Goal: Task Accomplishment & Management: Use online tool/utility

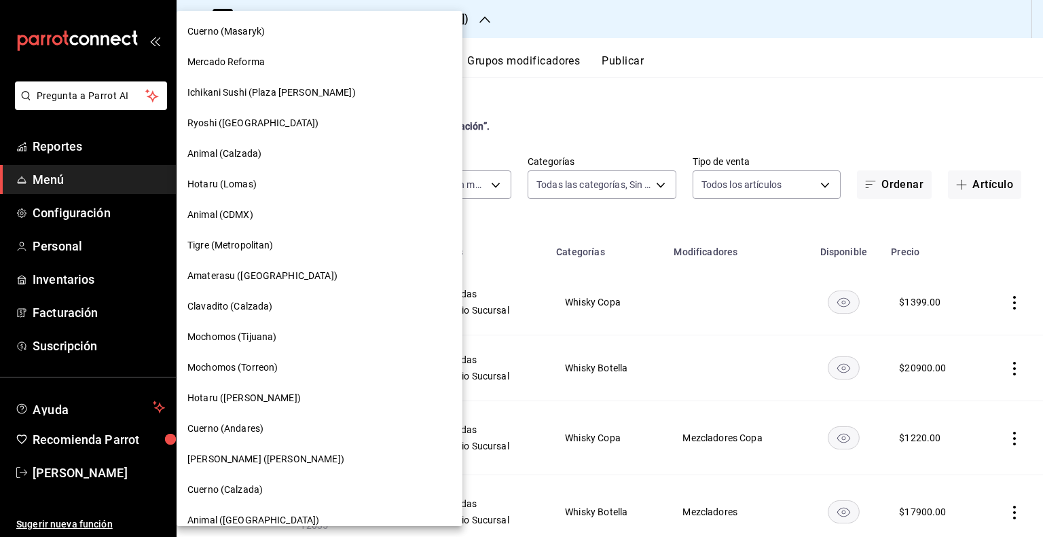
scroll to position [43, 0]
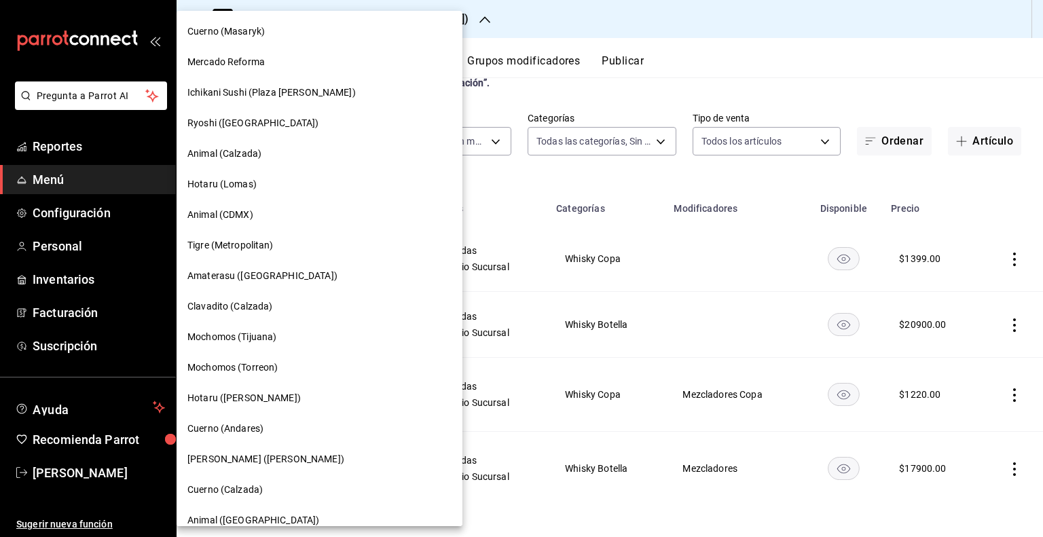
click at [667, 39] on div at bounding box center [521, 268] width 1043 height 537
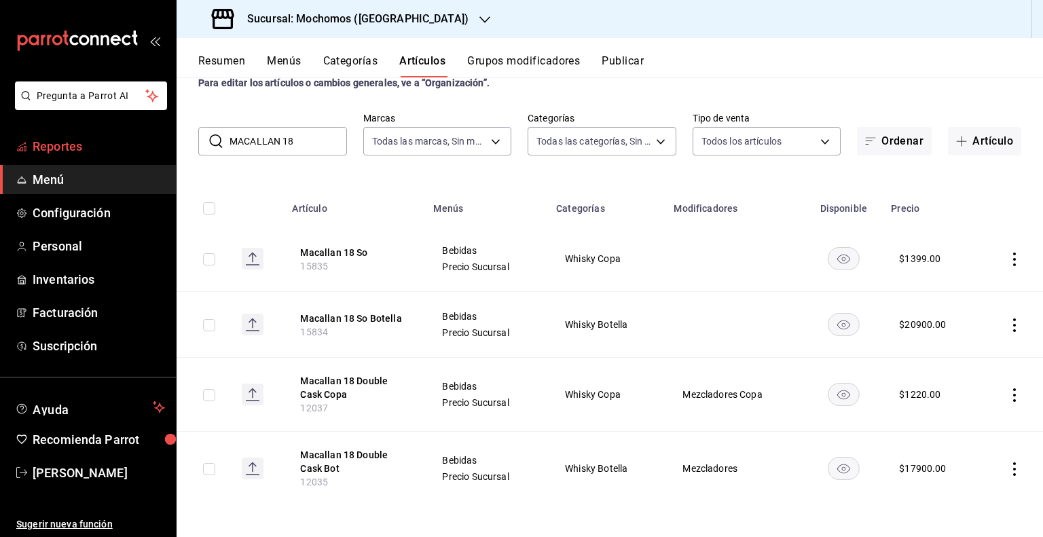
click at [91, 155] on link "Reportes" at bounding box center [88, 146] width 176 height 29
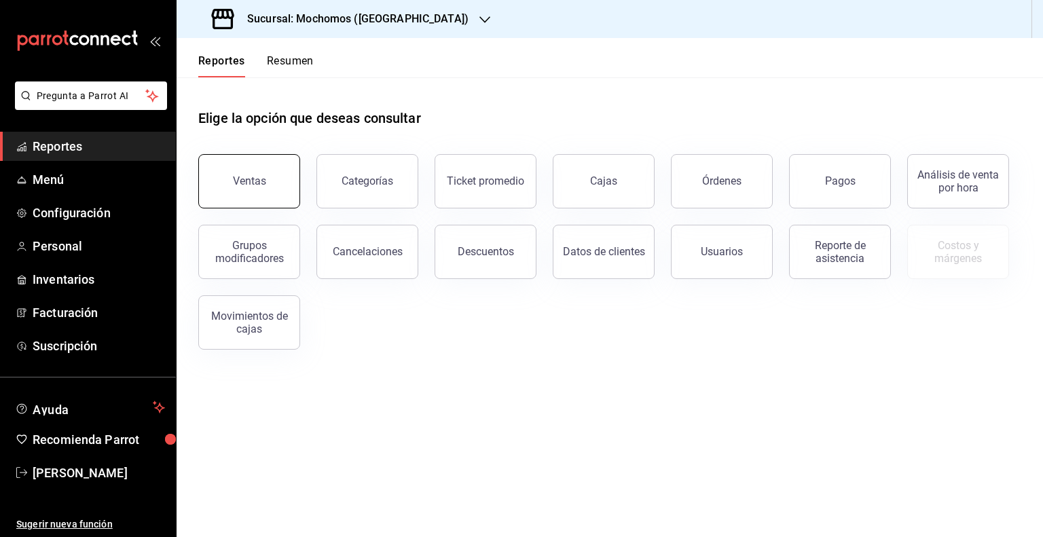
click at [223, 186] on button "Ventas" at bounding box center [249, 181] width 102 height 54
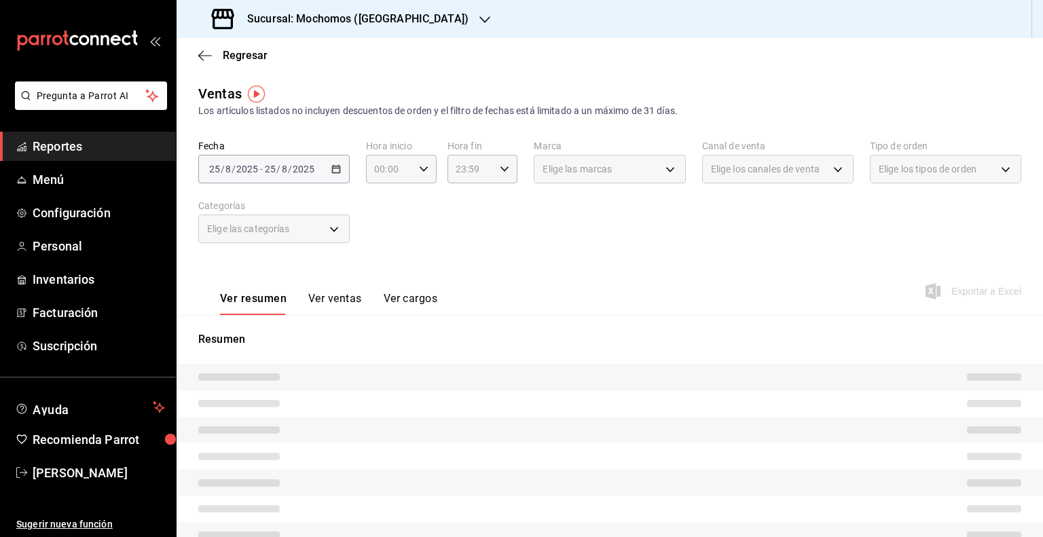
click at [335, 179] on div "[DATE] [DATE] - [DATE] [DATE]" at bounding box center [273, 169] width 151 height 29
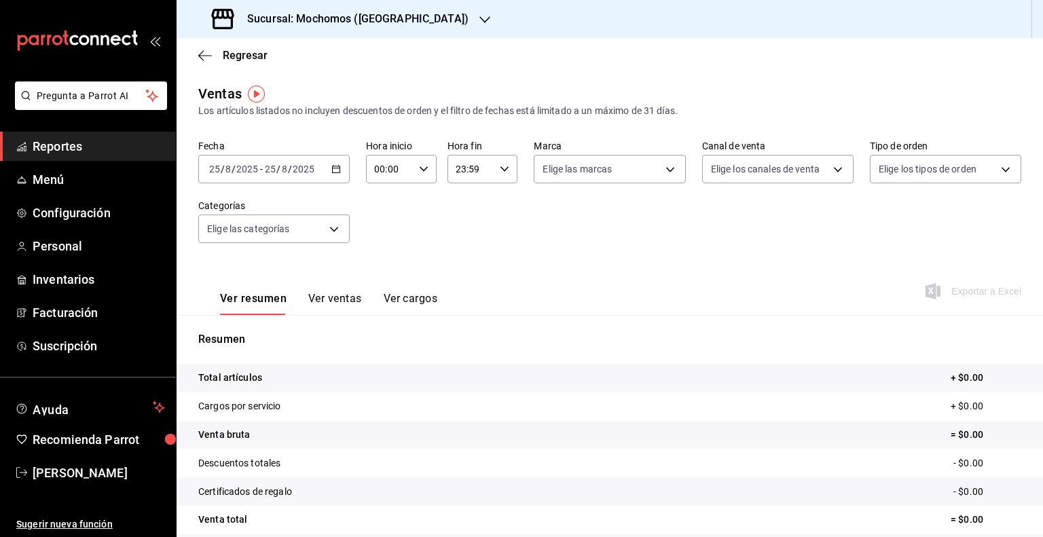
click at [334, 174] on div "[DATE] [DATE] - [DATE] [DATE]" at bounding box center [273, 169] width 151 height 29
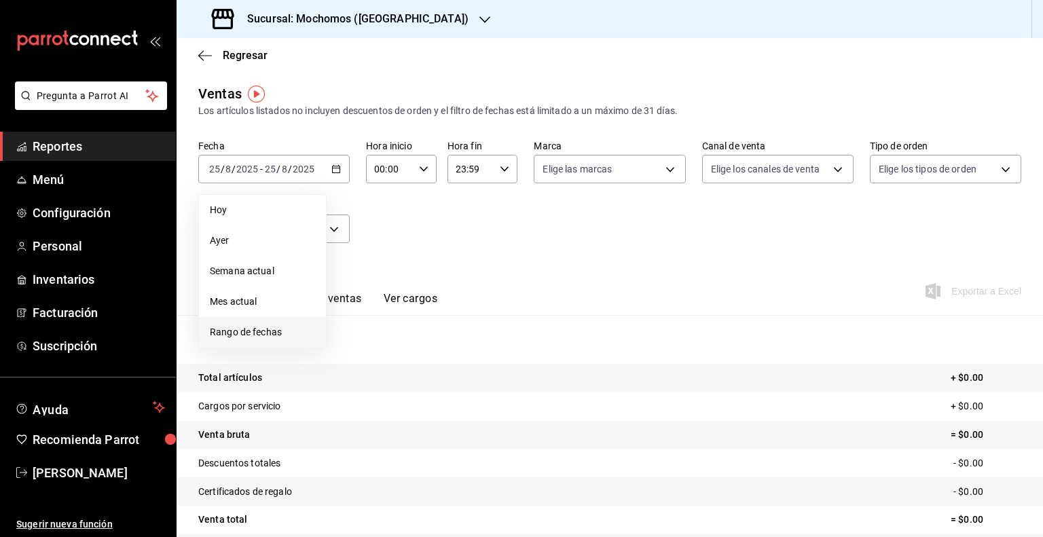
click at [232, 323] on li "Rango de fechas" at bounding box center [262, 332] width 127 height 31
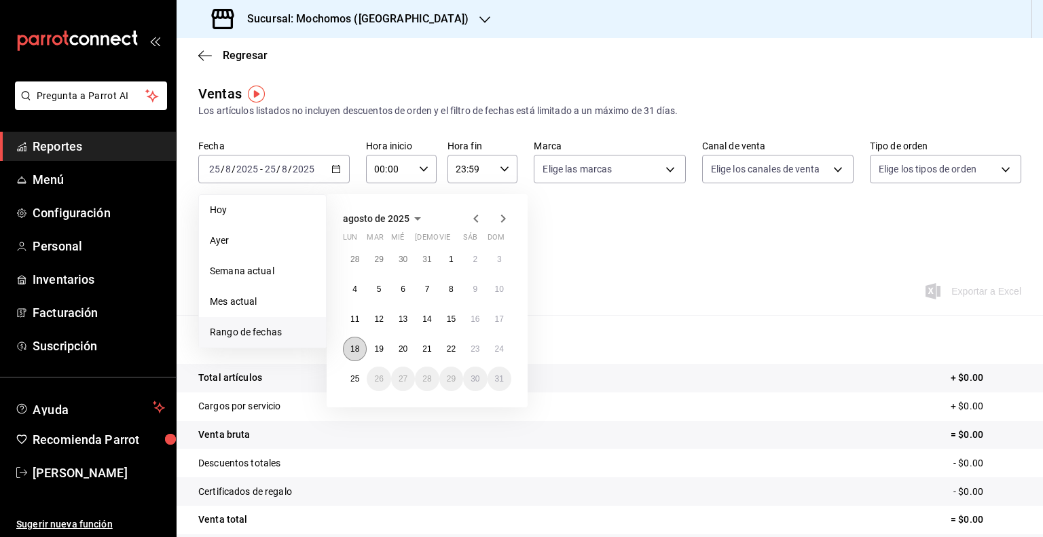
click at [356, 348] on abbr "18" at bounding box center [354, 349] width 9 height 10
click at [348, 374] on button "25" at bounding box center [355, 379] width 24 height 24
click at [356, 349] on abbr "18" at bounding box center [354, 349] width 9 height 10
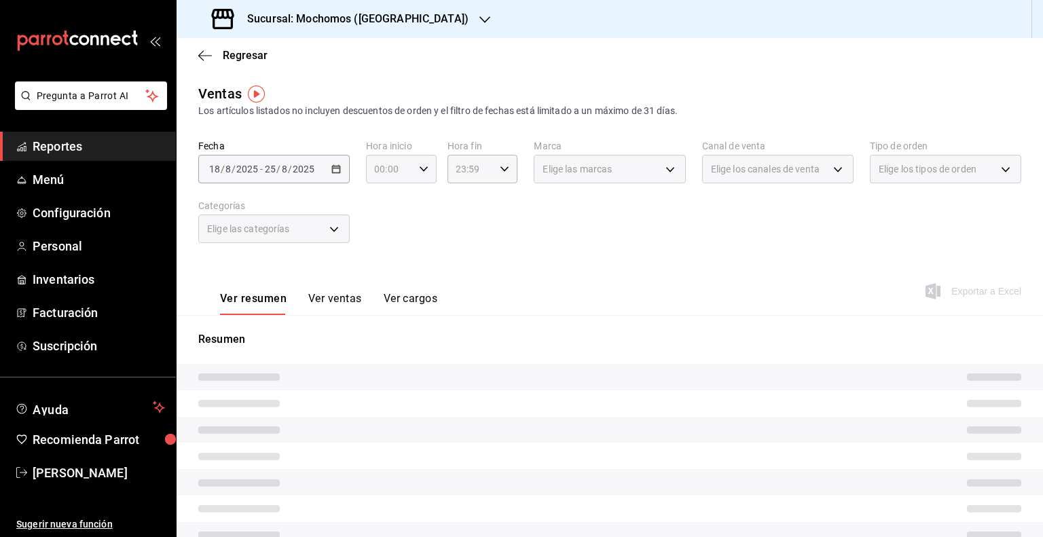
click at [417, 163] on div "00:00 Hora inicio" at bounding box center [401, 169] width 71 height 29
click at [417, 167] on div at bounding box center [521, 268] width 1043 height 537
click at [419, 174] on div "00:00 Hora inicio" at bounding box center [401, 169] width 71 height 29
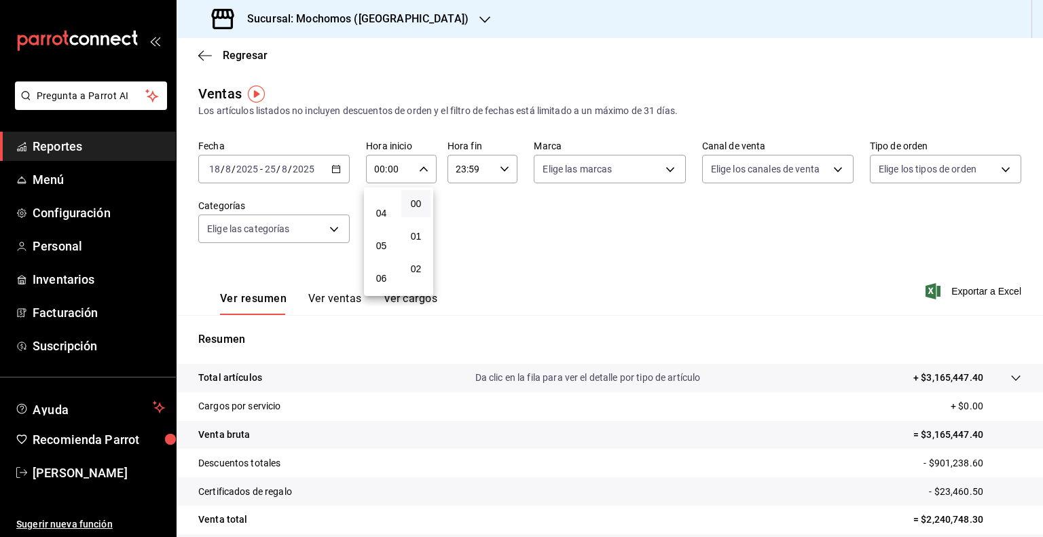
scroll to position [136, 0]
drag, startPoint x: 377, startPoint y: 239, endPoint x: 386, endPoint y: 230, distance: 13.0
click at [378, 236] on span "05" at bounding box center [381, 230] width 13 height 11
type input "05:00"
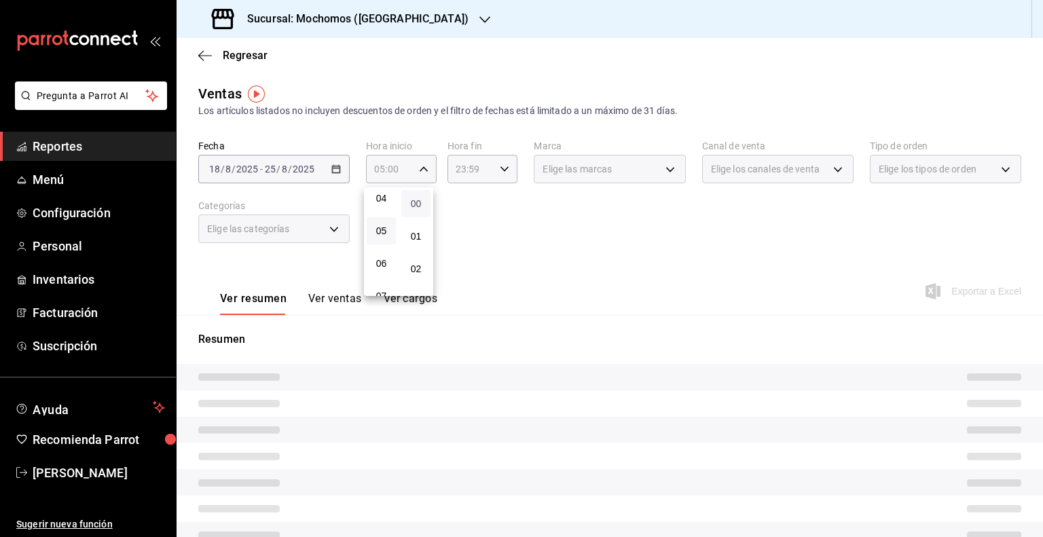
click at [418, 201] on span "00" at bounding box center [415, 203] width 13 height 11
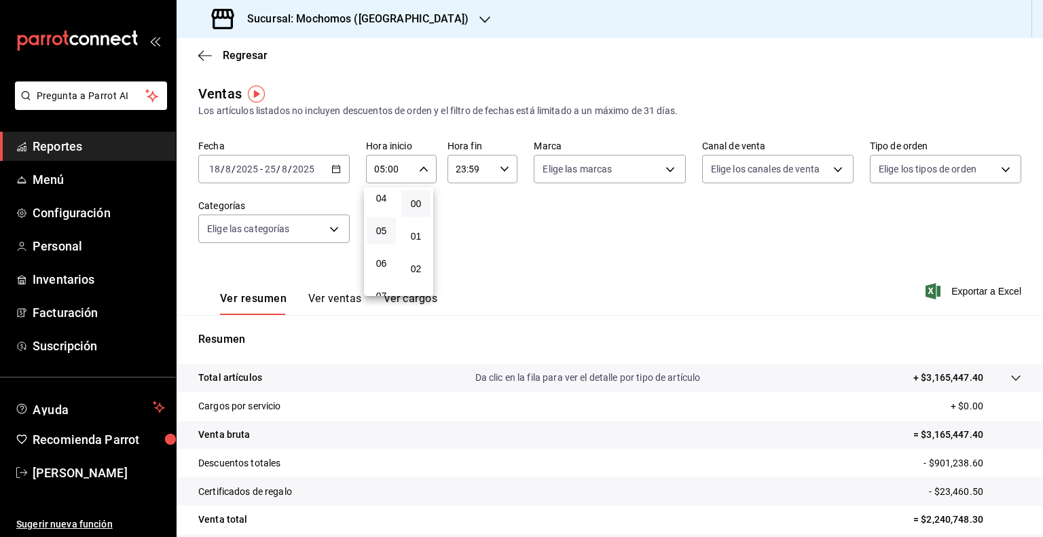
click at [511, 166] on div at bounding box center [521, 268] width 1043 height 537
click at [505, 170] on icon "button" at bounding box center [505, 169] width 10 height 10
click at [463, 227] on button "05" at bounding box center [461, 230] width 29 height 27
click at [500, 206] on span "00" at bounding box center [496, 203] width 13 height 11
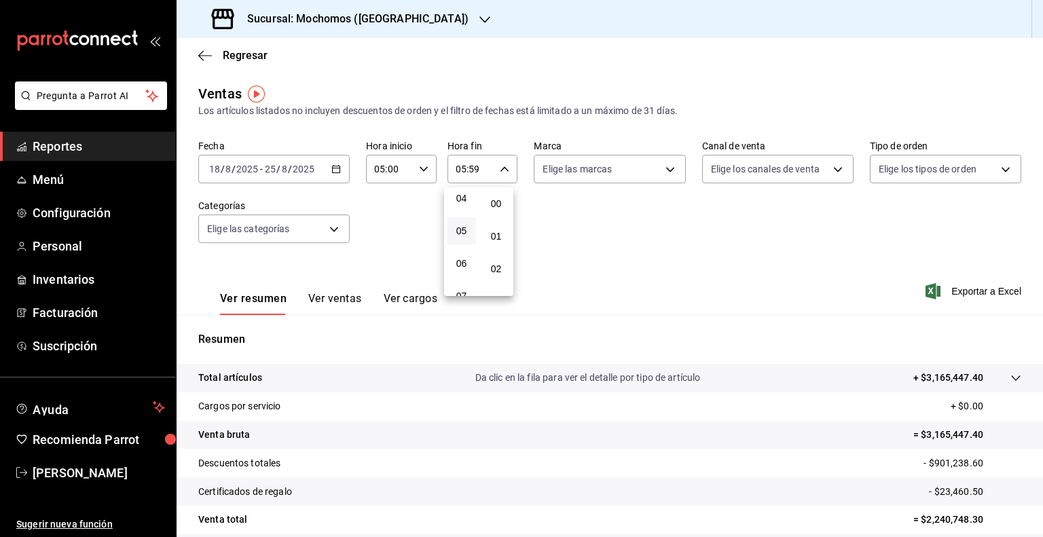
type input "05:00"
click at [945, 291] on div at bounding box center [521, 268] width 1043 height 537
click at [945, 289] on span "Exportar a Excel" at bounding box center [974, 291] width 93 height 16
click at [359, 12] on h3 "Sucursal: Mochomos ([GEOGRAPHIC_DATA])" at bounding box center [352, 19] width 232 height 16
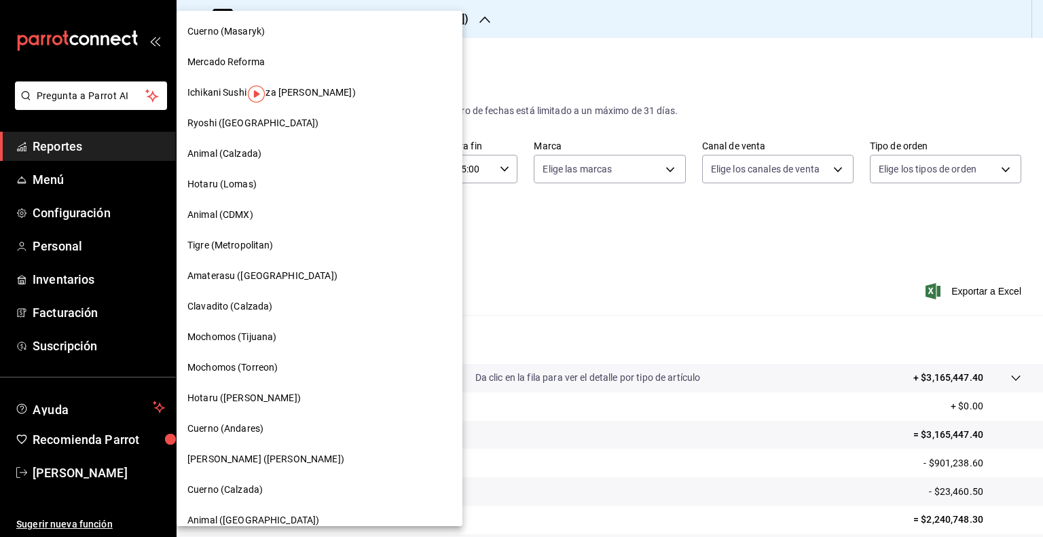
click at [233, 33] on span "Cuerno (Masaryk)" at bounding box center [225, 31] width 77 height 14
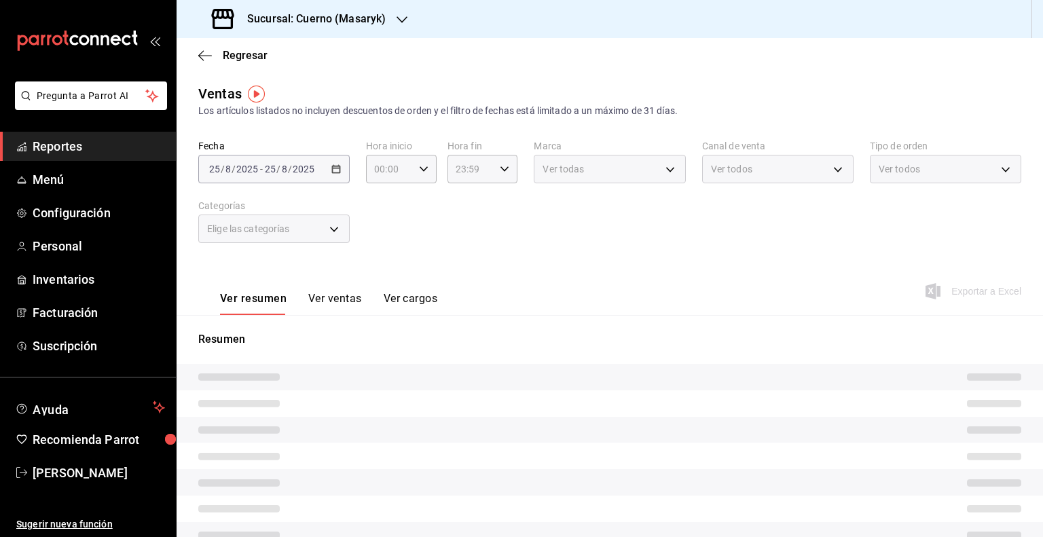
type input "05:00"
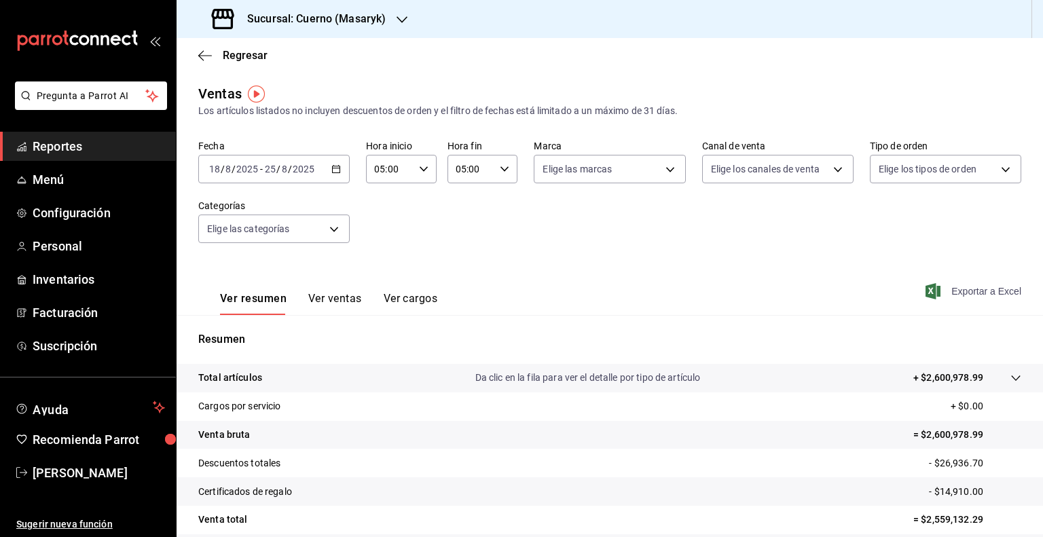
click at [956, 290] on span "Exportar a Excel" at bounding box center [974, 291] width 93 height 16
click at [985, 293] on span "Exportar a Excel" at bounding box center [974, 291] width 93 height 16
click at [967, 287] on span "Exportar a Excel" at bounding box center [974, 291] width 93 height 16
drag, startPoint x: 295, startPoint y: 18, endPoint x: 403, endPoint y: 35, distance: 109.4
click at [403, 35] on div "Sucursal: Cuerno (Masaryk)" at bounding box center [299, 19] width 225 height 38
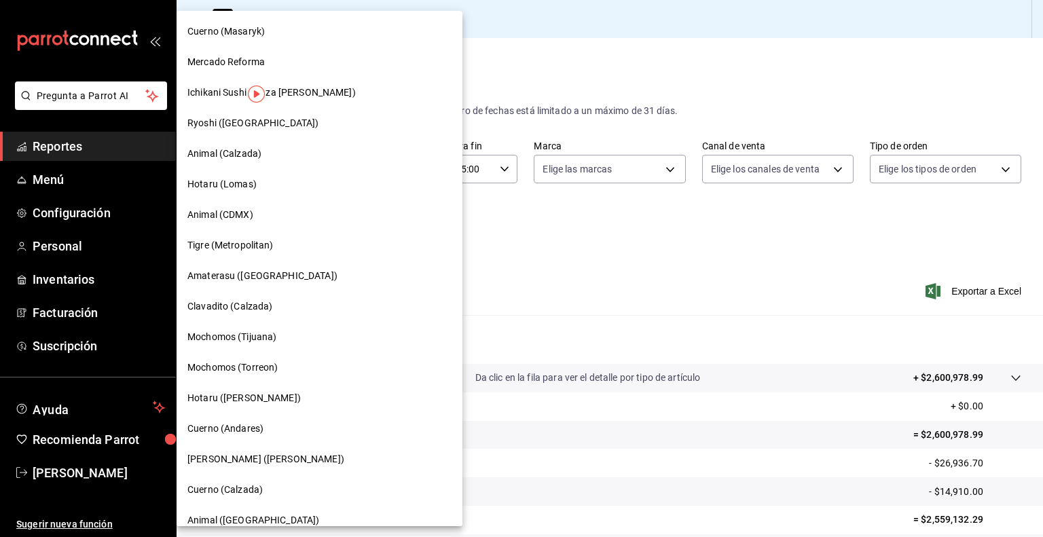
copy div "Cuerno (Masaryk)"
click at [301, 59] on div "Mercado Reforma" at bounding box center [319, 62] width 264 height 14
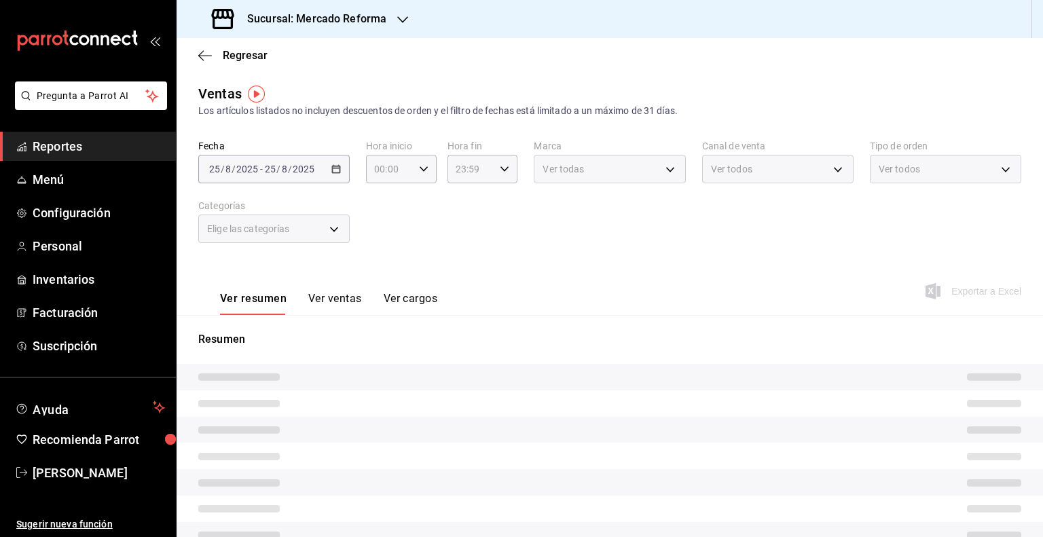
type input "05:00"
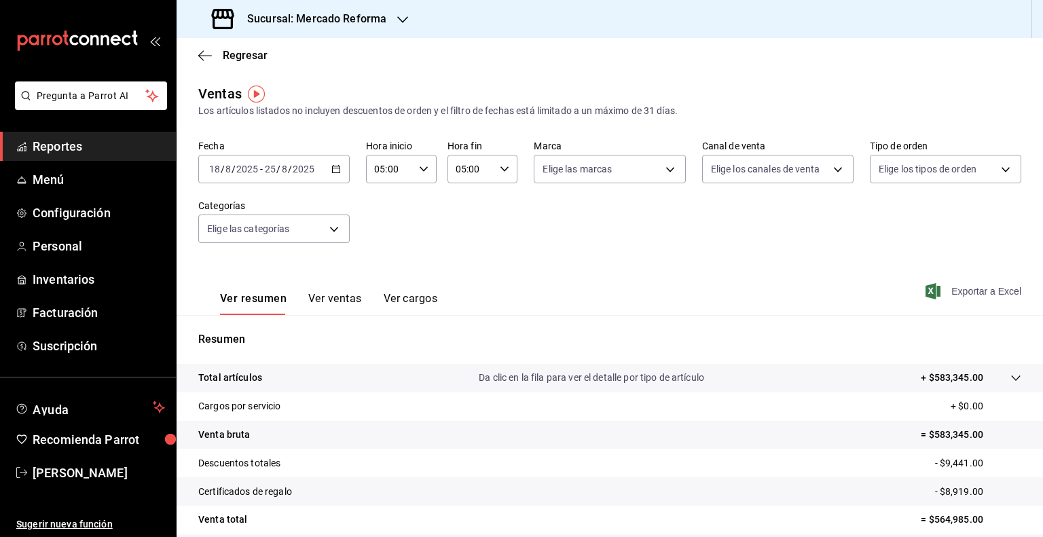
click at [946, 299] on span "Exportar a Excel" at bounding box center [974, 291] width 93 height 16
click at [69, 176] on span "Menú" at bounding box center [99, 179] width 132 height 18
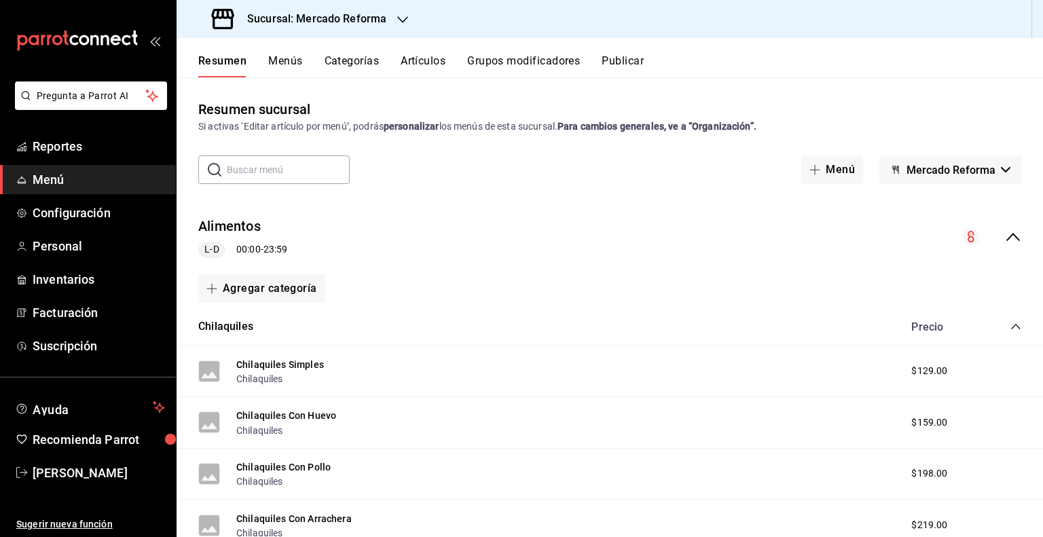
click at [363, 73] on button "Categorías" at bounding box center [352, 65] width 55 height 23
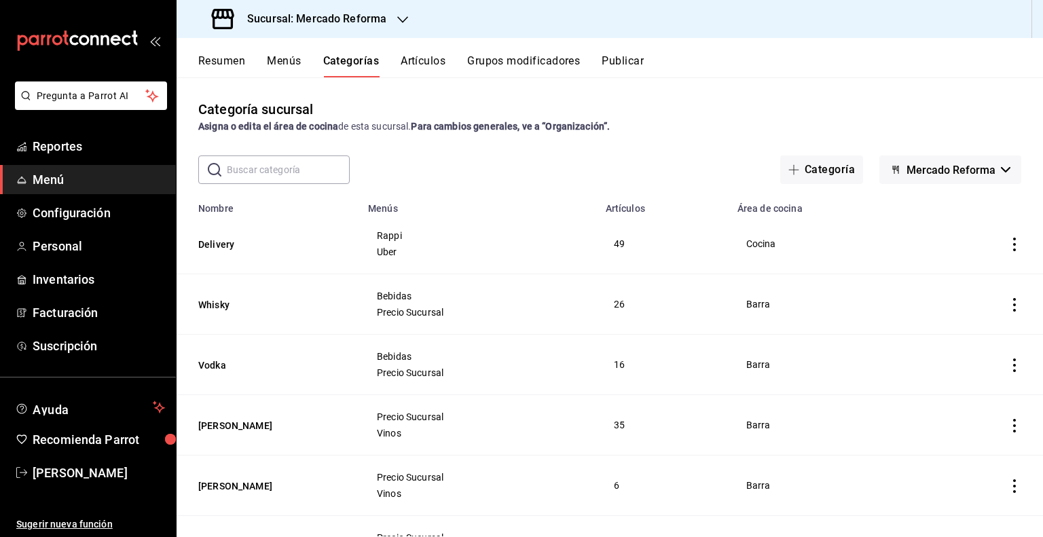
click at [421, 67] on button "Artículos" at bounding box center [423, 65] width 45 height 23
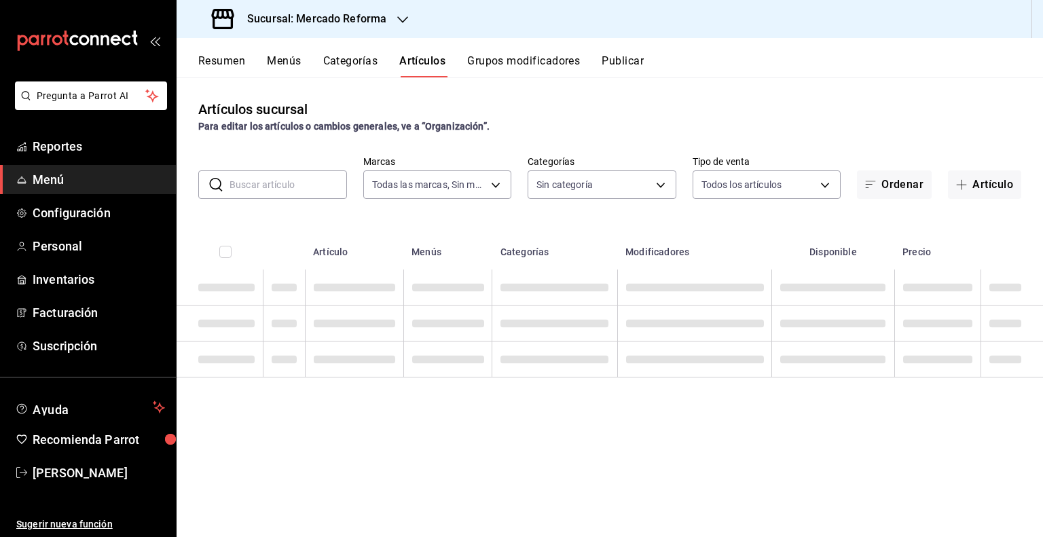
type input "ae828a00-f9e9-46fb-a95c-bc024de736cf"
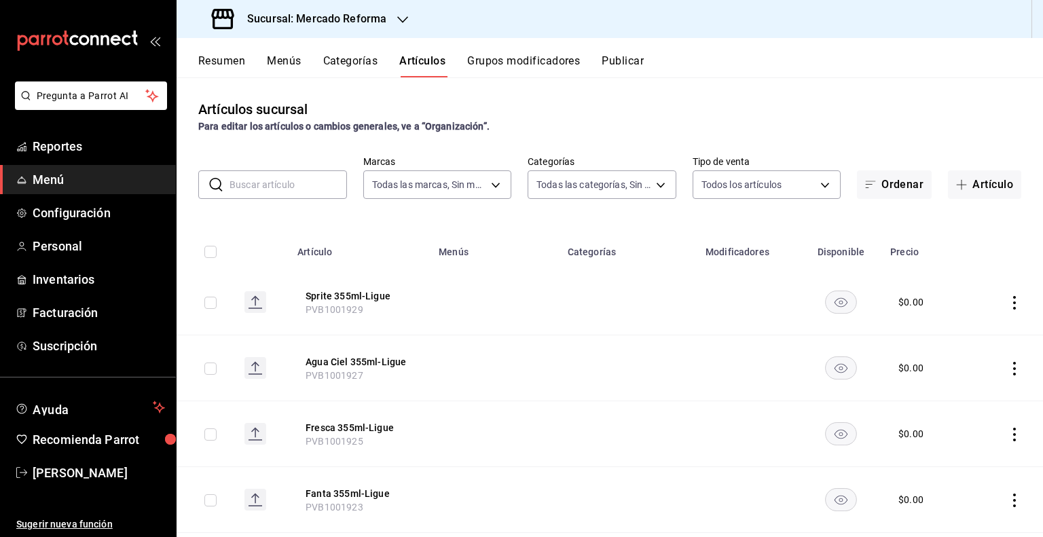
type input "92dc4cae-9c42-48a5-aa63-f50684ad7fd1,15a18657-e758-4947-b740-bbb2adede7dd,e517e…"
click at [644, 189] on body "Pregunta a Parrot AI Reportes Menú Configuración Personal Inventarios Facturaci…" at bounding box center [521, 268] width 1043 height 537
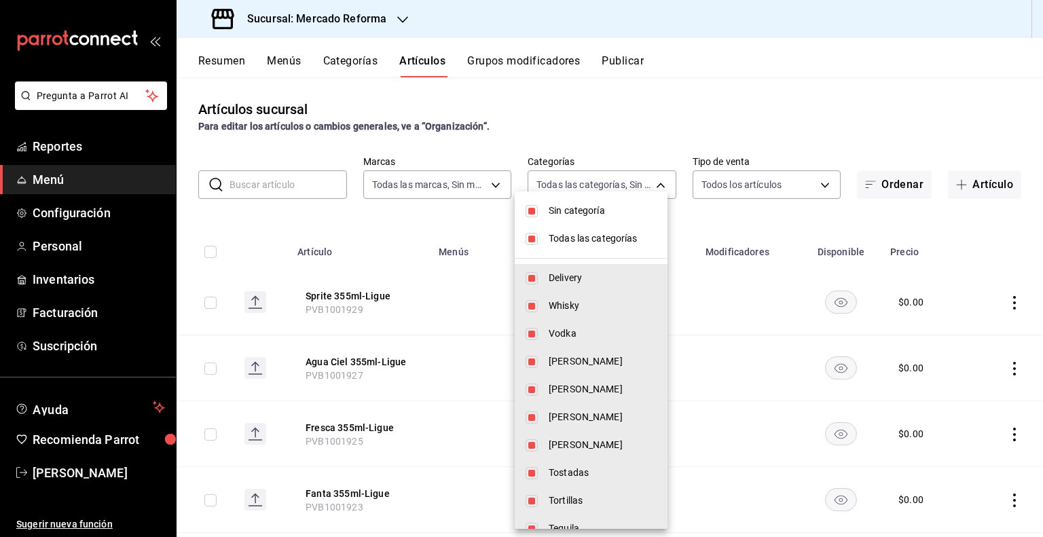
click at [551, 219] on li "Sin categoría" at bounding box center [591, 211] width 153 height 28
checkbox input "false"
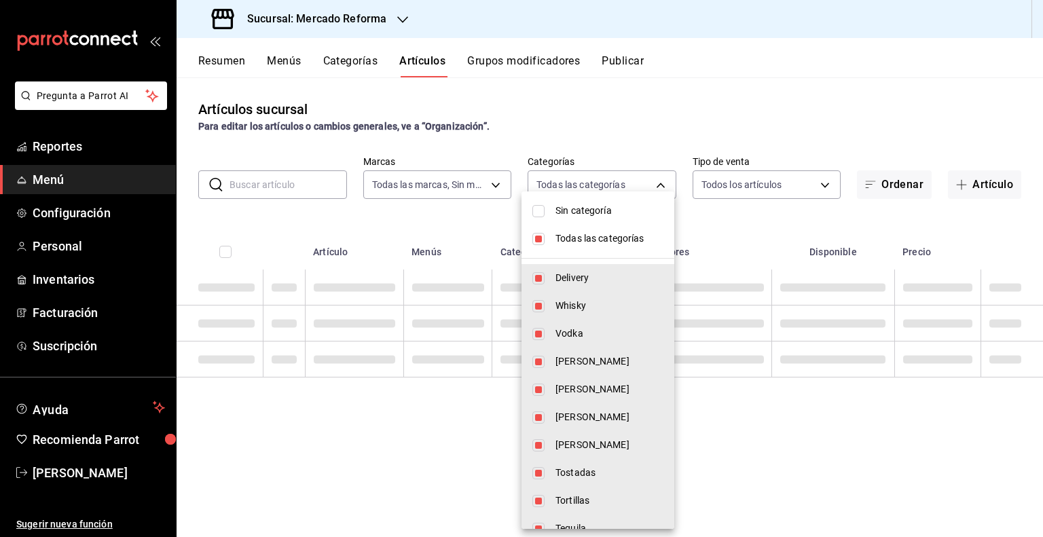
click at [548, 238] on li "Todas las categorías" at bounding box center [597, 239] width 153 height 28
checkbox input "false"
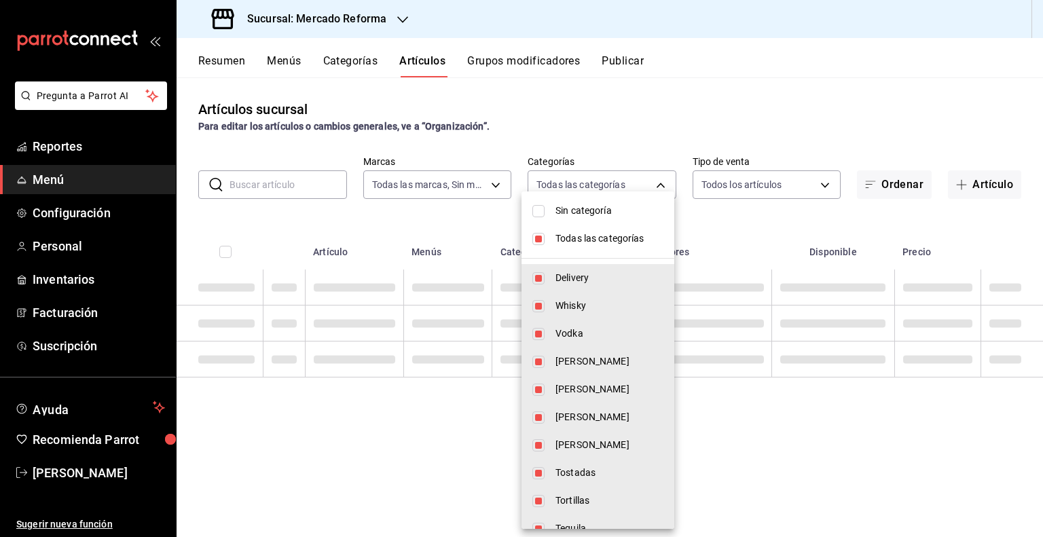
checkbox input "false"
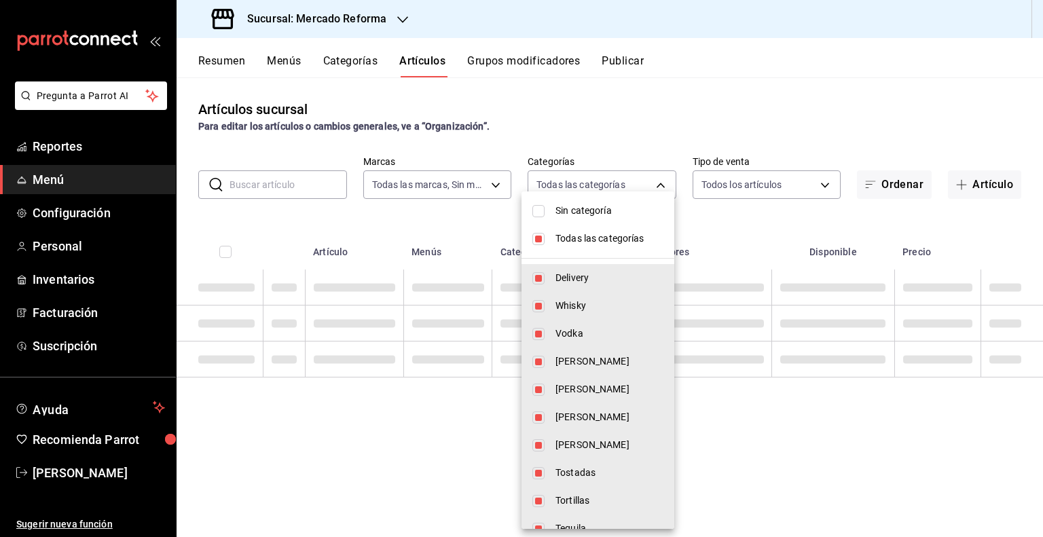
checkbox input "false"
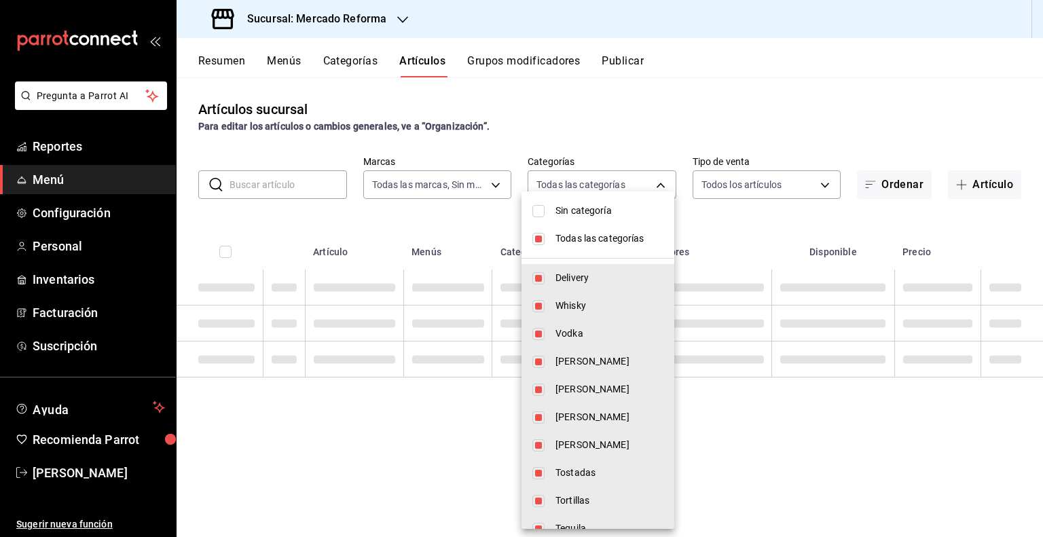
checkbox input "false"
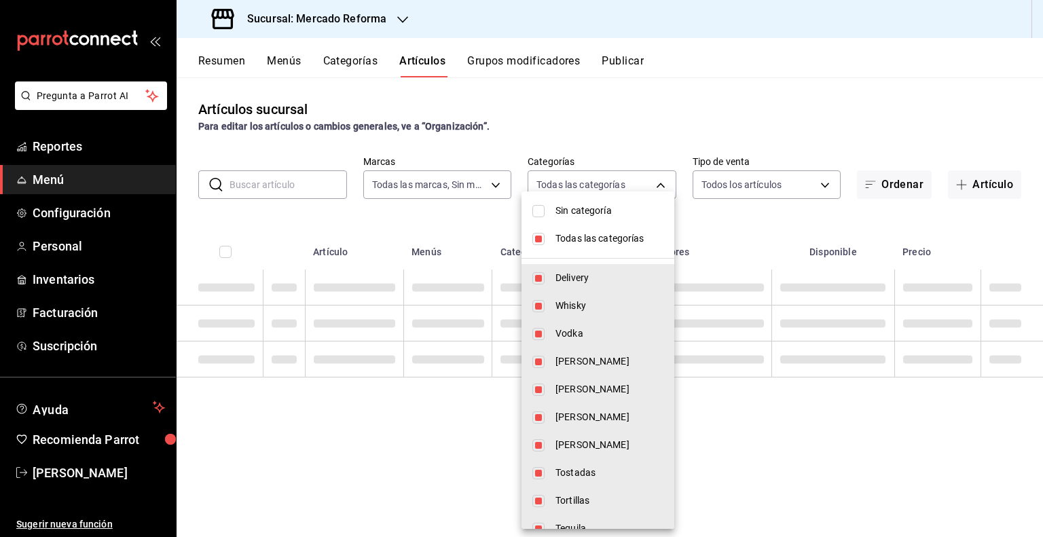
checkbox input "false"
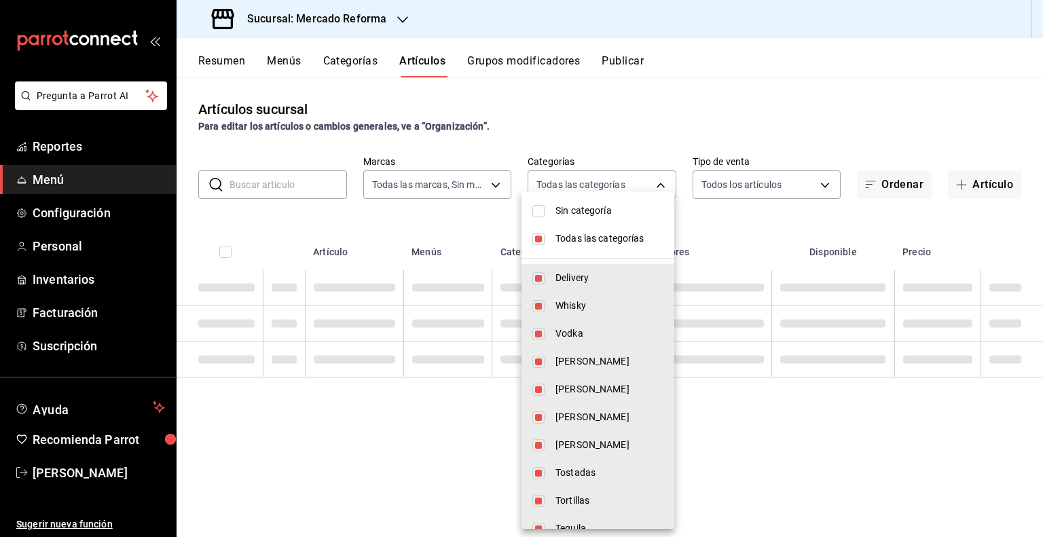
checkbox input "false"
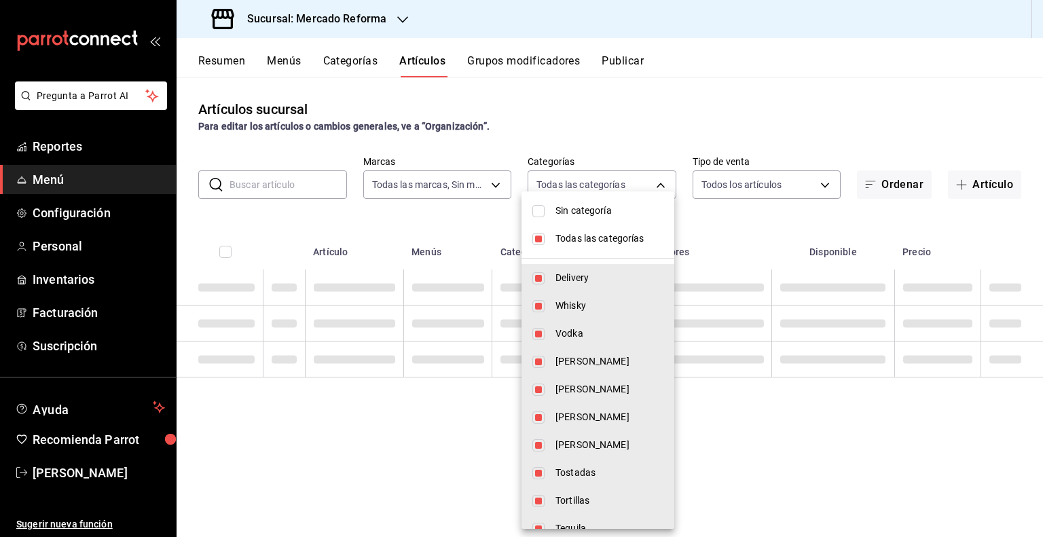
checkbox input "false"
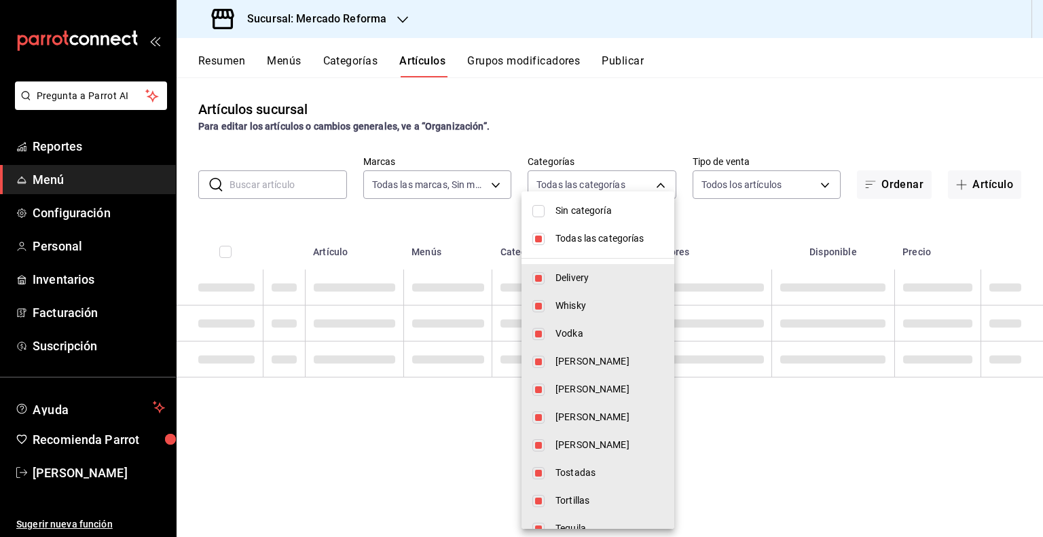
checkbox input "false"
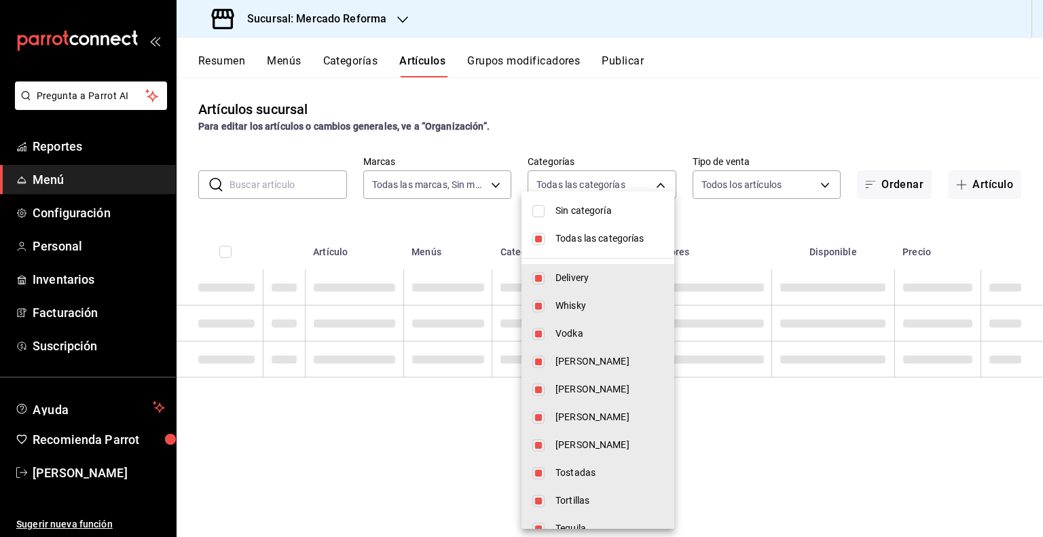
checkbox input "false"
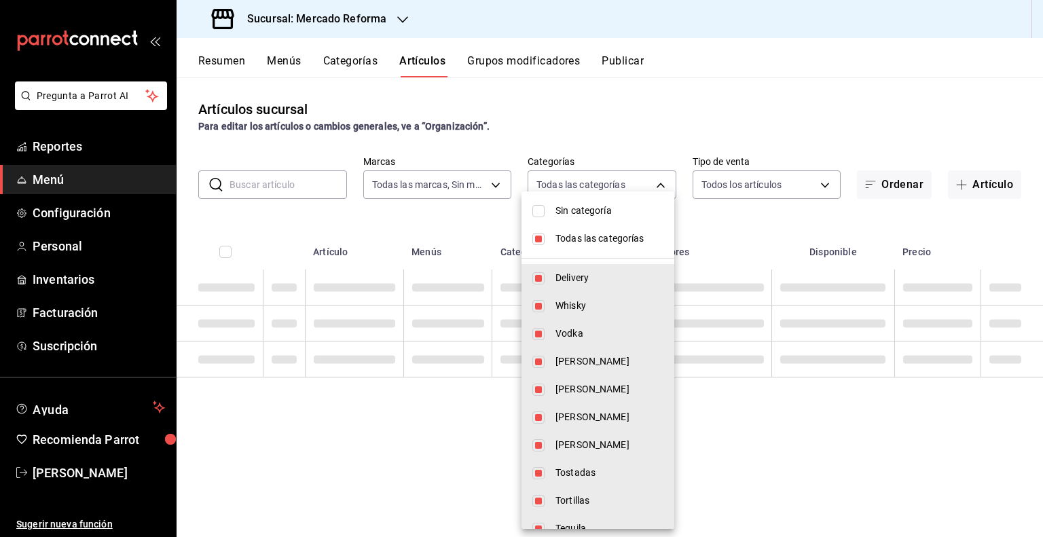
checkbox input "false"
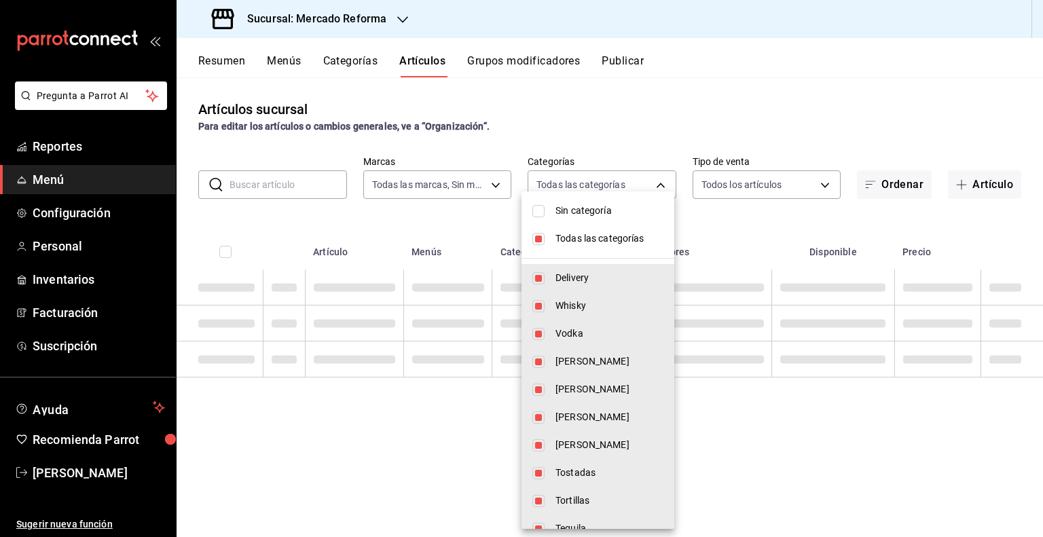
checkbox input "false"
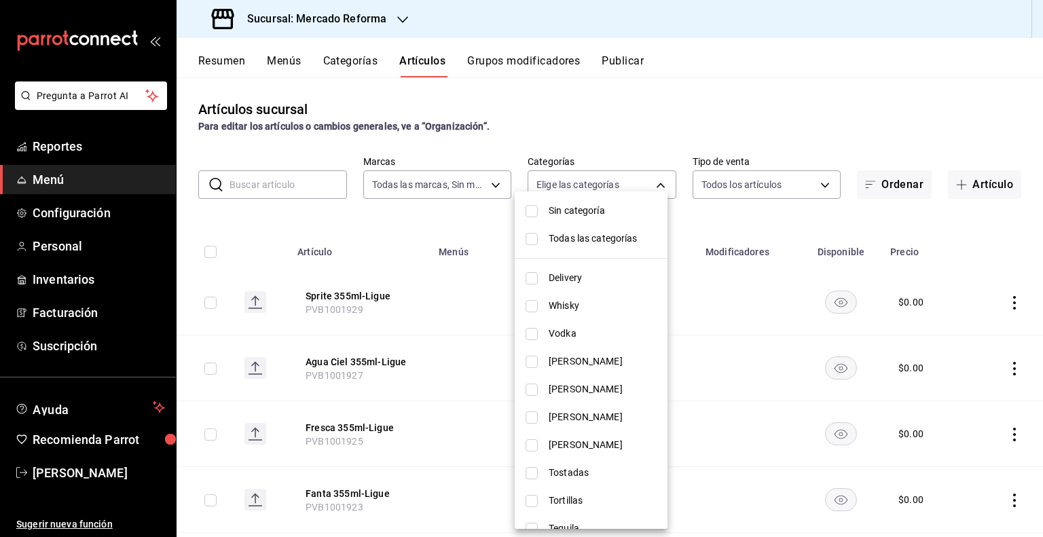
scroll to position [68, 0]
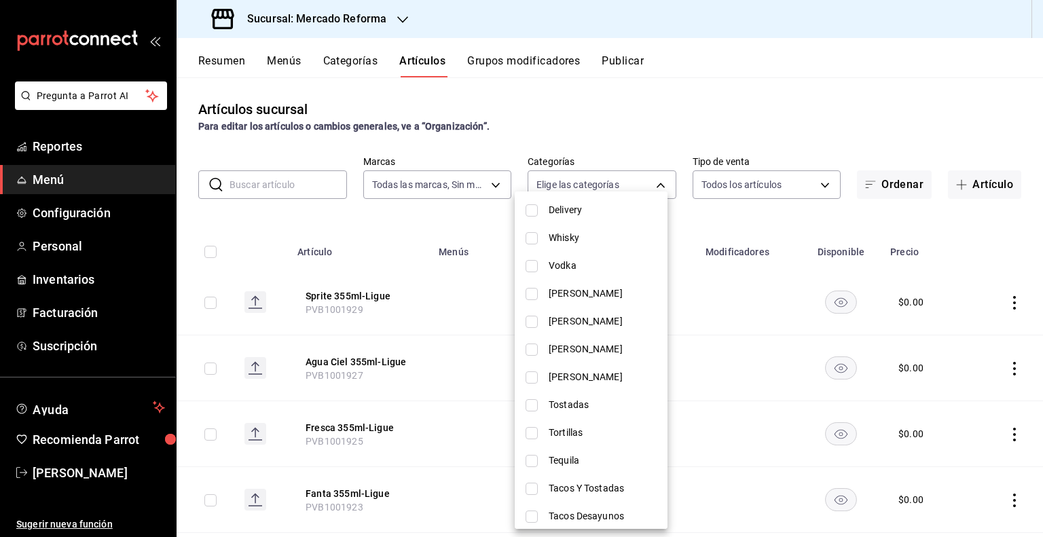
click at [577, 323] on span "Vino Rosado" at bounding box center [603, 321] width 108 height 14
click at [566, 345] on span "Vino Espumoso" at bounding box center [603, 349] width 108 height 14
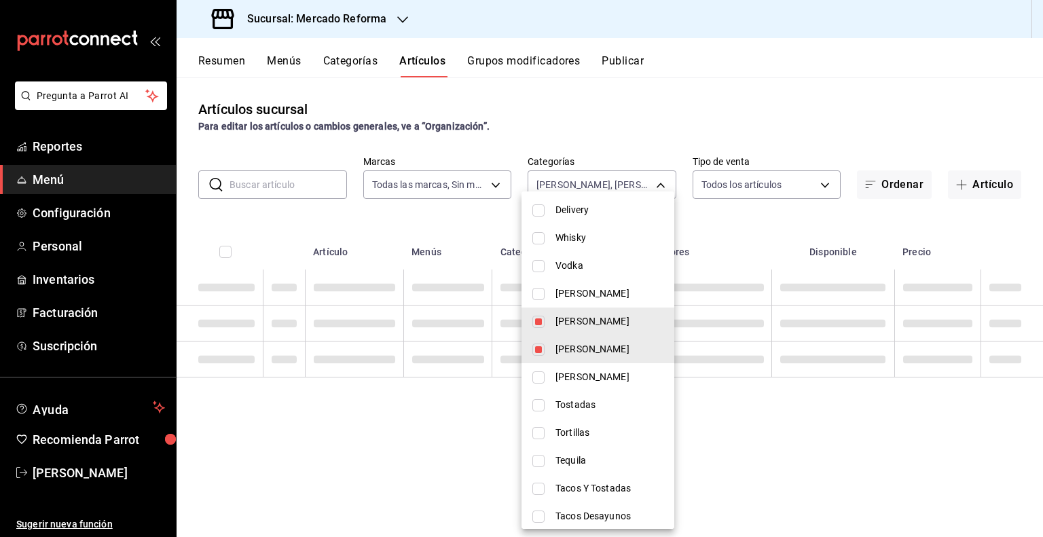
type input "845672b0-1156-4097-8d33-8f9b52044aec,e692d3de-2876-4d83-aa00-9e2efd708015"
checkbox input "true"
click at [557, 363] on li "Vino Blanco" at bounding box center [597, 377] width 153 height 28
type input "845672b0-1156-4097-8d33-8f9b52044aec,e692d3de-2876-4d83-aa00-9e2efd708015,da287…"
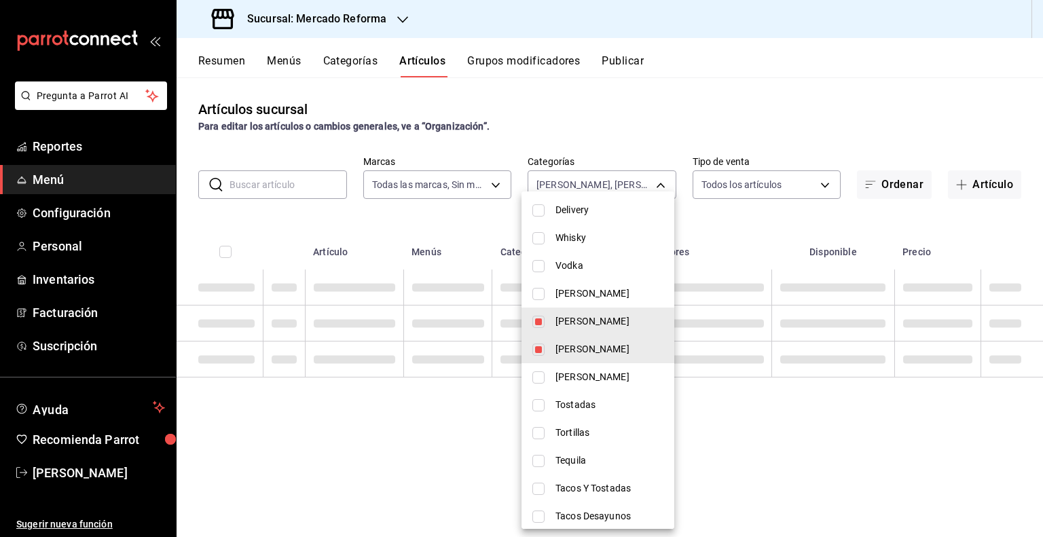
checkbox input "true"
click at [549, 400] on li "Tostadas" at bounding box center [597, 405] width 153 height 28
type input "845672b0-1156-4097-8d33-8f9b52044aec,e692d3de-2876-4d83-aa00-9e2efd708015,da287…"
checkbox input "true"
click at [556, 395] on li "Tostadas" at bounding box center [597, 405] width 153 height 28
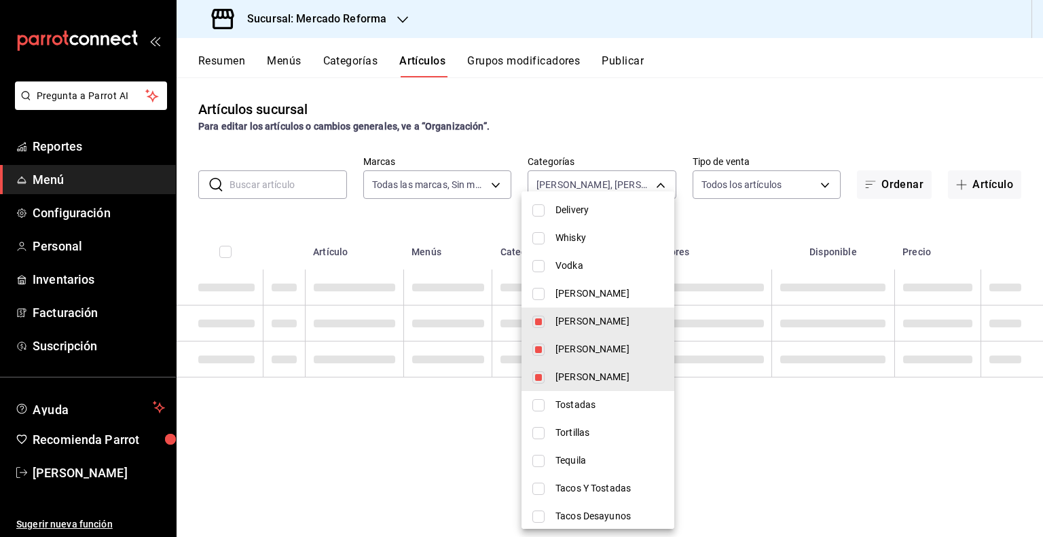
type input "845672b0-1156-4097-8d33-8f9b52044aec,e692d3de-2876-4d83-aa00-9e2efd708015,da287…"
checkbox input "false"
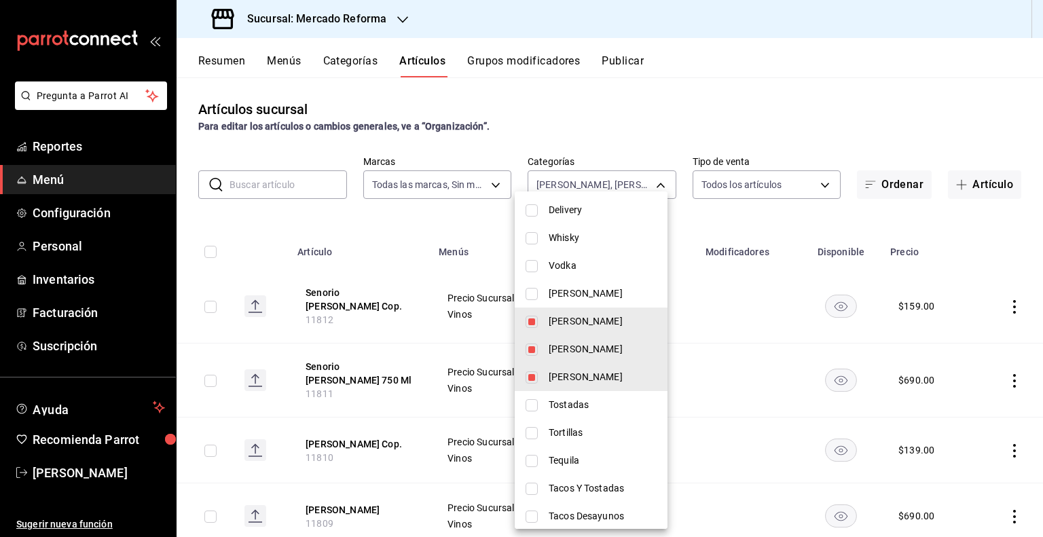
click at [579, 293] on span "Vino Tinto" at bounding box center [603, 294] width 108 height 14
type input "845672b0-1156-4097-8d33-8f9b52044aec,e692d3de-2876-4d83-aa00-9e2efd708015,da287…"
checkbox input "true"
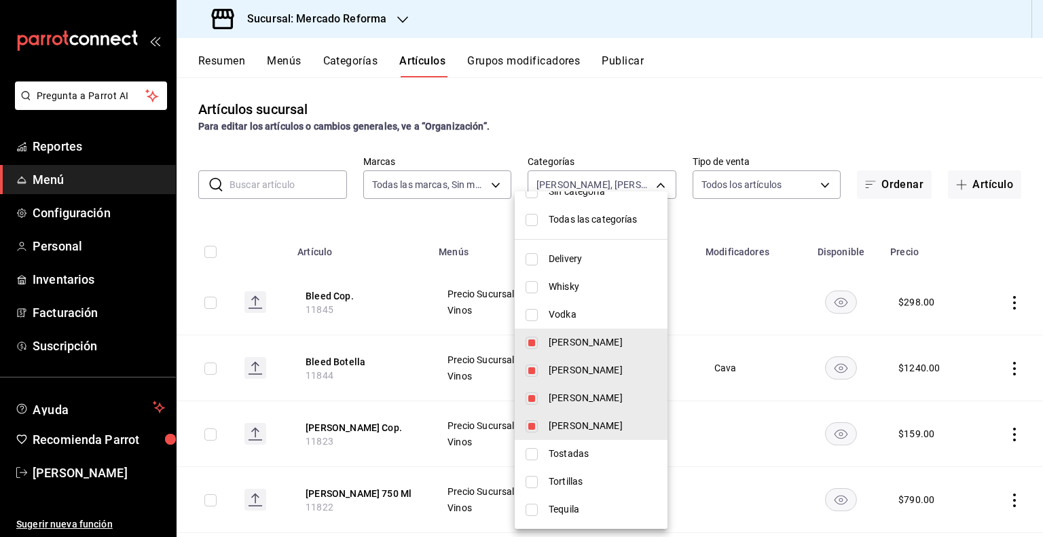
scroll to position [5, 0]
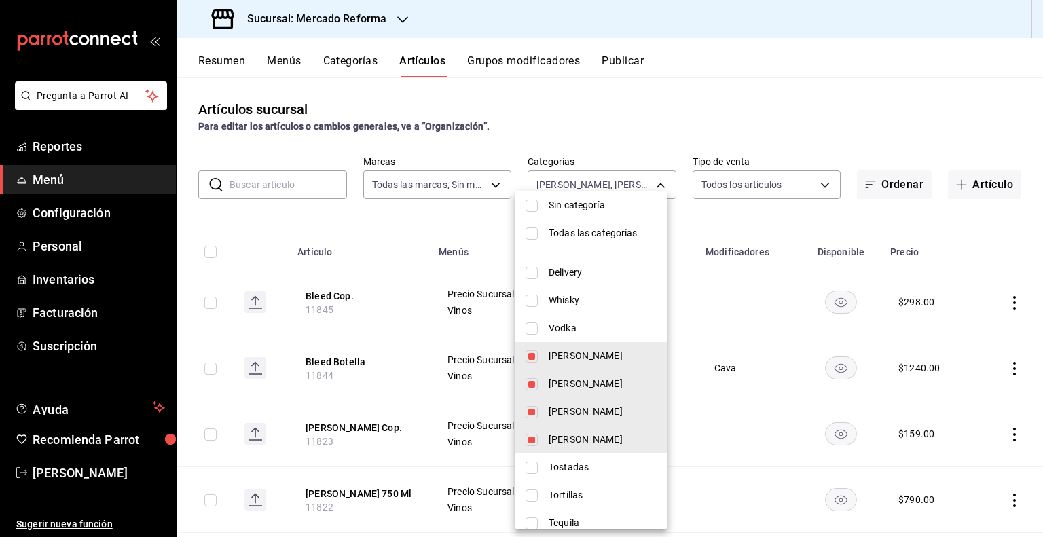
click at [777, 88] on div at bounding box center [521, 268] width 1043 height 537
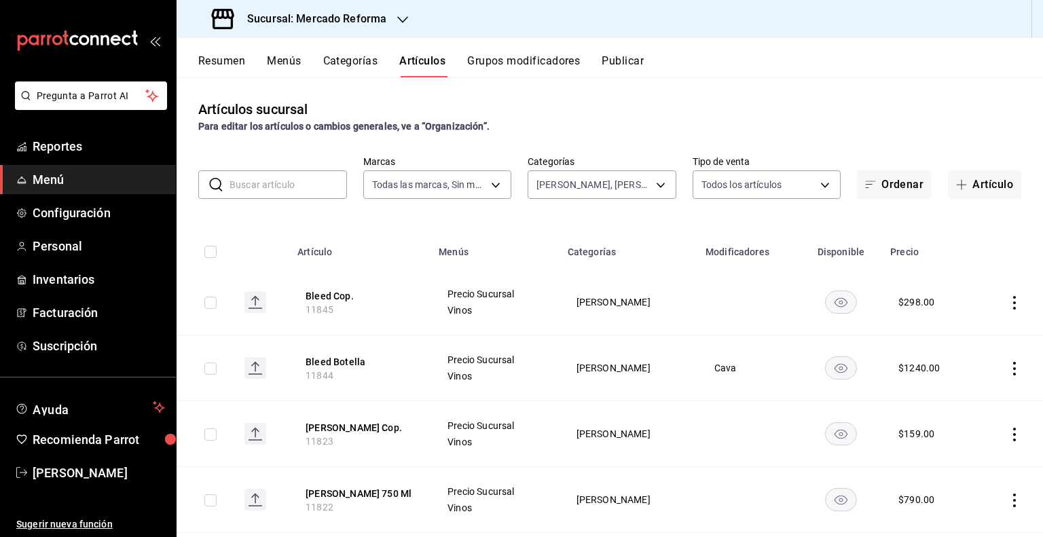
click at [207, 249] on input "checkbox" at bounding box center [210, 252] width 12 height 12
checkbox input "true"
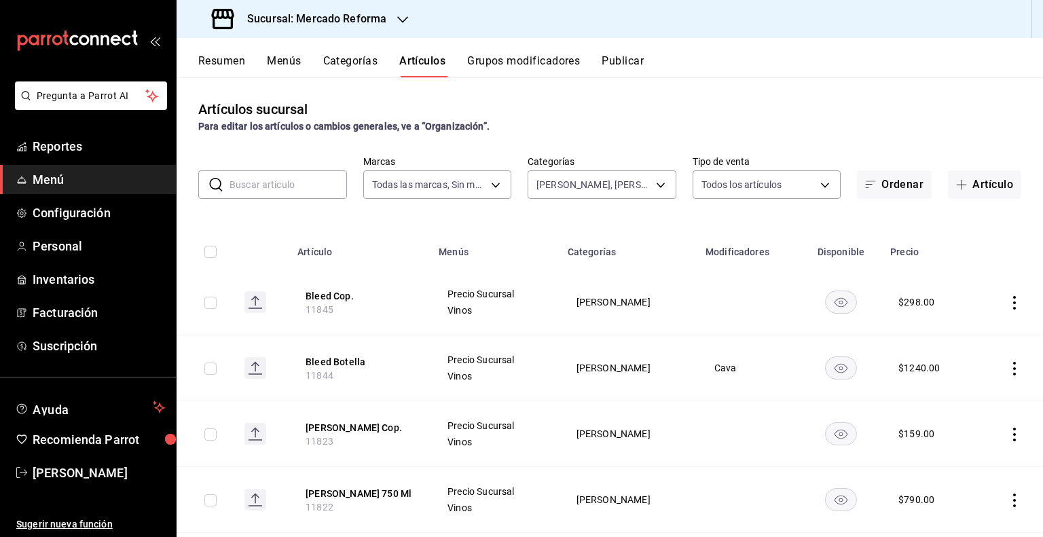
checkbox input "true"
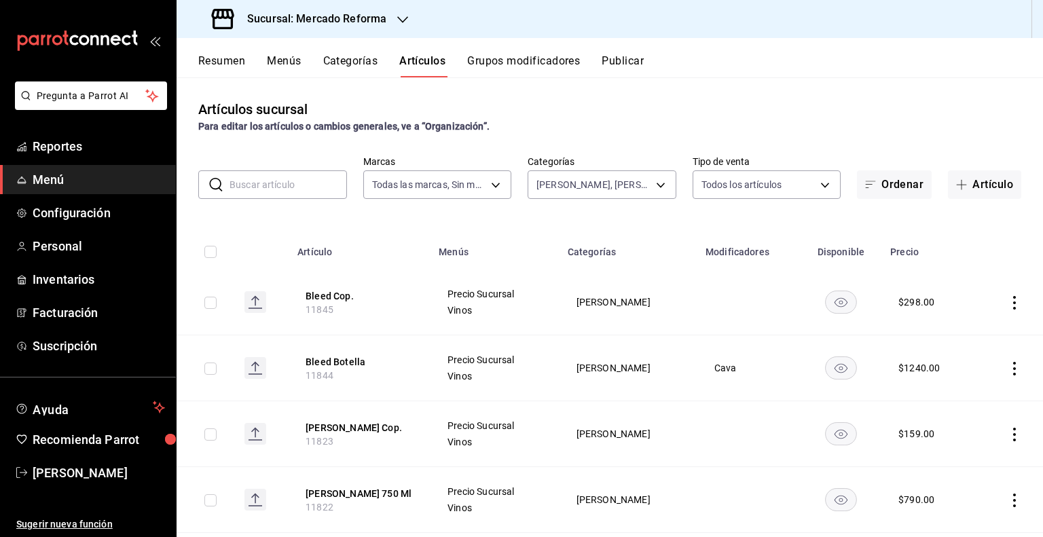
checkbox input "true"
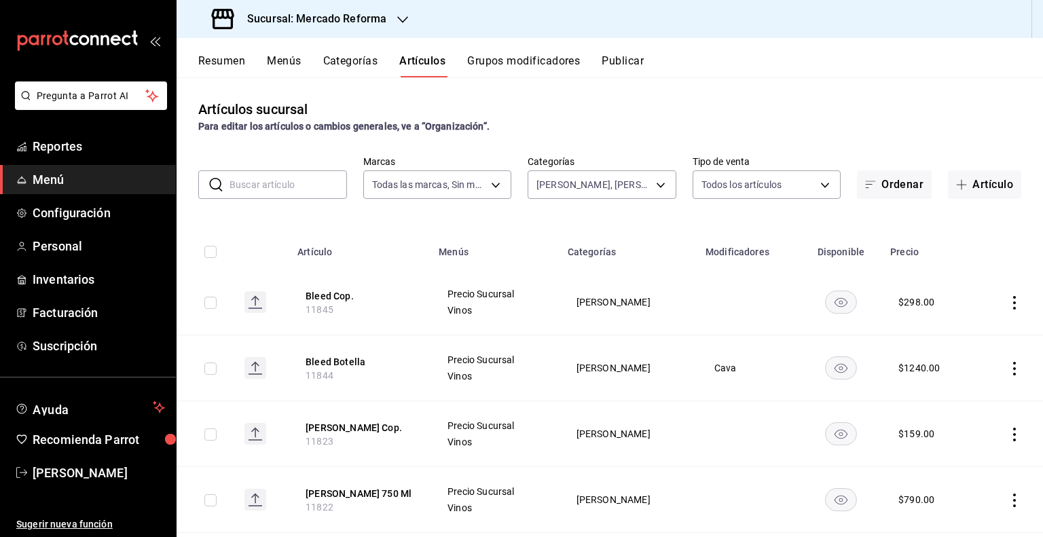
checkbox input "true"
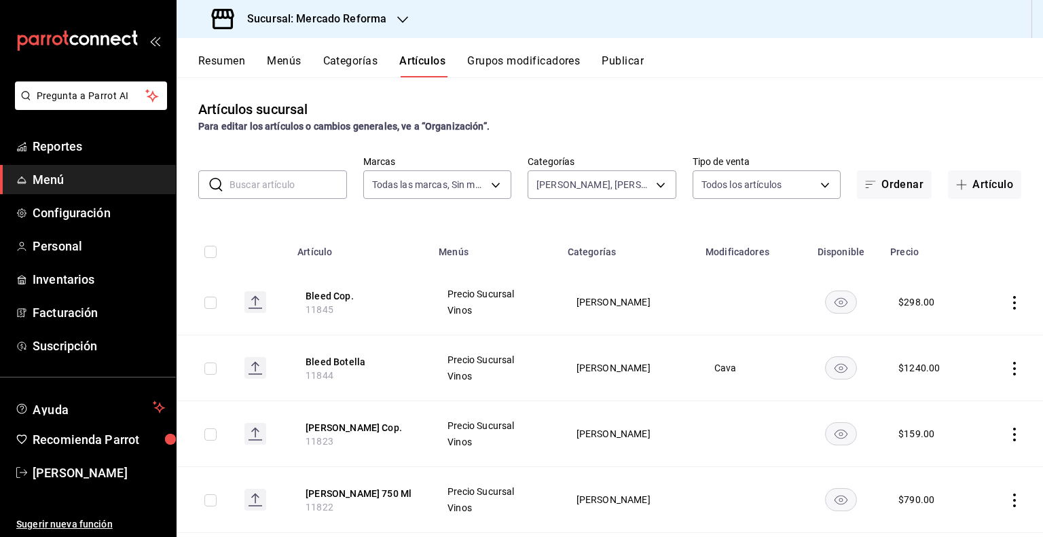
checkbox input "true"
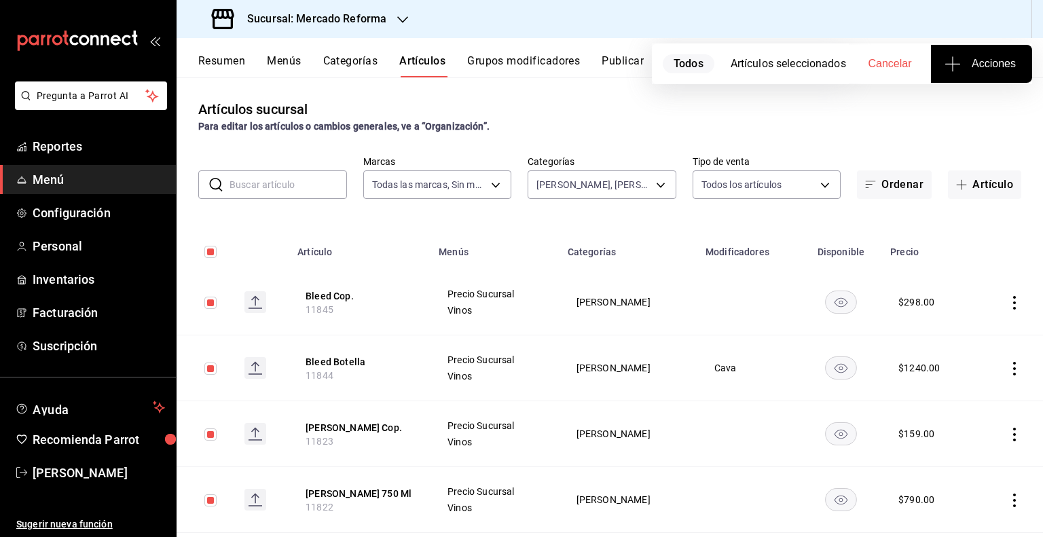
click at [991, 64] on span "Acciones" at bounding box center [981, 64] width 69 height 16
click at [976, 108] on span "Agregar tipo" at bounding box center [981, 106] width 80 height 14
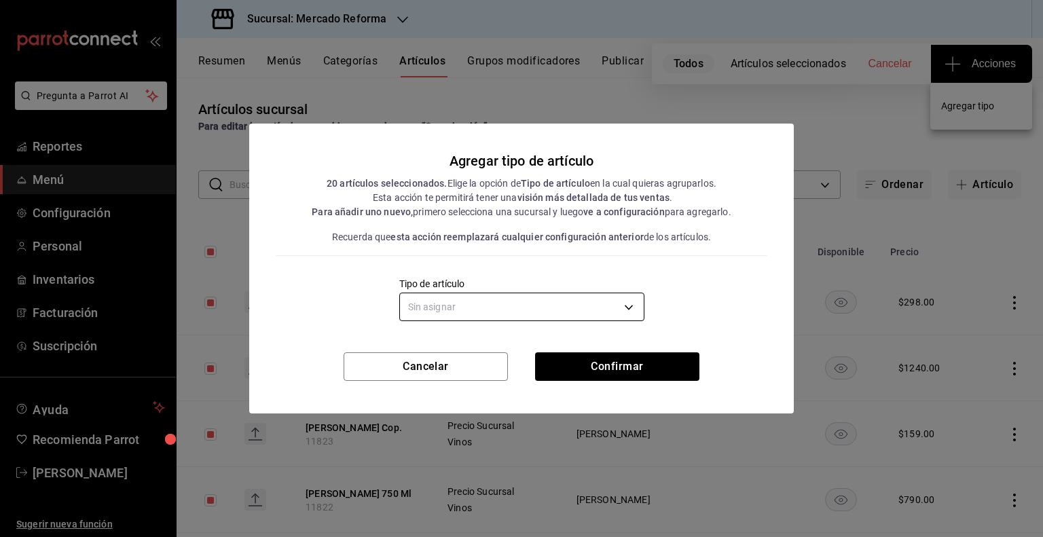
click at [519, 314] on body "Pregunta a Parrot AI Reportes Menú Configuración Personal Inventarios Facturaci…" at bounding box center [521, 268] width 1043 height 537
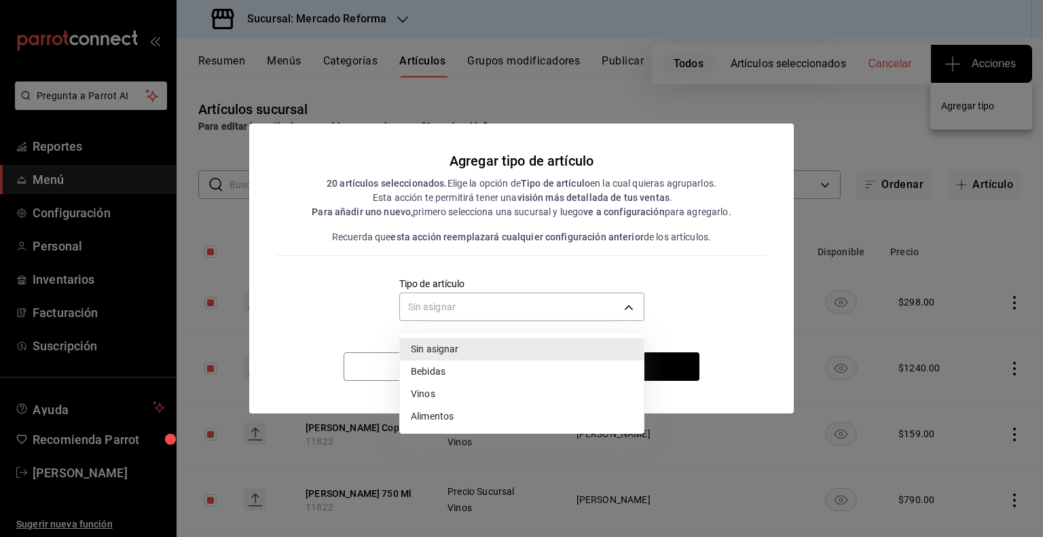
click at [459, 392] on li "Vinos" at bounding box center [522, 394] width 244 height 22
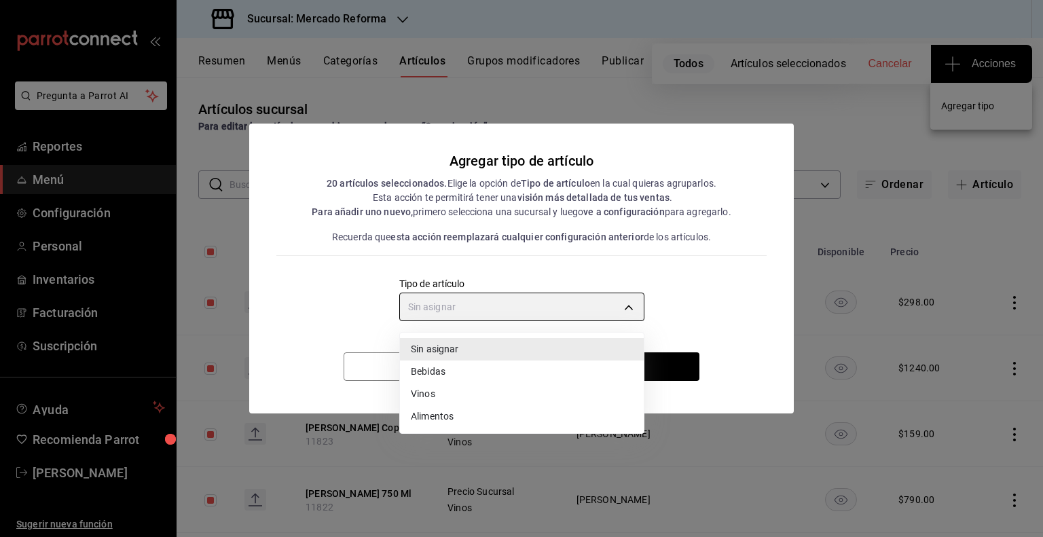
type input "e1bdedcf-fa1f-443e-b5b9-5cb10ad40228"
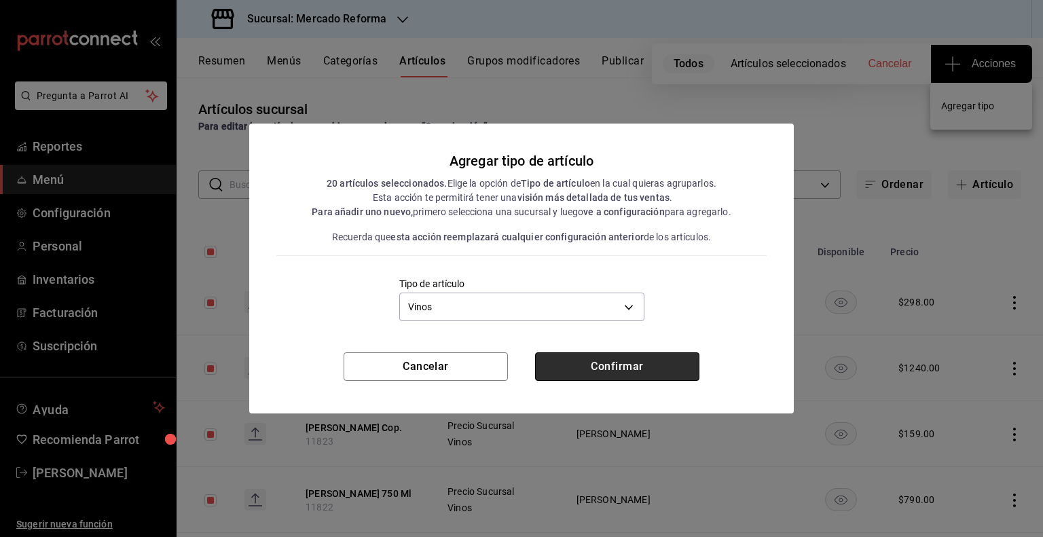
click at [591, 372] on button "Confirmar" at bounding box center [617, 366] width 164 height 29
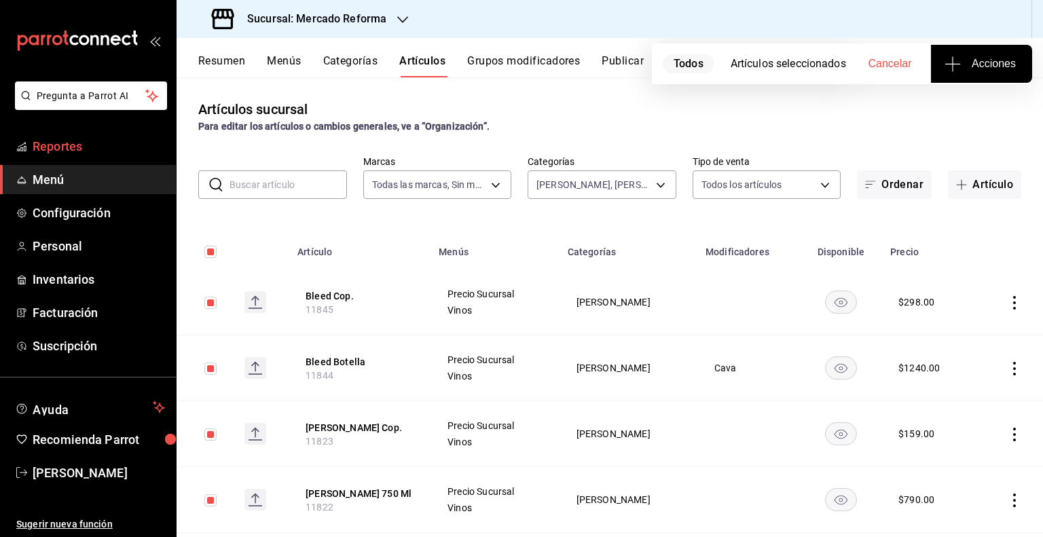
drag, startPoint x: 46, startPoint y: 171, endPoint x: 65, endPoint y: 143, distance: 33.3
click at [46, 171] on span "Menú" at bounding box center [99, 179] width 132 height 18
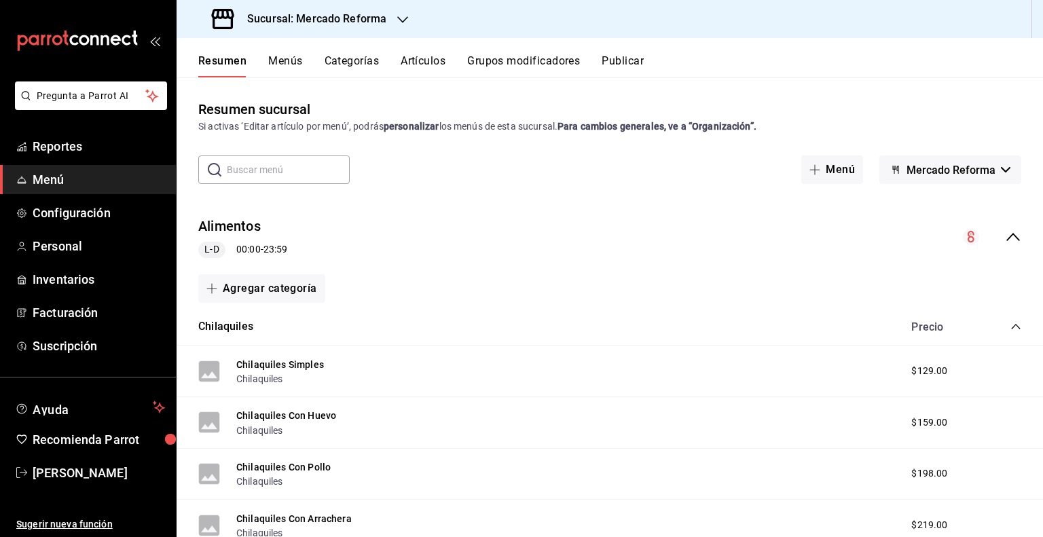
click at [412, 73] on button "Artículos" at bounding box center [423, 65] width 45 height 23
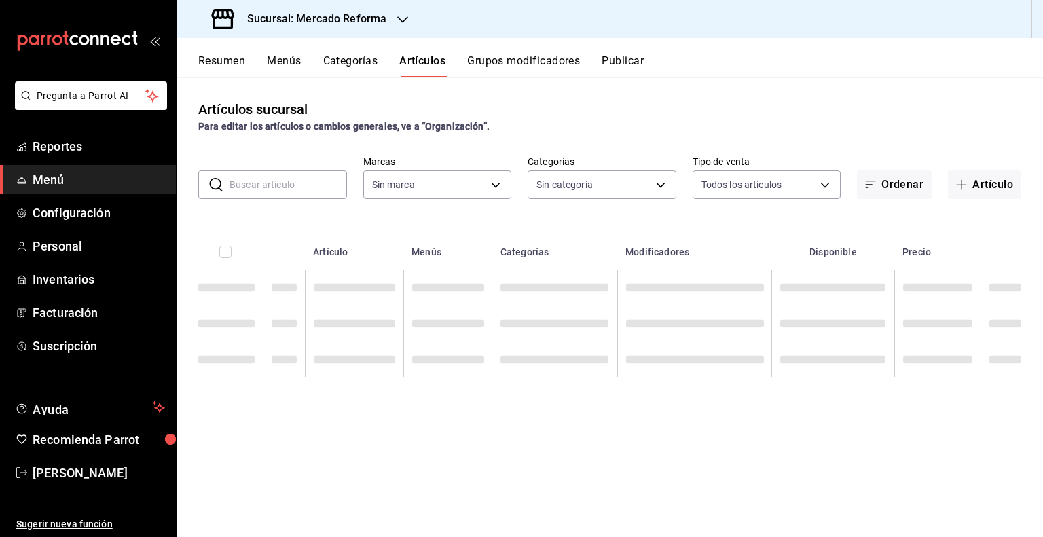
type input "ae828a00-f9e9-46fb-a95c-bc024de736cf"
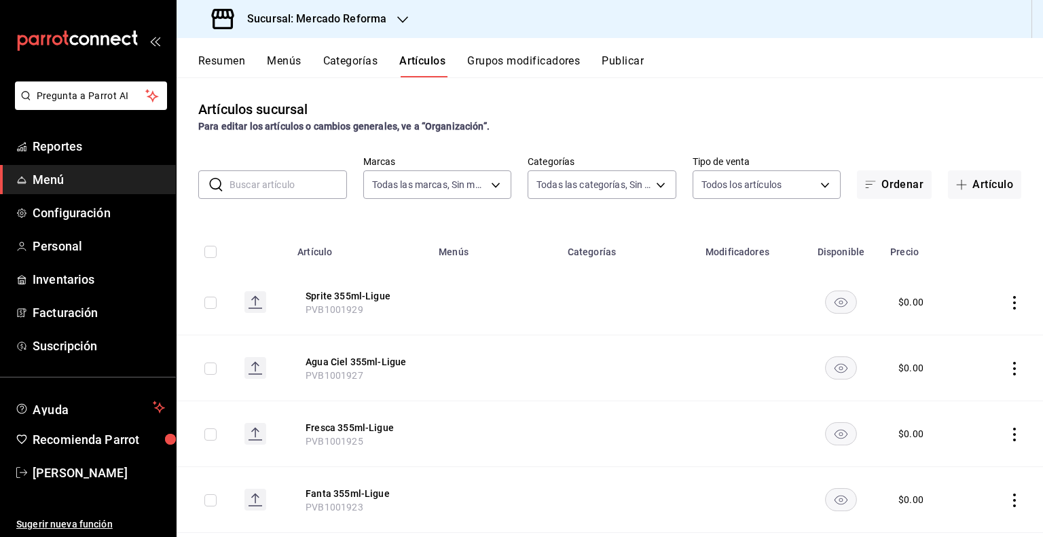
type input "92dc4cae-9c42-48a5-aa63-f50684ad7fd1,15a18657-e758-4947-b740-bbb2adede7dd,e517e…"
click at [57, 145] on span "Reportes" at bounding box center [99, 146] width 132 height 18
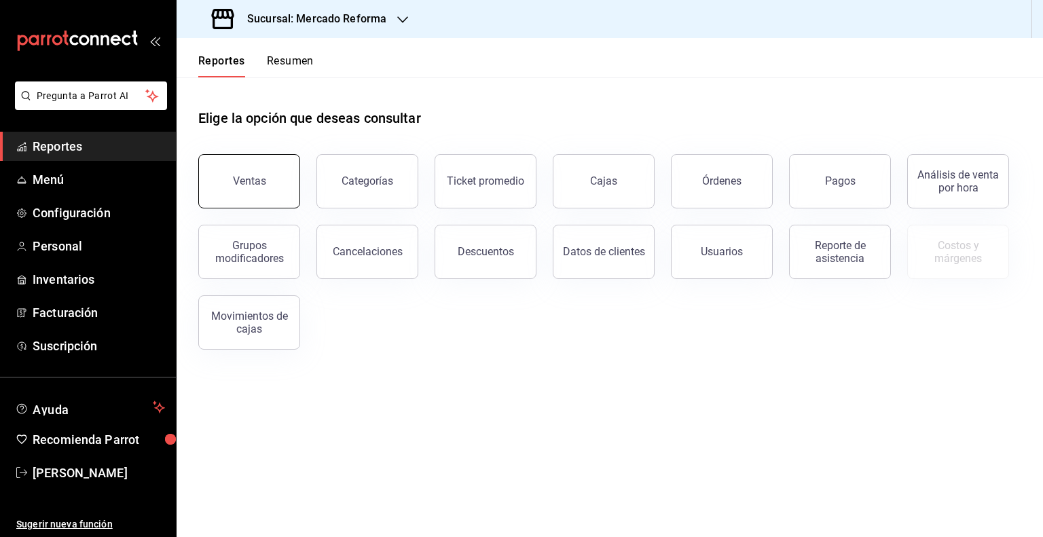
click at [272, 191] on button "Ventas" at bounding box center [249, 181] width 102 height 54
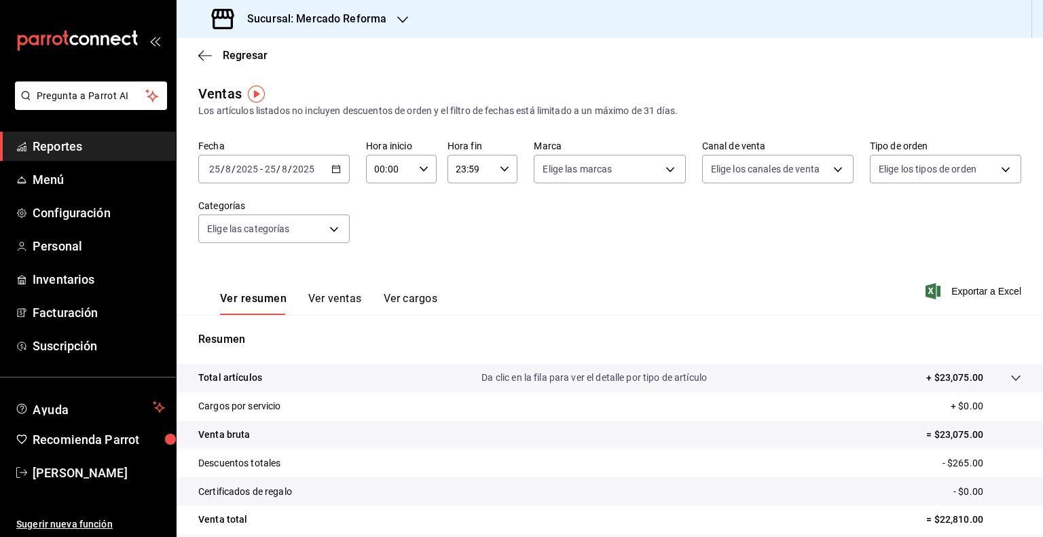
click at [333, 171] on icon "button" at bounding box center [336, 169] width 10 height 10
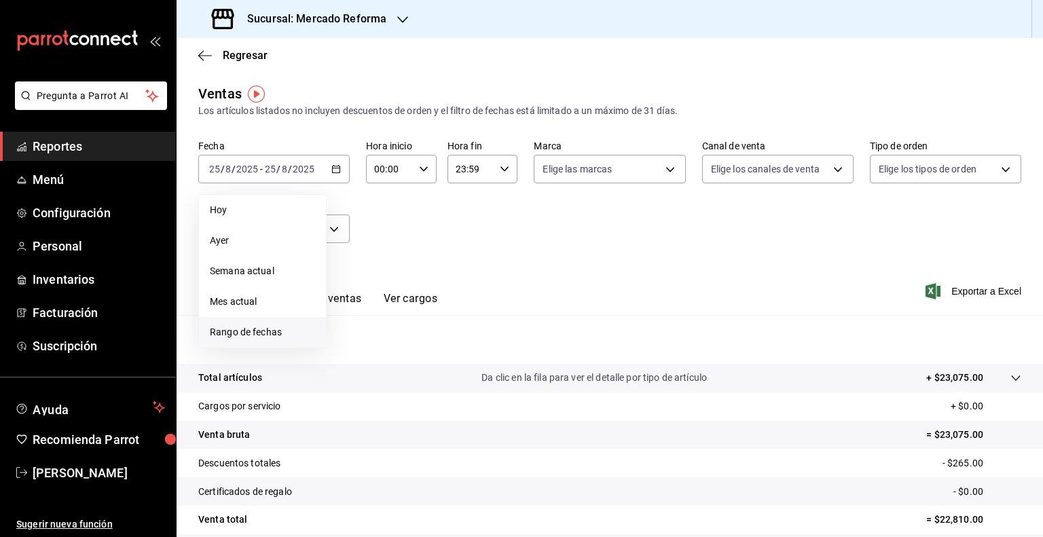
click at [234, 329] on span "Rango de fechas" at bounding box center [262, 332] width 105 height 14
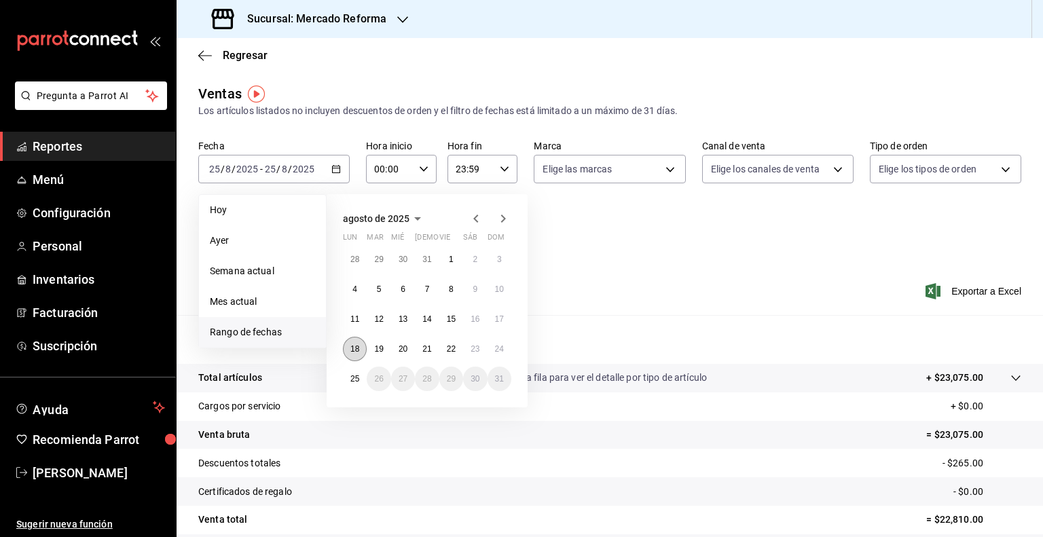
click at [360, 352] on button "18" at bounding box center [355, 349] width 24 height 24
click at [356, 371] on button "25" at bounding box center [355, 379] width 24 height 24
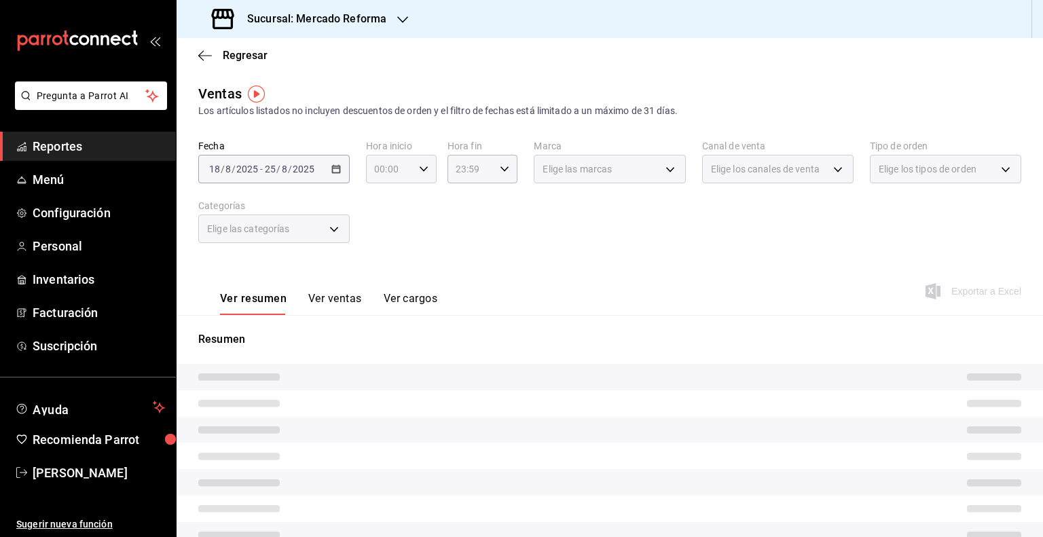
click at [418, 163] on div "00:00 Hora inicio" at bounding box center [401, 169] width 71 height 29
click at [418, 170] on div at bounding box center [521, 268] width 1043 height 537
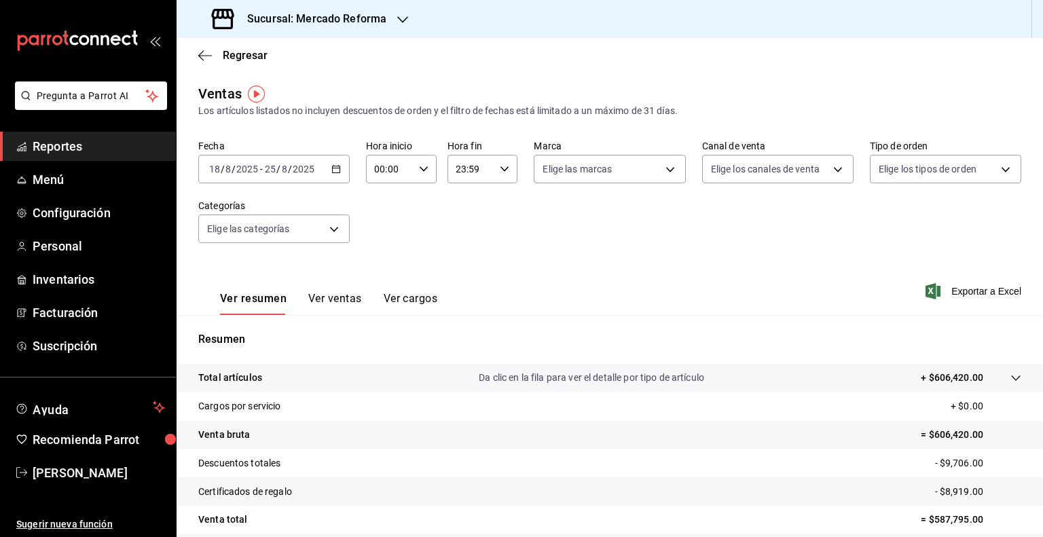
click at [415, 173] on div "00:00 Hora inicio" at bounding box center [401, 169] width 71 height 29
click at [383, 236] on span "05" at bounding box center [381, 230] width 13 height 11
type input "05:00"
drag, startPoint x: 492, startPoint y: 191, endPoint x: 494, endPoint y: 198, distance: 7.9
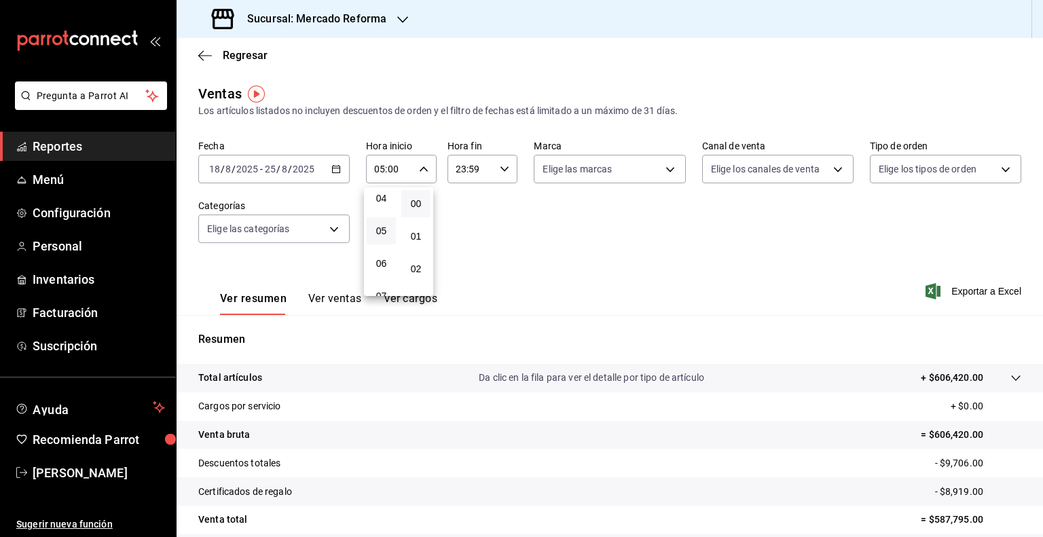
click at [494, 194] on div at bounding box center [521, 268] width 1043 height 537
click at [501, 172] on icon "button" at bounding box center [505, 169] width 10 height 10
click at [460, 230] on span "05" at bounding box center [461, 230] width 13 height 11
click at [497, 208] on span "00" at bounding box center [496, 203] width 13 height 11
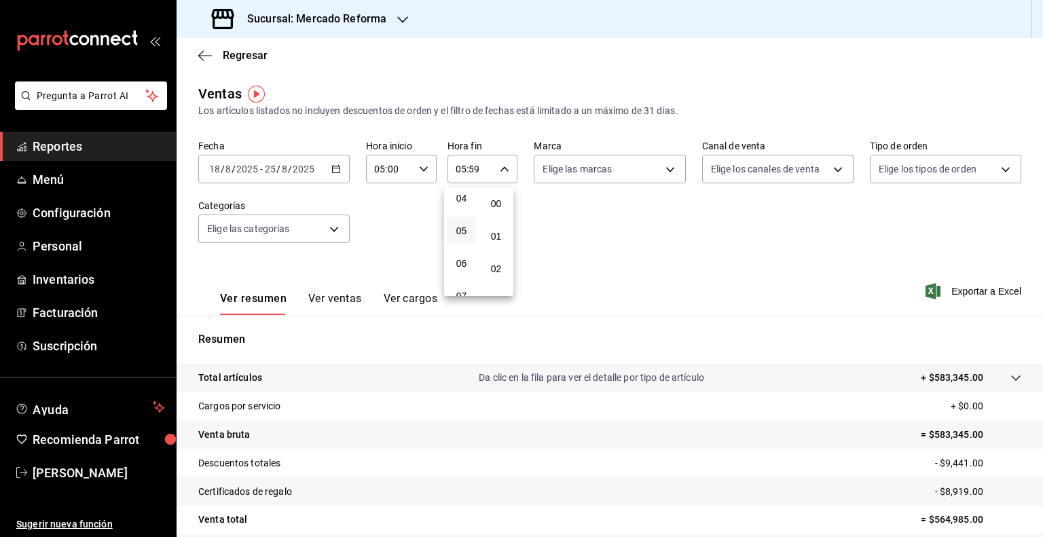
type input "05:00"
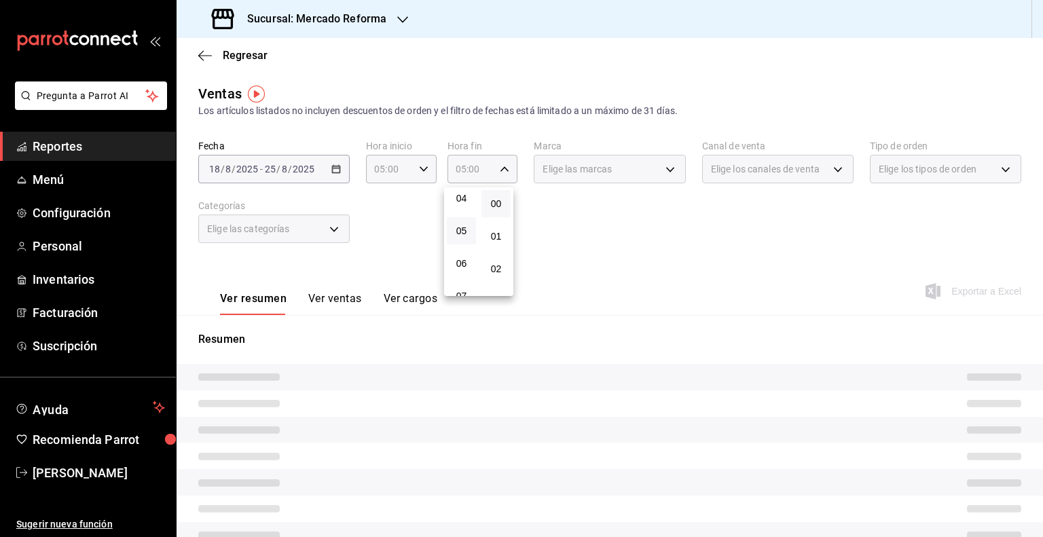
click at [936, 290] on div at bounding box center [521, 268] width 1043 height 537
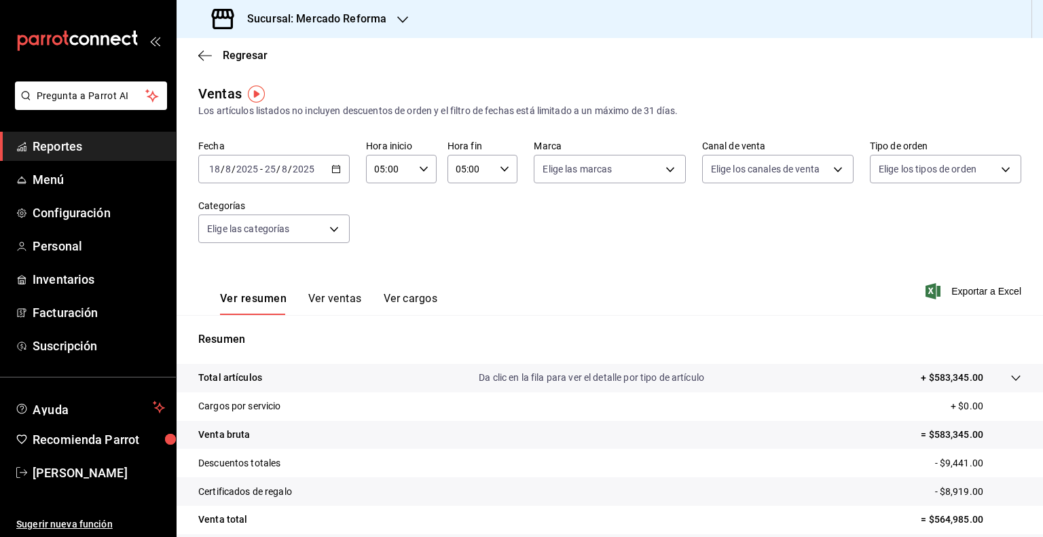
click at [942, 291] on span "Exportar a Excel" at bounding box center [974, 291] width 93 height 16
drag, startPoint x: 297, startPoint y: 26, endPoint x: 402, endPoint y: 26, distance: 104.6
click at [402, 26] on div "Sucursal: Mercado Reforma" at bounding box center [300, 19] width 226 height 38
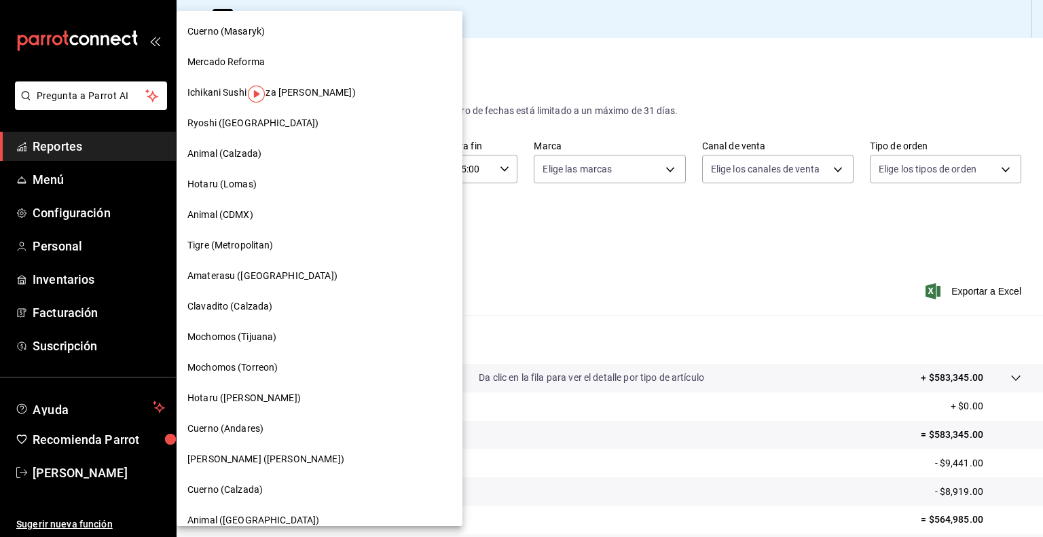
copy div "Mercado Reforma"
click at [223, 90] on span "Ichikani Sushi (Plaza [PERSON_NAME])" at bounding box center [271, 93] width 168 height 14
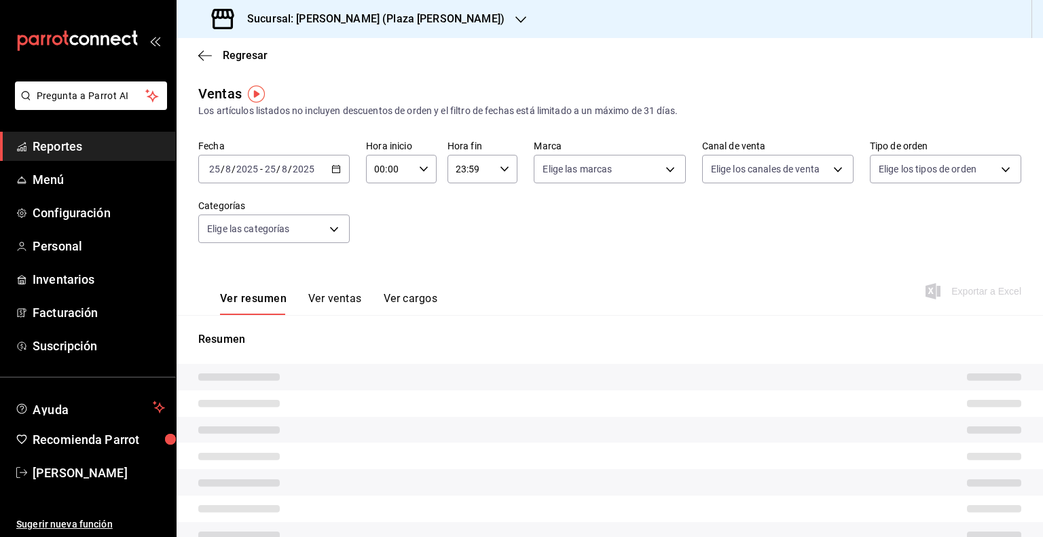
type input "05:00"
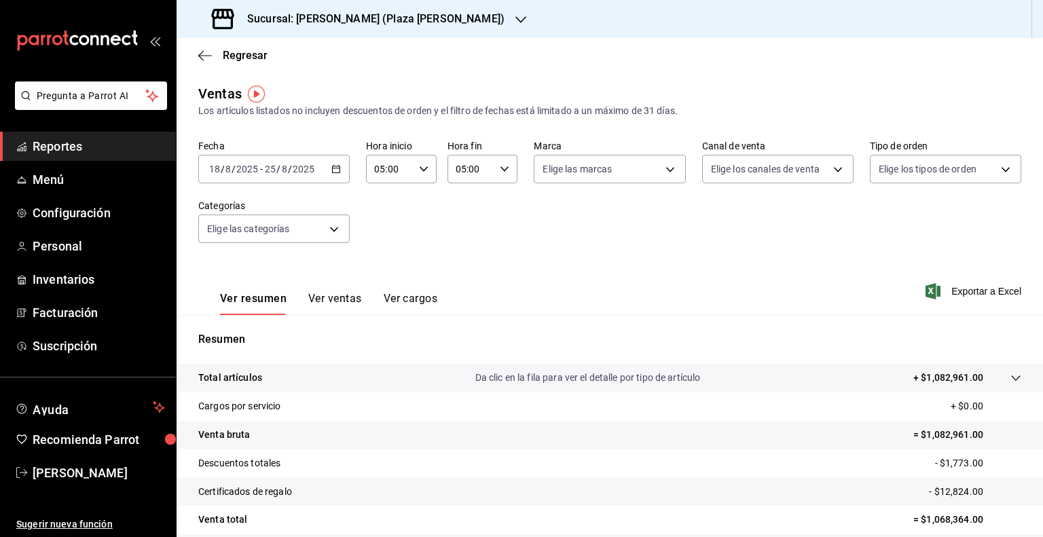
click at [955, 291] on span "Exportar a Excel" at bounding box center [974, 291] width 93 height 16
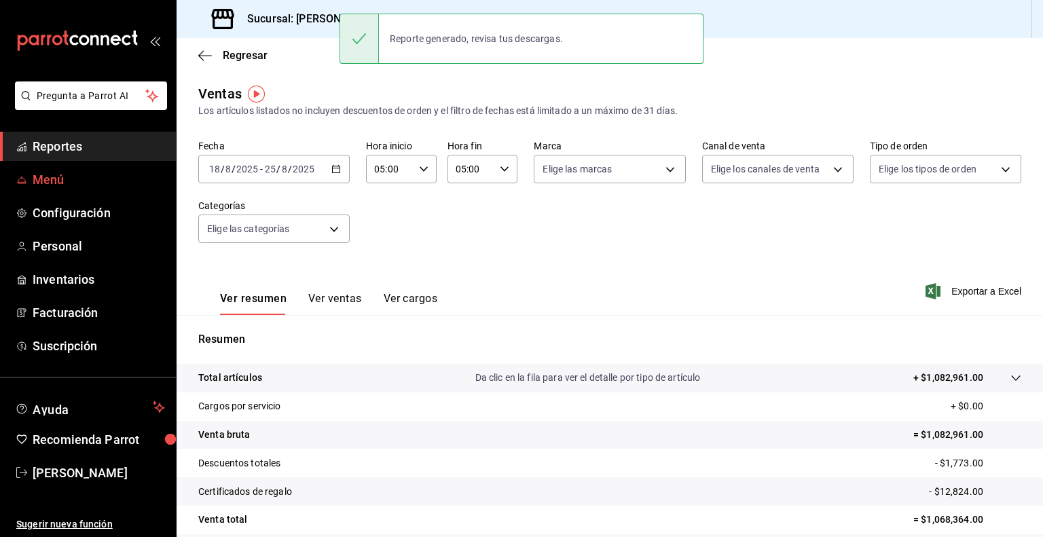
click at [62, 182] on span "Menú" at bounding box center [99, 179] width 132 height 18
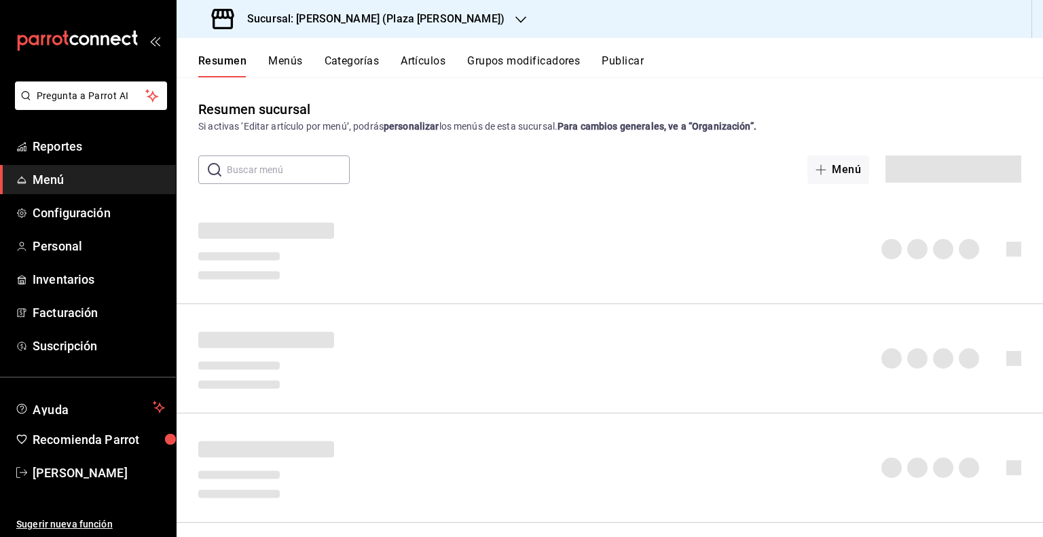
click at [365, 66] on div "Reporte generado, revisa tus descargas." at bounding box center [522, 39] width 364 height 58
click at [363, 73] on button "Categorías" at bounding box center [352, 65] width 55 height 23
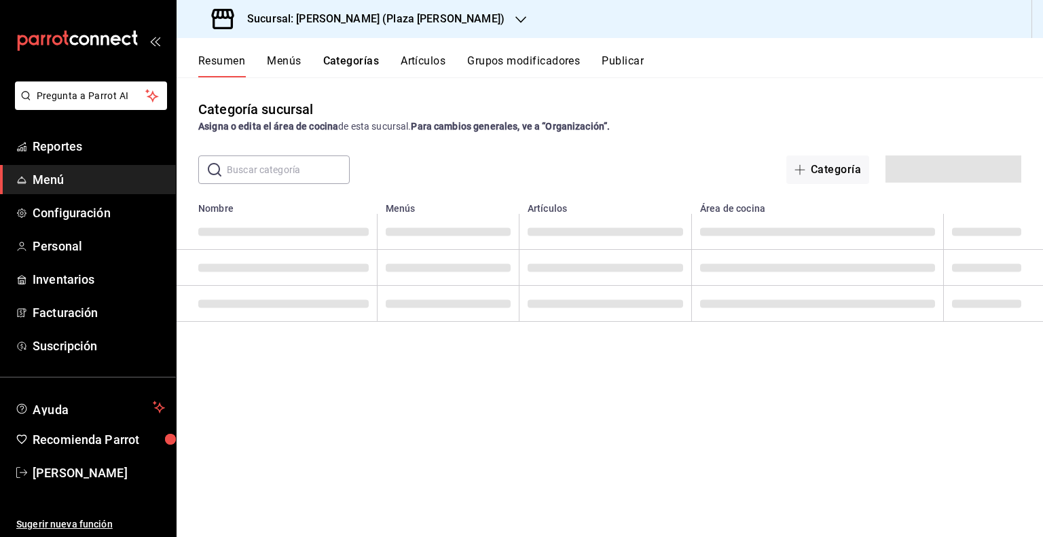
click at [363, 69] on button "Categorías" at bounding box center [351, 65] width 56 height 23
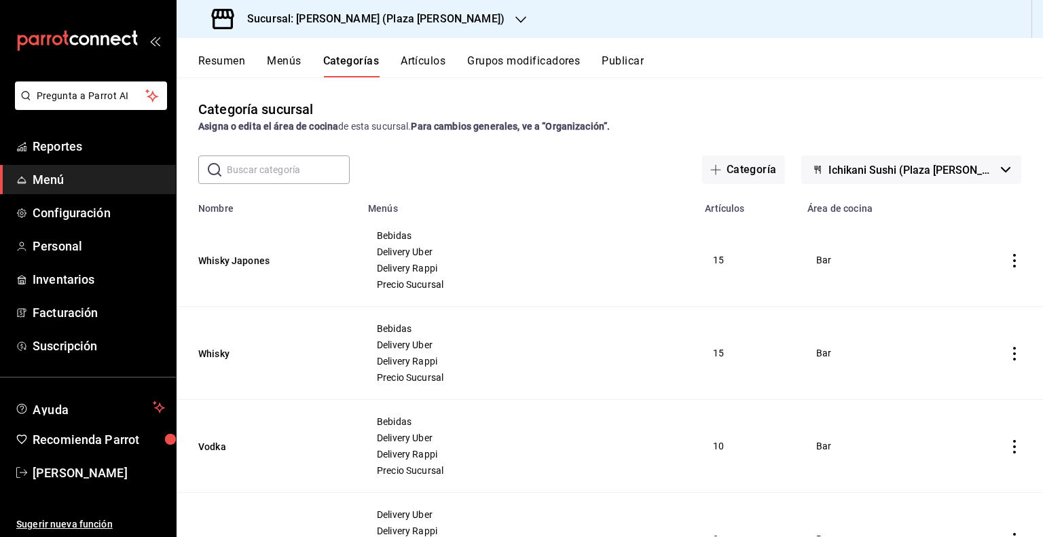
click at [421, 60] on button "Artículos" at bounding box center [423, 65] width 45 height 23
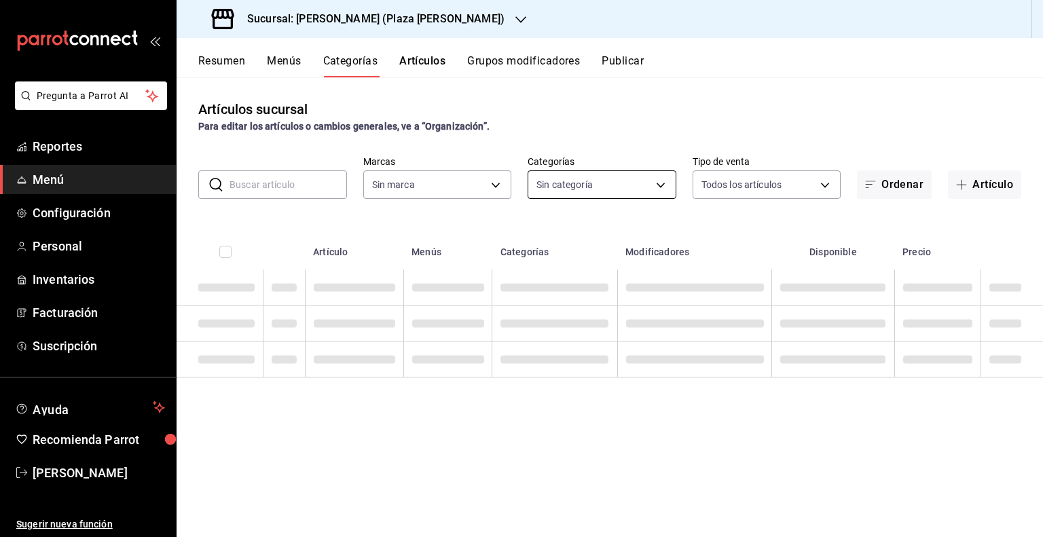
click at [606, 191] on body "Pregunta a Parrot AI Reportes Menú Configuración Personal Inventarios Facturaci…" at bounding box center [521, 268] width 1043 height 537
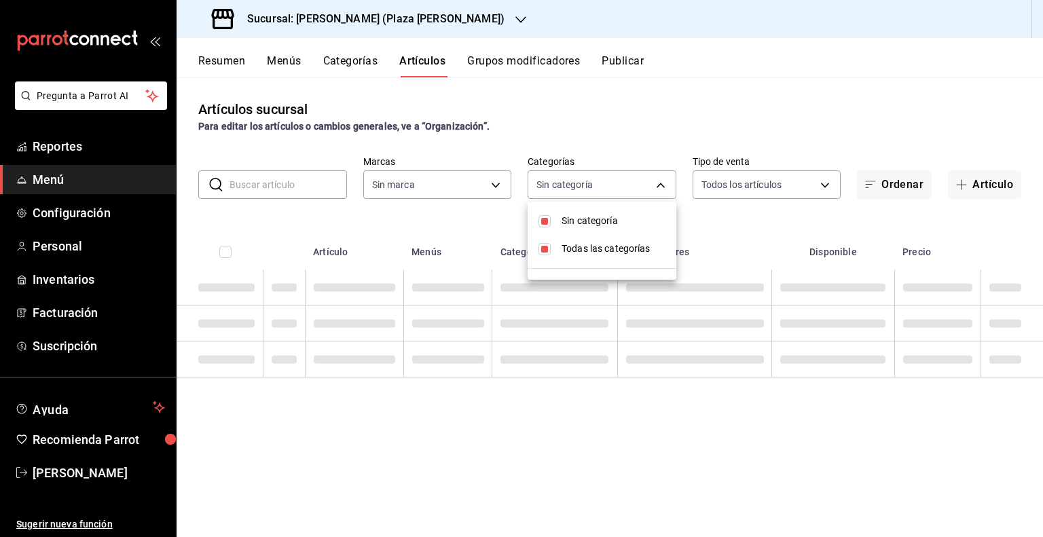
click at [612, 220] on span "Sin categoría" at bounding box center [614, 221] width 104 height 14
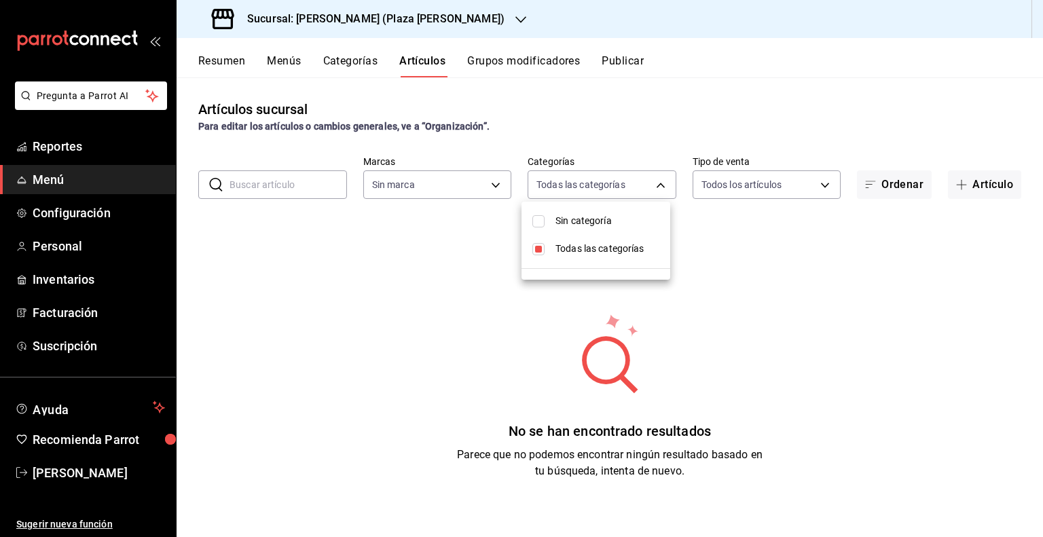
type input "abc0a998-24f3-49b9-87eb-b6f27766d4d5"
checkbox input "false"
click at [574, 253] on span "Todas las categorías" at bounding box center [607, 249] width 104 height 14
click at [607, 249] on span "Todas las categorías" at bounding box center [607, 249] width 104 height 14
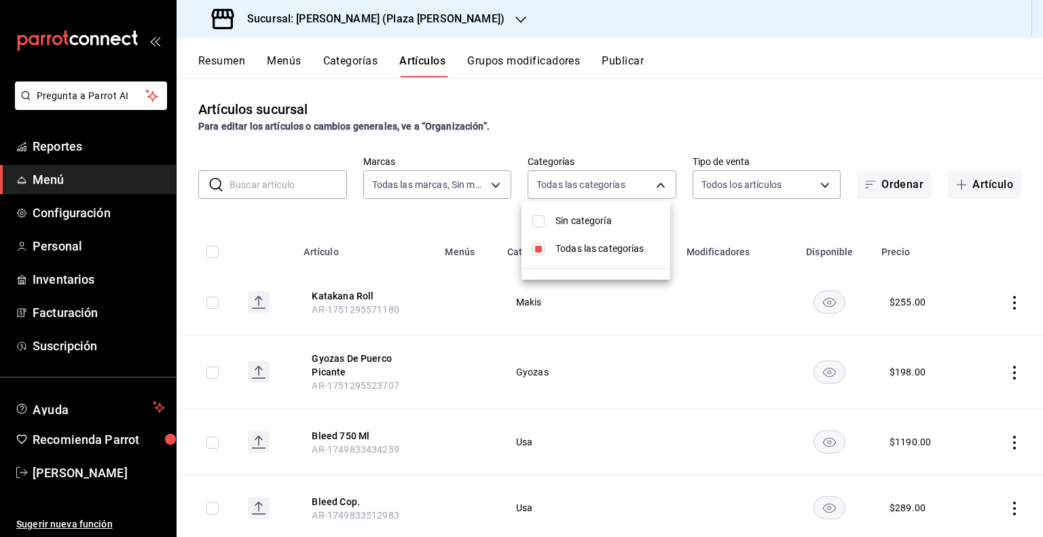
click at [535, 248] on input "checkbox" at bounding box center [538, 249] width 12 height 12
click at [540, 249] on input "checkbox" at bounding box center [538, 249] width 12 height 12
checkbox input "true"
click at [460, 109] on div at bounding box center [521, 268] width 1043 height 537
click at [286, 67] on button "Menús" at bounding box center [284, 65] width 34 height 23
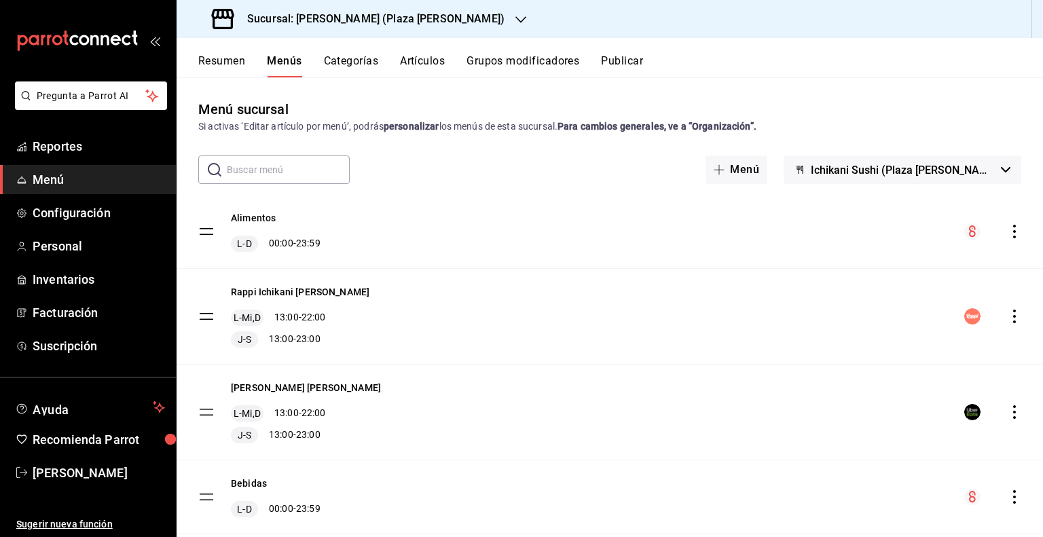
click at [435, 58] on button "Artículos" at bounding box center [422, 65] width 45 height 23
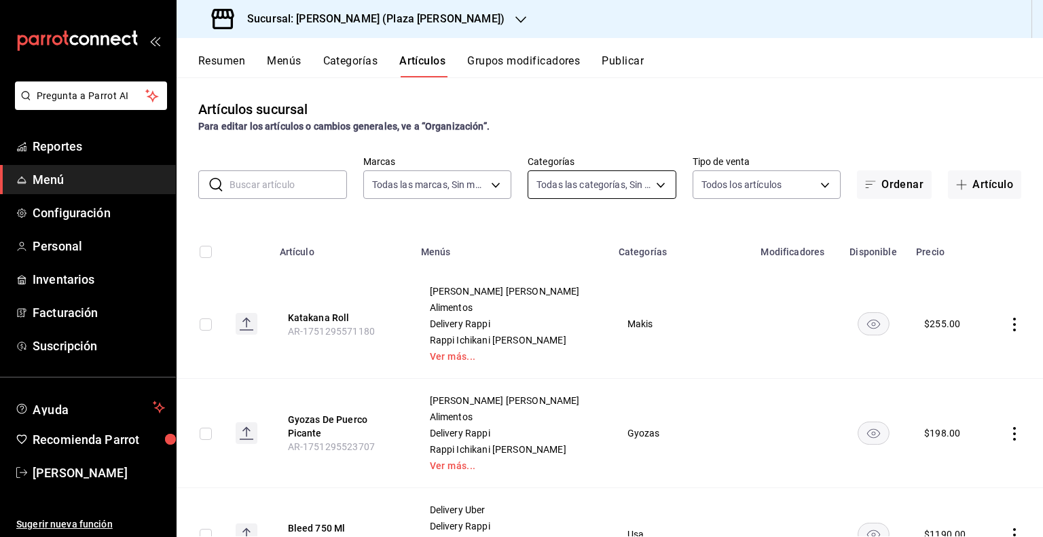
type input "abc0a998-24f3-49b9-87eb-b6f27766d4d5"
type input "522c84b6-a211-42bb-9c79-3e15e9bca8c9,4a9bb7f0-ac53-48d6-b825-4462c471509e,a0842…"
click at [261, 188] on input "text" at bounding box center [288, 184] width 117 height 27
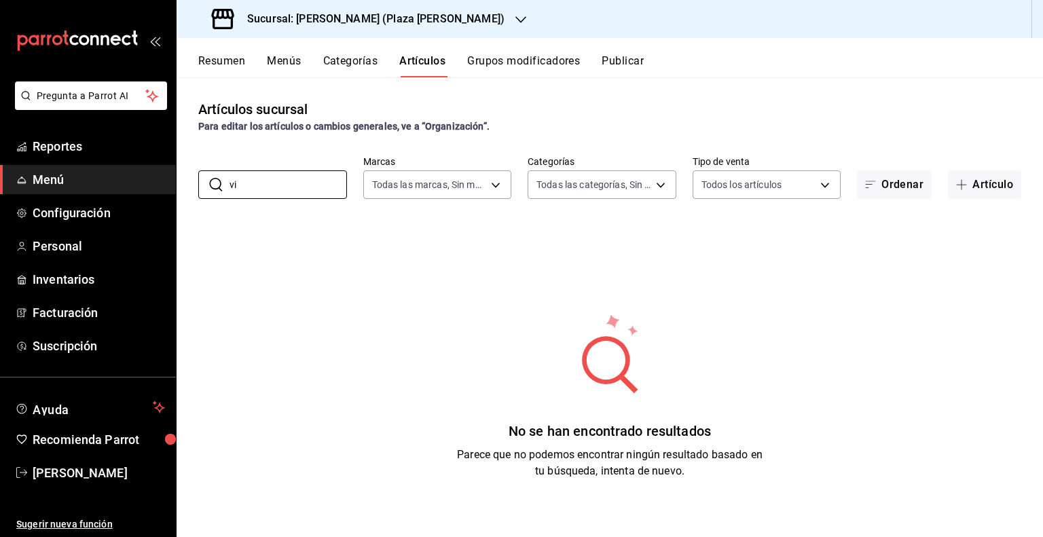
type input "v"
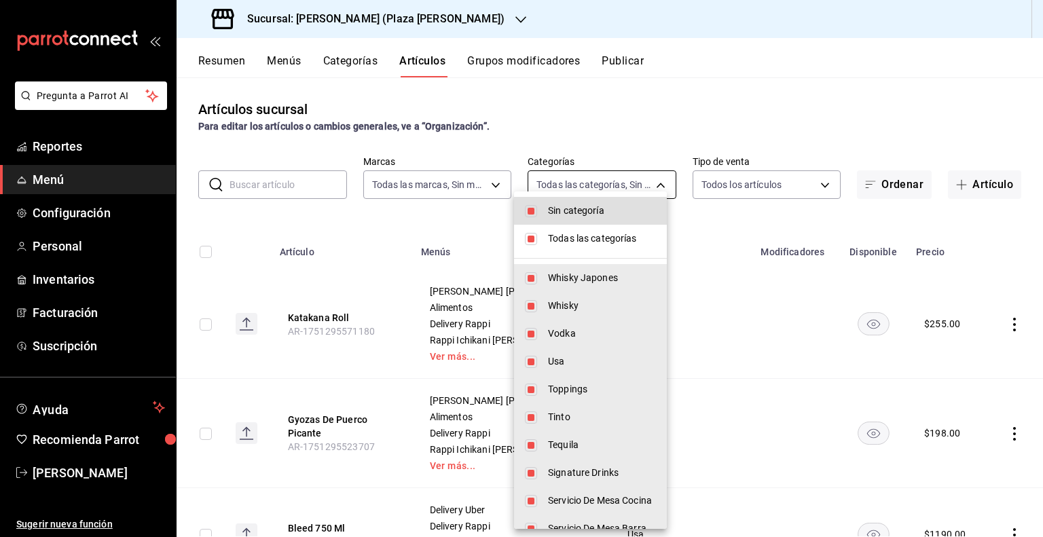
click at [606, 177] on body "Pregunta a Parrot AI Reportes Menú Configuración Personal Inventarios Facturaci…" at bounding box center [521, 268] width 1043 height 537
click at [595, 206] on span "Sin categoría" at bounding box center [602, 211] width 108 height 14
checkbox input "false"
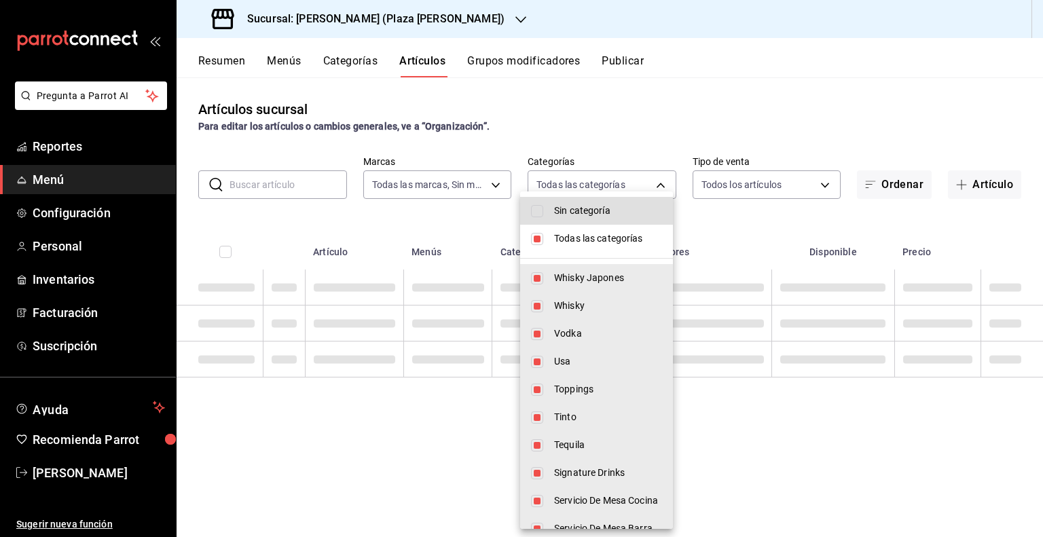
click at [540, 236] on input "checkbox" at bounding box center [537, 239] width 12 height 12
checkbox input "false"
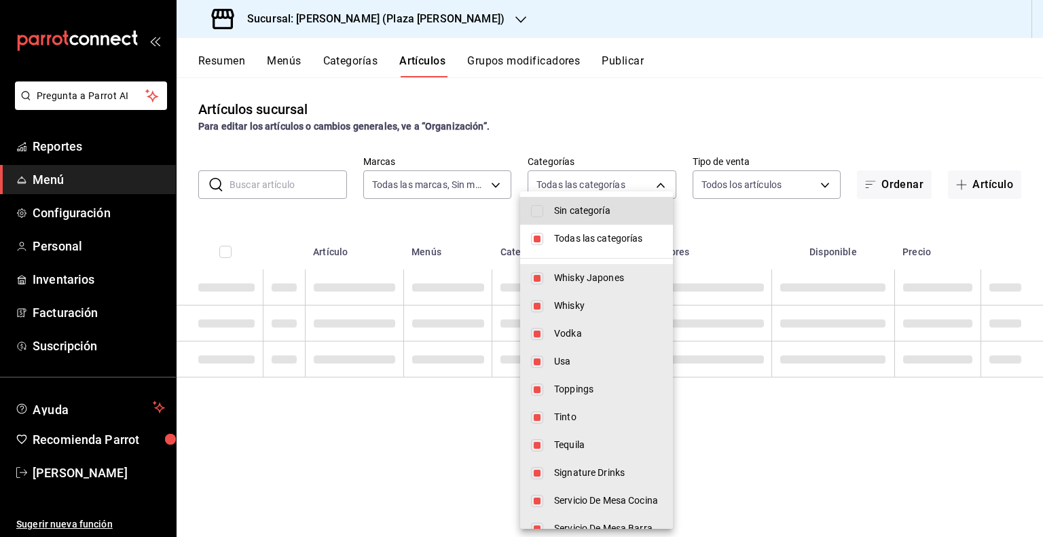
checkbox input "false"
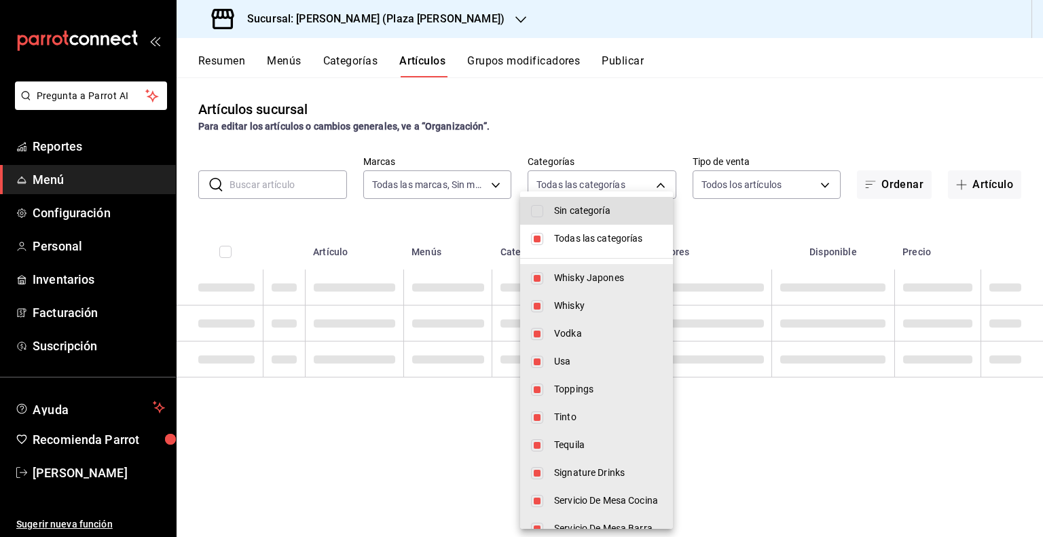
checkbox input "false"
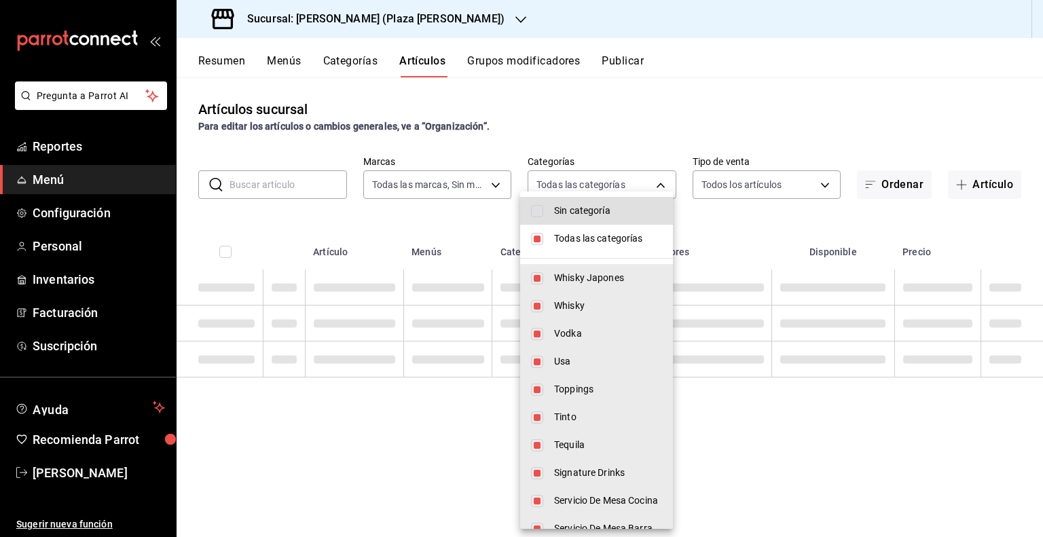
checkbox input "false"
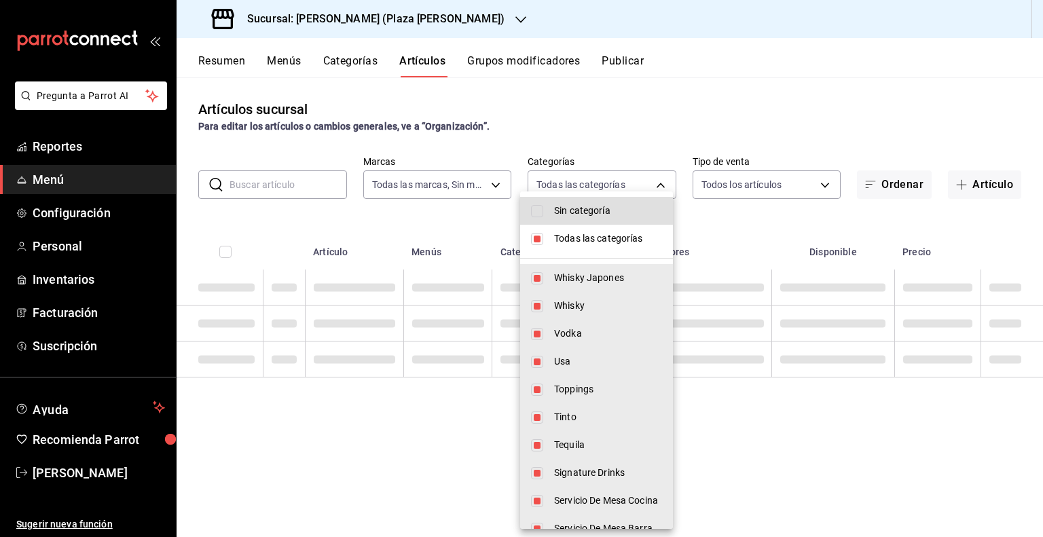
checkbox input "false"
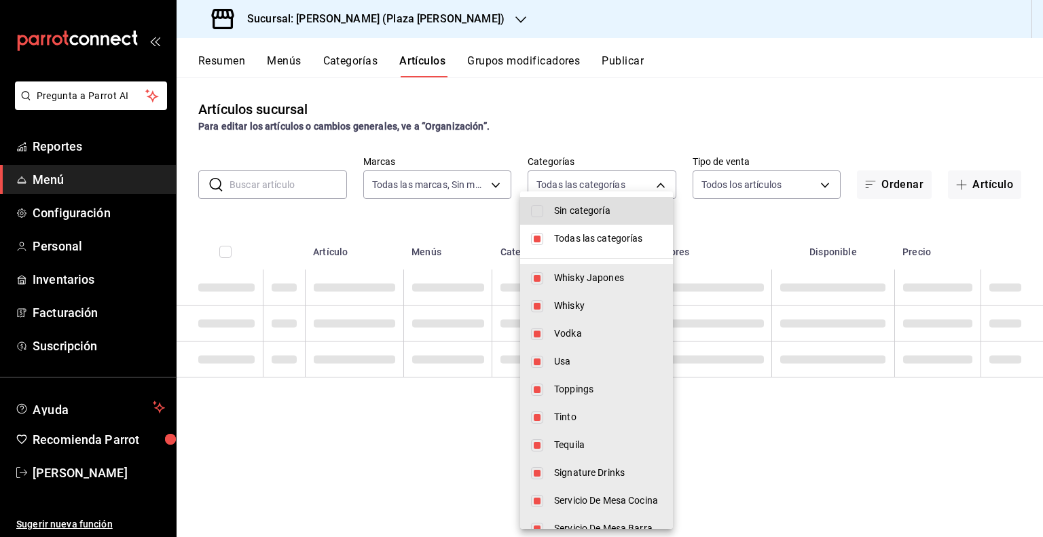
checkbox input "false"
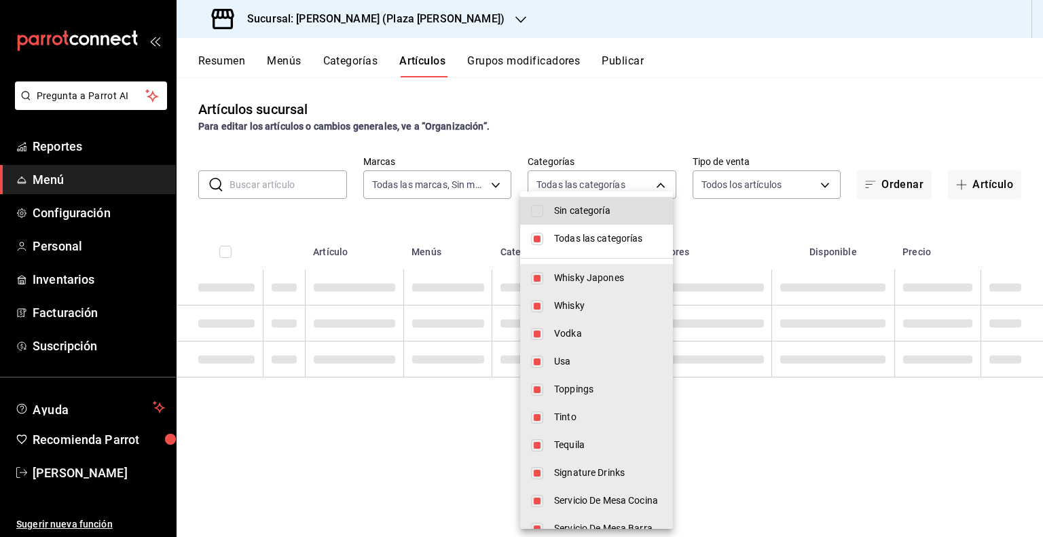
checkbox input "false"
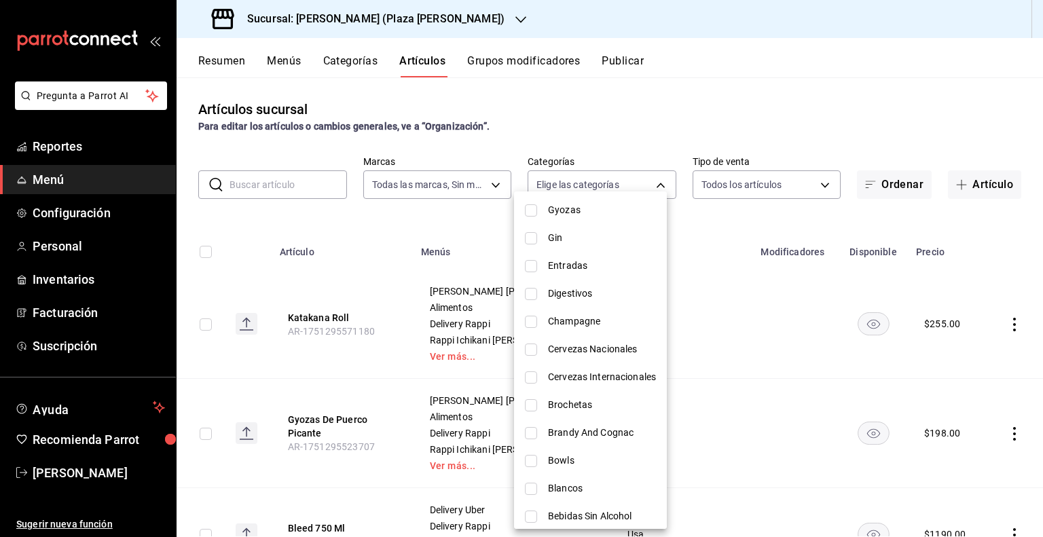
scroll to position [631, 0]
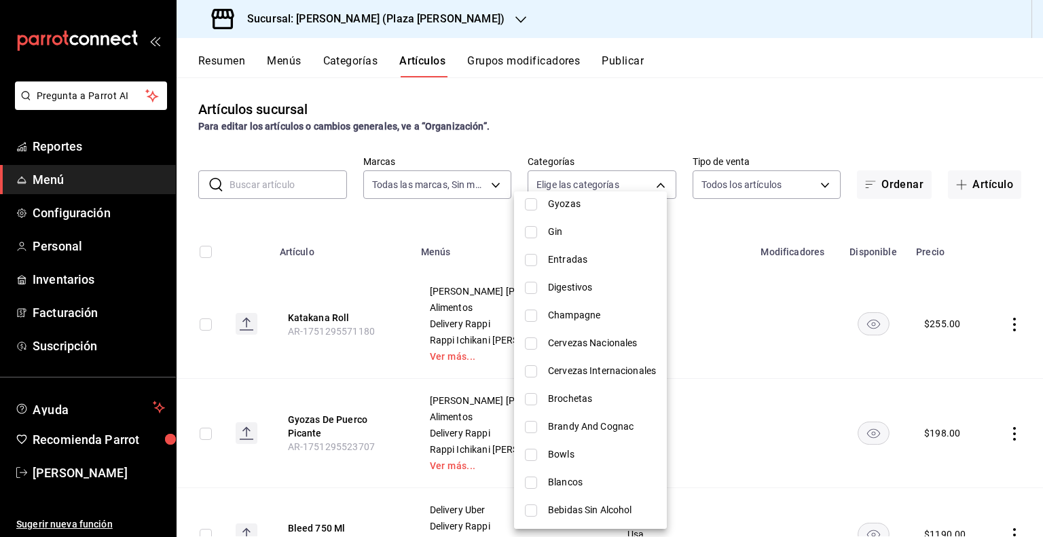
click at [539, 477] on li "Blancos" at bounding box center [590, 483] width 153 height 28
type input "73f45b24-7e68-4b23-a158-d236b88ef793"
checkbox input "true"
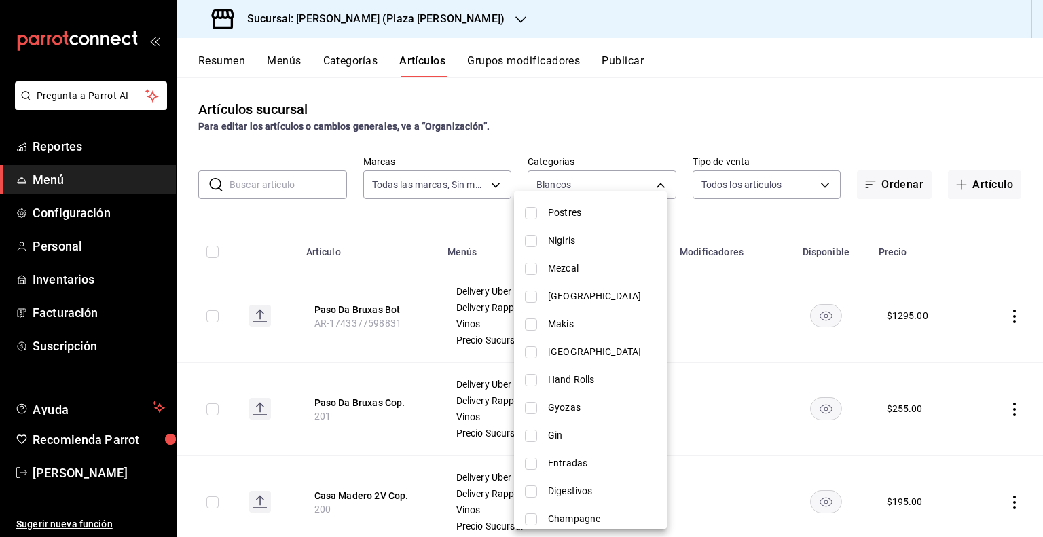
scroll to position [359, 0]
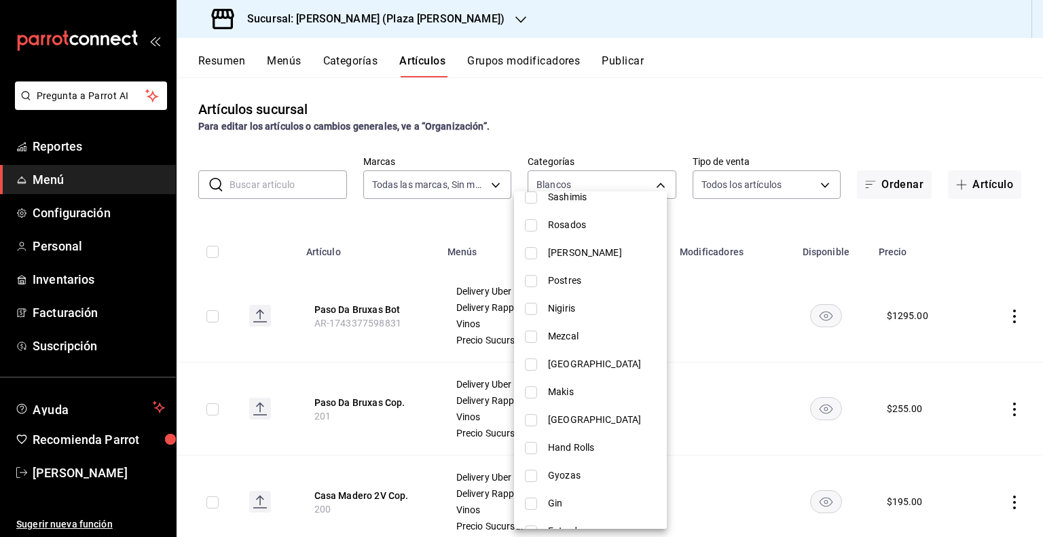
click at [532, 363] on input "checkbox" at bounding box center [531, 365] width 12 height 12
checkbox input "true"
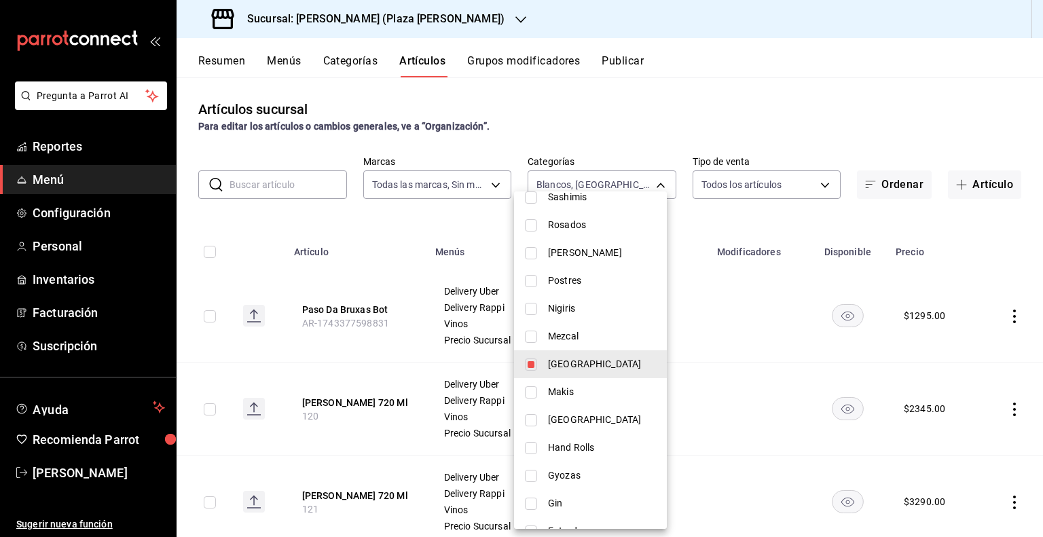
click at [431, 232] on div at bounding box center [521, 268] width 1043 height 537
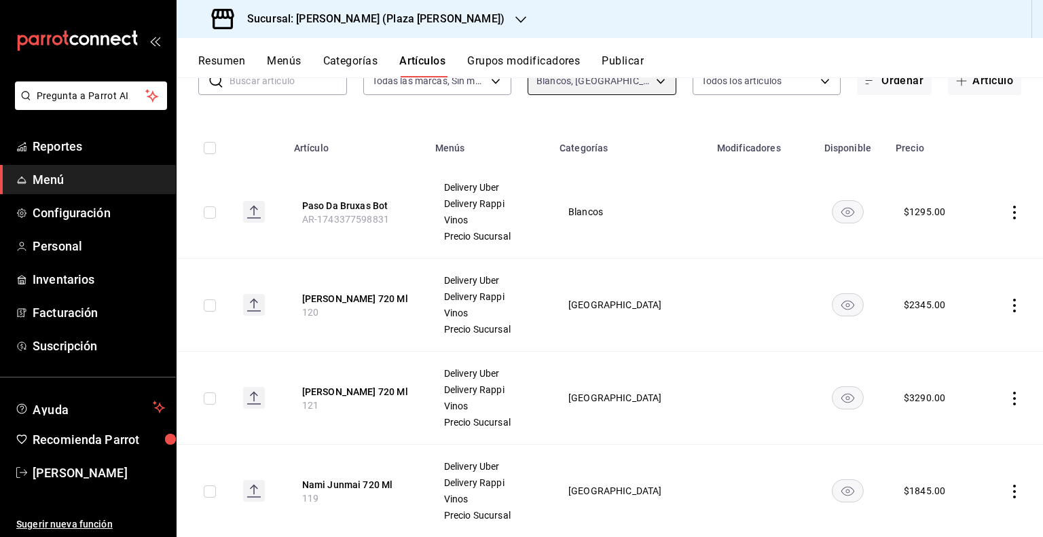
scroll to position [0, 0]
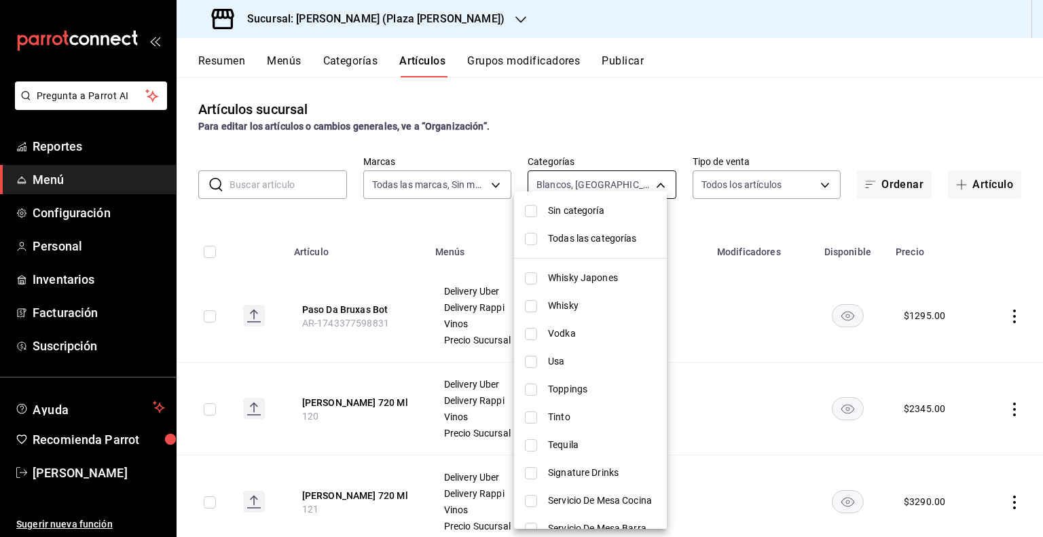
click at [641, 194] on body "Pregunta a Parrot AI Reportes Menú Configuración Personal Inventarios Facturaci…" at bounding box center [521, 268] width 1043 height 537
click at [573, 356] on span "Usa" at bounding box center [602, 361] width 108 height 14
type input "73f45b24-7e68-4b23-a158-d236b88ef793,503b7f0d-030e-4bed-bb22-9b588e14c99f,80cd4…"
checkbox input "true"
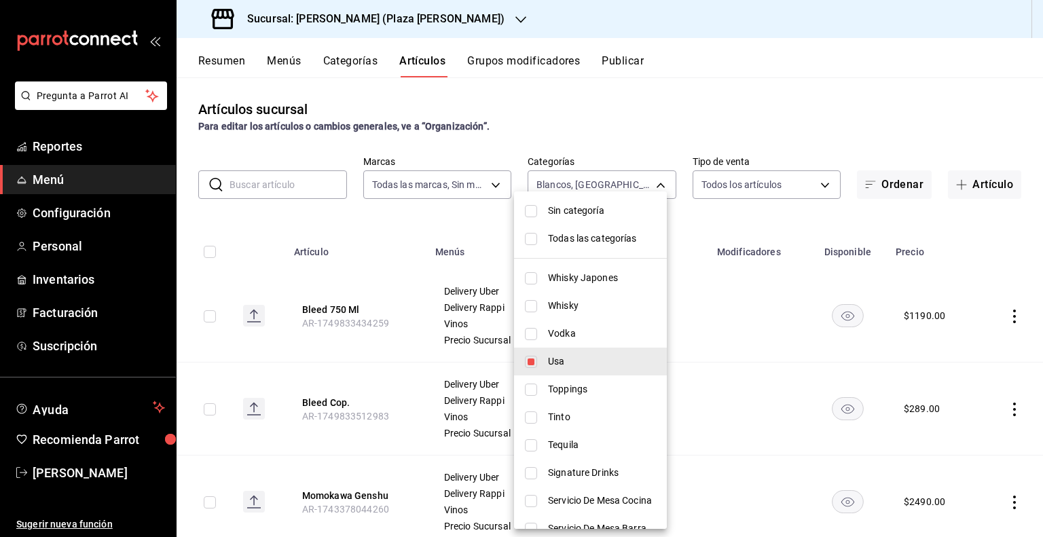
click at [580, 208] on span "Sin categoría" at bounding box center [602, 211] width 108 height 14
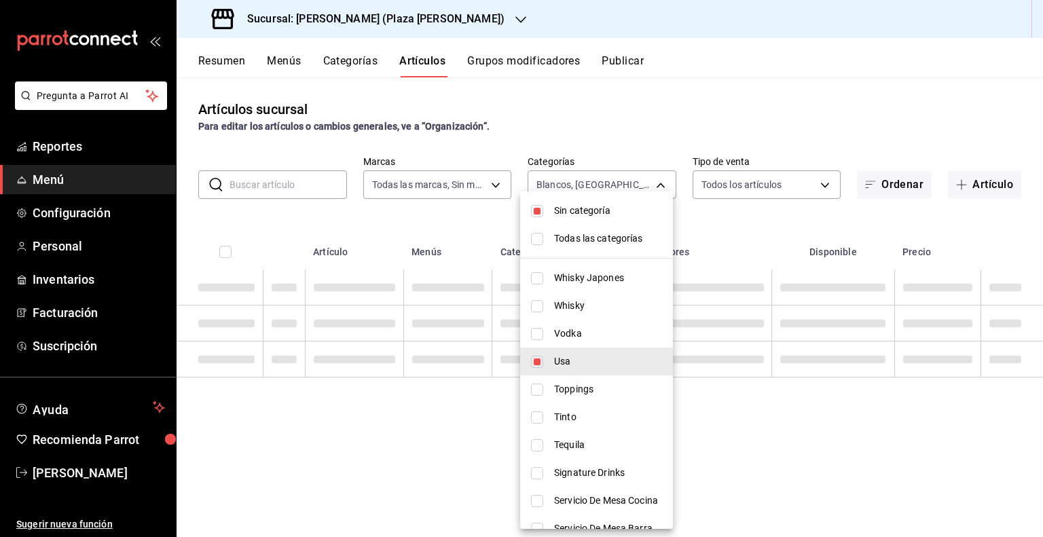
checkbox input "true"
click at [568, 244] on span "Todas las categorías" at bounding box center [608, 239] width 108 height 14
type input "522c84b6-a211-42bb-9c79-3e15e9bca8c9,4a9bb7f0-ac53-48d6-b825-4462c471509e,a0842…"
checkbox input "true"
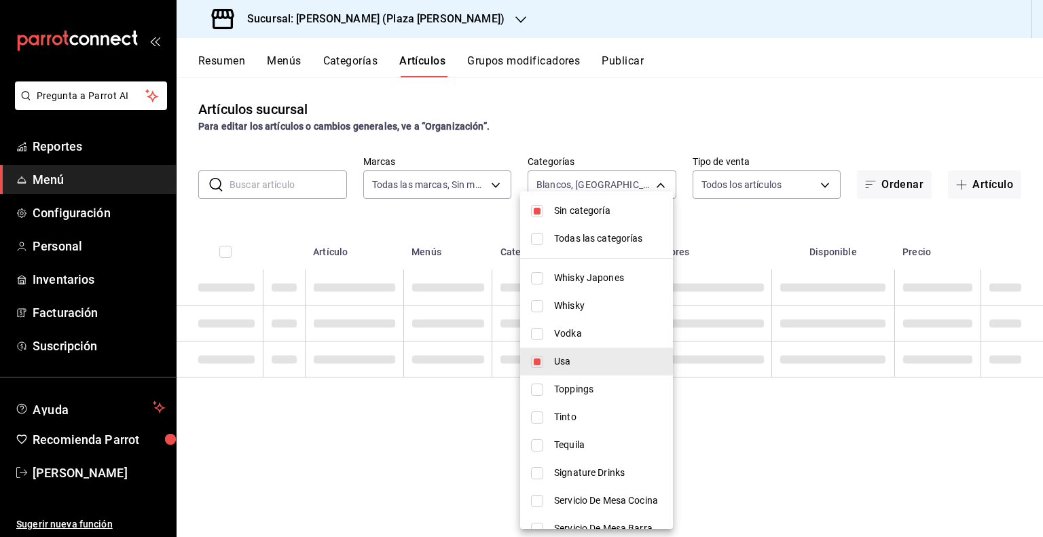
checkbox input "true"
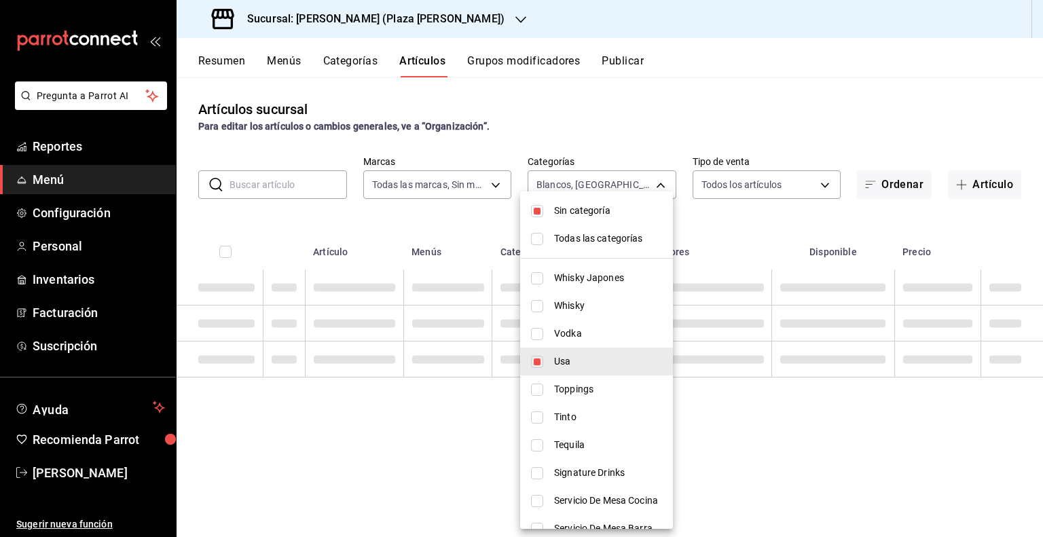
checkbox input "true"
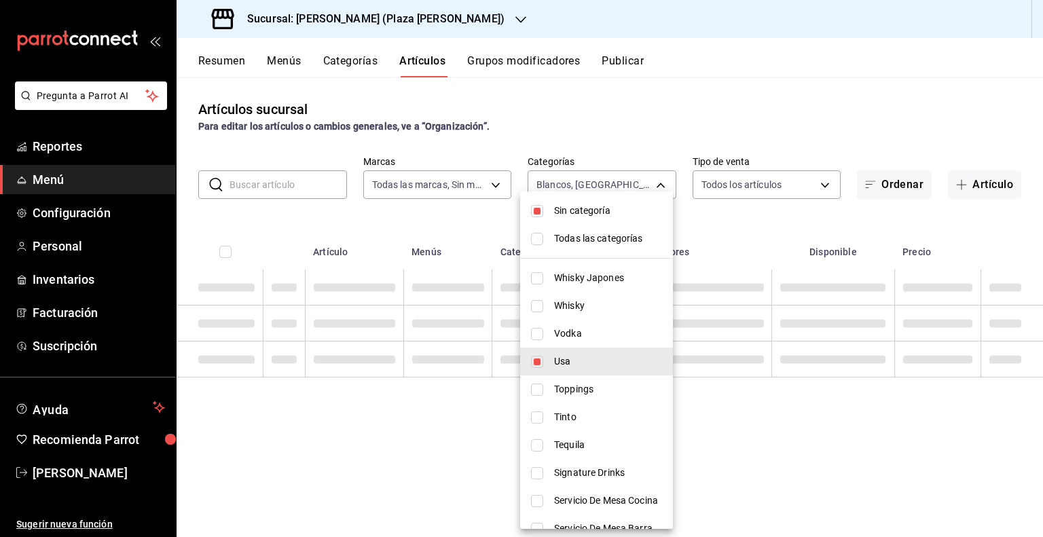
checkbox input "true"
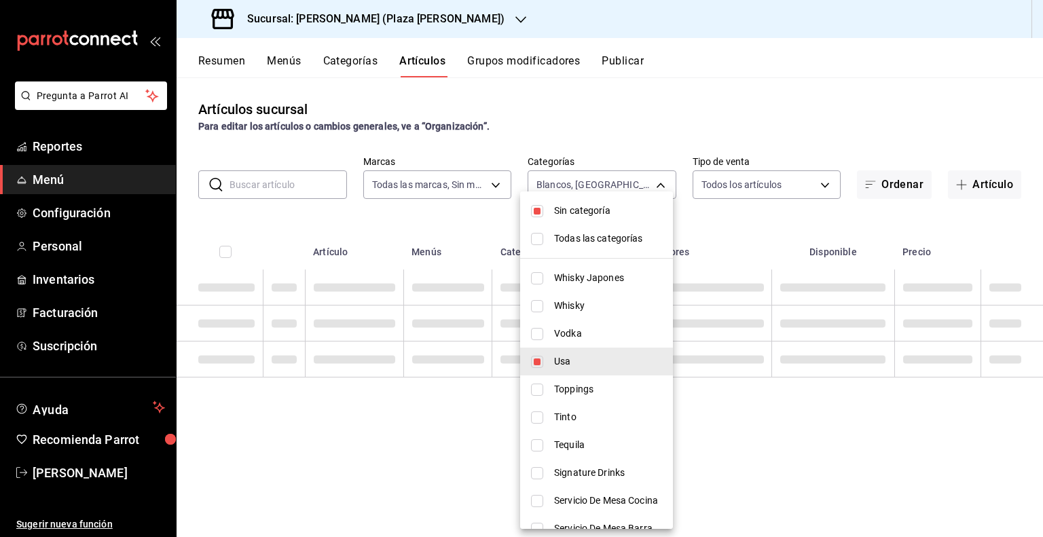
checkbox input "true"
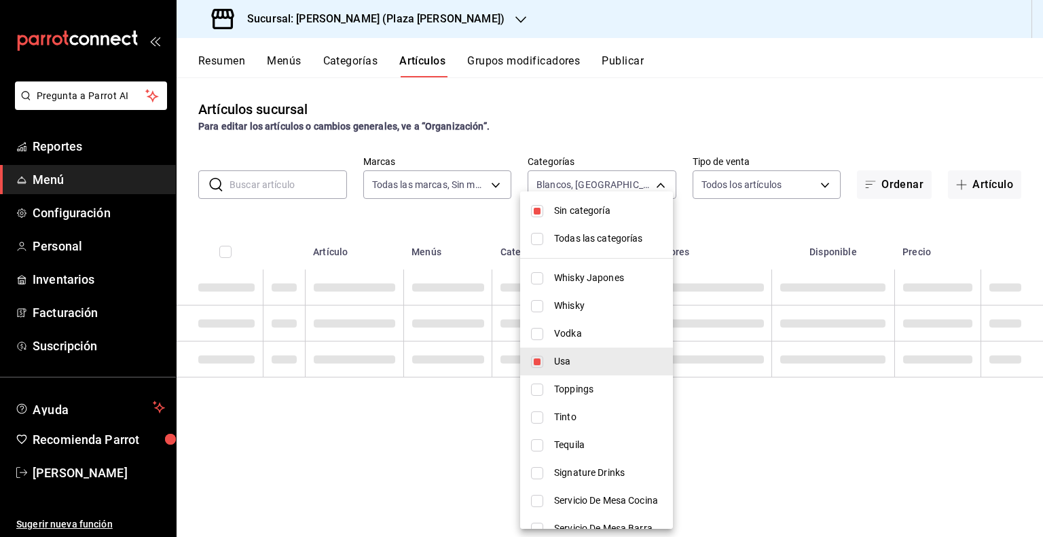
checkbox input "true"
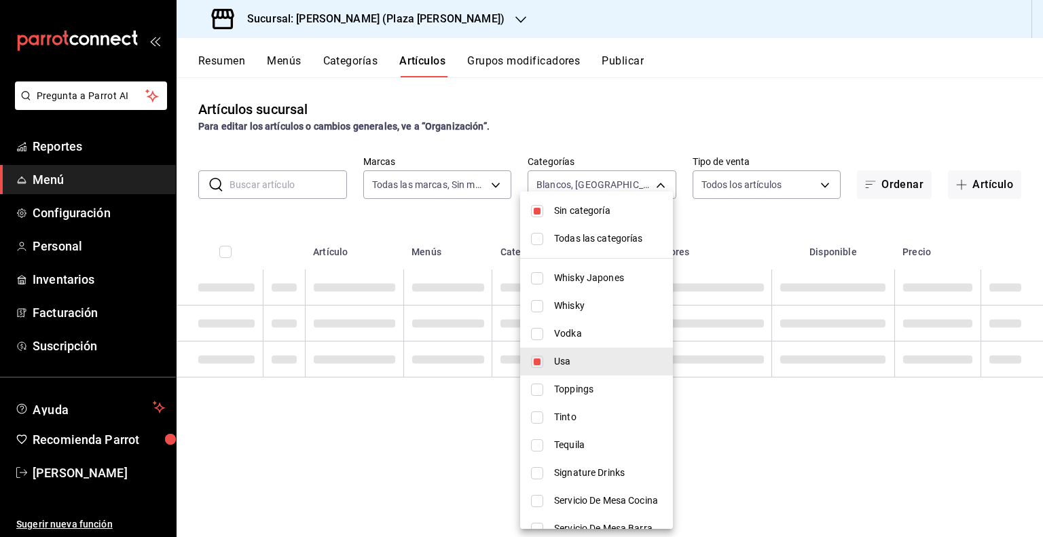
checkbox input "true"
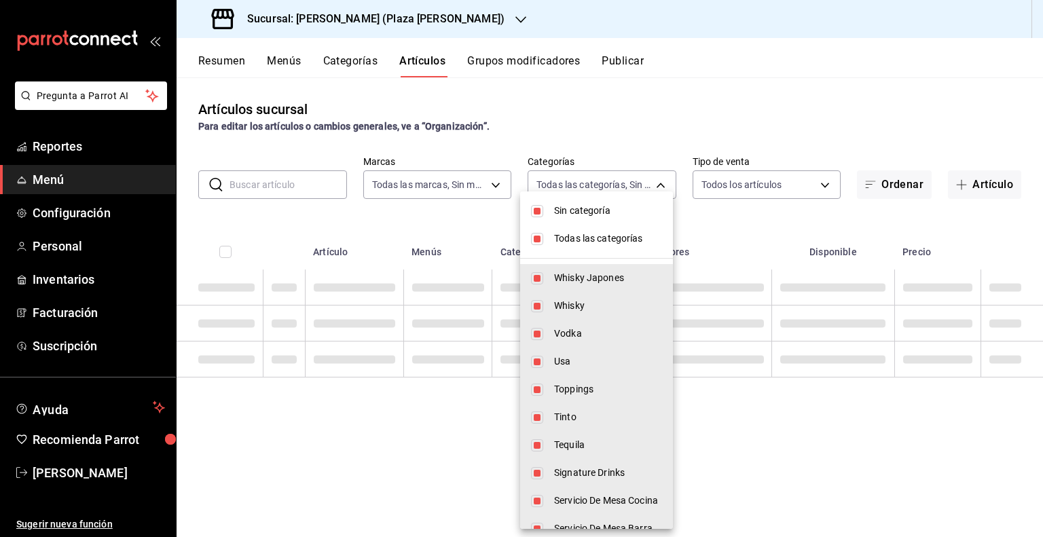
click at [568, 244] on span "Todas las categorías" at bounding box center [608, 239] width 108 height 14
checkbox input "false"
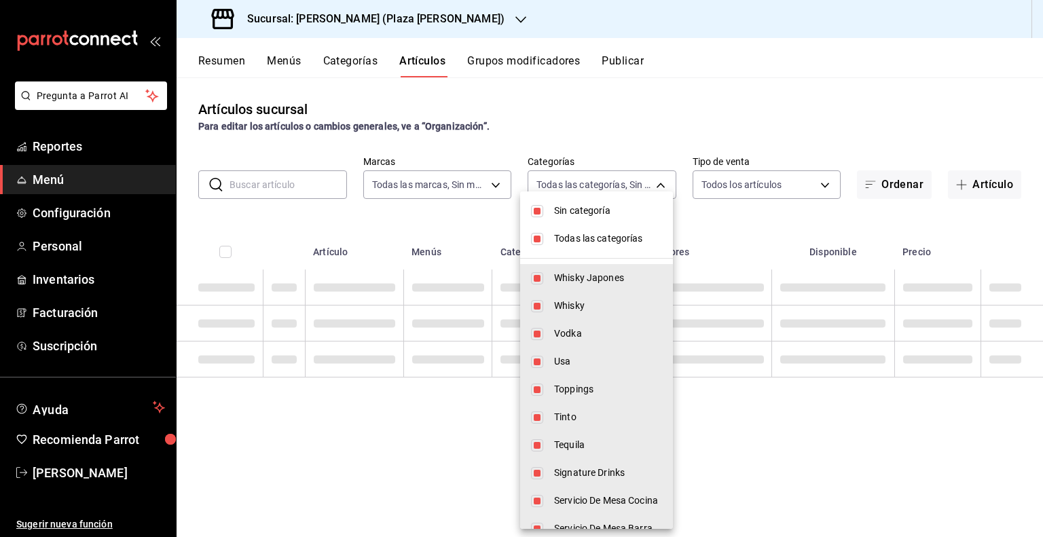
checkbox input "false"
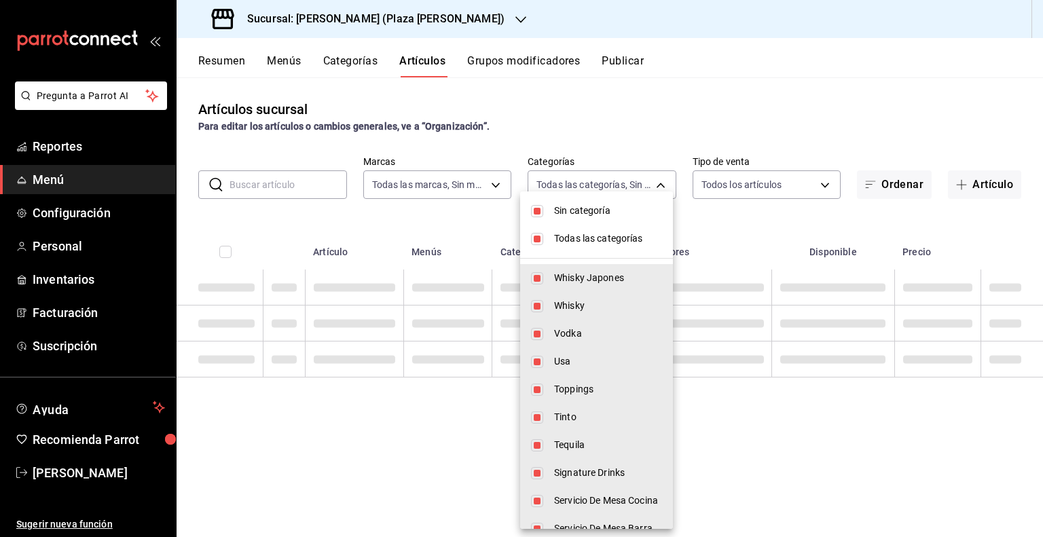
checkbox input "false"
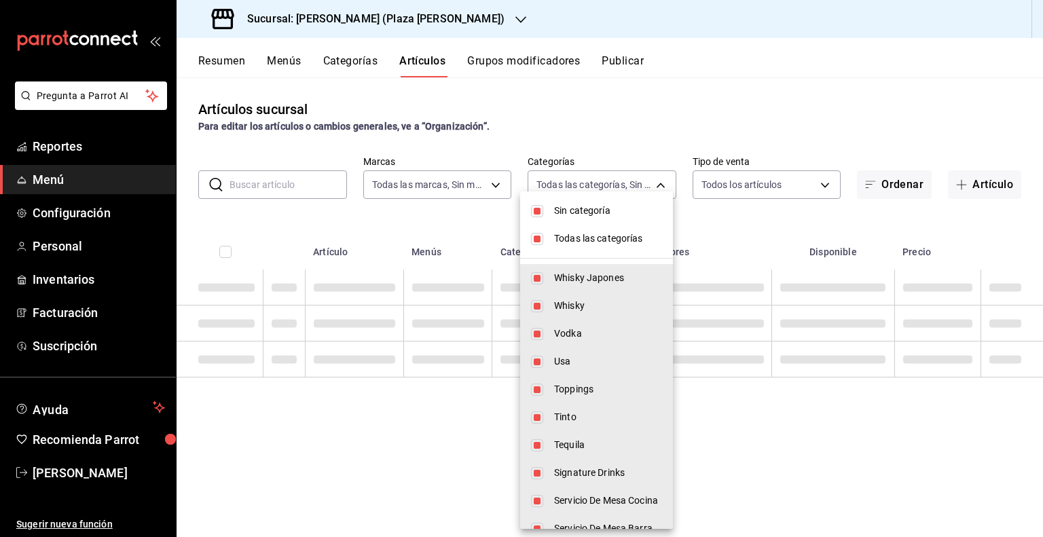
checkbox input "false"
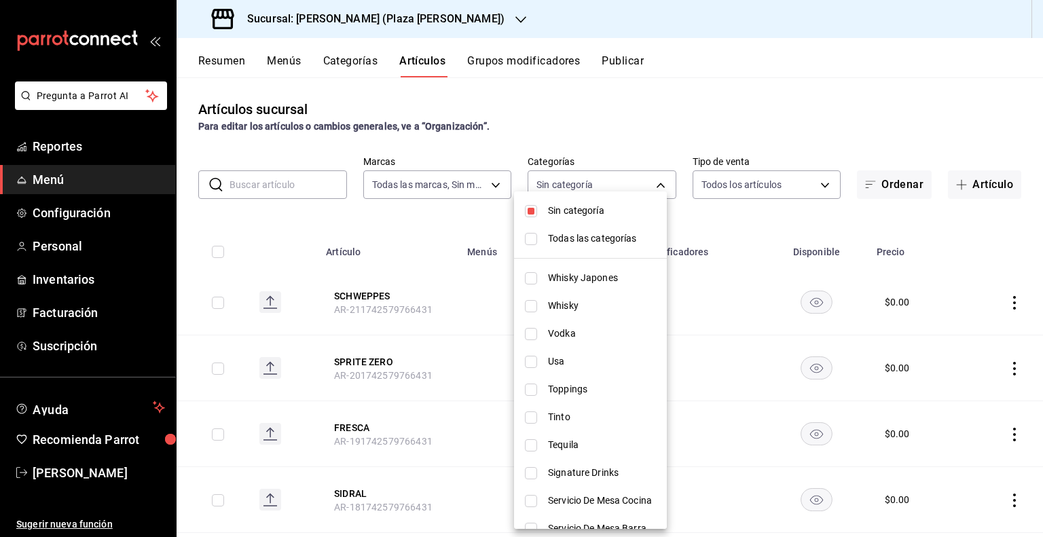
click at [549, 358] on span "Usa" at bounding box center [602, 361] width 108 height 14
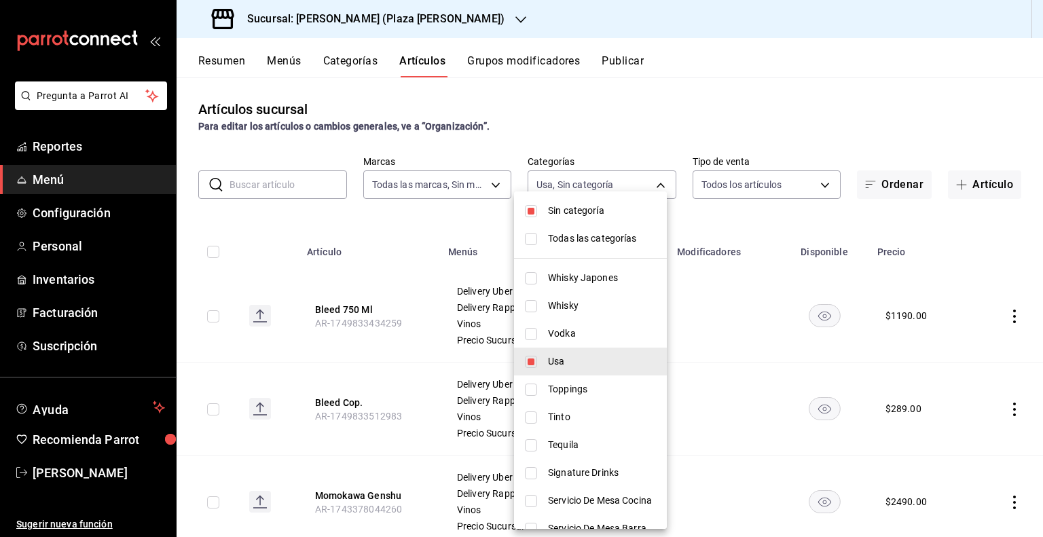
scroll to position [68, 0]
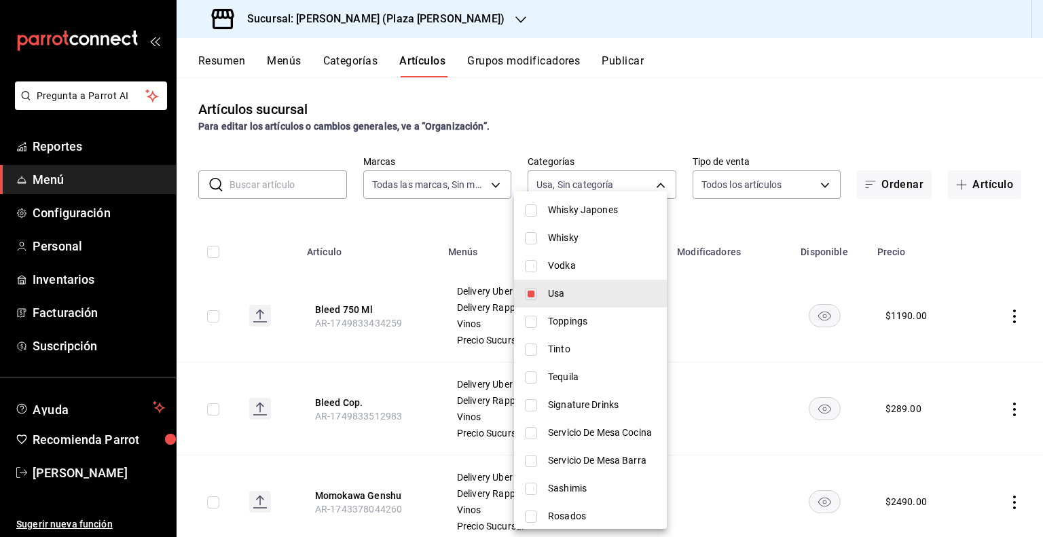
click at [546, 295] on li "Usa" at bounding box center [590, 294] width 153 height 28
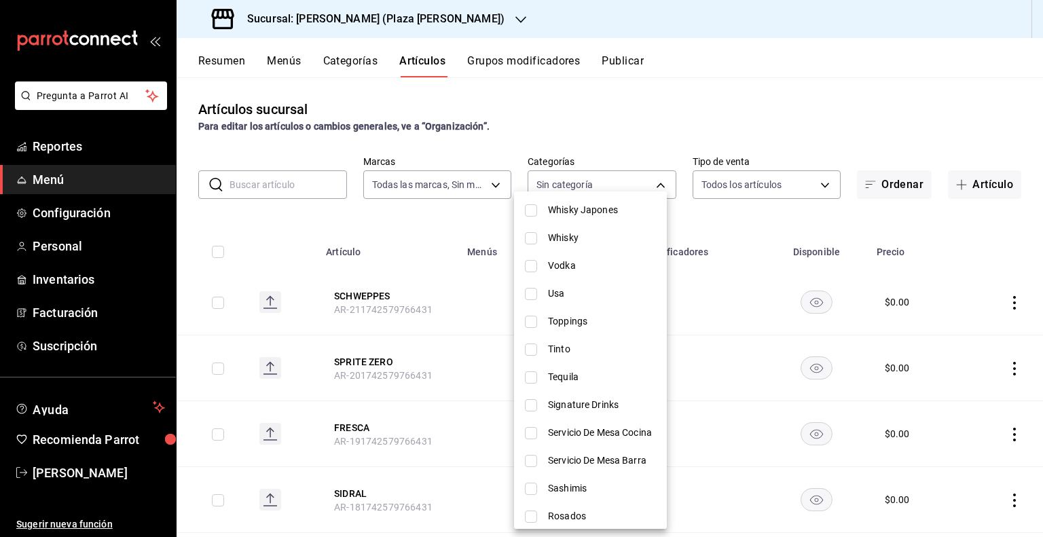
click at [536, 290] on input "checkbox" at bounding box center [531, 294] width 12 height 12
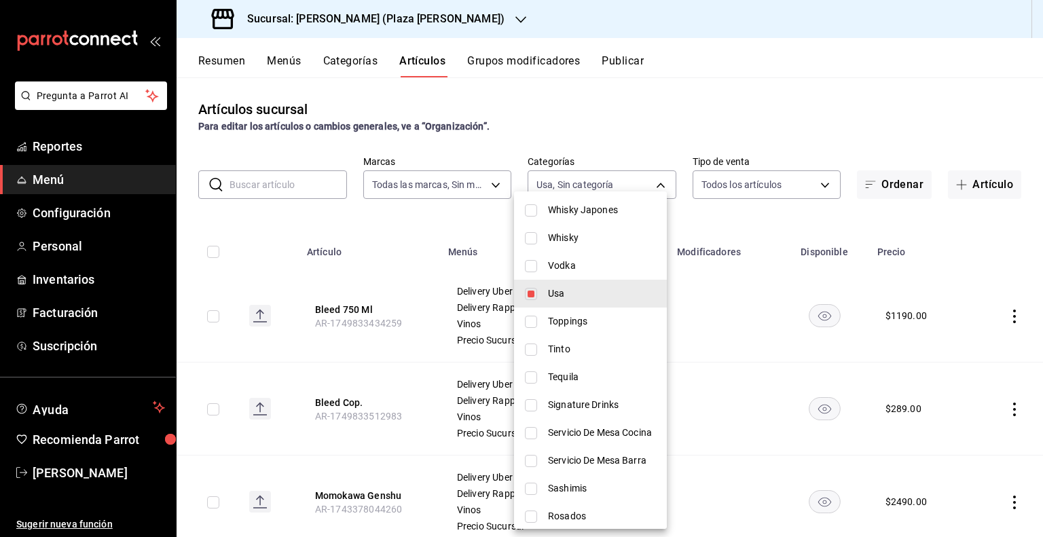
click at [527, 293] on input "checkbox" at bounding box center [531, 294] width 12 height 12
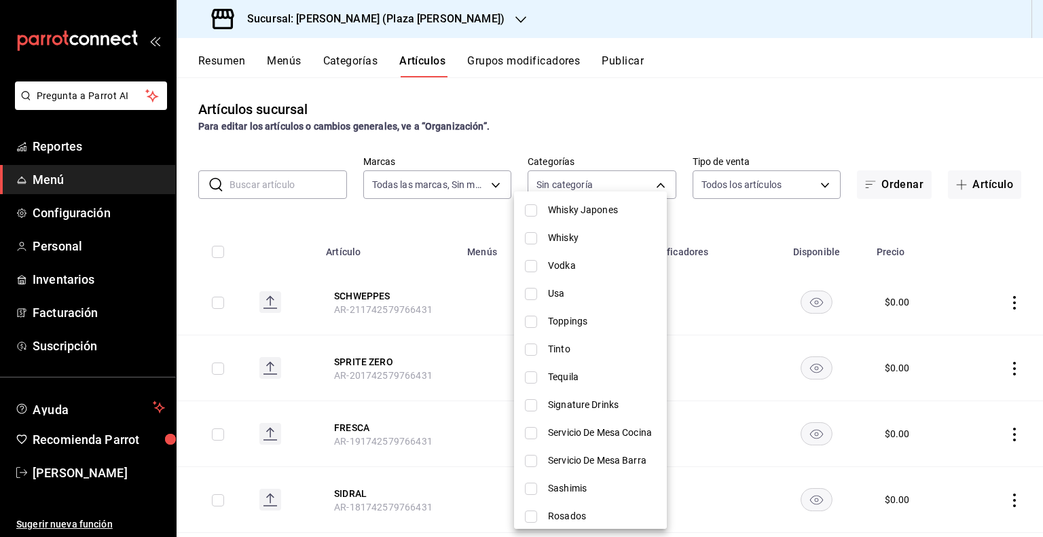
click at [538, 347] on li "Tinto" at bounding box center [590, 349] width 153 height 28
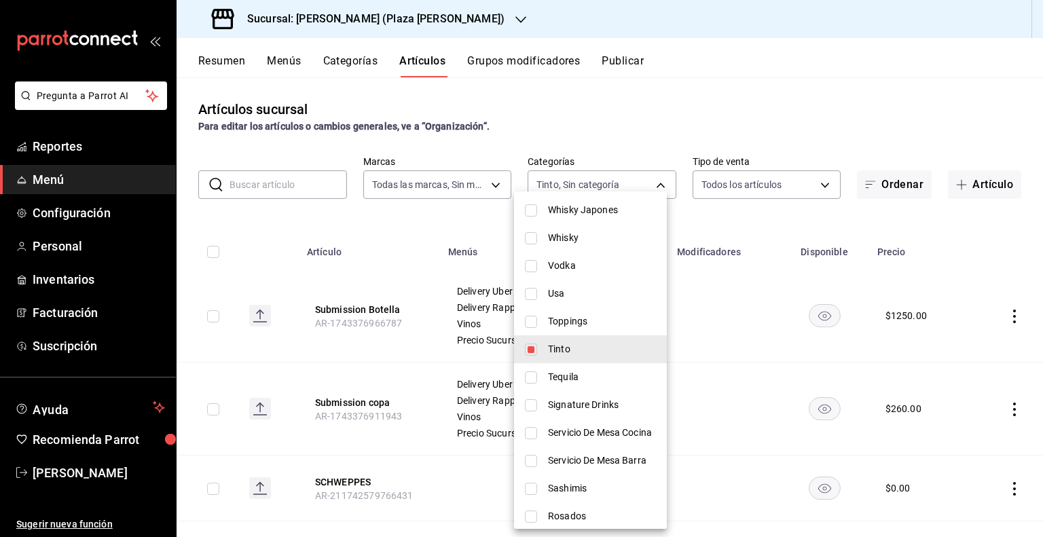
click at [524, 352] on li "Tinto" at bounding box center [590, 349] width 153 height 28
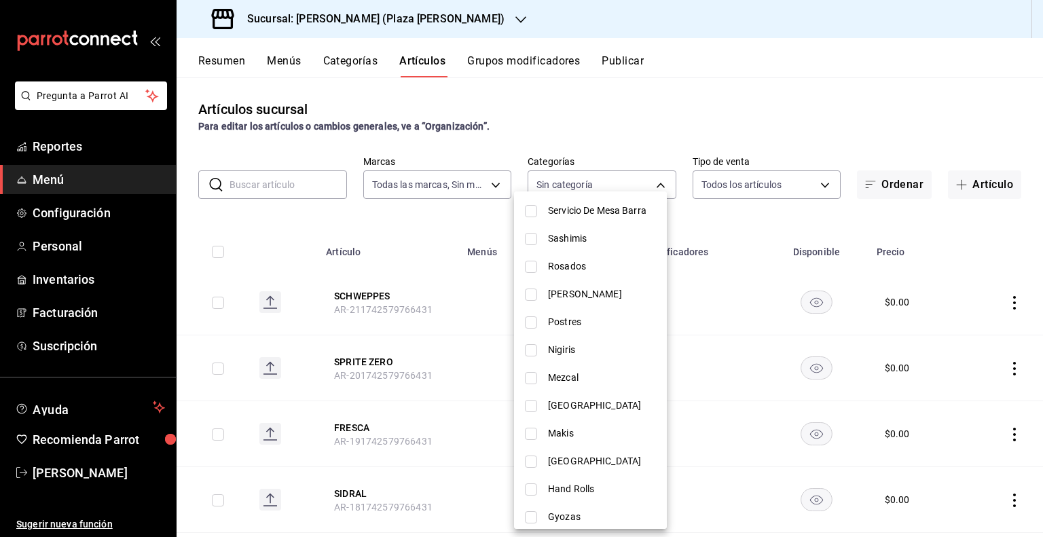
scroll to position [340, 0]
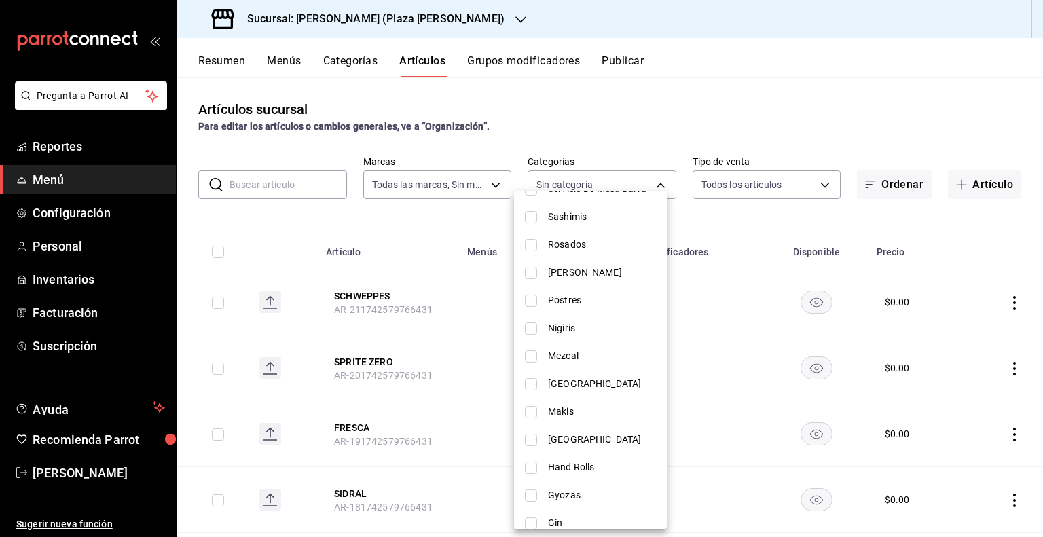
click at [530, 385] on input "checkbox" at bounding box center [531, 384] width 12 height 12
click at [531, 374] on li "Mexico" at bounding box center [590, 384] width 153 height 28
click at [536, 441] on input "checkbox" at bounding box center [531, 440] width 12 height 12
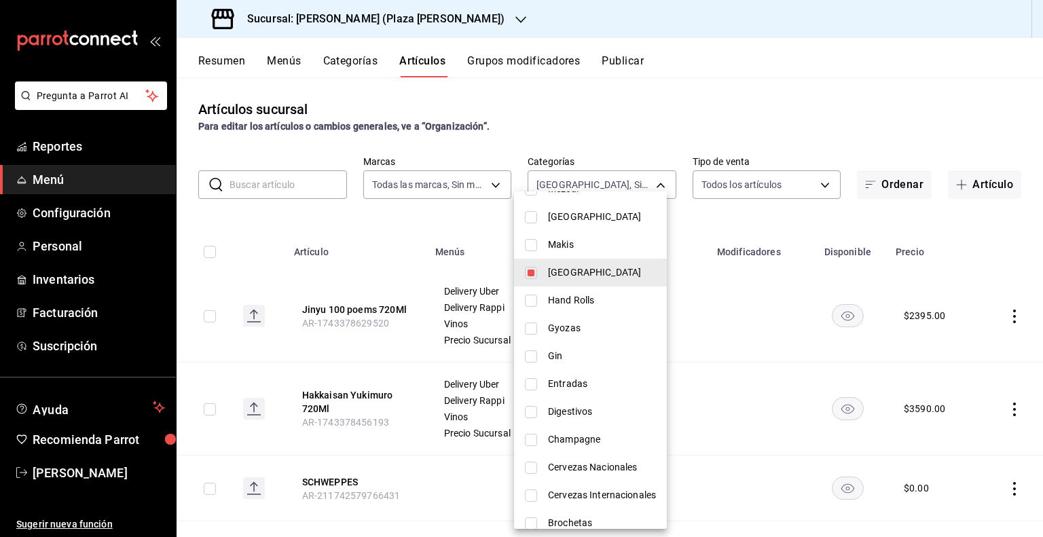
scroll to position [494, 0]
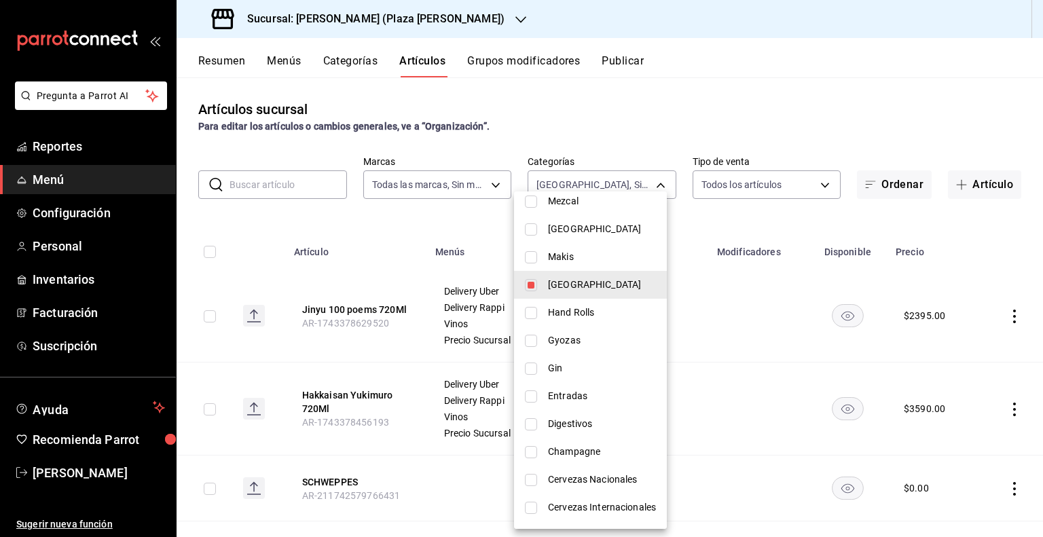
click at [530, 283] on input "checkbox" at bounding box center [531, 285] width 12 height 12
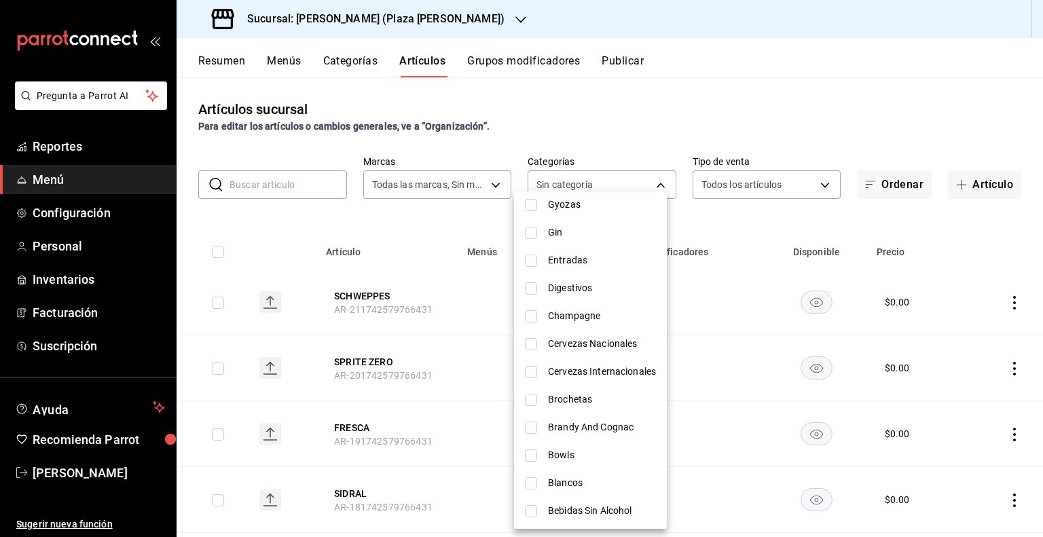
scroll to position [631, 0]
click at [532, 481] on input "checkbox" at bounding box center [531, 483] width 12 height 12
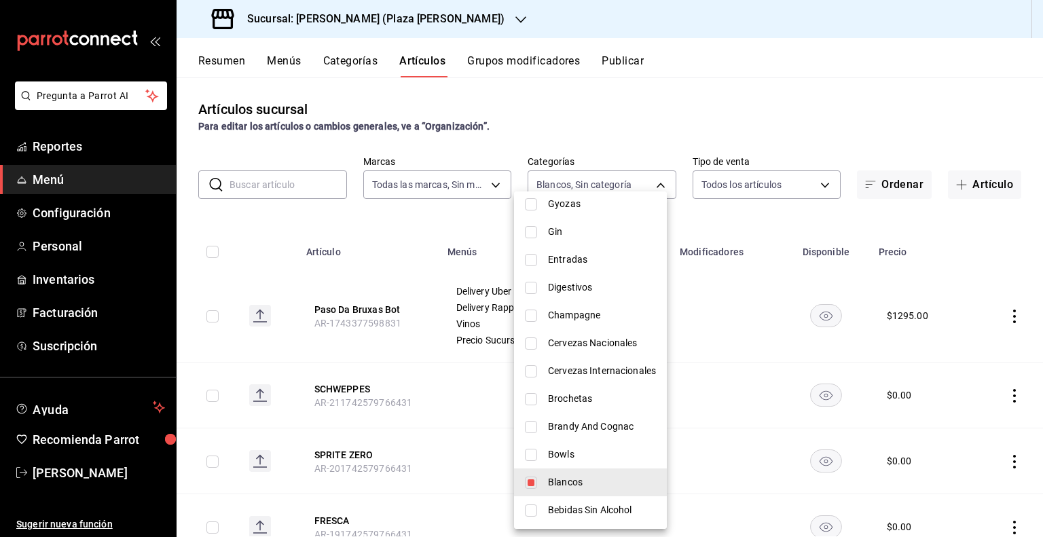
click at [455, 246] on div at bounding box center [521, 268] width 1043 height 537
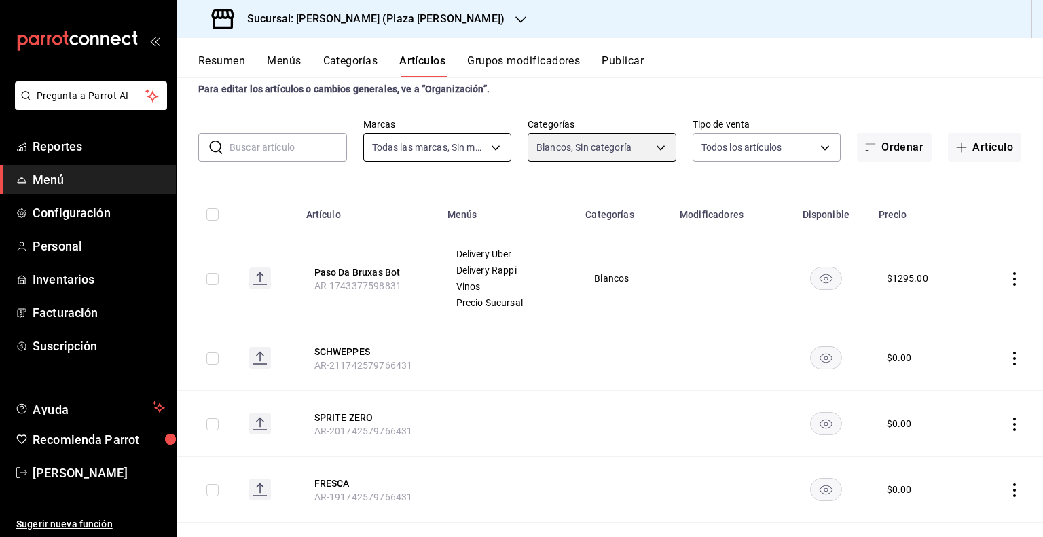
scroll to position [0, 0]
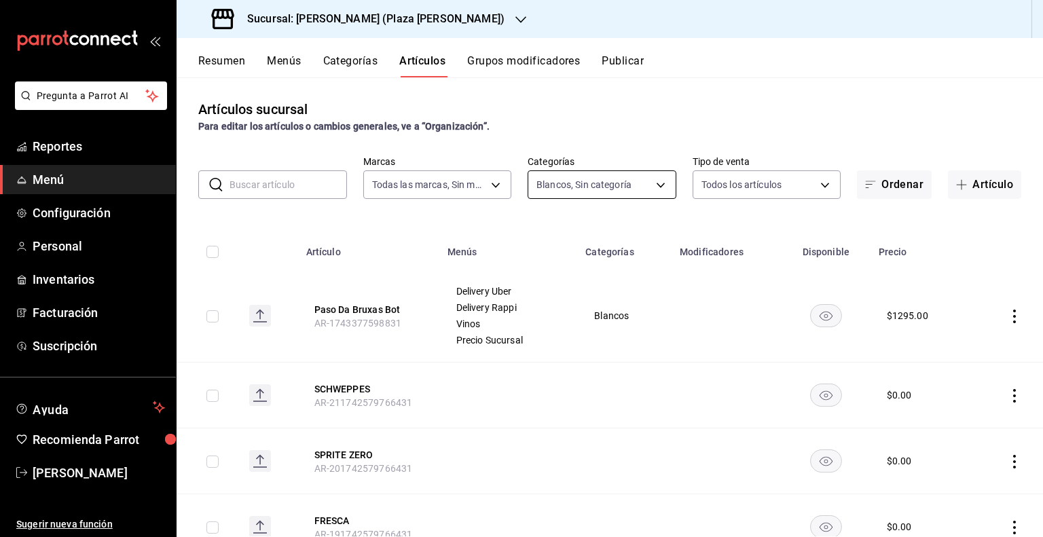
click at [614, 184] on body "Pregunta a Parrot AI Reportes Menú Configuración Personal Inventarios Facturaci…" at bounding box center [521, 268] width 1043 height 537
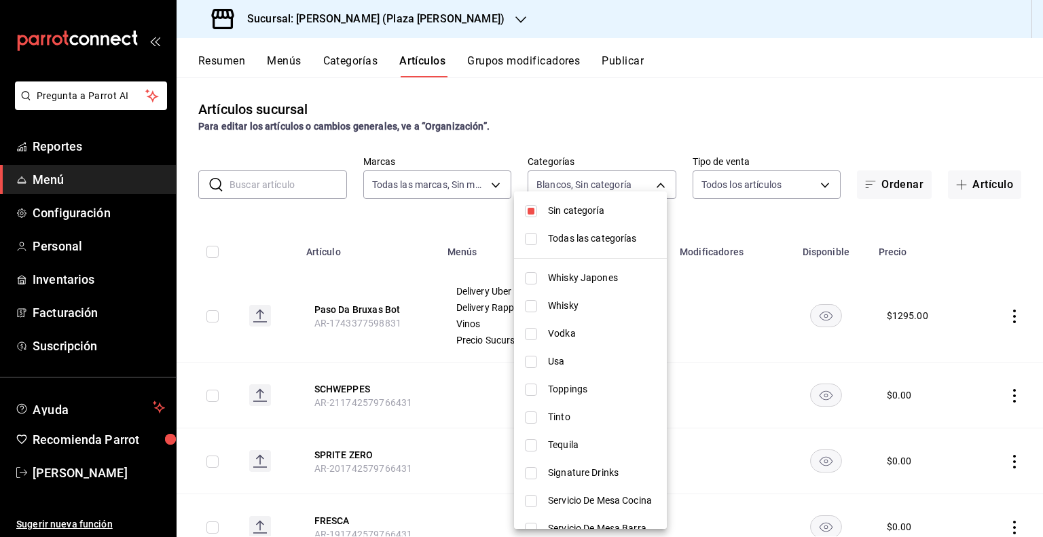
click at [530, 354] on li "Usa" at bounding box center [590, 362] width 153 height 28
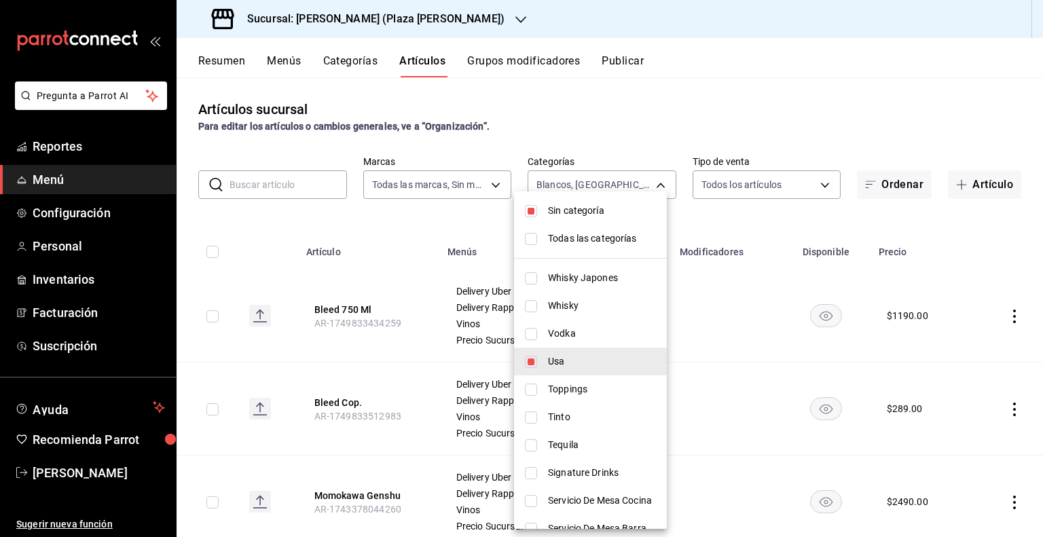
click at [529, 415] on input "checkbox" at bounding box center [531, 417] width 12 height 12
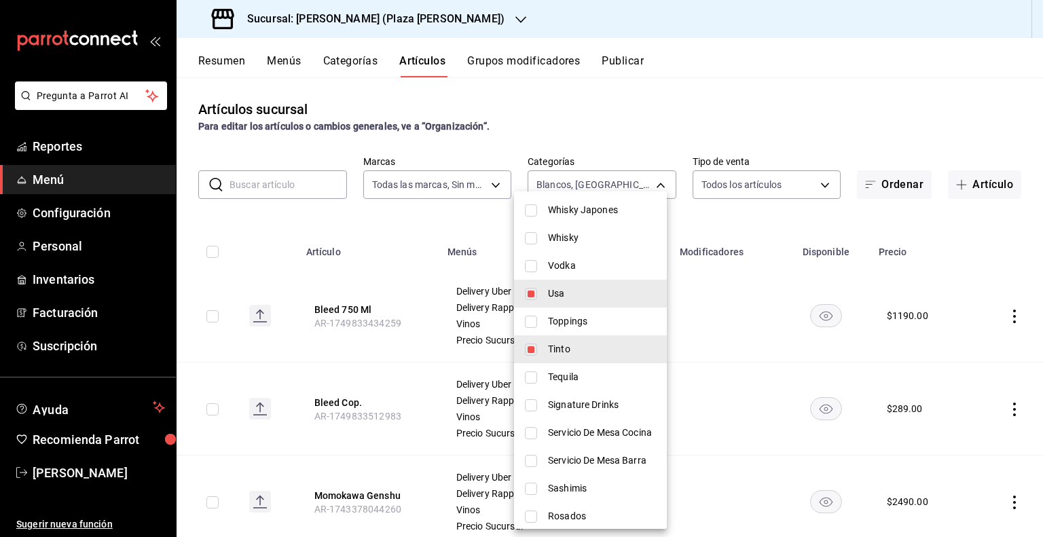
scroll to position [136, 0]
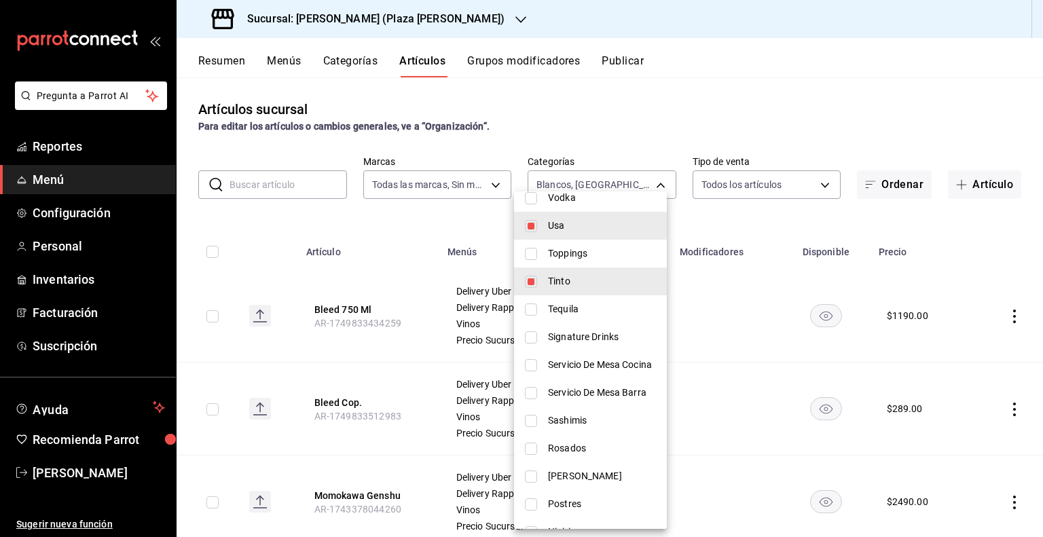
click at [533, 447] on input "checkbox" at bounding box center [531, 449] width 12 height 12
click at [788, 215] on div at bounding box center [521, 268] width 1043 height 537
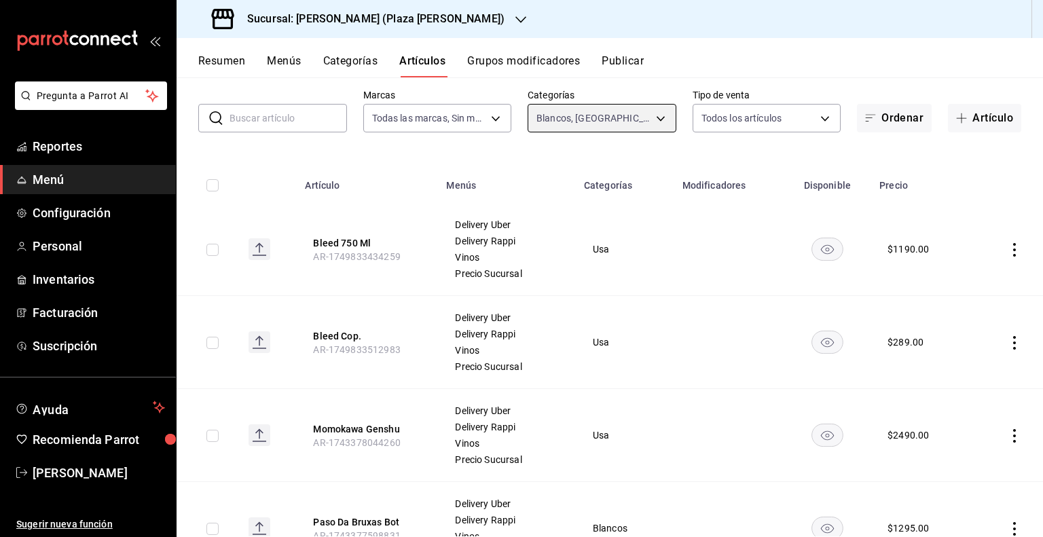
scroll to position [0, 0]
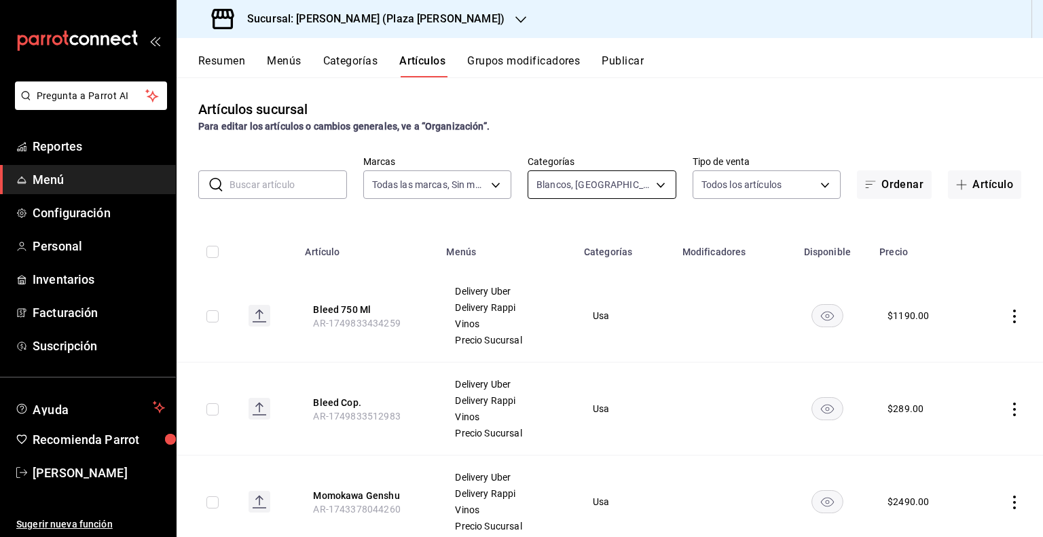
click at [650, 185] on body "Pregunta a Parrot AI Reportes Menú Configuración Personal Inventarios Facturaci…" at bounding box center [521, 268] width 1043 height 537
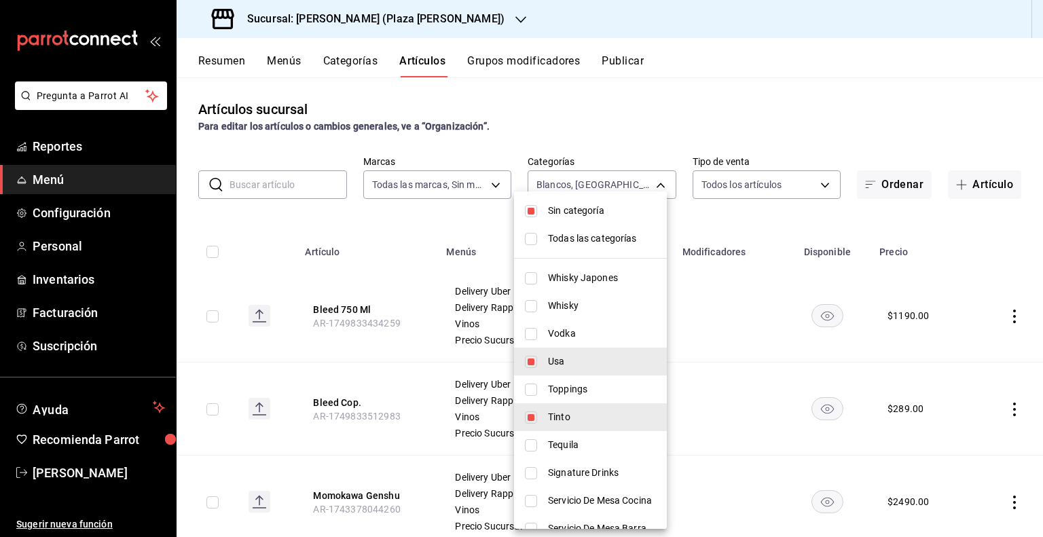
click at [554, 213] on span "Sin categoría" at bounding box center [602, 211] width 108 height 14
click at [709, 222] on div at bounding box center [521, 268] width 1043 height 537
click at [638, 187] on body "Pregunta a Parrot AI Reportes Menú Configuración Personal Inventarios Facturaci…" at bounding box center [521, 268] width 1043 height 537
click at [531, 371] on li "Usa" at bounding box center [590, 362] width 153 height 28
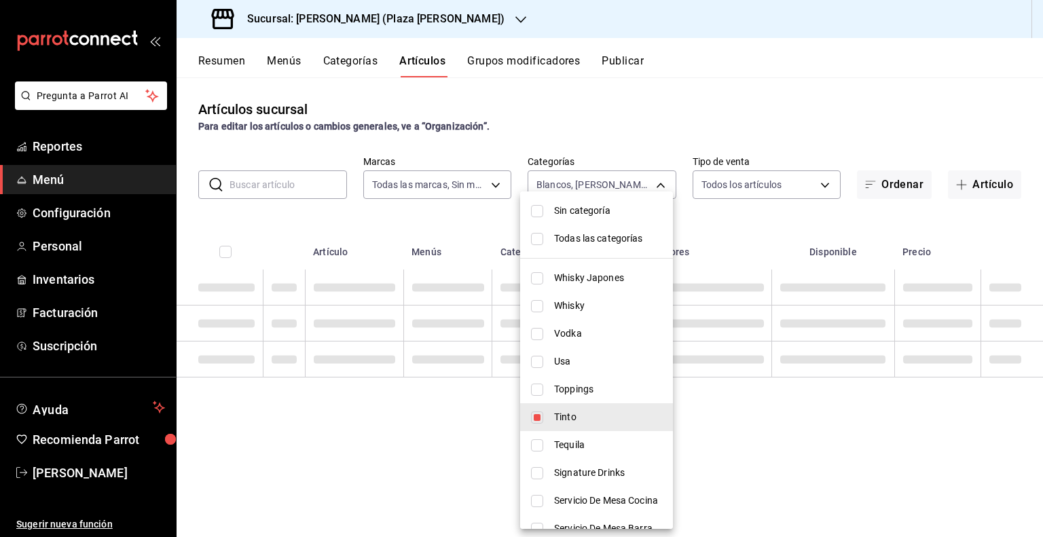
click at [531, 411] on input "checkbox" at bounding box center [537, 417] width 12 height 12
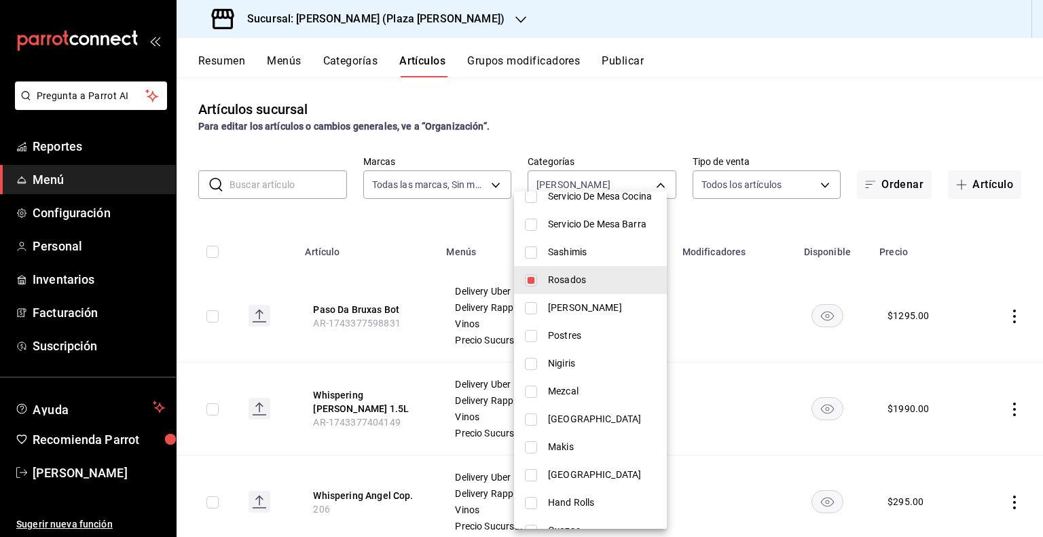
scroll to position [299, 0]
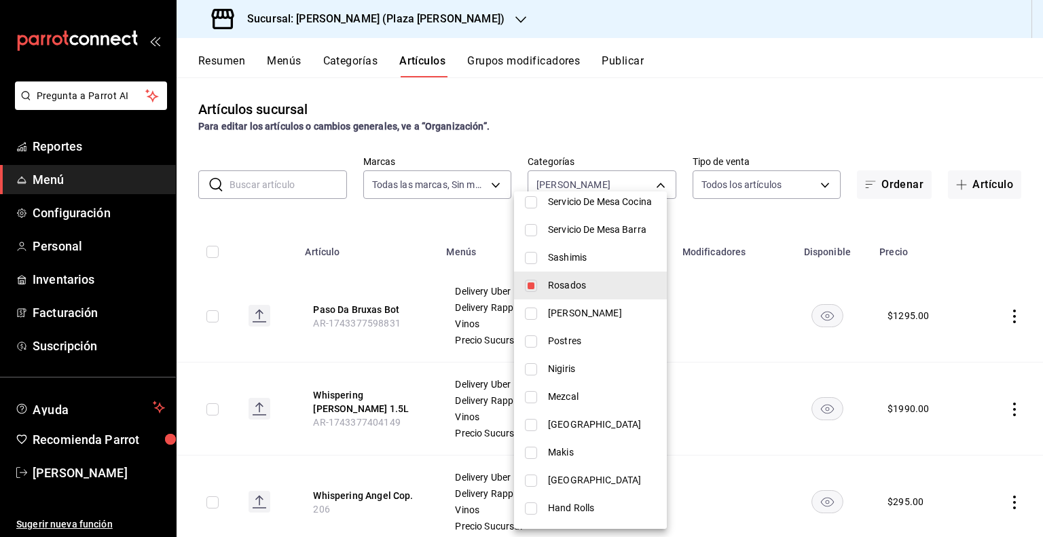
click at [521, 280] on li "Rosados" at bounding box center [590, 286] width 153 height 28
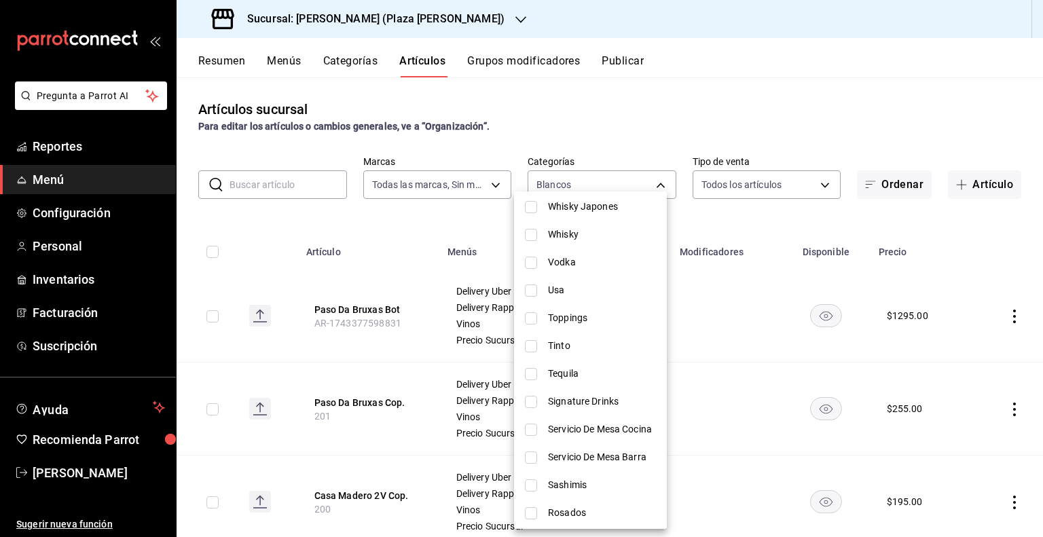
scroll to position [0, 0]
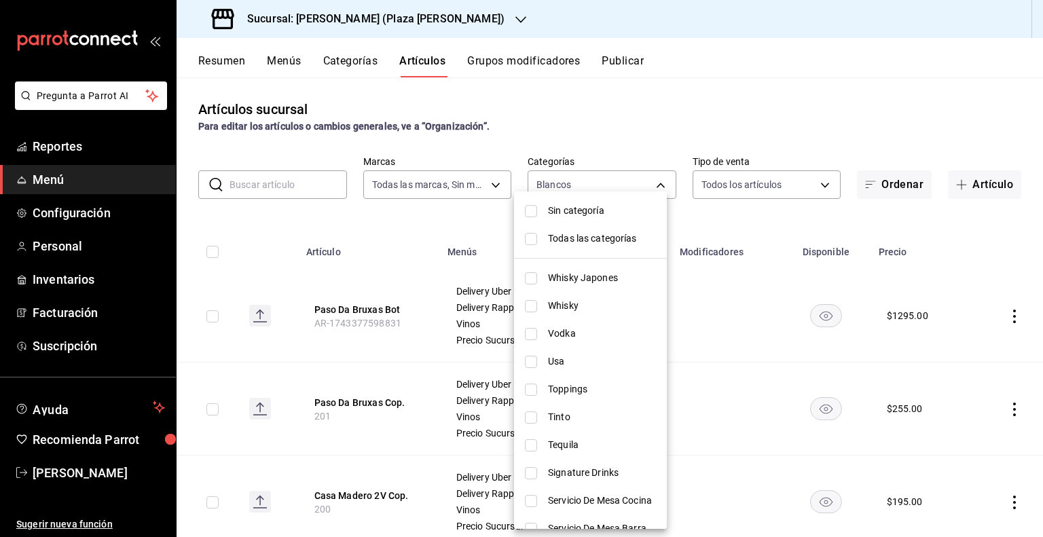
click at [551, 362] on span "Usa" at bounding box center [602, 361] width 108 height 14
click at [575, 239] on span "Todas las categorías" at bounding box center [602, 239] width 108 height 14
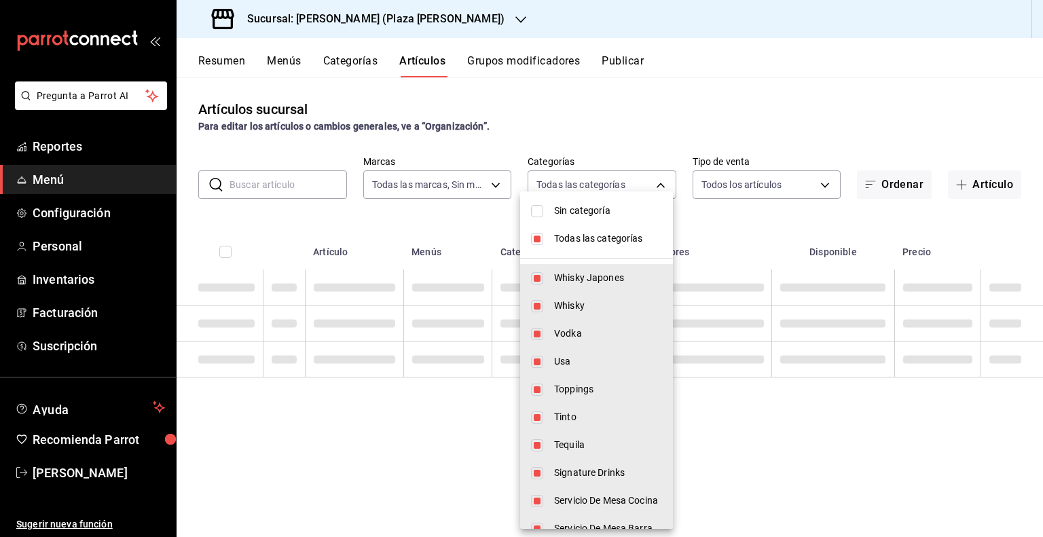
click at [575, 239] on span "Todas las categorías" at bounding box center [608, 239] width 108 height 14
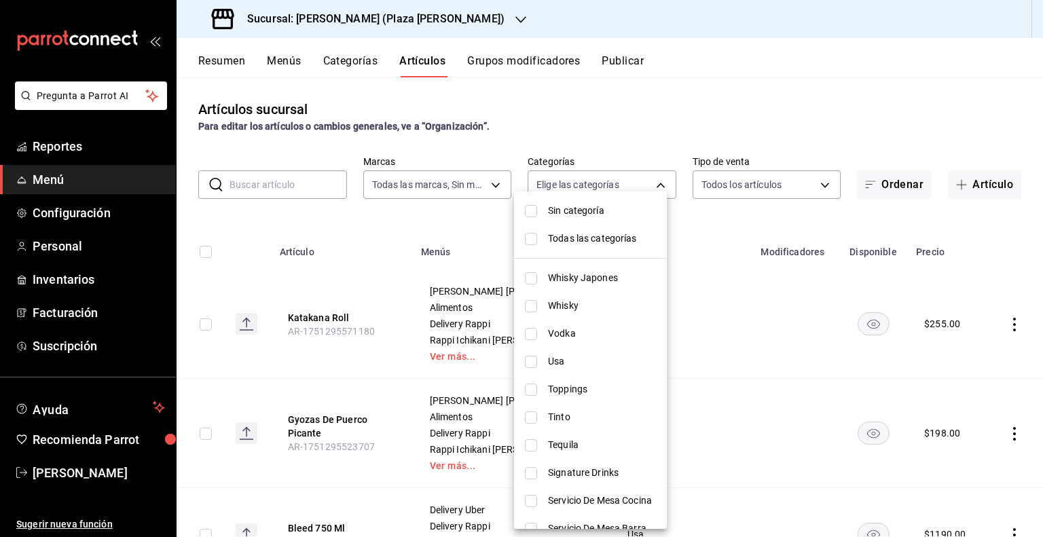
click at [549, 365] on span "Usa" at bounding box center [602, 361] width 108 height 14
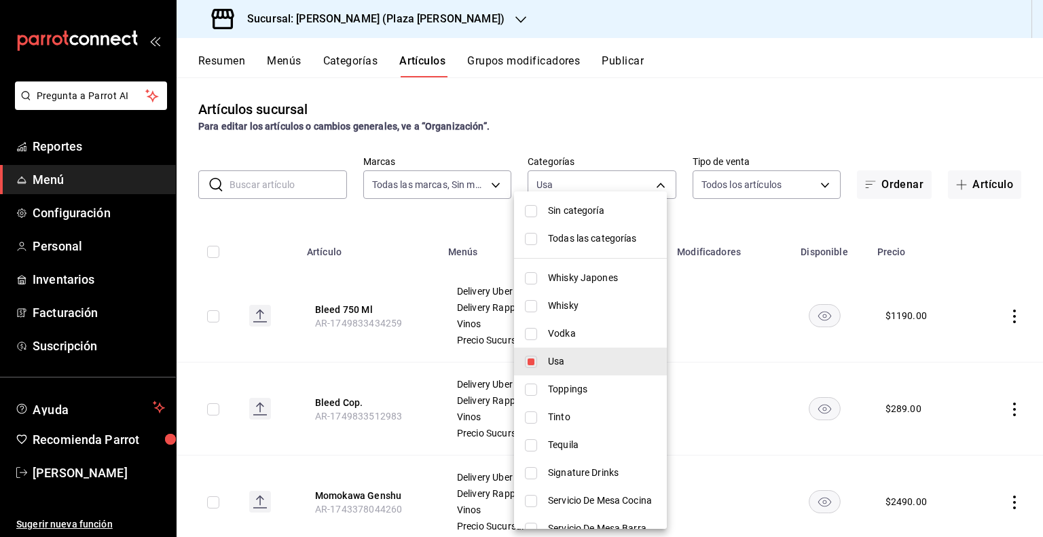
drag, startPoint x: 894, startPoint y: 109, endPoint x: 866, endPoint y: 125, distance: 31.9
click at [893, 109] on div at bounding box center [521, 268] width 1043 height 537
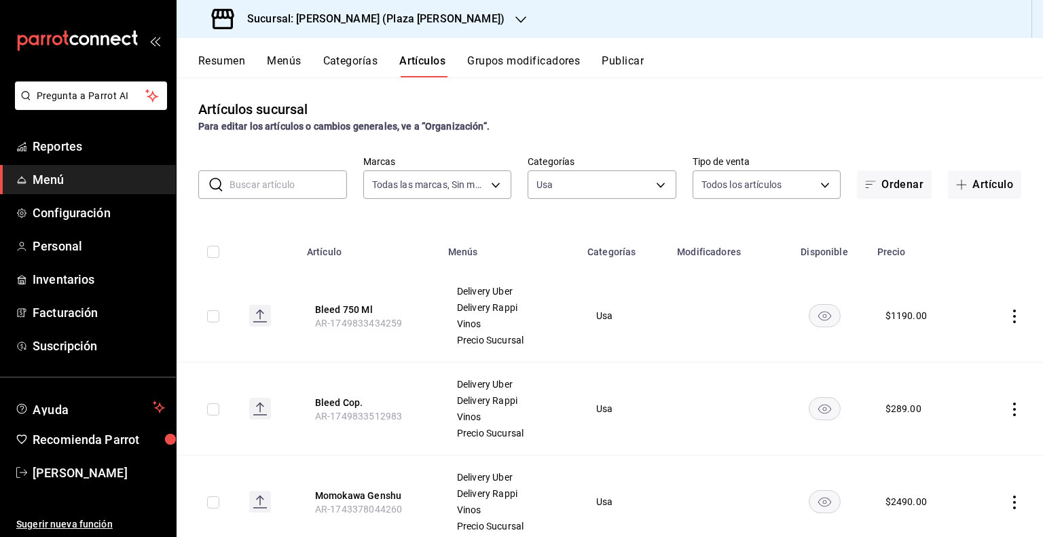
click at [215, 254] on input "checkbox" at bounding box center [213, 252] width 12 height 12
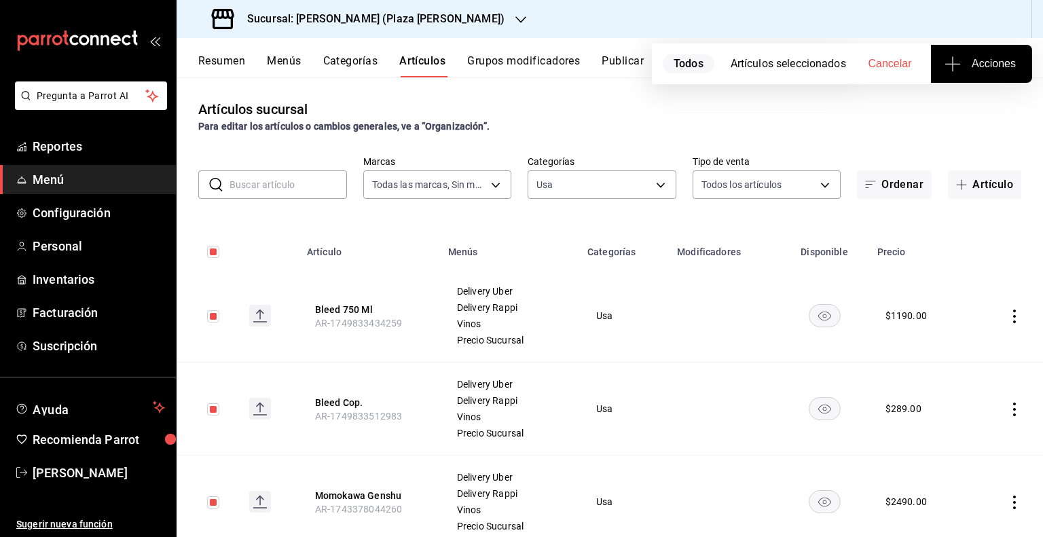
click at [1005, 76] on button "Acciones" at bounding box center [981, 64] width 101 height 38
click at [964, 91] on li "Agregar tipo" at bounding box center [981, 106] width 102 height 36
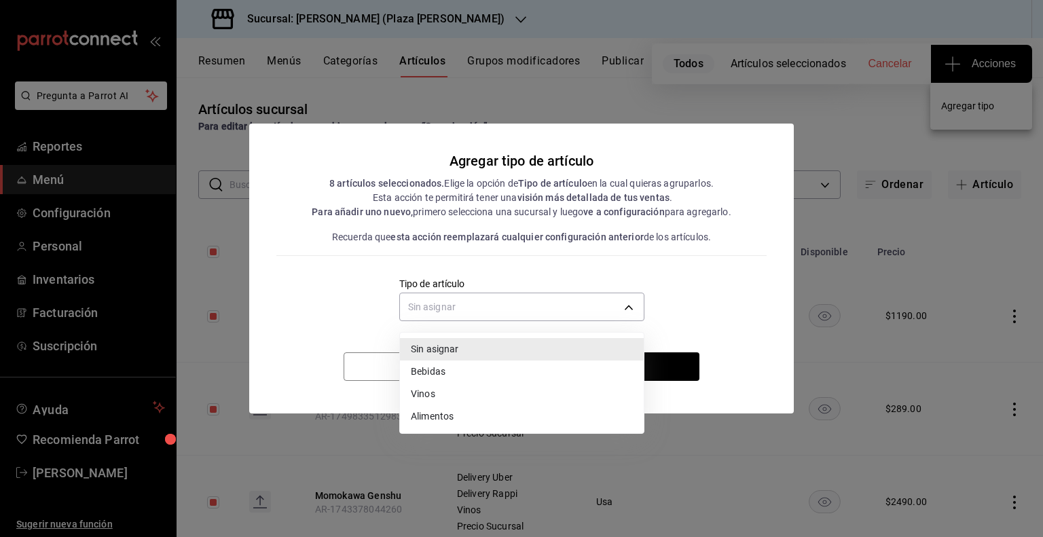
click at [606, 312] on body "Pregunta a Parrot AI Reportes Menú Configuración Personal Inventarios Facturaci…" at bounding box center [521, 268] width 1043 height 537
click at [453, 390] on li "Vinos" at bounding box center [522, 394] width 244 height 22
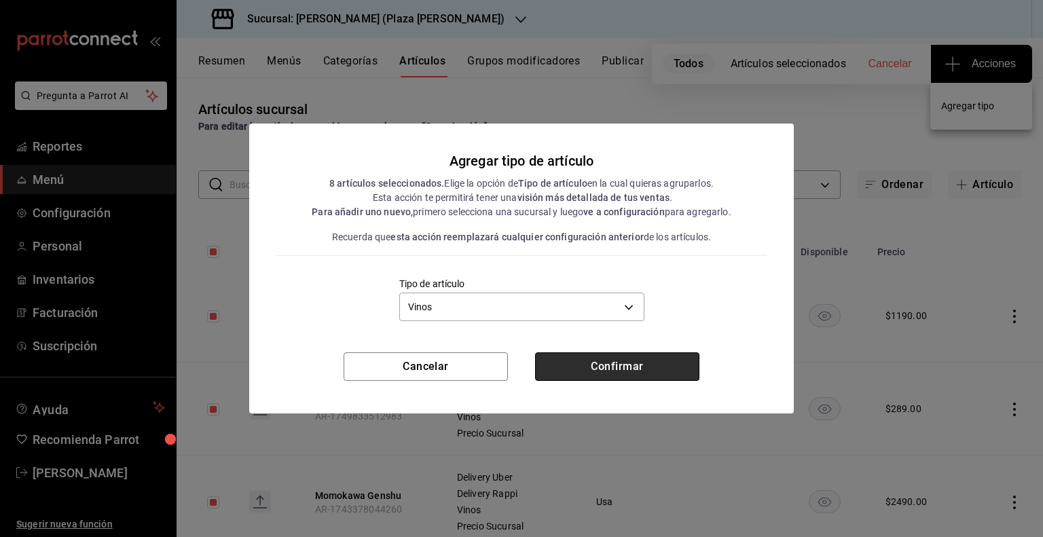
click at [581, 360] on button "Confirmar" at bounding box center [617, 366] width 164 height 29
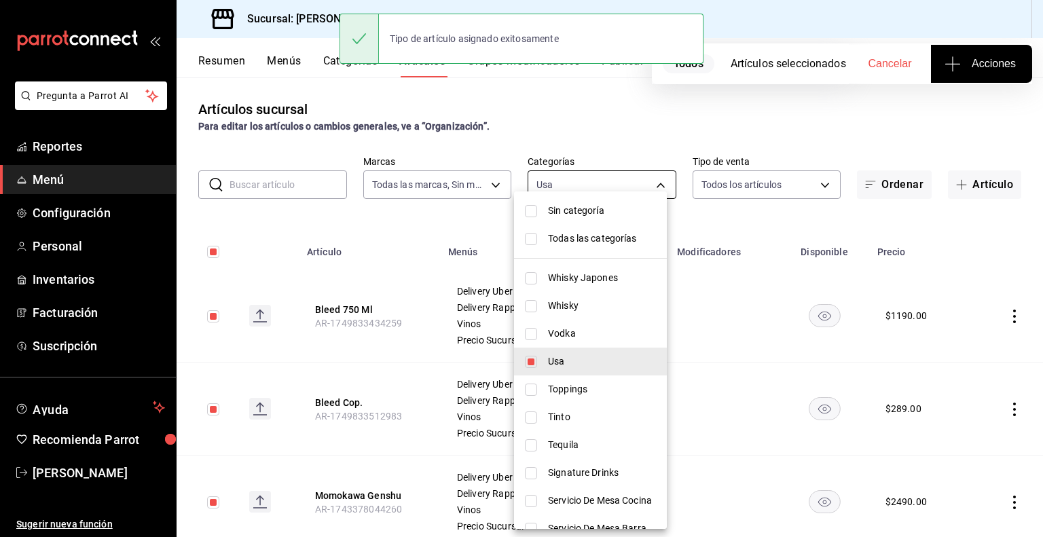
click at [623, 179] on body "Pregunta a Parrot AI Reportes Menú Configuración Personal Inventarios Facturaci…" at bounding box center [521, 268] width 1043 height 537
click at [545, 360] on li "Usa" at bounding box center [590, 362] width 153 height 28
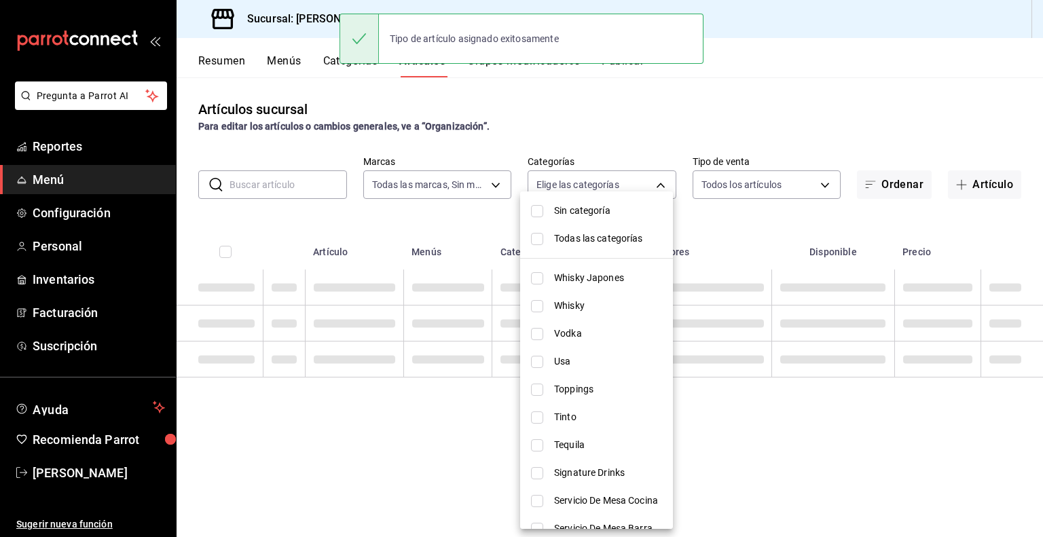
click at [532, 418] on input "checkbox" at bounding box center [537, 417] width 12 height 12
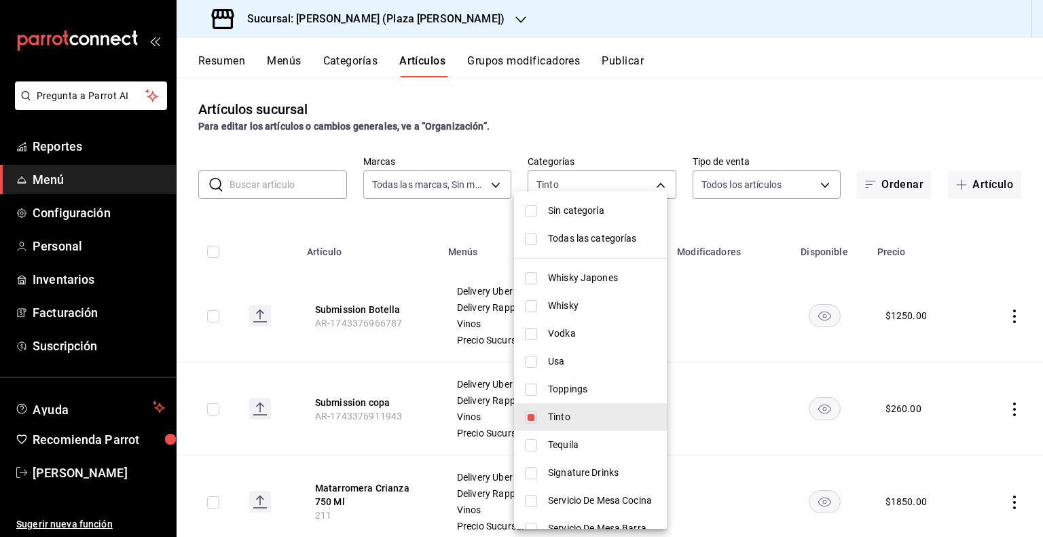
scroll to position [68, 0]
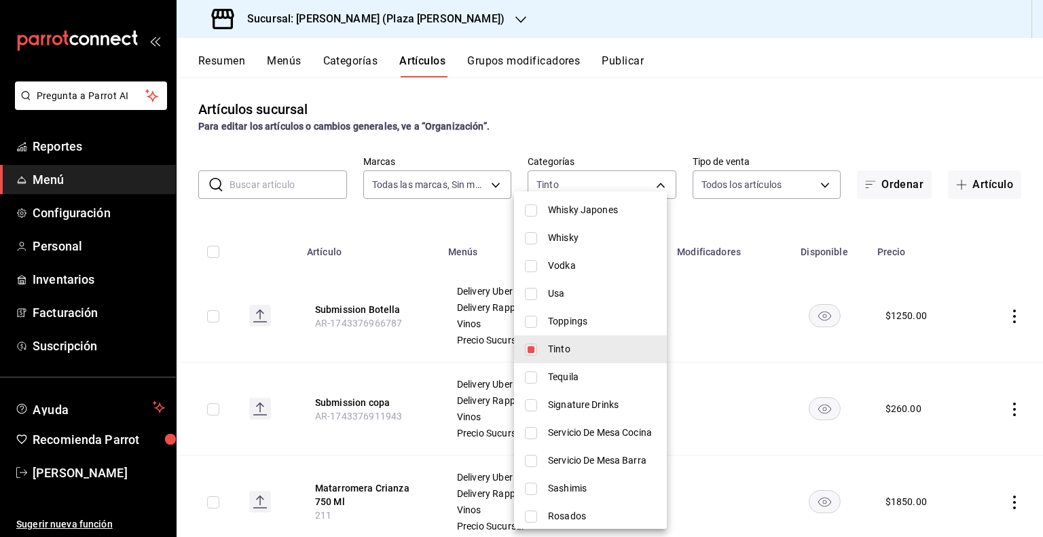
click at [540, 352] on li "Tinto" at bounding box center [590, 349] width 153 height 28
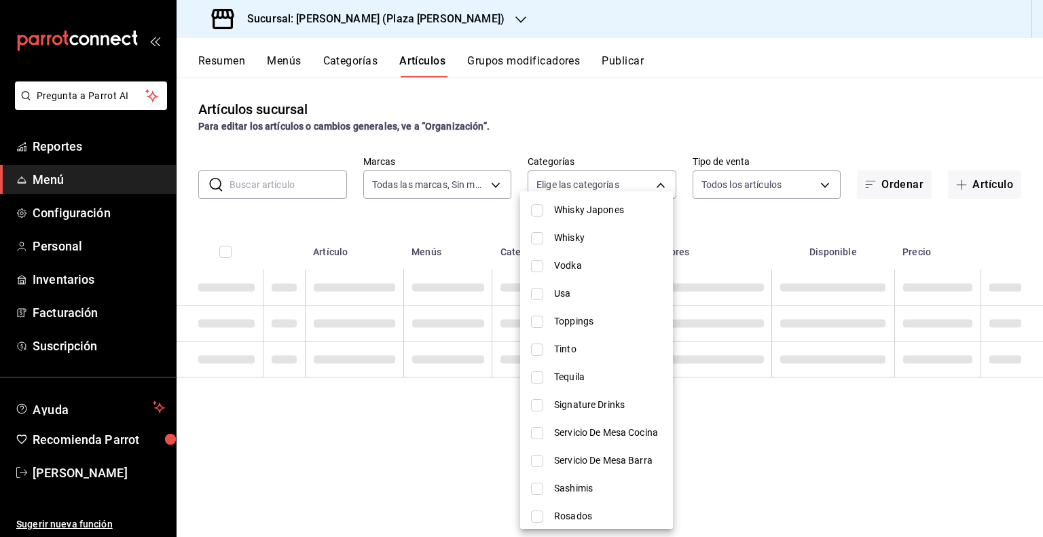
click at [540, 352] on input "checkbox" at bounding box center [537, 350] width 12 height 12
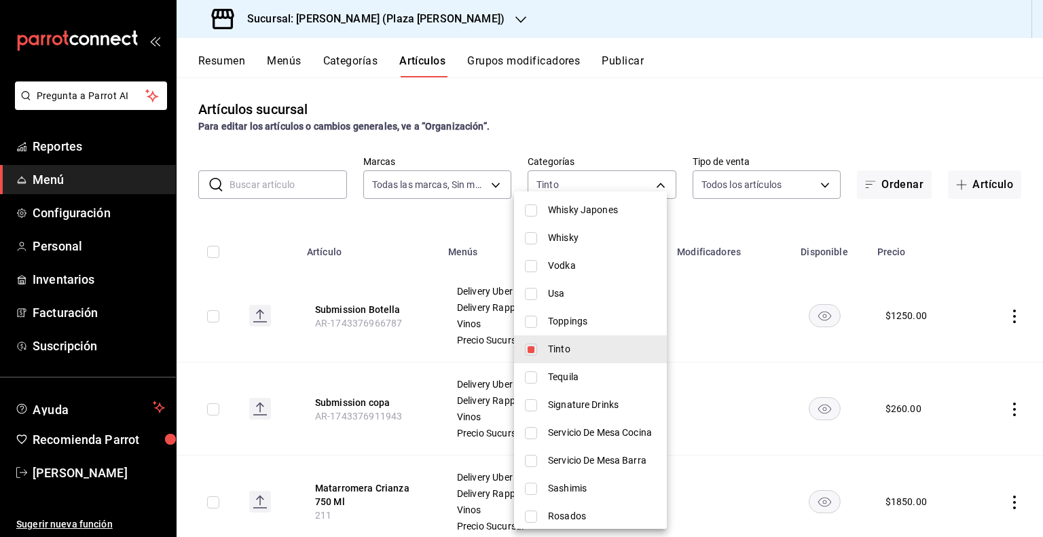
click at [218, 250] on div at bounding box center [521, 268] width 1043 height 537
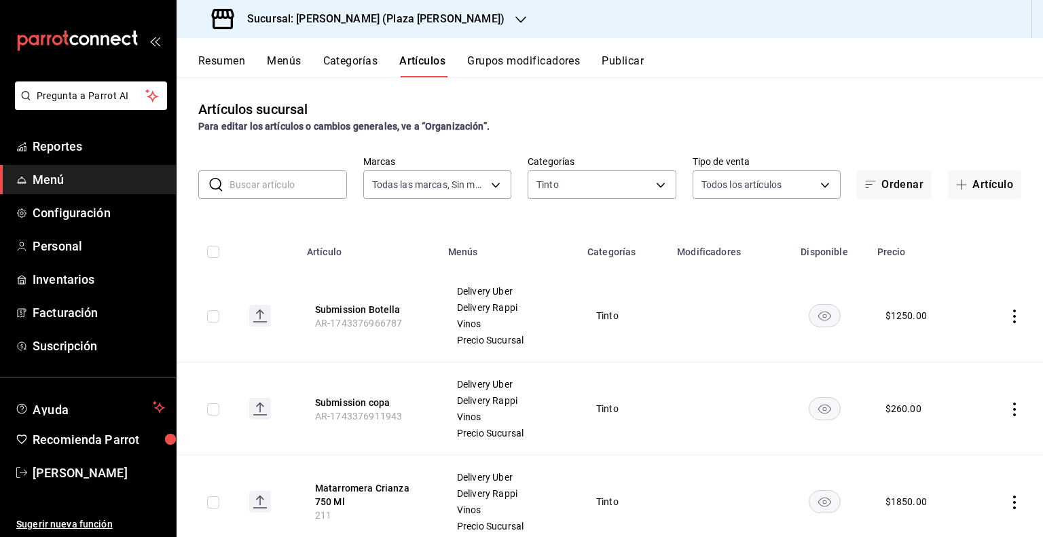
click at [210, 253] on input "checkbox" at bounding box center [213, 252] width 12 height 12
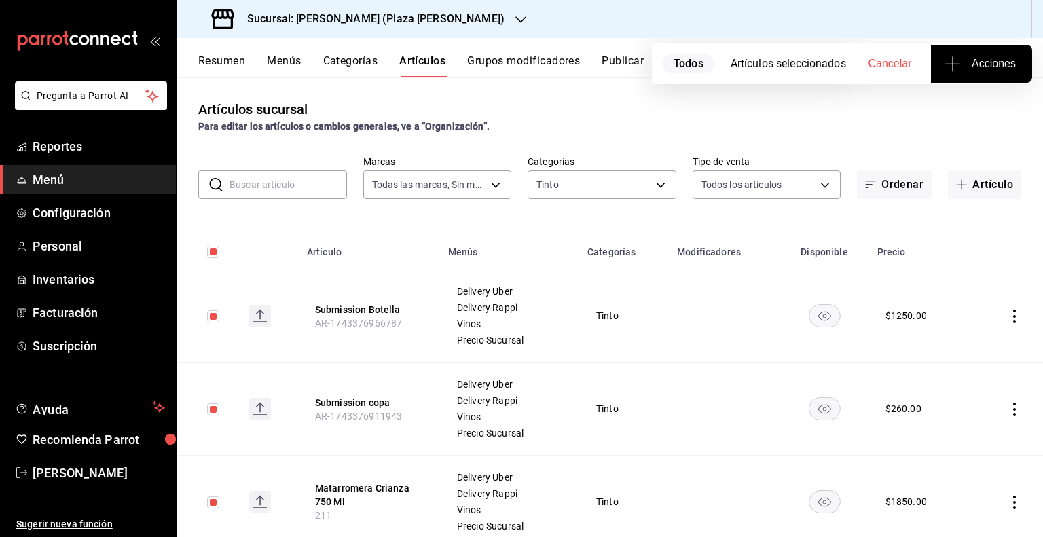
click at [992, 52] on button "Acciones" at bounding box center [981, 64] width 101 height 38
click at [969, 108] on span "Agregar tipo" at bounding box center [981, 106] width 80 height 14
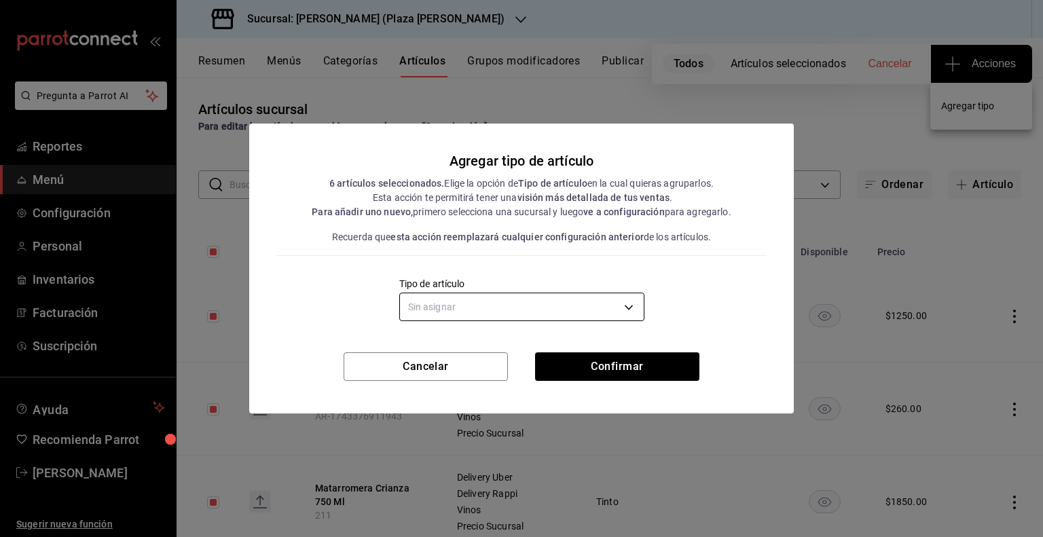
click at [564, 319] on div "Sin asignar" at bounding box center [521, 305] width 245 height 36
click at [564, 314] on body "Pregunta a Parrot AI Reportes Menú Configuración Personal Inventarios Facturaci…" at bounding box center [521, 268] width 1043 height 537
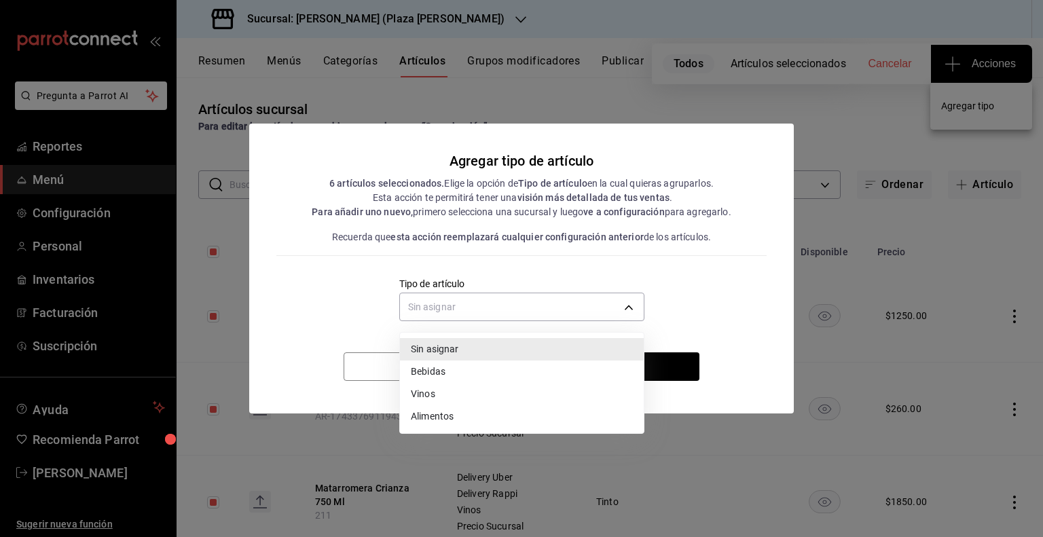
click at [475, 396] on li "Vinos" at bounding box center [522, 394] width 244 height 22
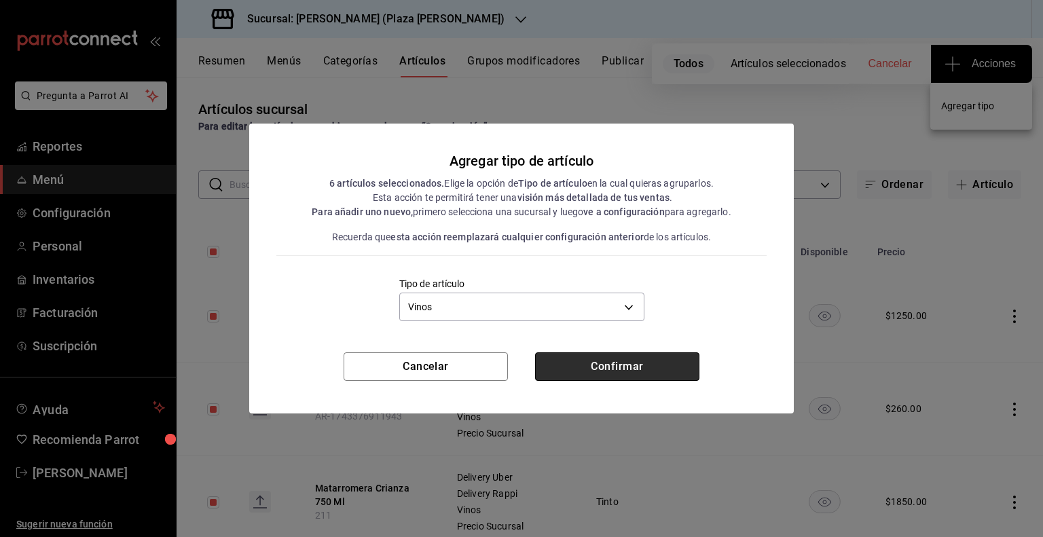
click at [645, 365] on button "Confirmar" at bounding box center [617, 366] width 164 height 29
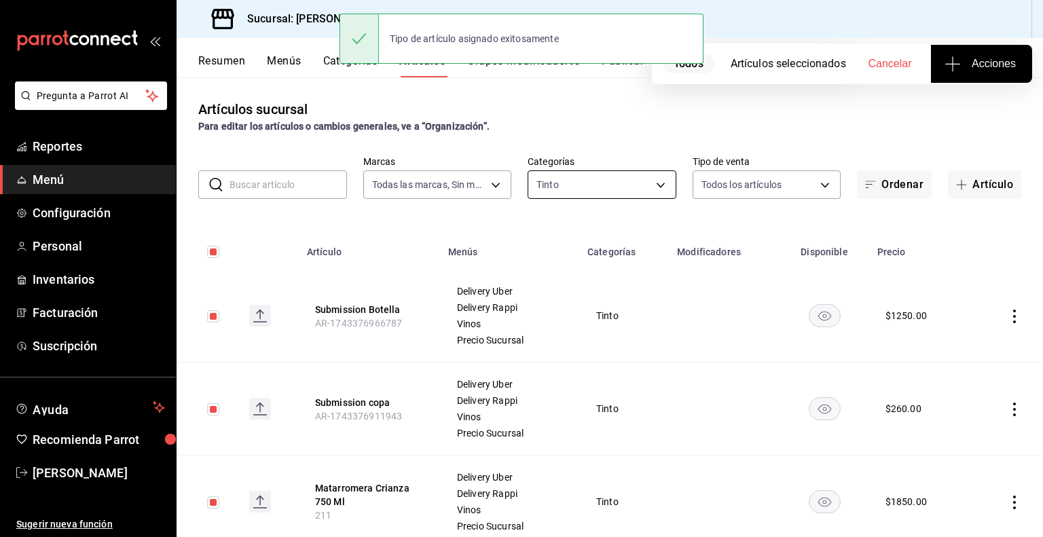
click at [657, 191] on body "Pregunta a Parrot AI Reportes Menú Configuración Personal Inventarios Facturaci…" at bounding box center [521, 268] width 1043 height 537
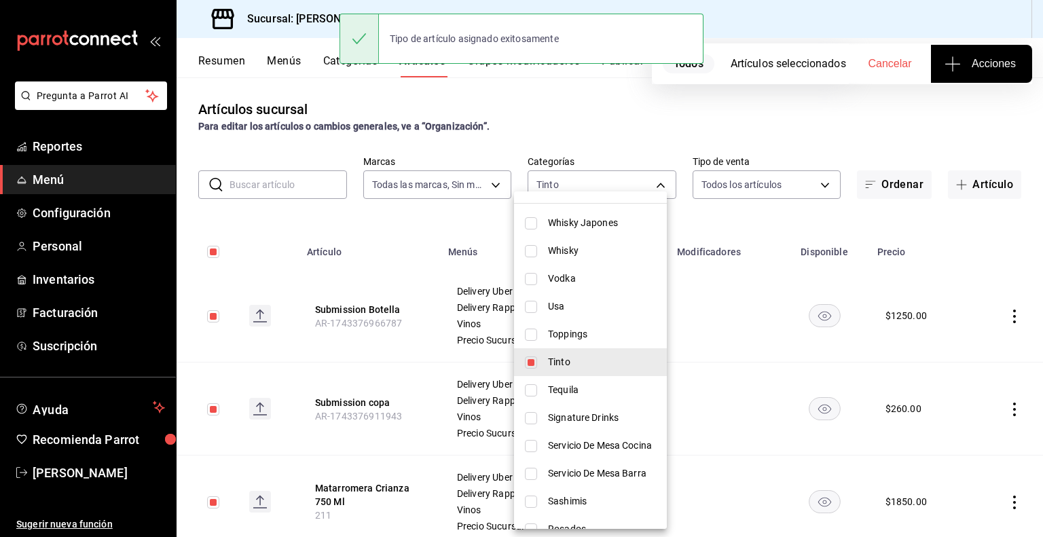
scroll to position [136, 0]
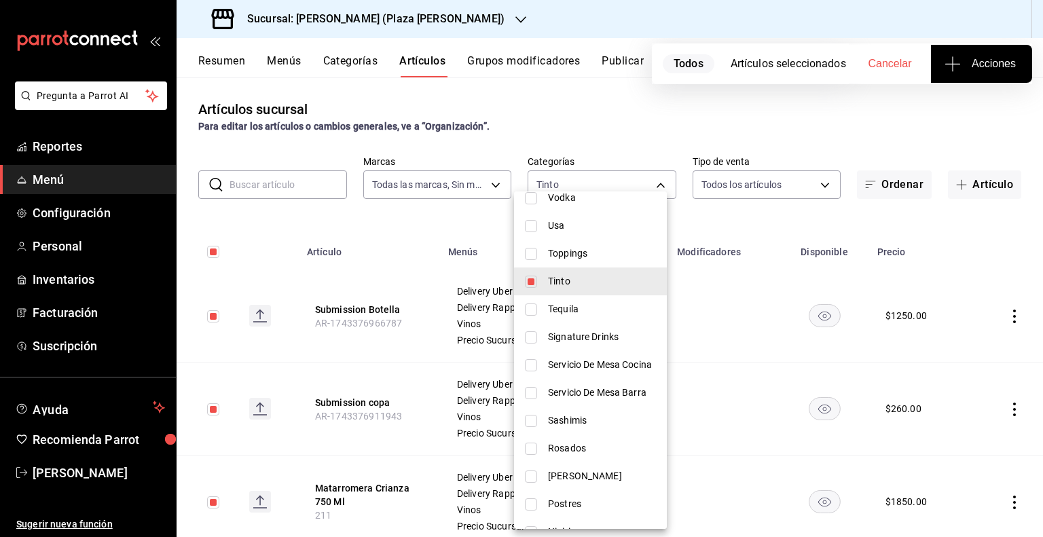
click at [534, 279] on input "checkbox" at bounding box center [531, 282] width 12 height 12
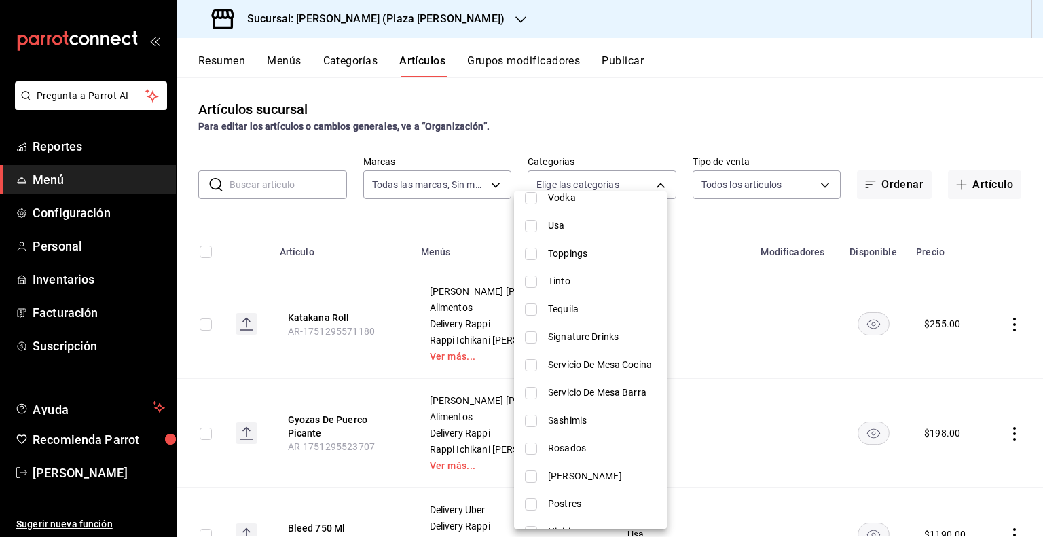
click at [532, 448] on input "checkbox" at bounding box center [531, 449] width 12 height 12
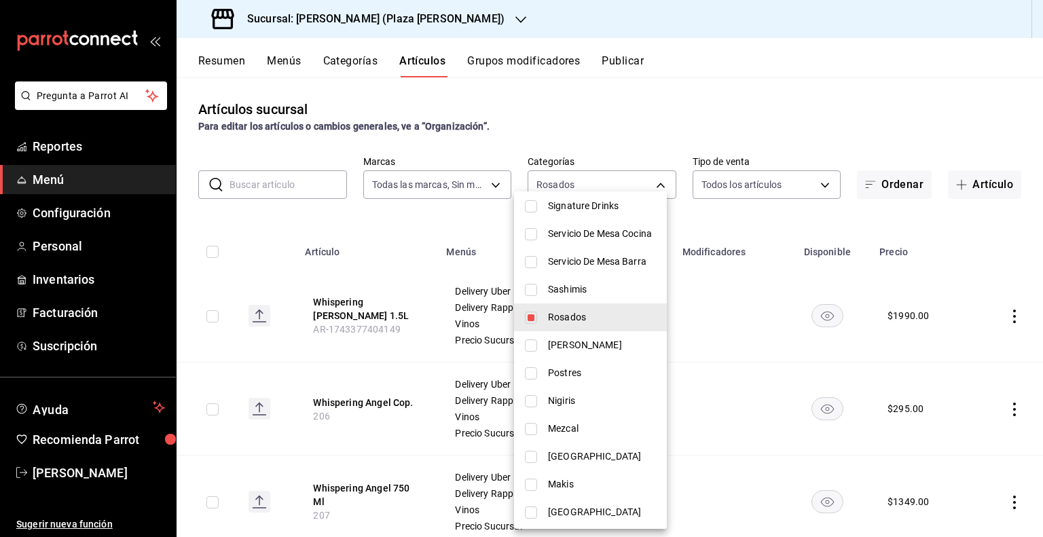
scroll to position [272, 0]
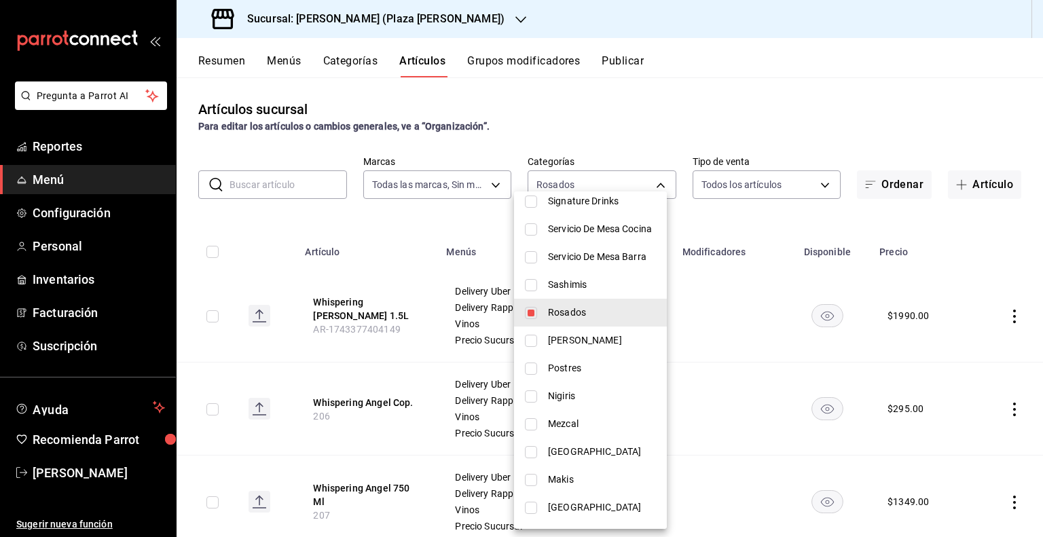
click at [485, 221] on div at bounding box center [521, 268] width 1043 height 537
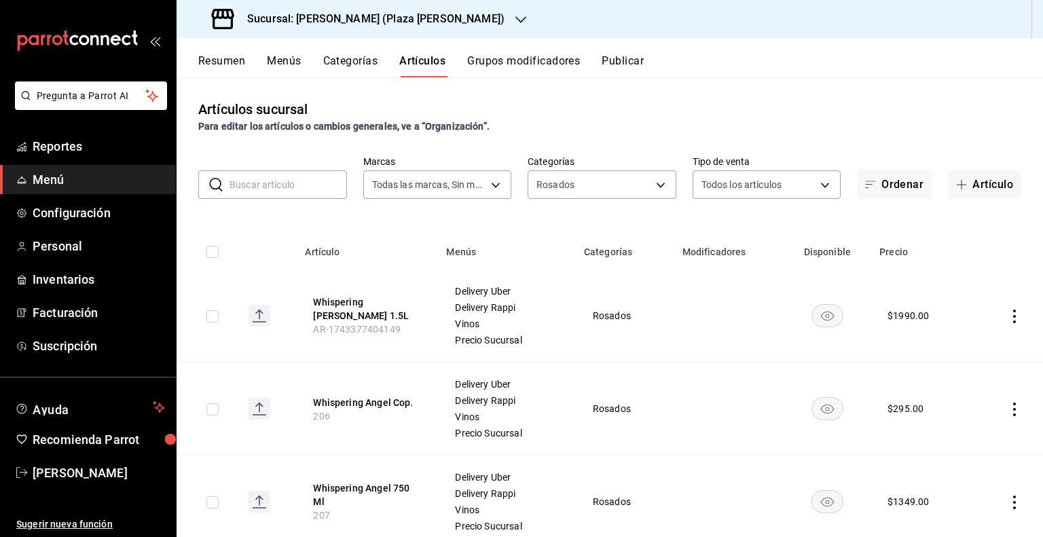
click at [210, 246] on input "checkbox" at bounding box center [212, 252] width 12 height 12
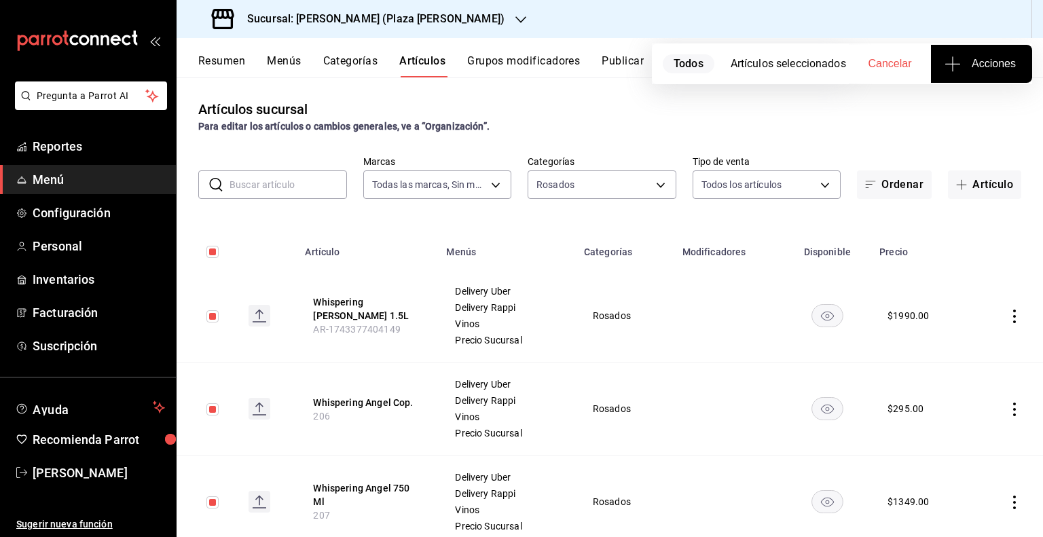
click at [984, 62] on span "Acciones" at bounding box center [981, 64] width 69 height 16
click at [983, 101] on span "Agregar tipo" at bounding box center [981, 106] width 80 height 14
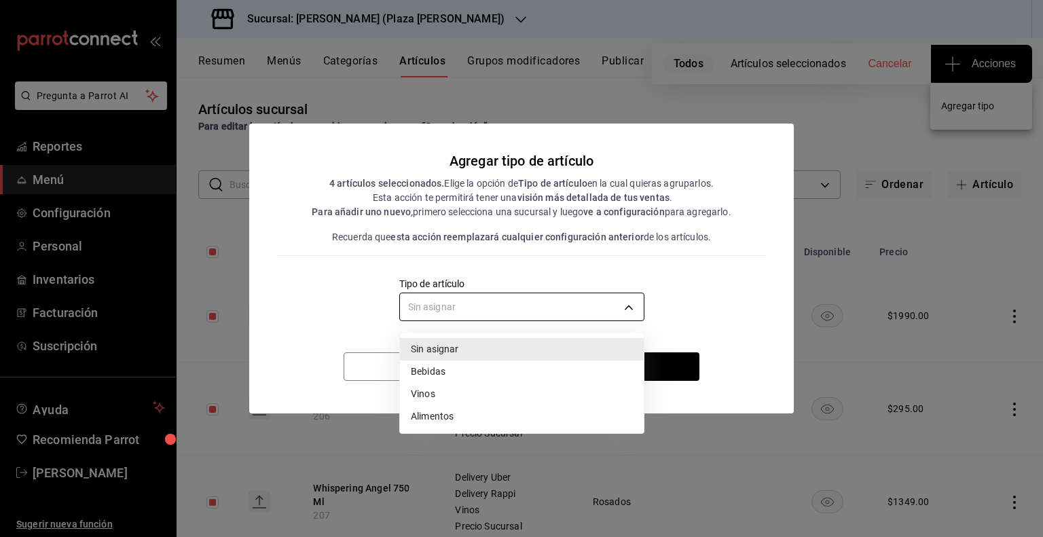
click at [598, 306] on body "Pregunta a Parrot AI Reportes Menú Configuración Personal Inventarios Facturaci…" at bounding box center [521, 268] width 1043 height 537
click at [502, 393] on li "Vinos" at bounding box center [522, 394] width 244 height 22
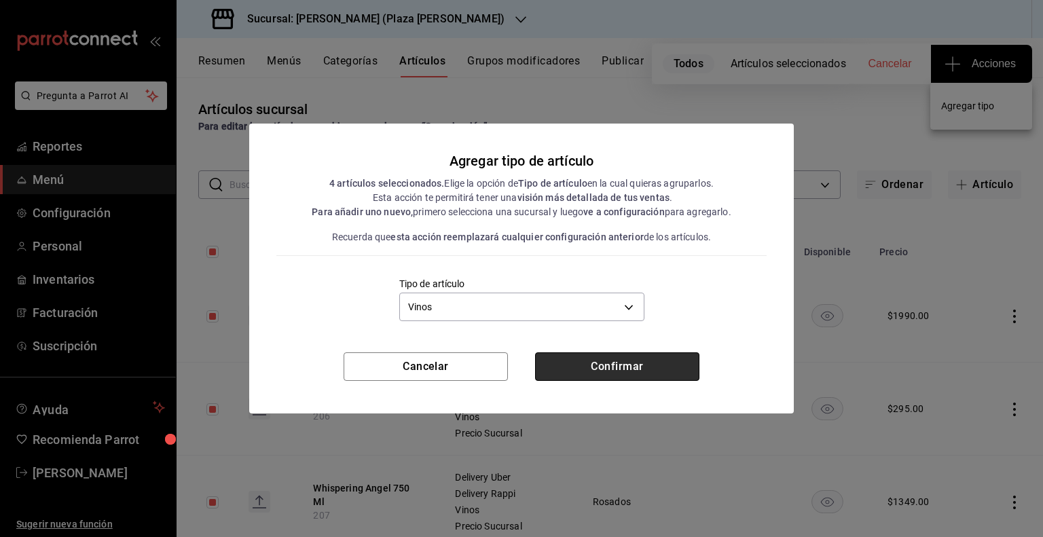
click at [595, 363] on button "Confirmar" at bounding box center [617, 366] width 164 height 29
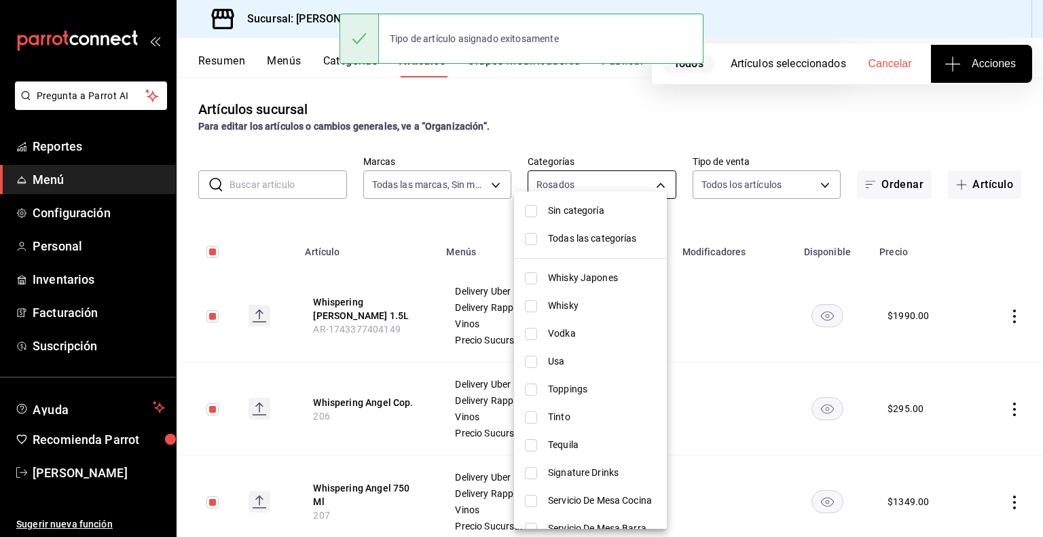
click at [584, 191] on body "Pregunta a Parrot AI Reportes Menú Configuración Personal Inventarios Facturaci…" at bounding box center [521, 268] width 1043 height 537
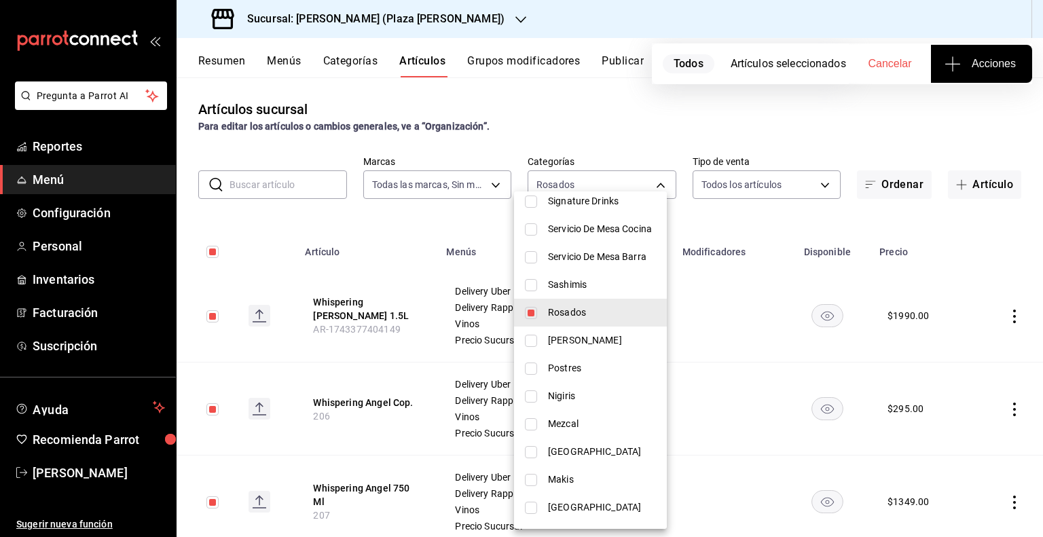
click at [543, 306] on li "Rosados" at bounding box center [590, 313] width 153 height 28
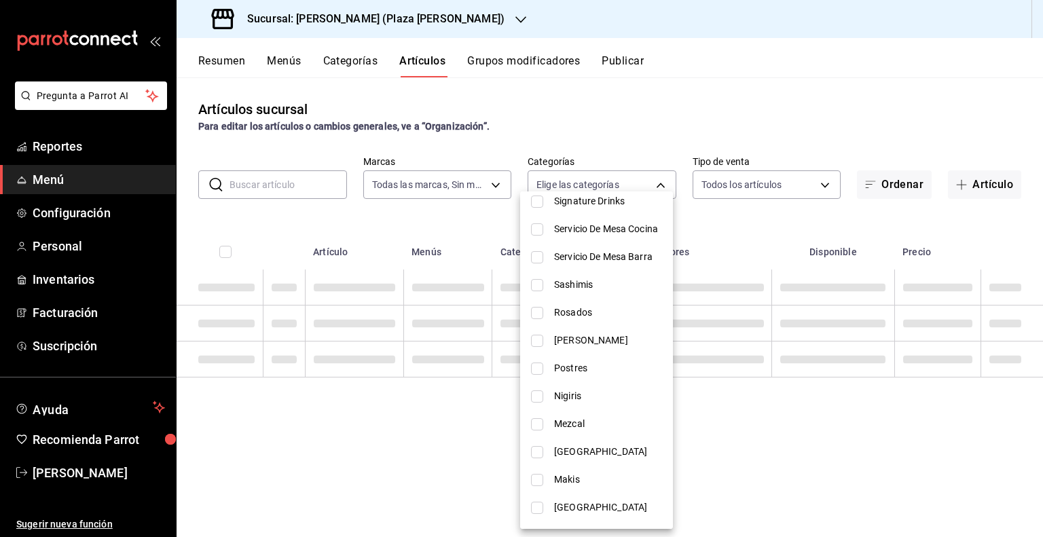
click at [538, 456] on li "Mexico" at bounding box center [596, 452] width 153 height 28
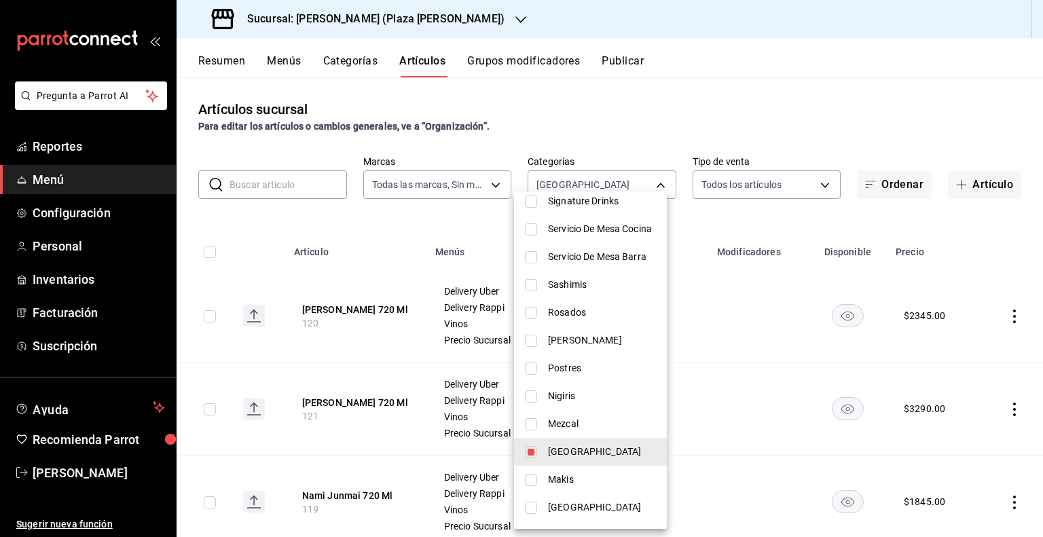
click at [473, 242] on div at bounding box center [521, 268] width 1043 height 537
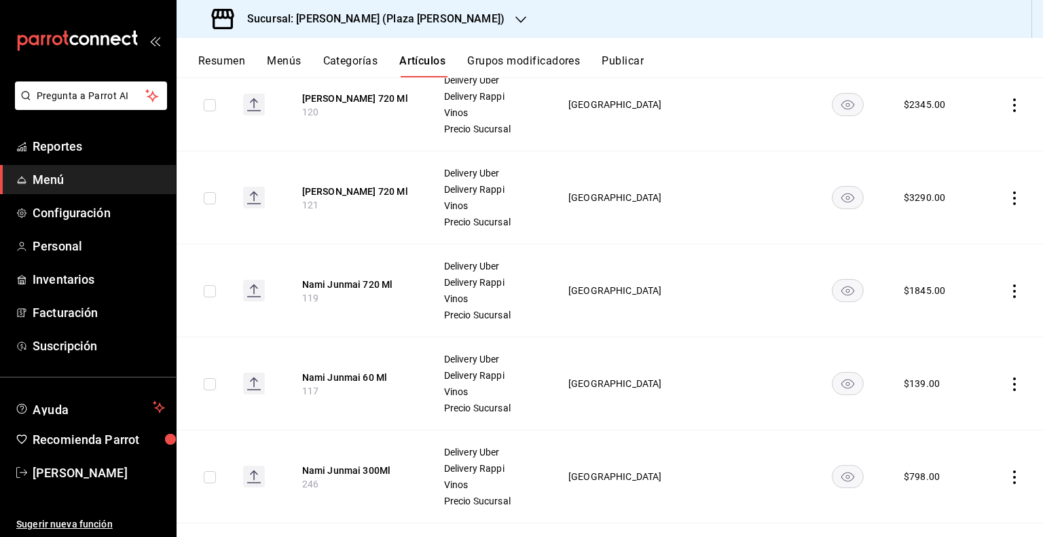
scroll to position [0, 0]
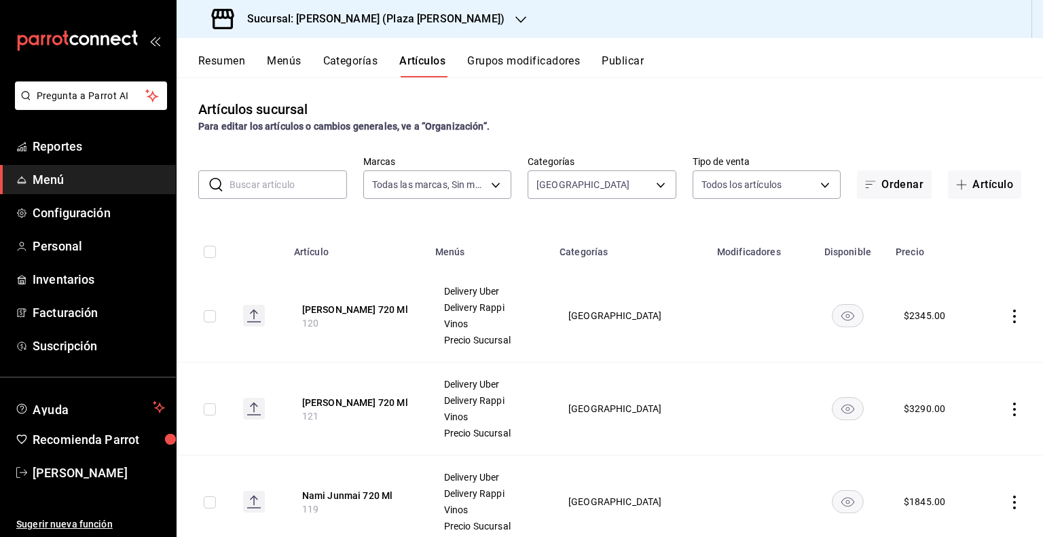
click at [210, 249] on input "checkbox" at bounding box center [210, 252] width 12 height 12
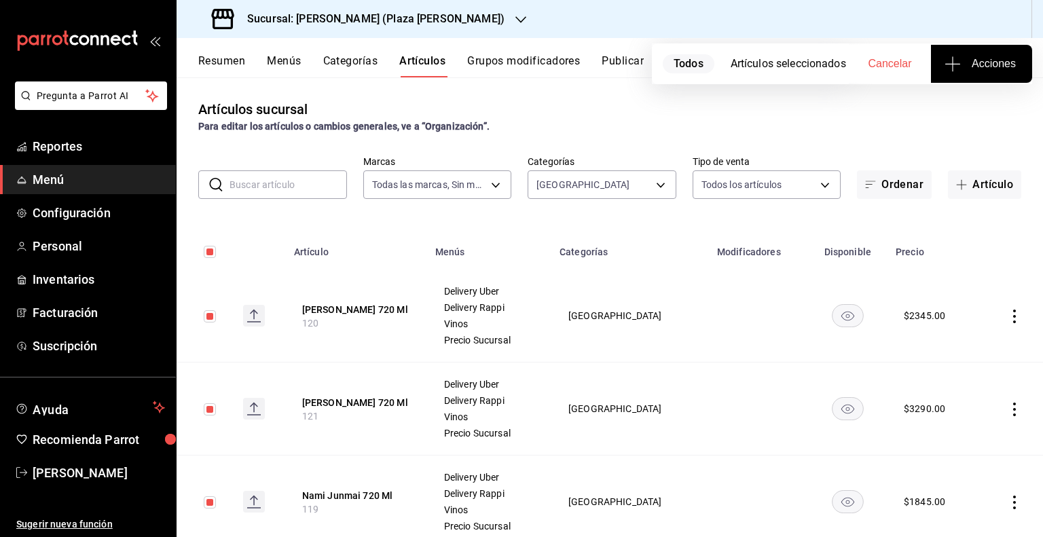
click at [1002, 61] on span "Acciones" at bounding box center [981, 64] width 69 height 16
click at [970, 111] on span "Agregar tipo" at bounding box center [981, 106] width 80 height 14
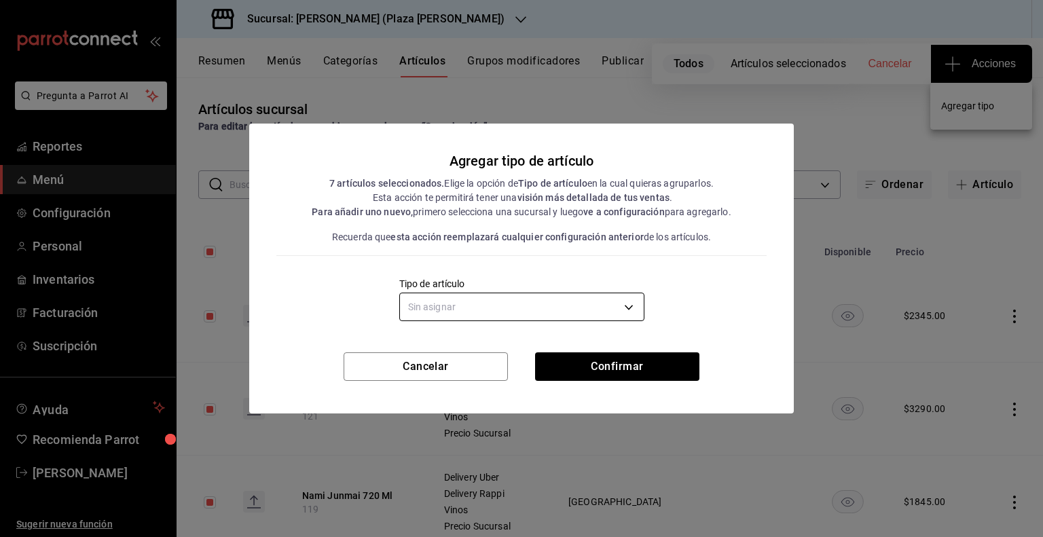
click at [546, 306] on body "Pregunta a Parrot AI Reportes Menú Configuración Personal Inventarios Facturaci…" at bounding box center [521, 268] width 1043 height 537
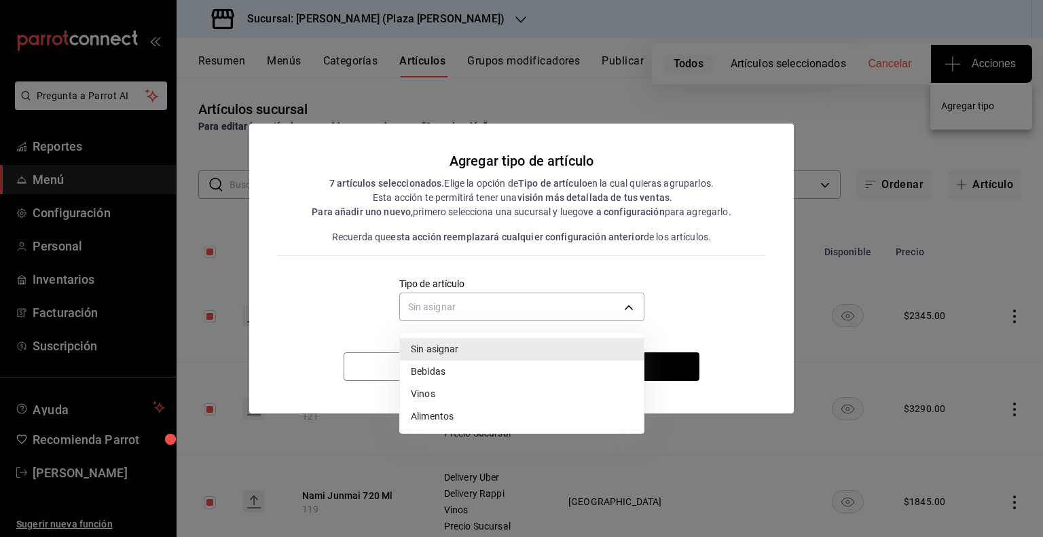
click at [483, 391] on li "Vinos" at bounding box center [522, 394] width 244 height 22
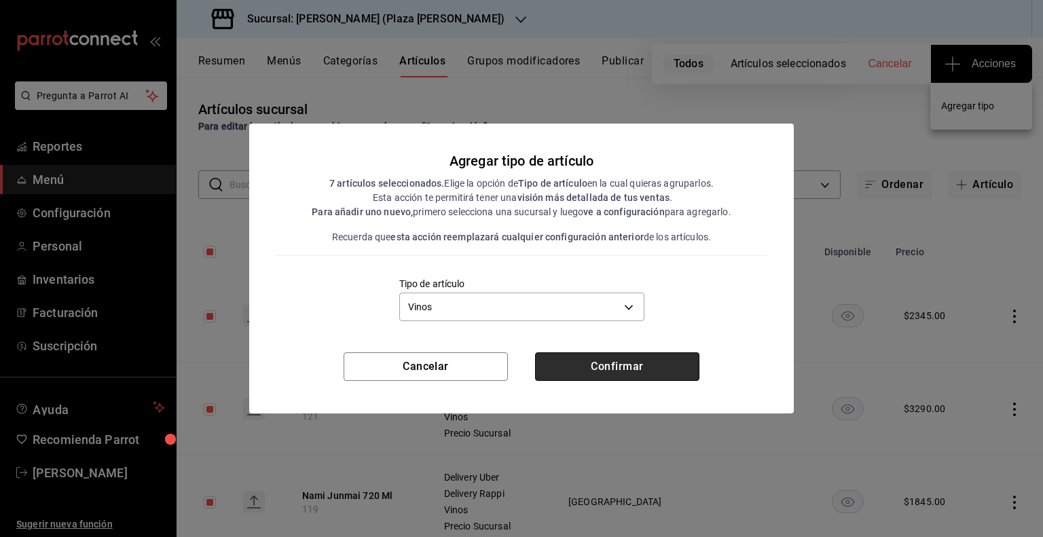
click at [587, 377] on button "Confirmar" at bounding box center [617, 366] width 164 height 29
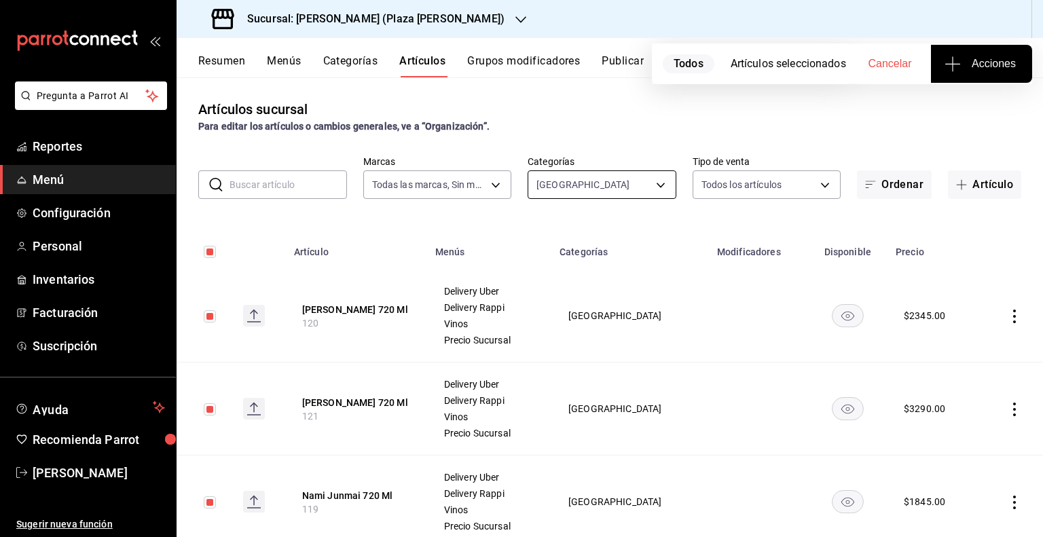
click at [598, 183] on body "Pregunta a Parrot AI Reportes Menú Configuración Personal Inventarios Facturaci…" at bounding box center [521, 268] width 1043 height 537
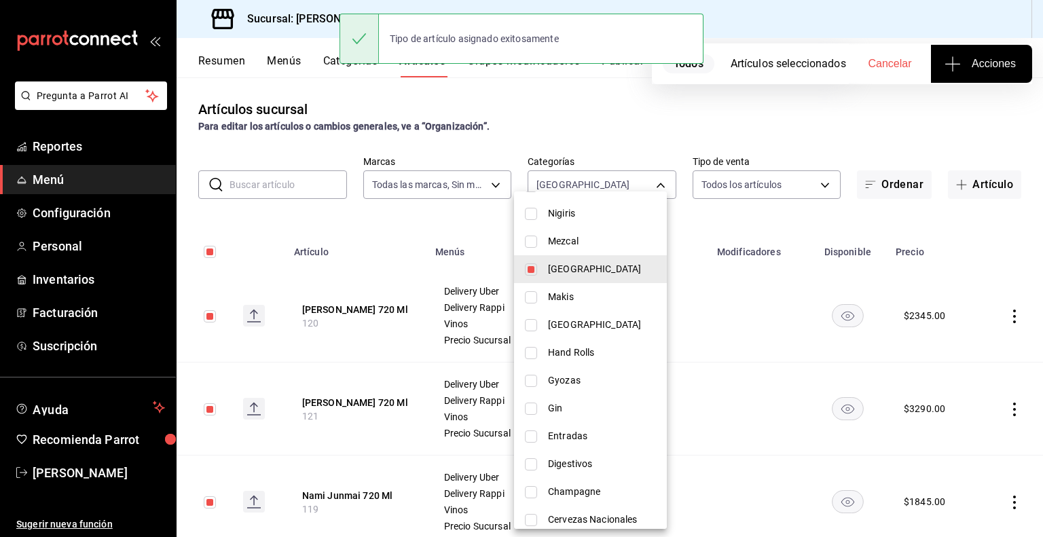
scroll to position [475, 0]
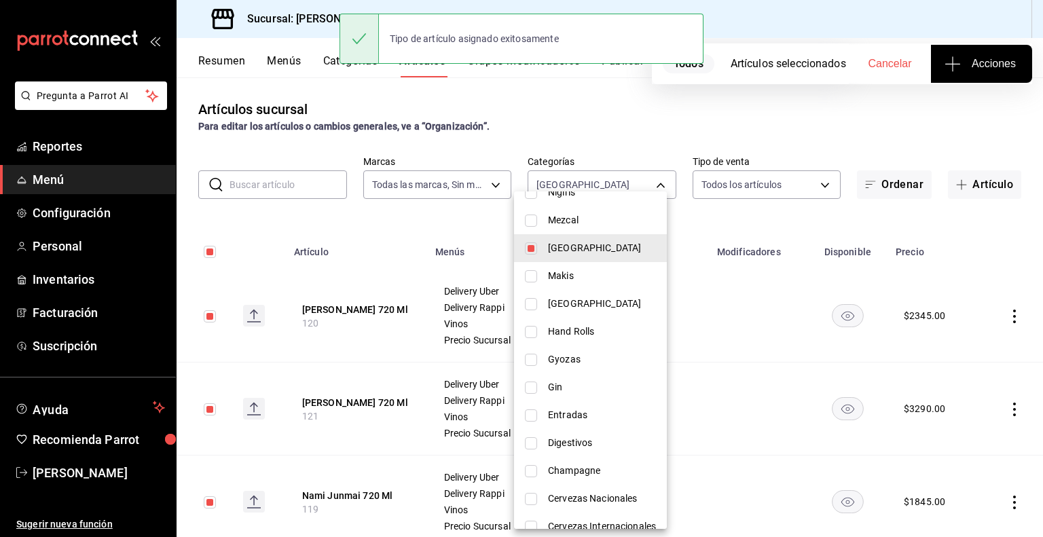
click at [535, 301] on input "checkbox" at bounding box center [531, 304] width 12 height 12
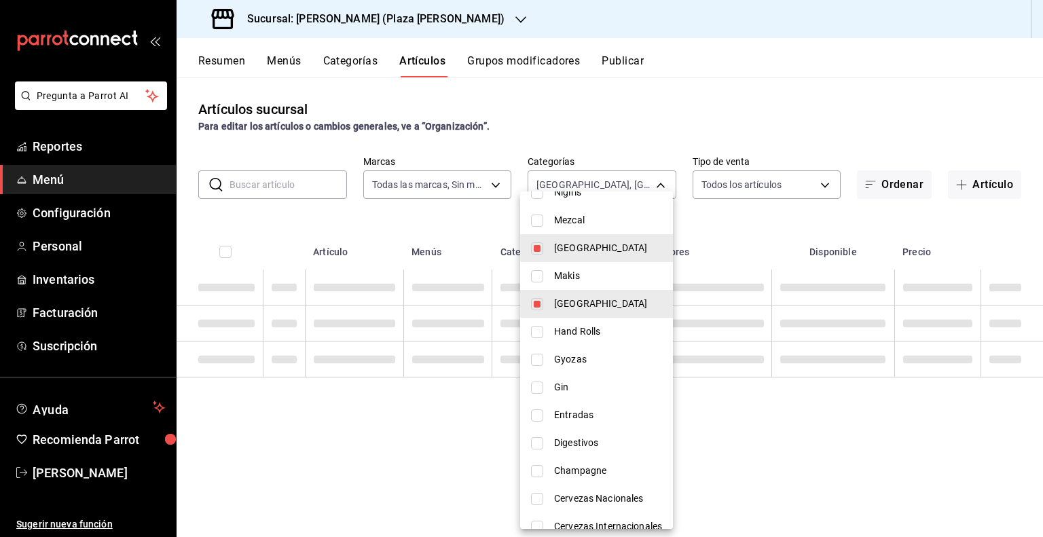
click at [533, 242] on input "checkbox" at bounding box center [537, 248] width 12 height 12
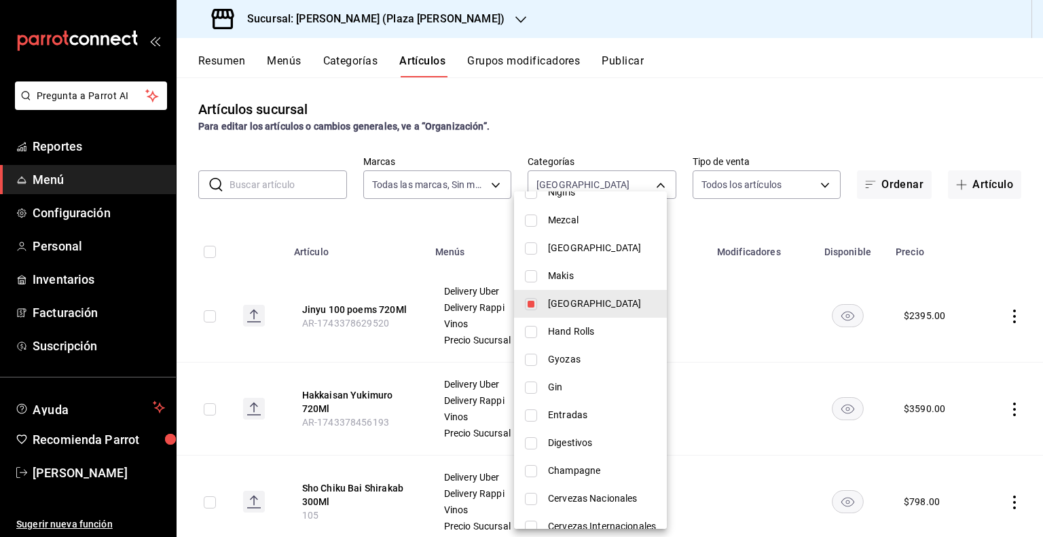
click at [458, 230] on div at bounding box center [521, 268] width 1043 height 537
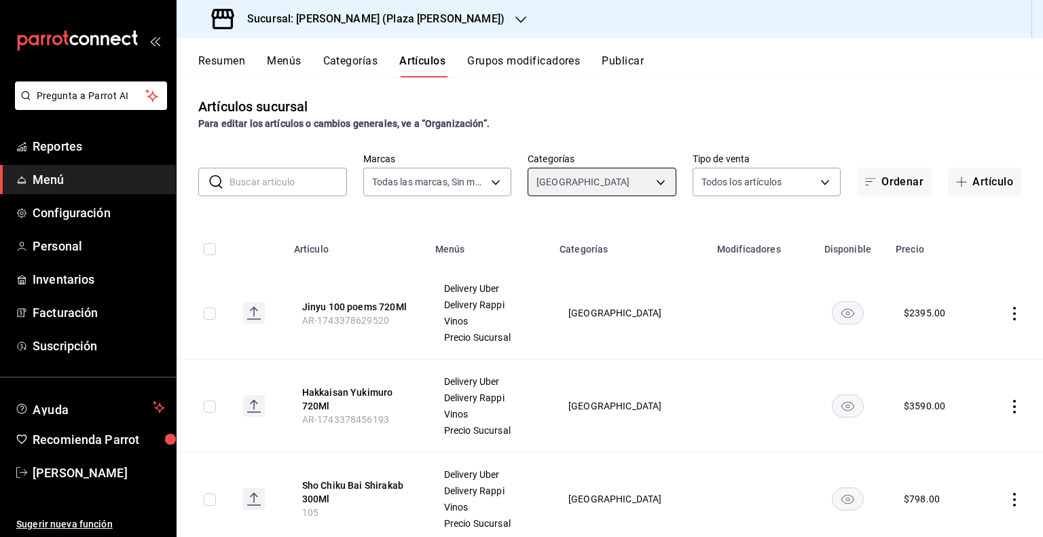
scroll to position [0, 0]
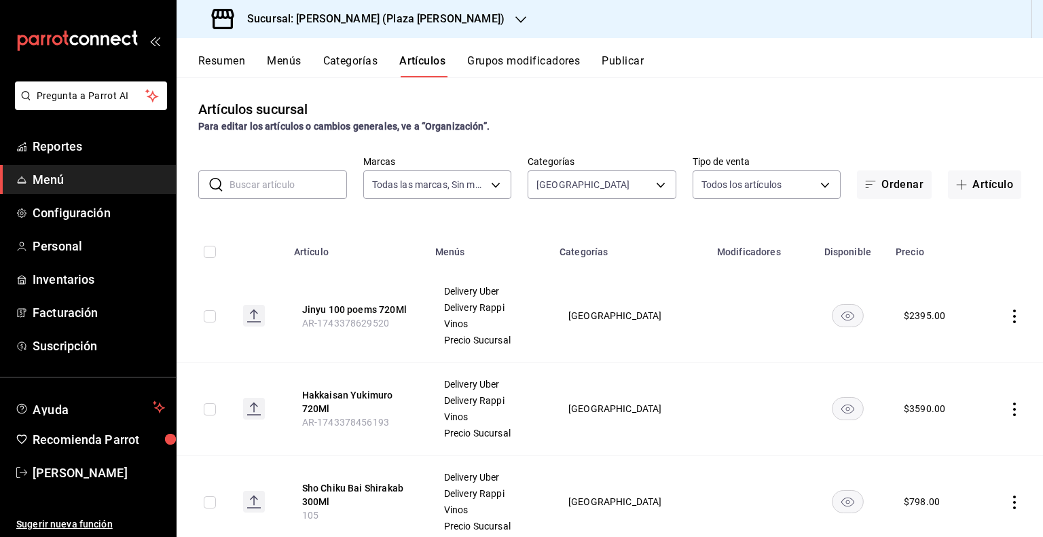
click at [213, 259] on th at bounding box center [205, 247] width 56 height 43
click at [216, 250] on input "checkbox" at bounding box center [210, 252] width 12 height 12
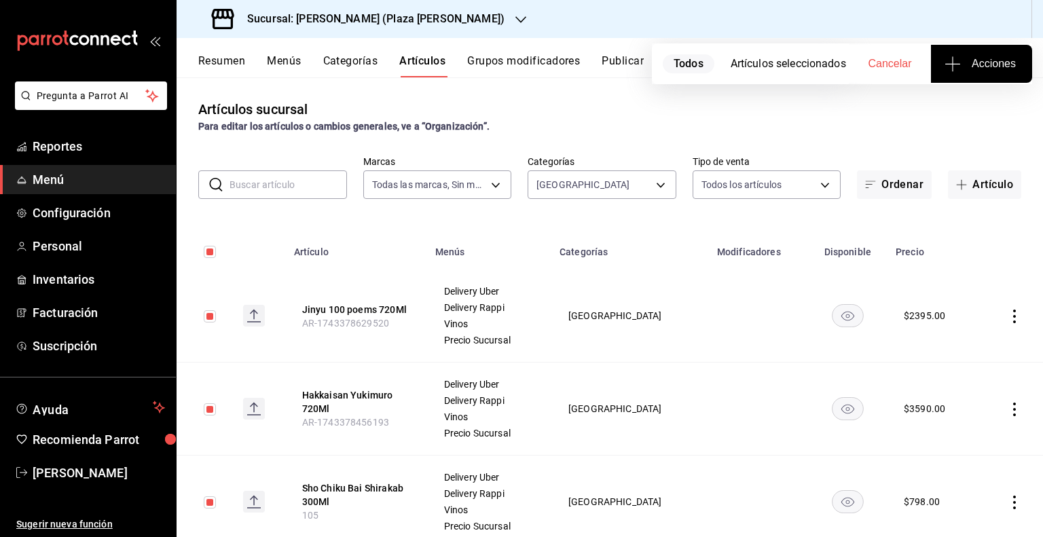
click at [999, 75] on button "Acciones" at bounding box center [981, 64] width 101 height 38
click at [989, 109] on span "Agregar tipo" at bounding box center [981, 106] width 80 height 14
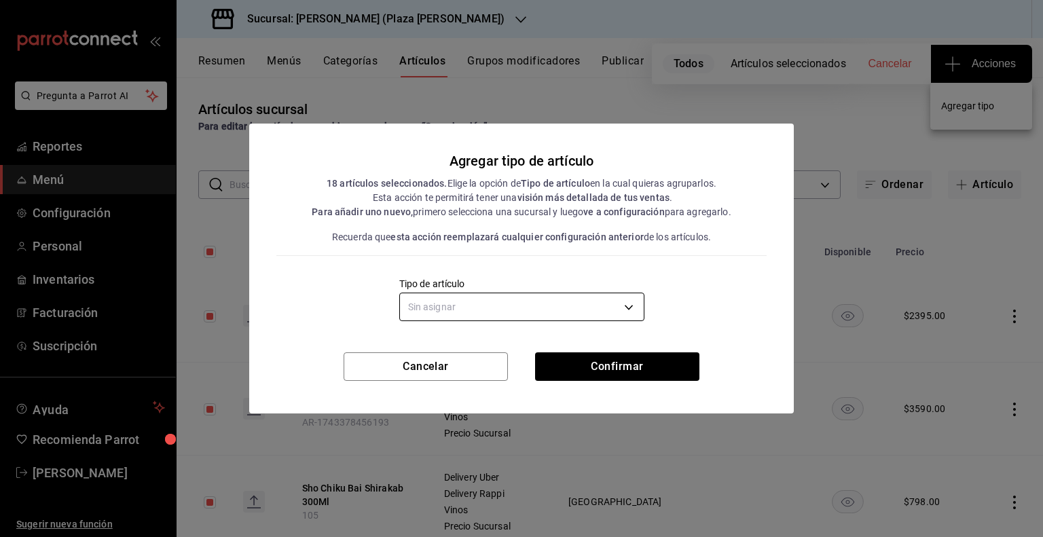
click at [617, 311] on body "Pregunta a Parrot AI Reportes Menú Configuración Personal Inventarios Facturaci…" at bounding box center [521, 268] width 1043 height 537
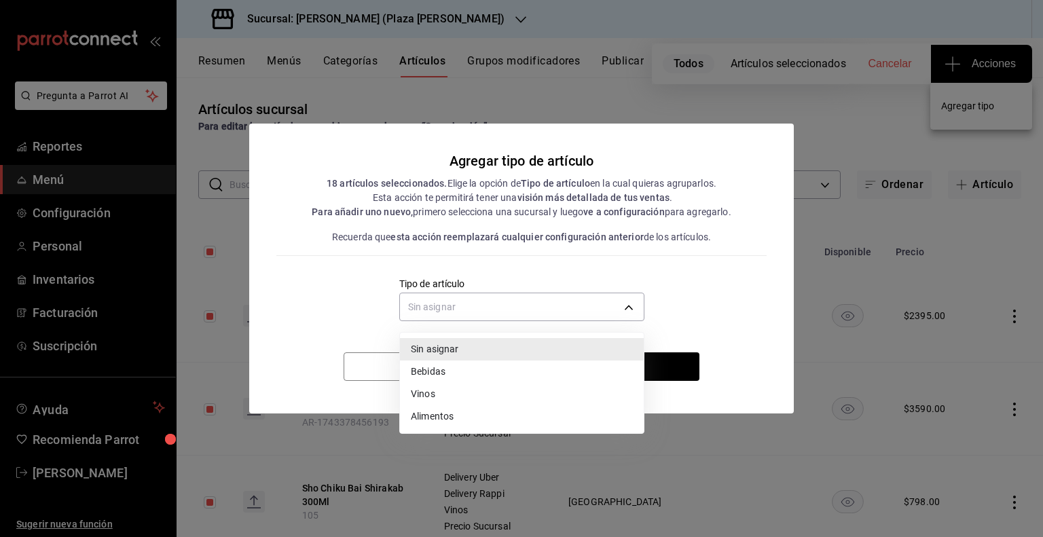
drag, startPoint x: 457, startPoint y: 396, endPoint x: 511, endPoint y: 382, distance: 55.3
click at [469, 391] on li "Vinos" at bounding box center [522, 394] width 244 height 22
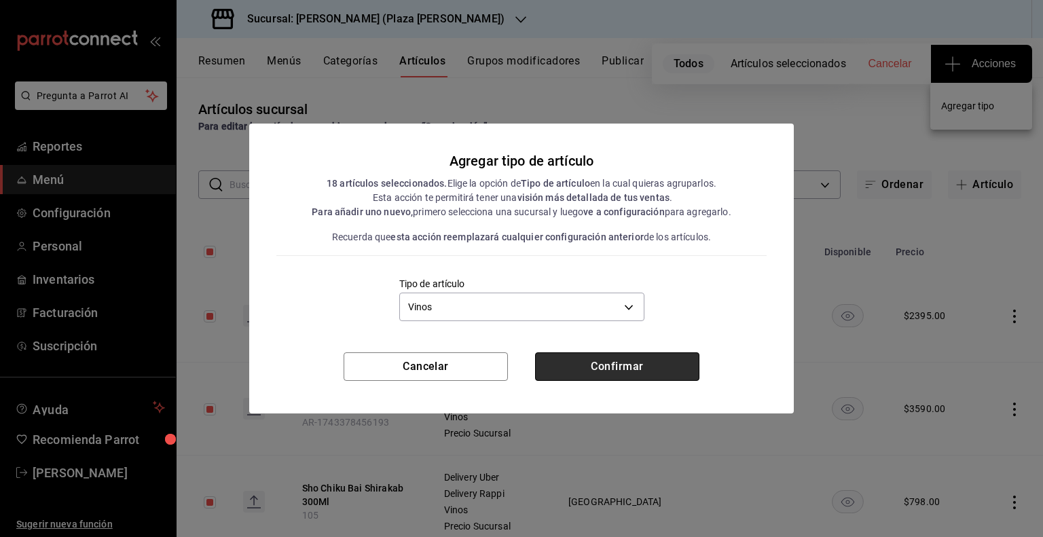
click at [588, 356] on button "Confirmar" at bounding box center [617, 366] width 164 height 29
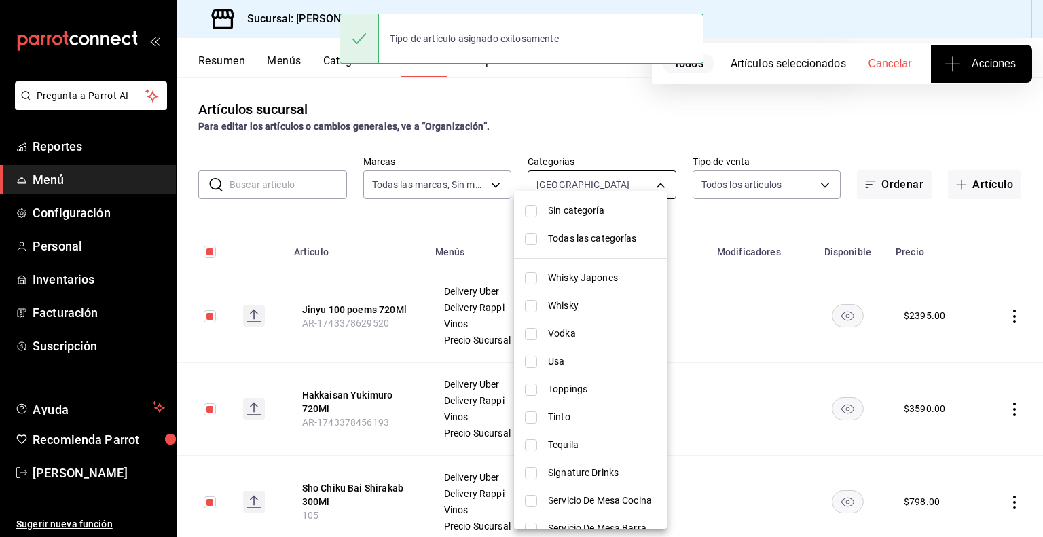
click at [618, 187] on body "Pregunta a Parrot AI Reportes Menú Configuración Personal Inventarios Facturaci…" at bounding box center [521, 268] width 1043 height 537
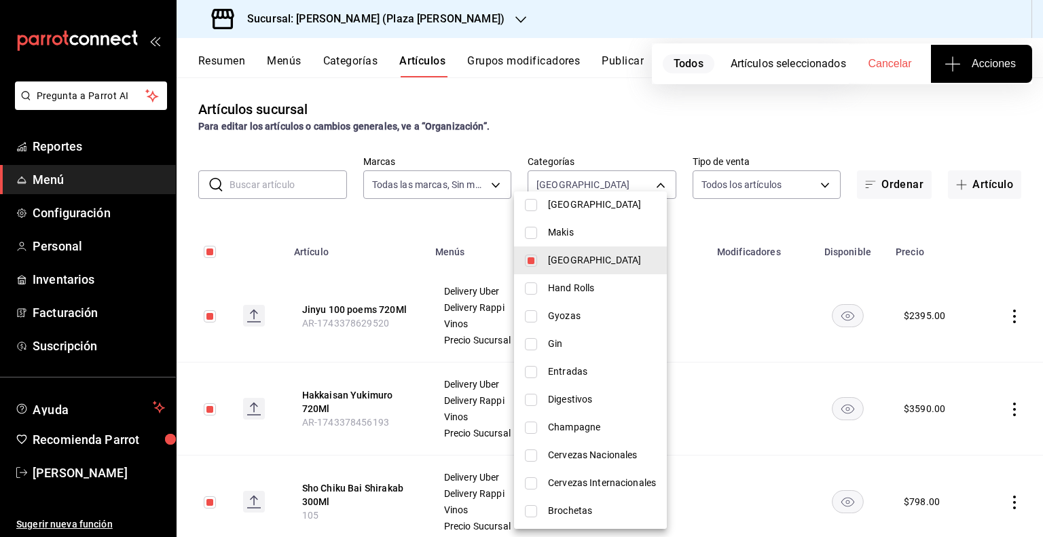
scroll to position [495, 0]
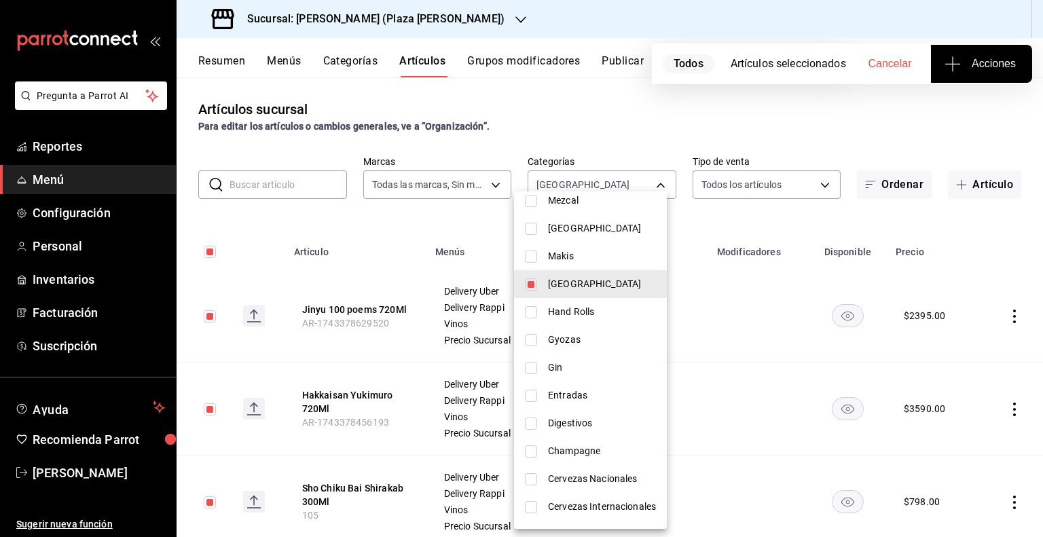
click at [544, 282] on li "Japon" at bounding box center [590, 284] width 153 height 28
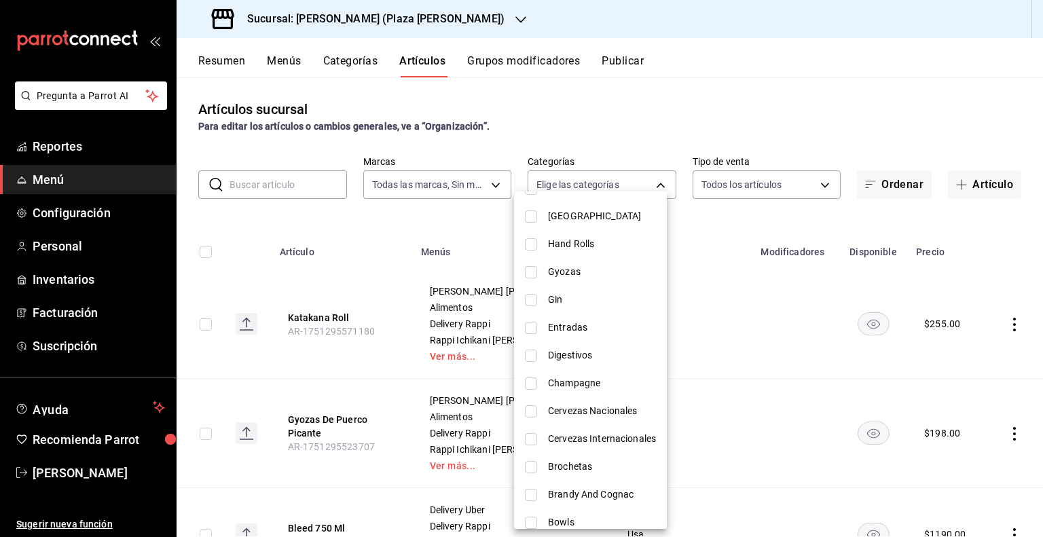
scroll to position [631, 0]
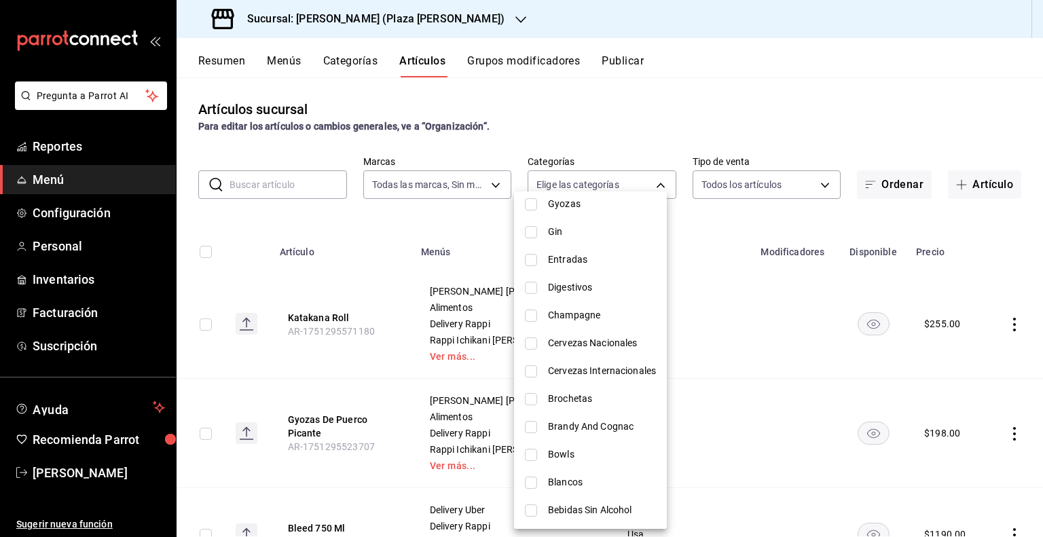
click at [538, 479] on li "Blancos" at bounding box center [590, 483] width 153 height 28
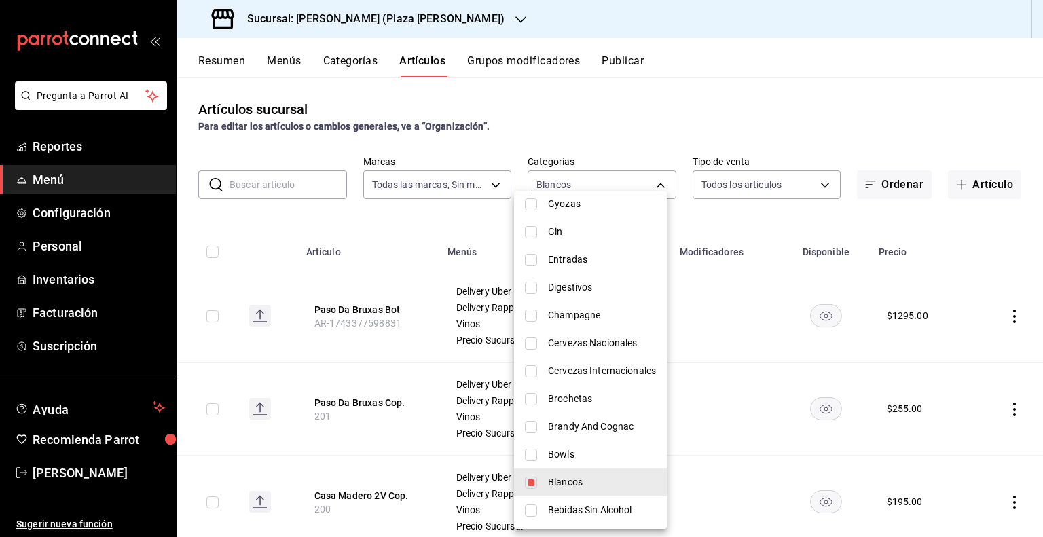
click at [203, 246] on div at bounding box center [521, 268] width 1043 height 537
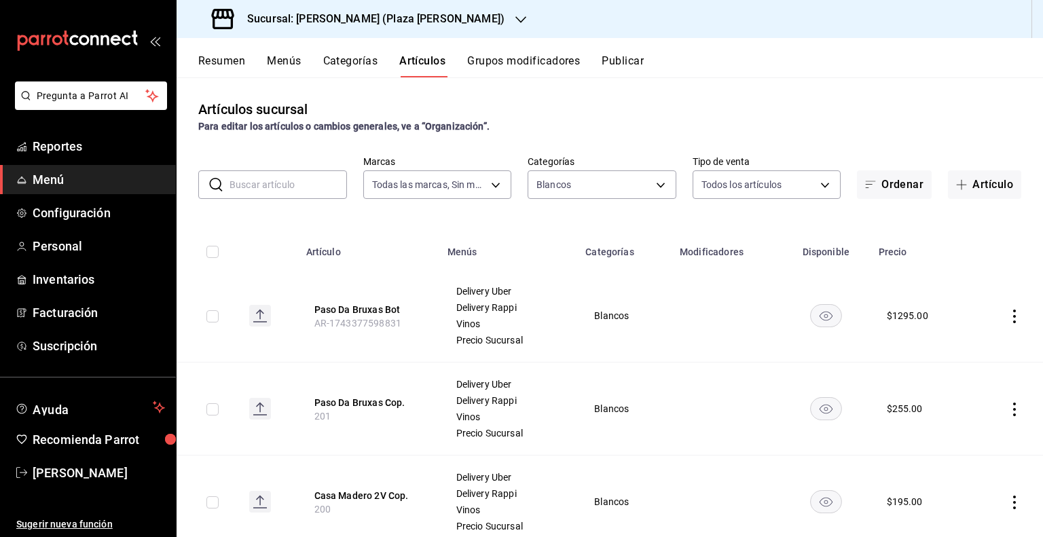
click at [217, 255] on div "Sin categoría Todas las categorías Whisky Japones Whisky Vodka Usa Toppings Tin…" at bounding box center [521, 268] width 1043 height 537
click at [210, 250] on input "checkbox" at bounding box center [212, 252] width 12 height 12
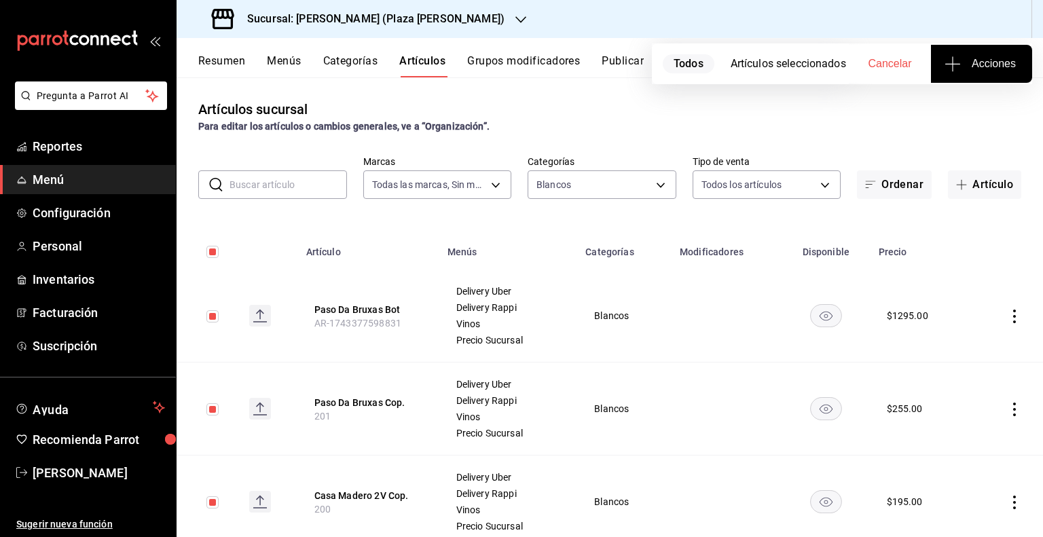
click at [979, 65] on span "Acciones" at bounding box center [981, 64] width 69 height 16
click at [968, 113] on li "Agregar tipo" at bounding box center [981, 106] width 102 height 36
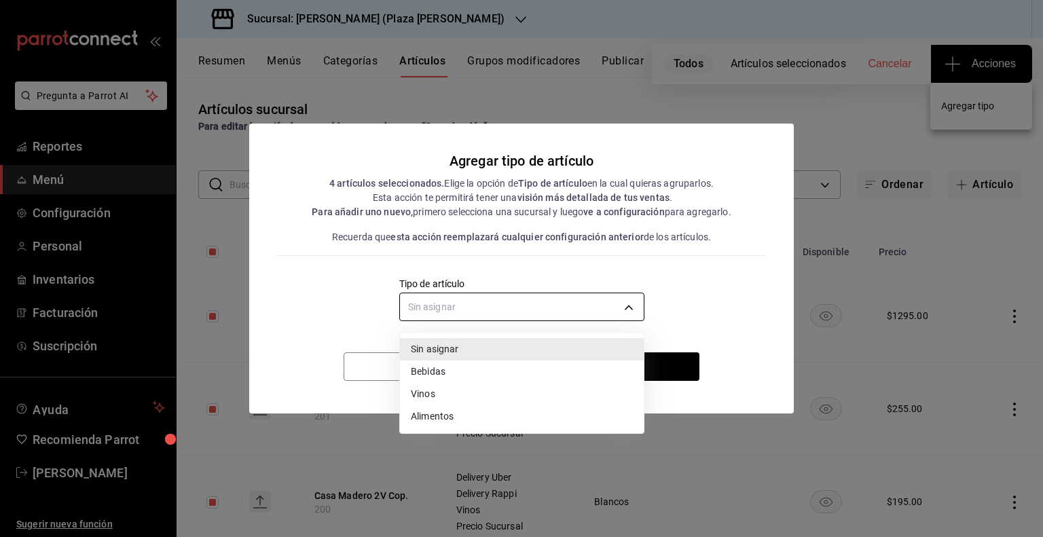
drag, startPoint x: 584, startPoint y: 310, endPoint x: 535, endPoint y: 355, distance: 66.8
click at [583, 311] on body "Pregunta a Parrot AI Reportes Menú Configuración Personal Inventarios Facturaci…" at bounding box center [521, 268] width 1043 height 537
click at [459, 390] on li "Vinos" at bounding box center [522, 394] width 244 height 22
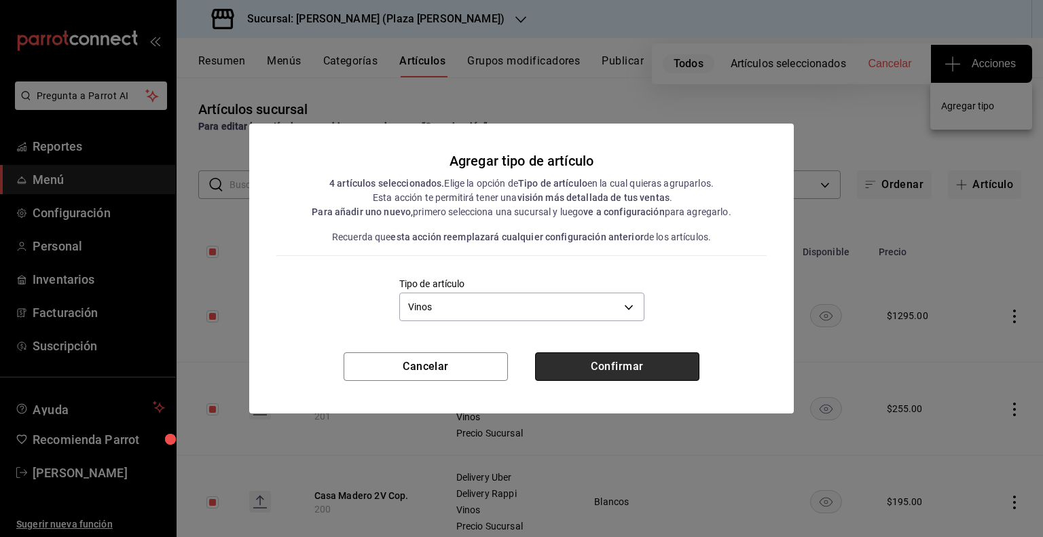
click at [581, 365] on button "Confirmar" at bounding box center [617, 366] width 164 height 29
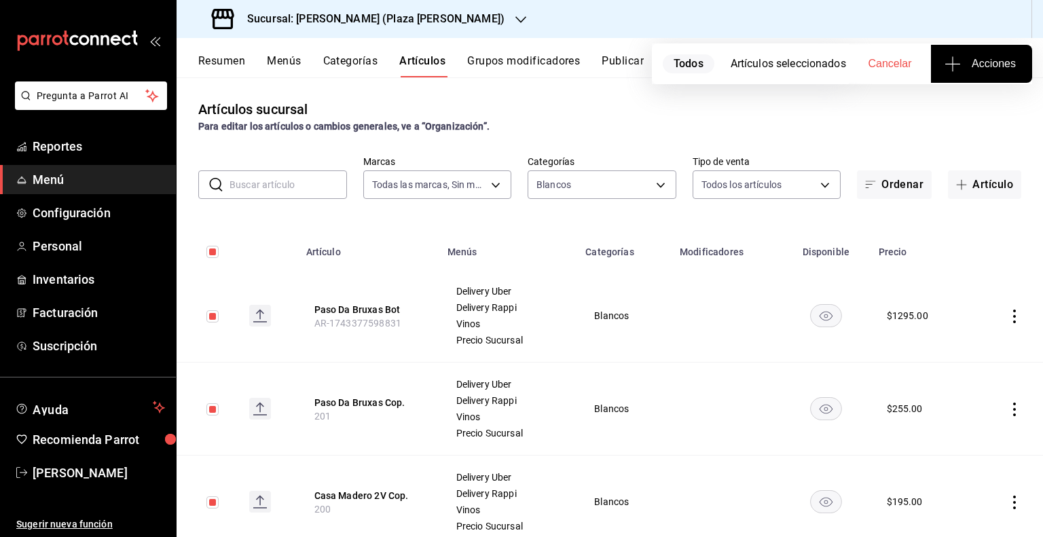
click at [807, 115] on div "Artículos sucursal Para editar los artículos o cambios generales, ve a “Organiz…" at bounding box center [610, 116] width 866 height 35
click at [625, 64] on button "Publicar" at bounding box center [623, 65] width 42 height 23
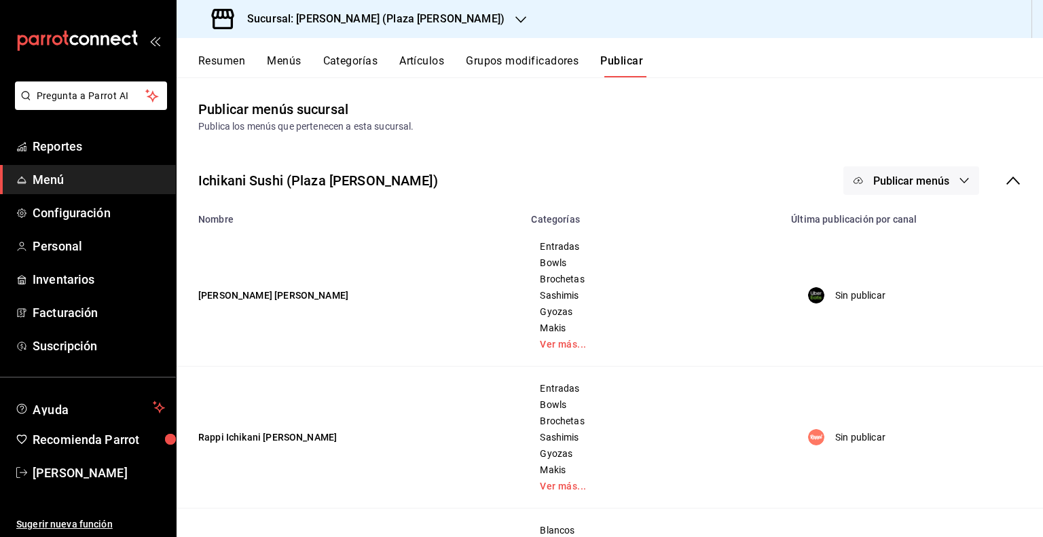
click at [900, 170] on button "Publicar menús" at bounding box center [911, 180] width 136 height 29
click at [911, 306] on span "Punto de venta" at bounding box center [920, 301] width 65 height 14
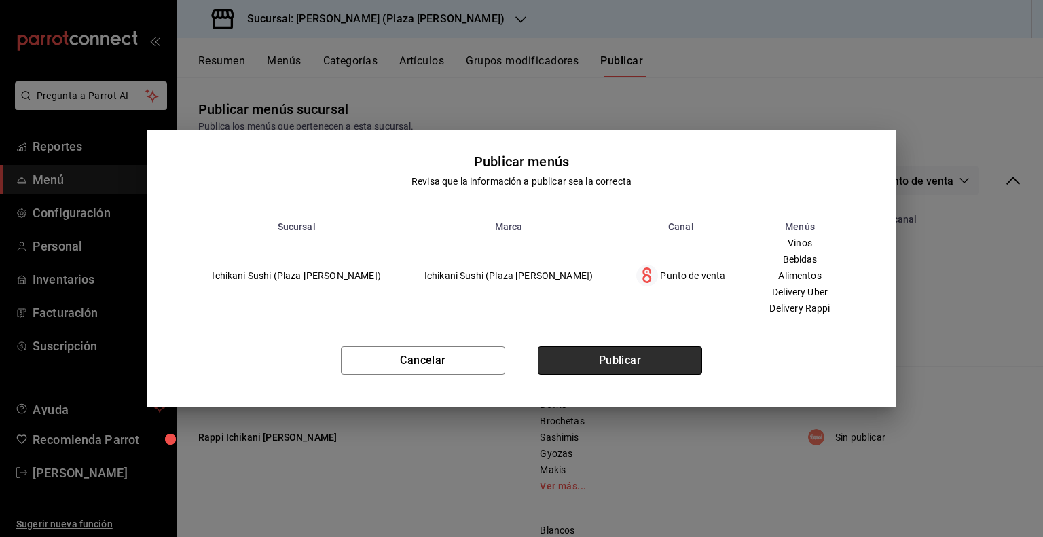
click at [641, 353] on button "Publicar" at bounding box center [620, 360] width 164 height 29
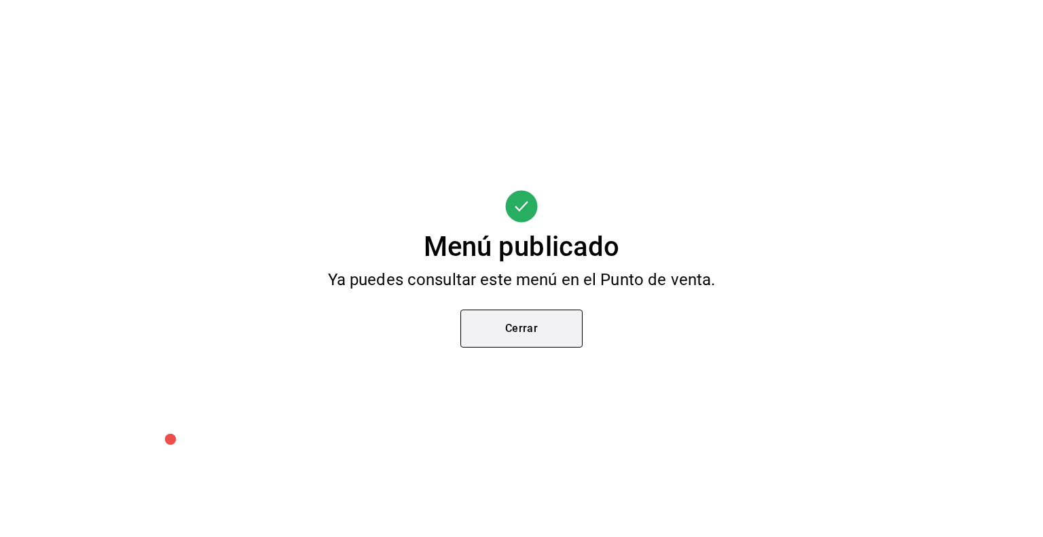
click at [530, 342] on button "Cerrar" at bounding box center [521, 329] width 122 height 38
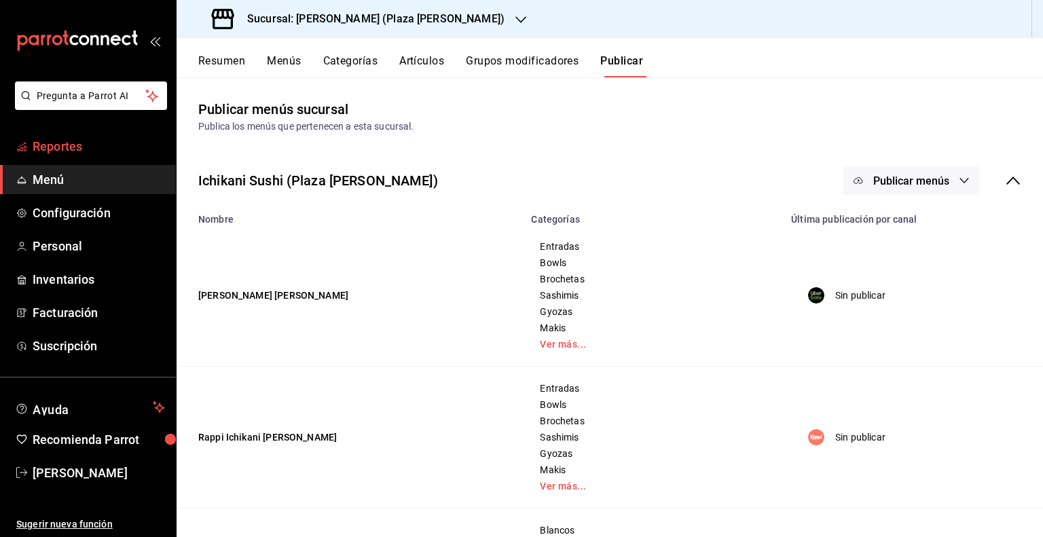
click at [80, 147] on span "Reportes" at bounding box center [99, 146] width 132 height 18
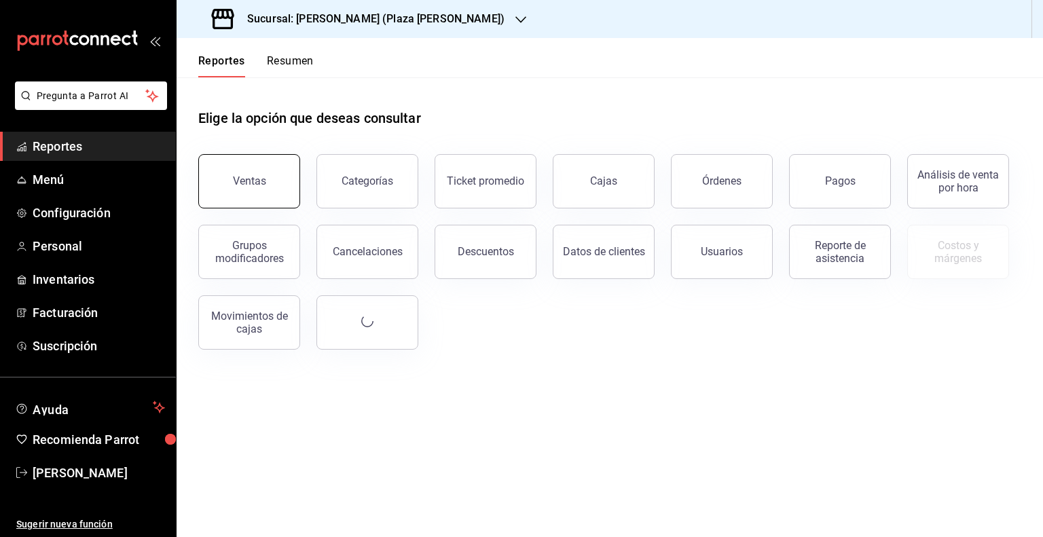
click at [284, 192] on button "Ventas" at bounding box center [249, 181] width 102 height 54
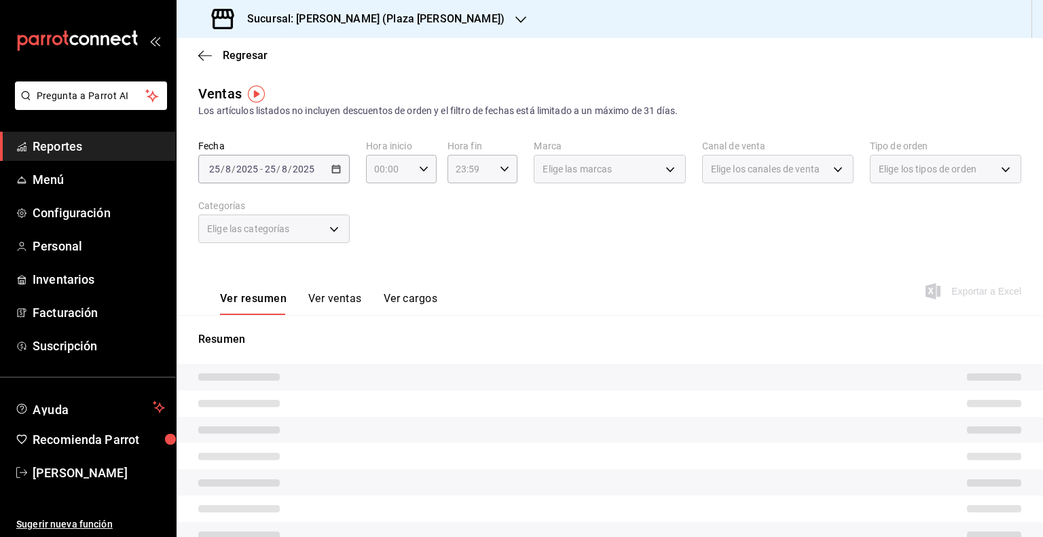
click at [331, 177] on div "[DATE] [DATE] - [DATE] [DATE]" at bounding box center [273, 169] width 151 height 29
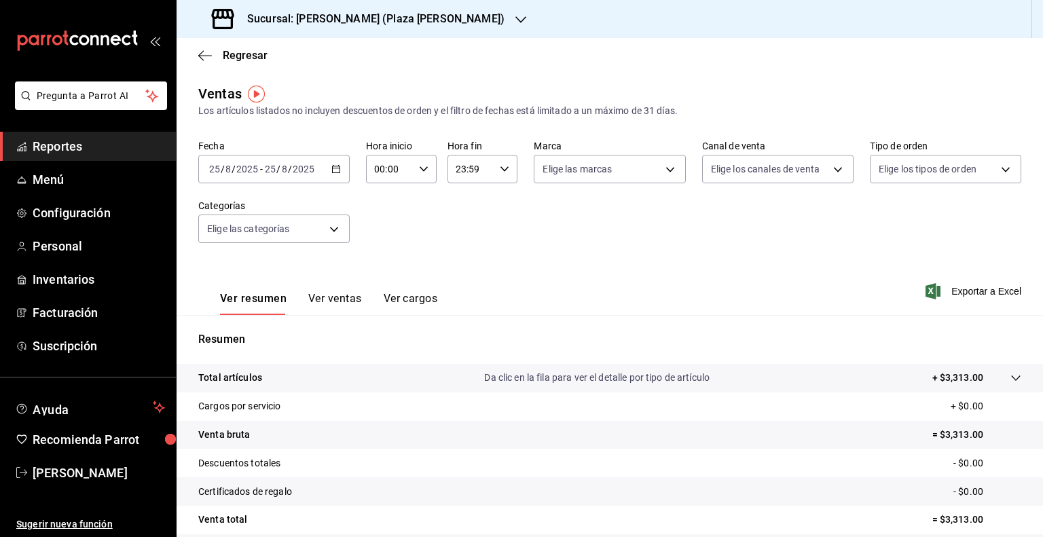
click at [331, 176] on div "[DATE] [DATE] - [DATE] [DATE]" at bounding box center [273, 169] width 151 height 29
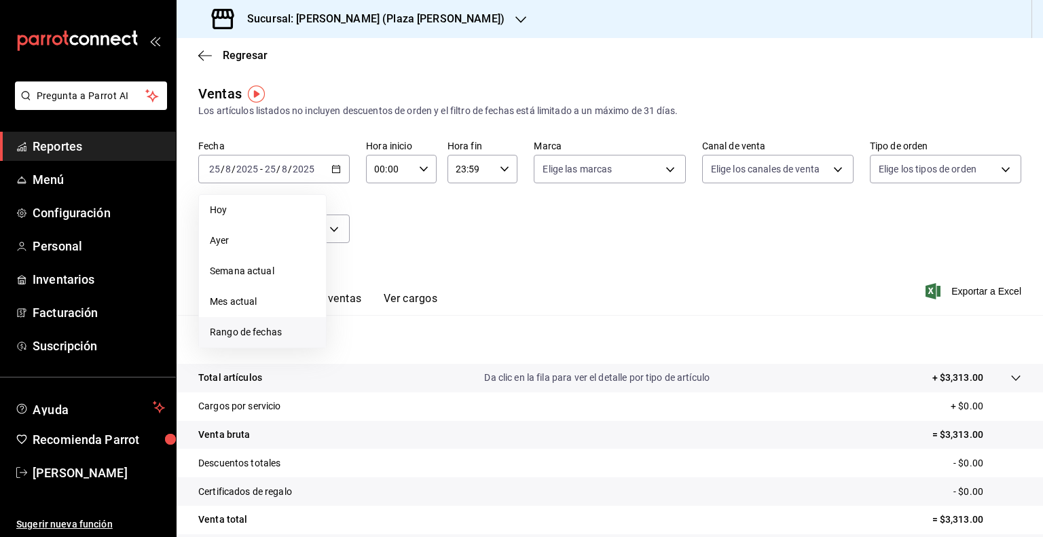
click at [239, 331] on span "Rango de fechas" at bounding box center [262, 332] width 105 height 14
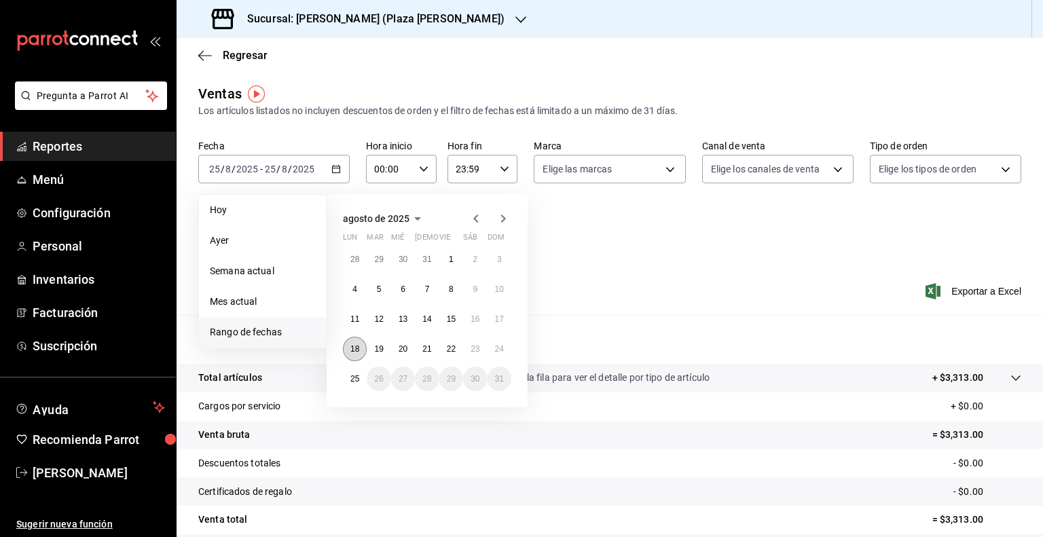
click at [344, 350] on button "18" at bounding box center [355, 349] width 24 height 24
click at [353, 376] on abbr "25" at bounding box center [354, 379] width 9 height 10
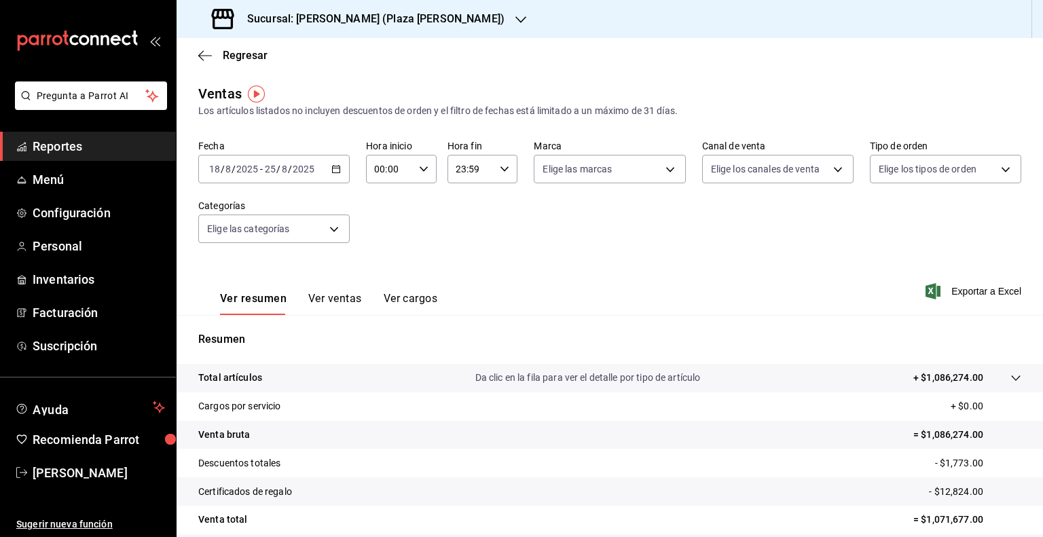
click at [424, 169] on icon "button" at bounding box center [424, 169] width 10 height 10
click at [386, 236] on span "05" at bounding box center [381, 230] width 13 height 11
click at [418, 210] on button "00" at bounding box center [415, 203] width 29 height 27
click at [499, 171] on div at bounding box center [521, 268] width 1043 height 537
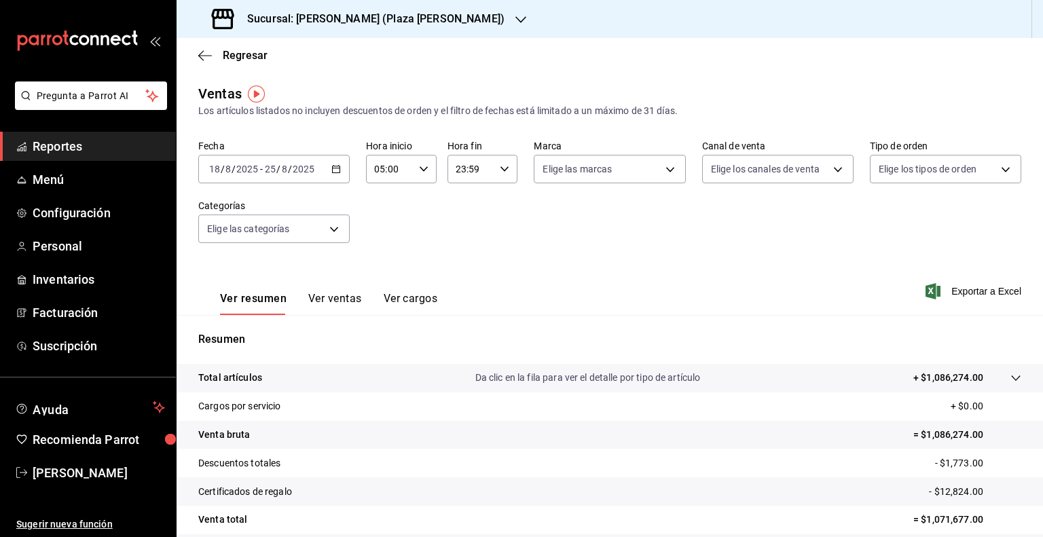
click at [500, 172] on icon "button" at bounding box center [505, 169] width 10 height 10
click at [459, 230] on span "05" at bounding box center [461, 230] width 13 height 11
click at [497, 202] on span "00" at bounding box center [496, 203] width 13 height 11
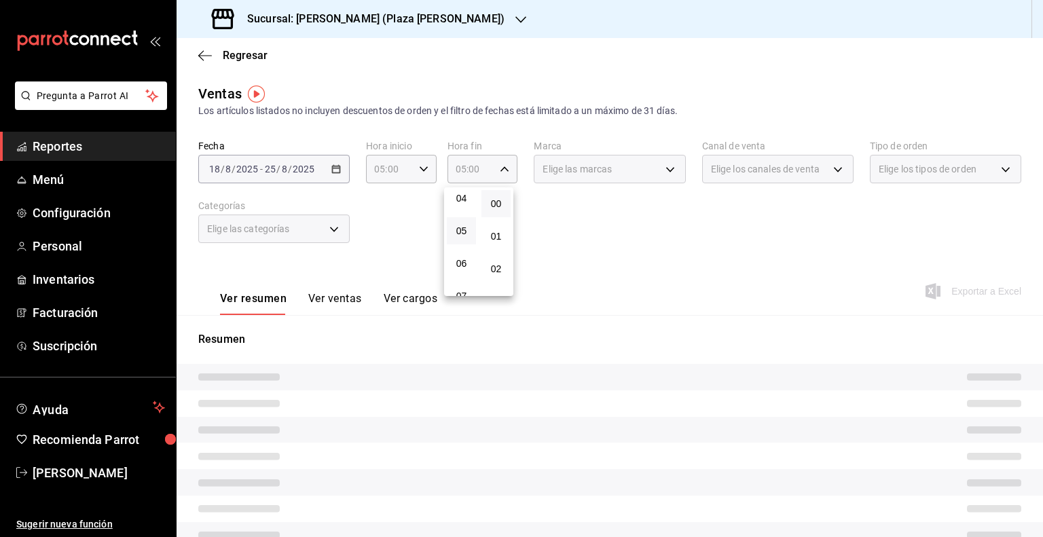
drag, startPoint x: 728, startPoint y: 238, endPoint x: 783, endPoint y: 249, distance: 56.1
click at [739, 239] on div at bounding box center [521, 268] width 1043 height 537
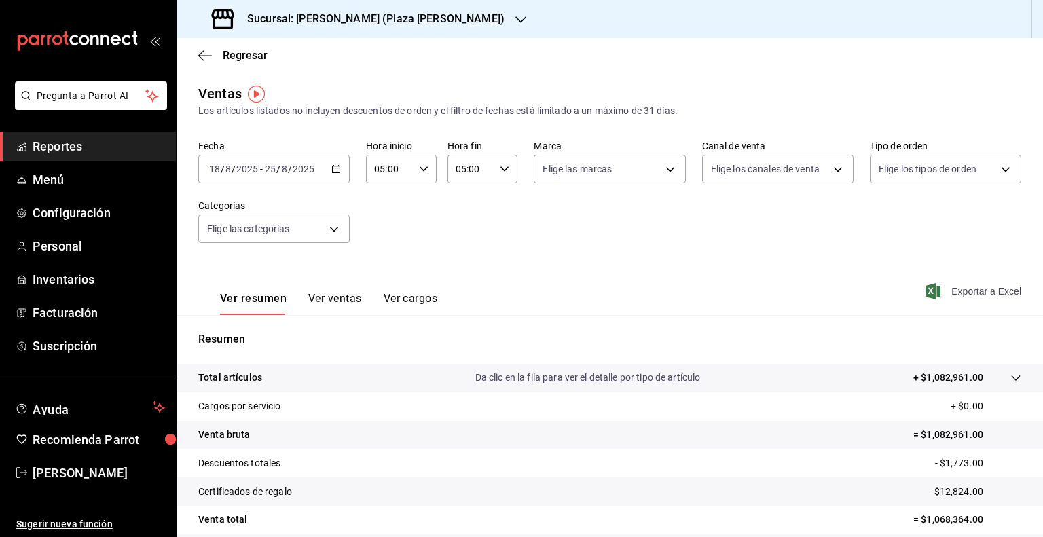
click at [959, 291] on span "Exportar a Excel" at bounding box center [974, 291] width 93 height 16
drag, startPoint x: 297, startPoint y: 22, endPoint x: 433, endPoint y: 29, distance: 136.7
click at [433, 29] on div "Sucursal: Ichikani Sushi (Plaza Artz)" at bounding box center [359, 19] width 344 height 38
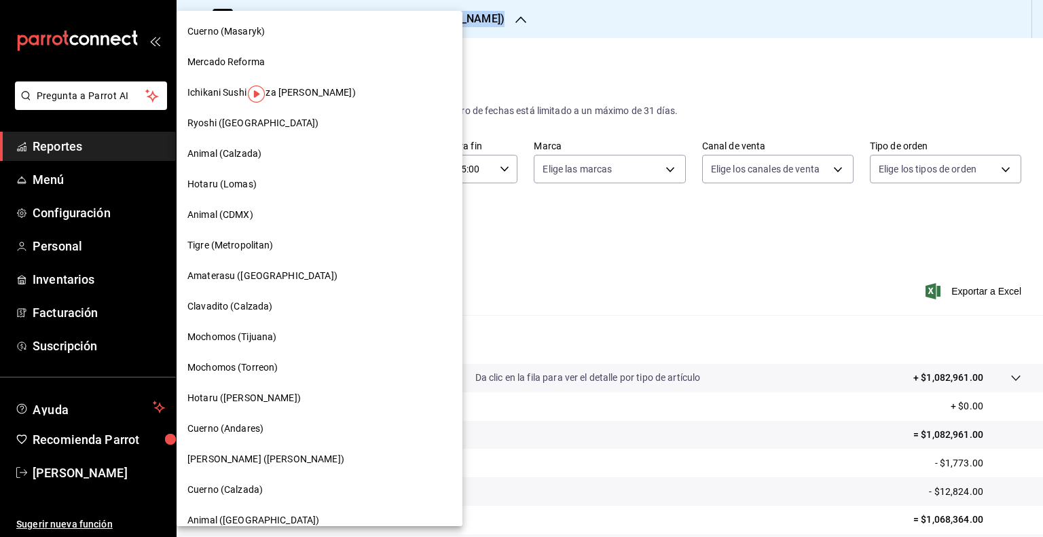
copy div "Ichikani Sushi (Plaza [PERSON_NAME])"
click at [258, 125] on div "Ryoshi ([GEOGRAPHIC_DATA])" at bounding box center [319, 123] width 264 height 14
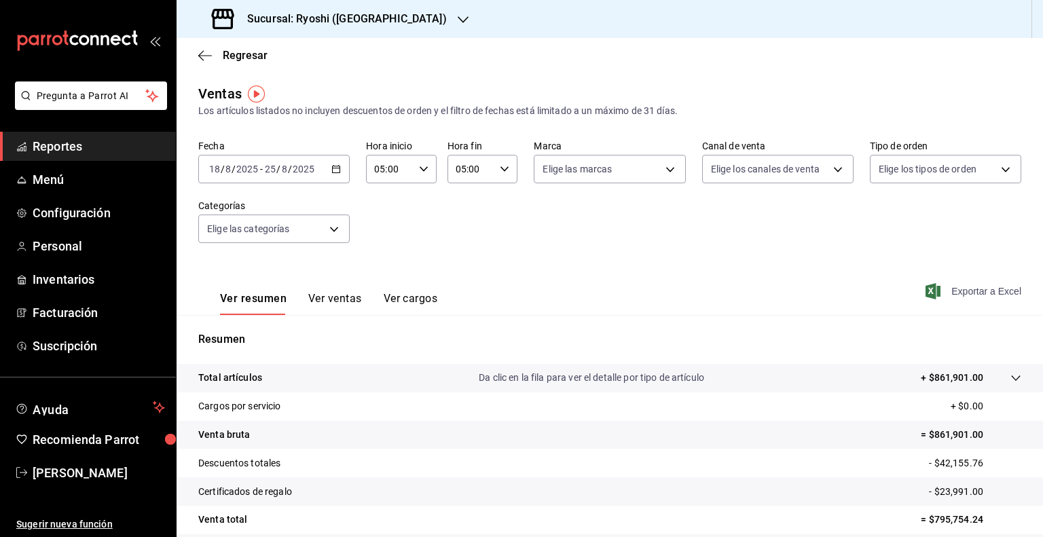
click at [946, 294] on span "Exportar a Excel" at bounding box center [974, 291] width 93 height 16
click at [946, 295] on span "Exportar a Excel" at bounding box center [974, 291] width 93 height 16
drag, startPoint x: 297, startPoint y: 22, endPoint x: 386, endPoint y: 24, distance: 88.3
click at [386, 24] on div "Sucursal: Ryoshi (Cancun)" at bounding box center [330, 19] width 287 height 38
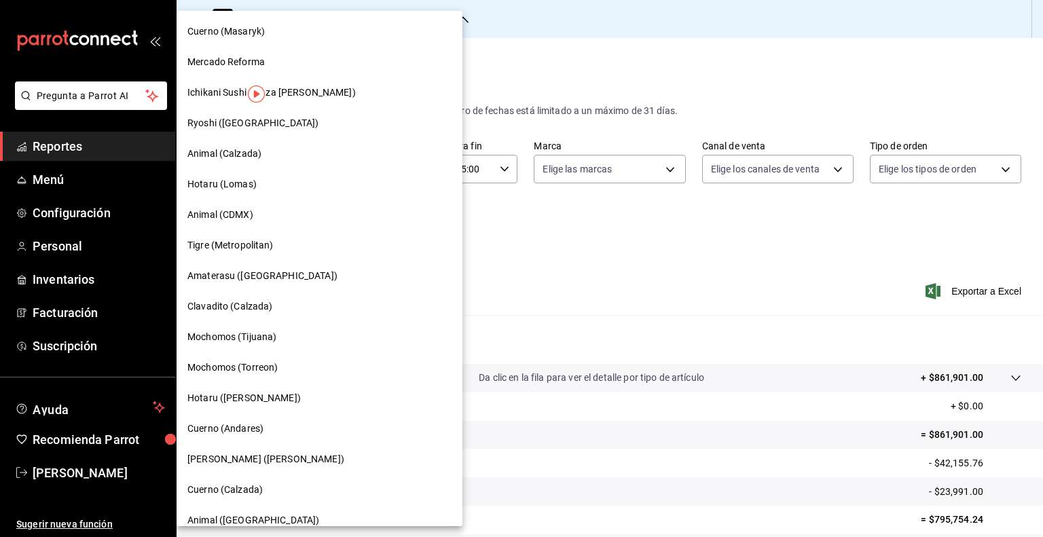
copy div "Ryoshi ([GEOGRAPHIC_DATA])"
click at [222, 157] on span "Animal (Calzada)" at bounding box center [224, 154] width 74 height 14
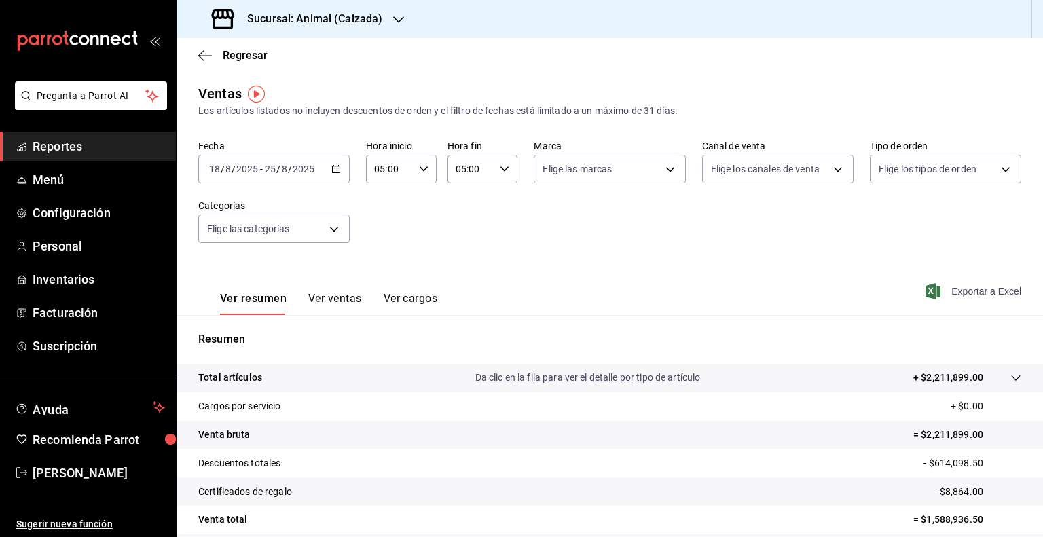
click at [968, 289] on span "Exportar a Excel" at bounding box center [974, 291] width 93 height 16
drag, startPoint x: 756, startPoint y: 310, endPoint x: 756, endPoint y: 301, distance: 9.5
click at [756, 304] on div "Ver resumen Ver ventas Ver cargos Exportando a excel..." at bounding box center [610, 287] width 866 height 56
click at [939, 296] on span "Exportar a Excel" at bounding box center [974, 291] width 93 height 16
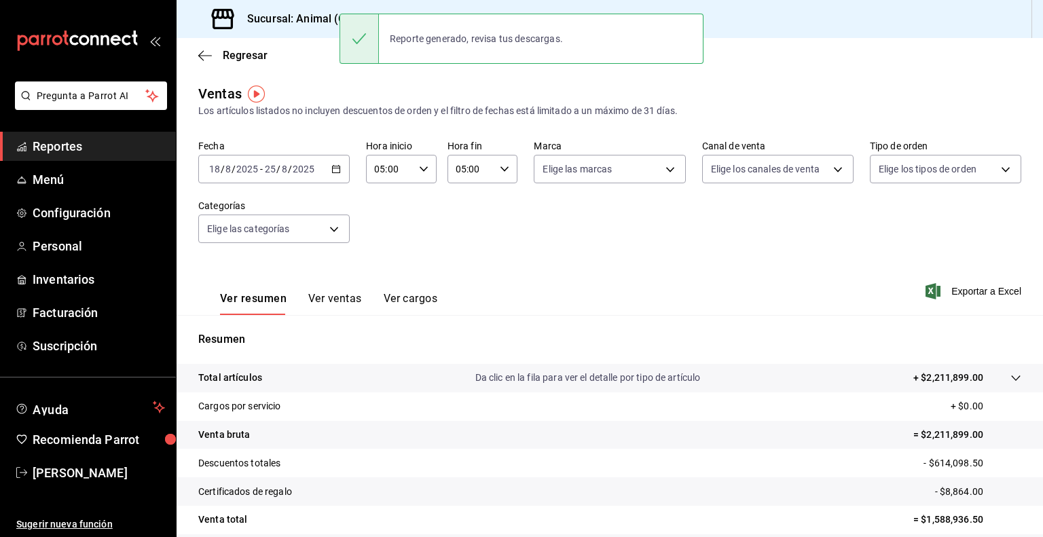
click at [538, 265] on div "Ver resumen Ver ventas Ver cargos Exportar a Excel" at bounding box center [610, 287] width 866 height 56
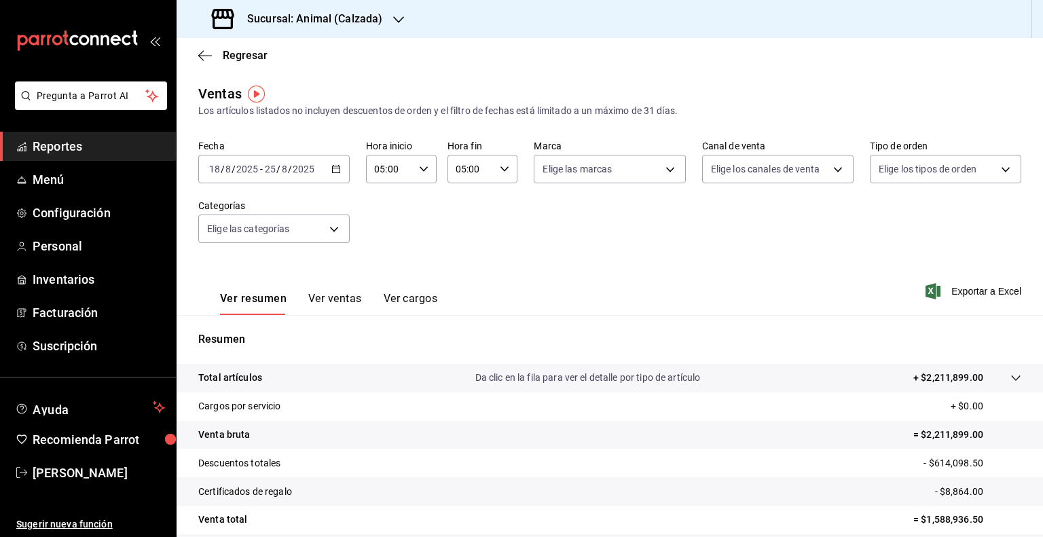
click at [972, 275] on div "Ver resumen Ver ventas Ver cargos Exportar a Excel" at bounding box center [610, 287] width 866 height 56
click at [964, 290] on span "Exportar a Excel" at bounding box center [974, 291] width 93 height 16
drag, startPoint x: 294, startPoint y: 21, endPoint x: 421, endPoint y: 56, distance: 131.8
click at [409, 26] on div "Sucursal: Animal (Calzada)" at bounding box center [610, 19] width 866 height 38
copy div "Animal (Calzada)"
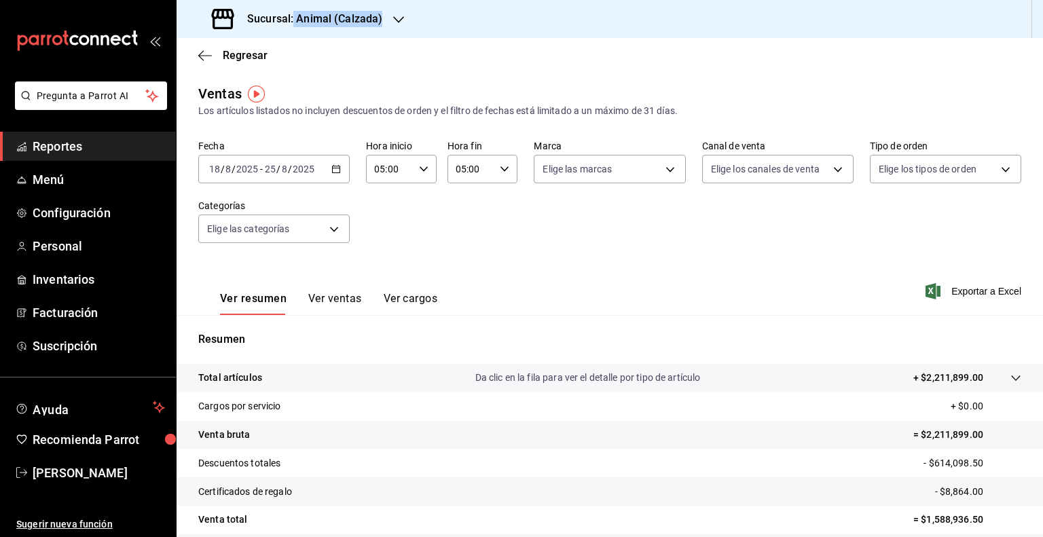
click at [337, 20] on h3 "Sucursal: Animal (Calzada)" at bounding box center [309, 19] width 146 height 16
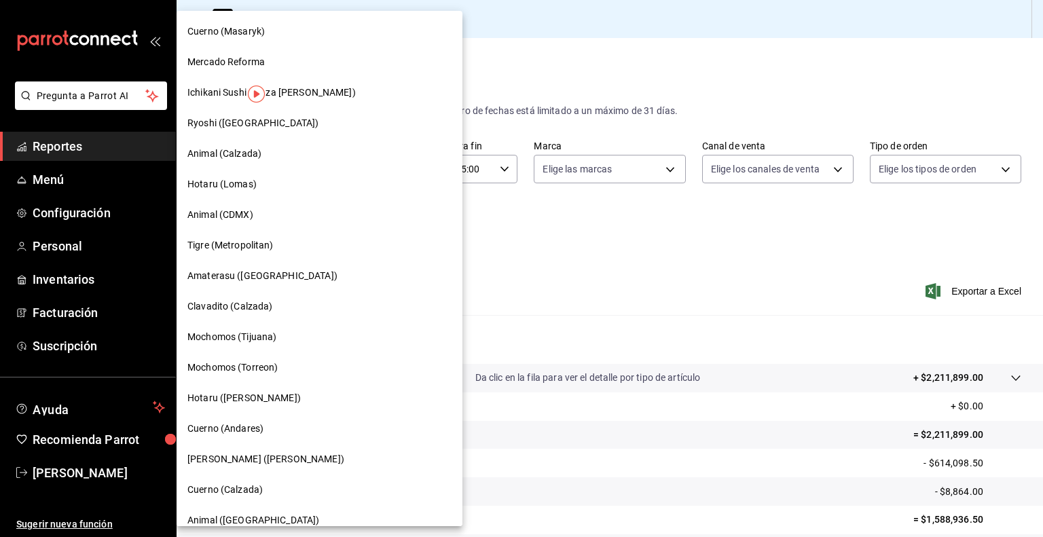
click at [243, 217] on span "Animal (CDMX)" at bounding box center [220, 215] width 66 height 14
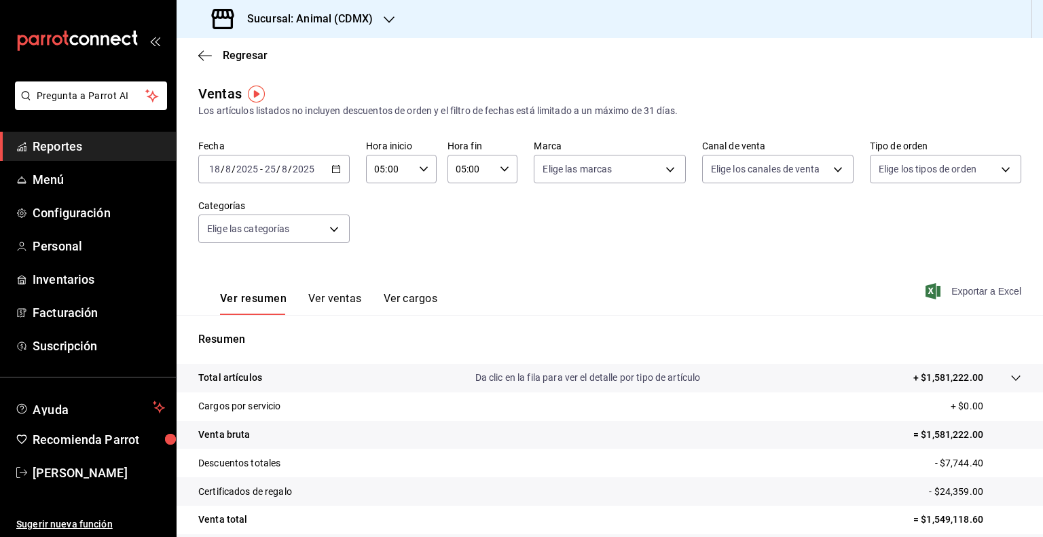
click at [951, 289] on span "Exportar a Excel" at bounding box center [974, 291] width 93 height 16
drag, startPoint x: 295, startPoint y: 21, endPoint x: 387, endPoint y: 18, distance: 92.4
click at [387, 18] on div "Sucursal: Animal (CDMX)" at bounding box center [293, 19] width 213 height 38
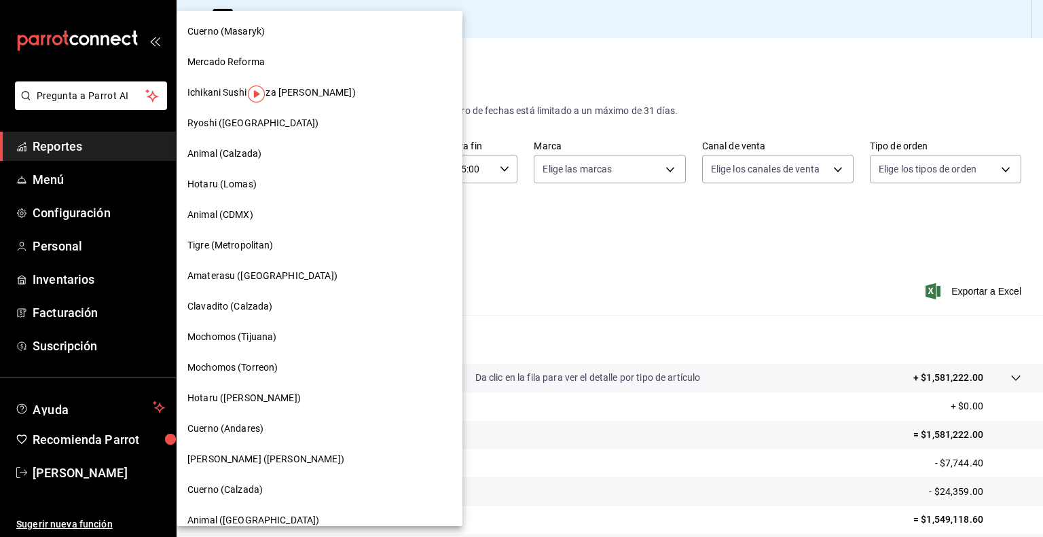
copy div "Animal (CDMX)"
click at [258, 250] on span "Tigre (Metropolitan)" at bounding box center [230, 245] width 86 height 14
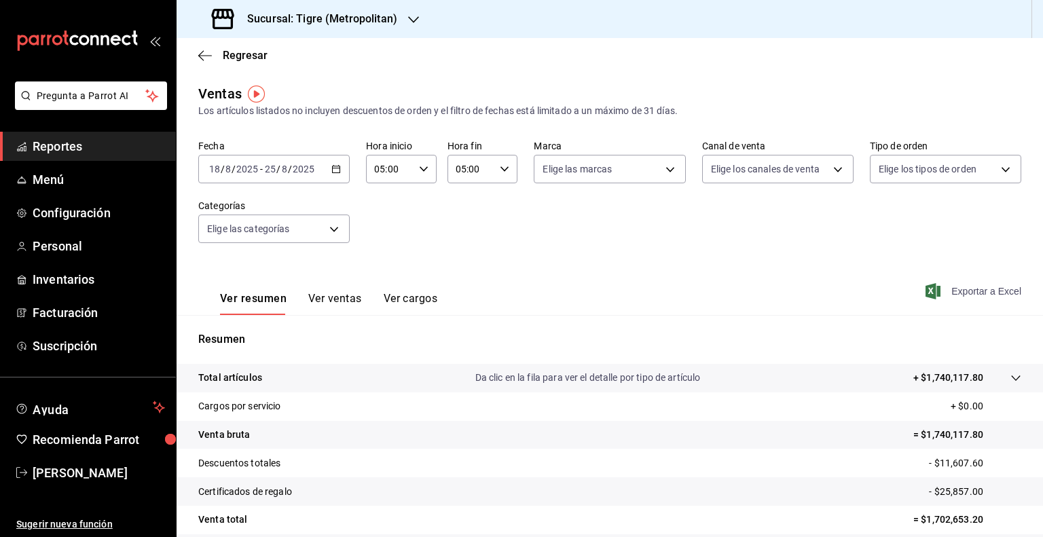
click at [993, 292] on span "Exportar a Excel" at bounding box center [974, 291] width 93 height 16
drag, startPoint x: 296, startPoint y: 20, endPoint x: 407, endPoint y: 25, distance: 111.5
click at [407, 25] on div "Sucursal: Tigre (Metropolitan)" at bounding box center [305, 19] width 237 height 38
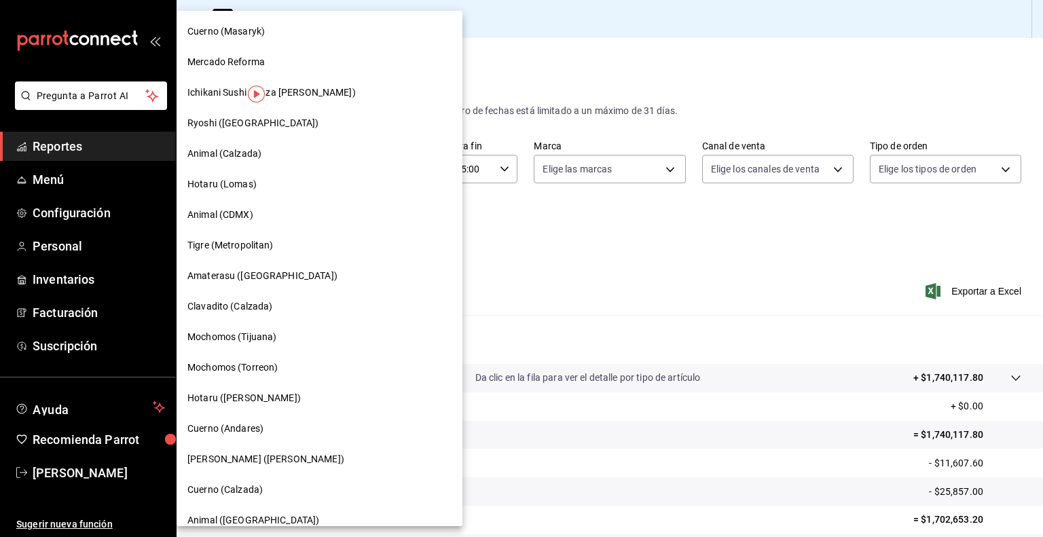
copy div "Tigre (Metropolitan)"
click at [246, 308] on span "Clavadito (Calzada)" at bounding box center [230, 306] width 86 height 14
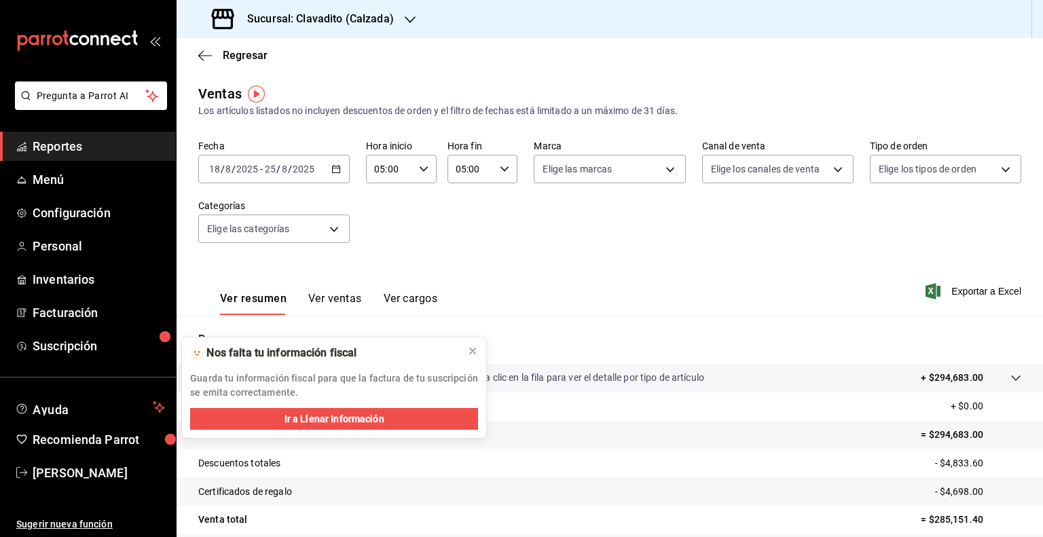
click at [915, 260] on div "Ver resumen Ver ventas Ver cargos Exportar a Excel" at bounding box center [610, 287] width 866 height 56
click at [959, 291] on span "Exportar a Excel" at bounding box center [974, 291] width 93 height 16
drag, startPoint x: 638, startPoint y: 279, endPoint x: 481, endPoint y: 318, distance: 161.7
click at [635, 280] on div "Ver resumen Ver ventas Ver cargos Exportar a Excel" at bounding box center [610, 287] width 866 height 56
click at [472, 347] on icon at bounding box center [472, 351] width 11 height 11
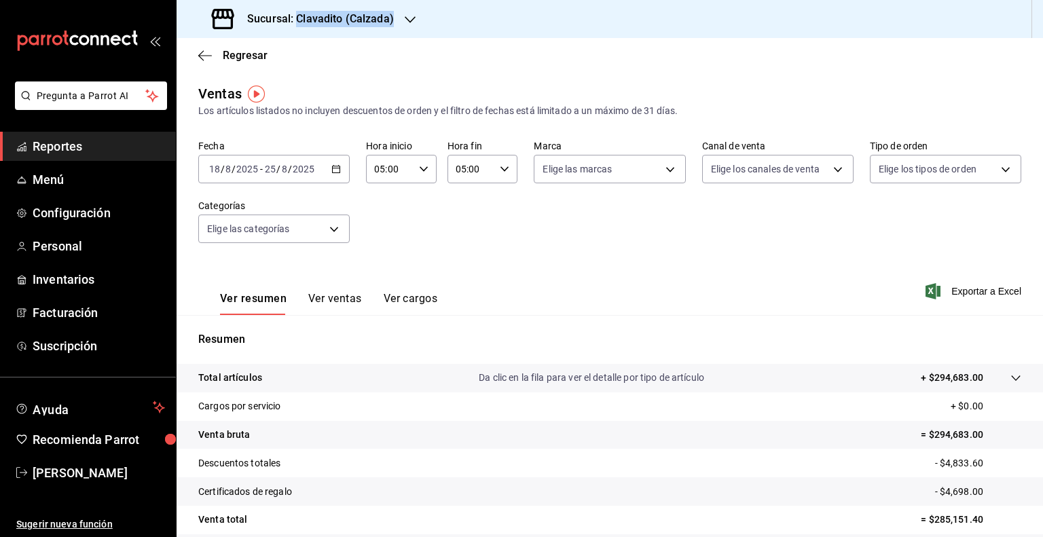
drag, startPoint x: 297, startPoint y: 17, endPoint x: 426, endPoint y: 20, distance: 129.0
click at [426, 20] on div "Sucursal: Clavadito (Calzada)" at bounding box center [610, 19] width 866 height 38
copy div "Clavadito (Calzada)"
click at [365, 20] on h3 "Sucursal: Clavadito (Calzada)" at bounding box center [315, 19] width 158 height 16
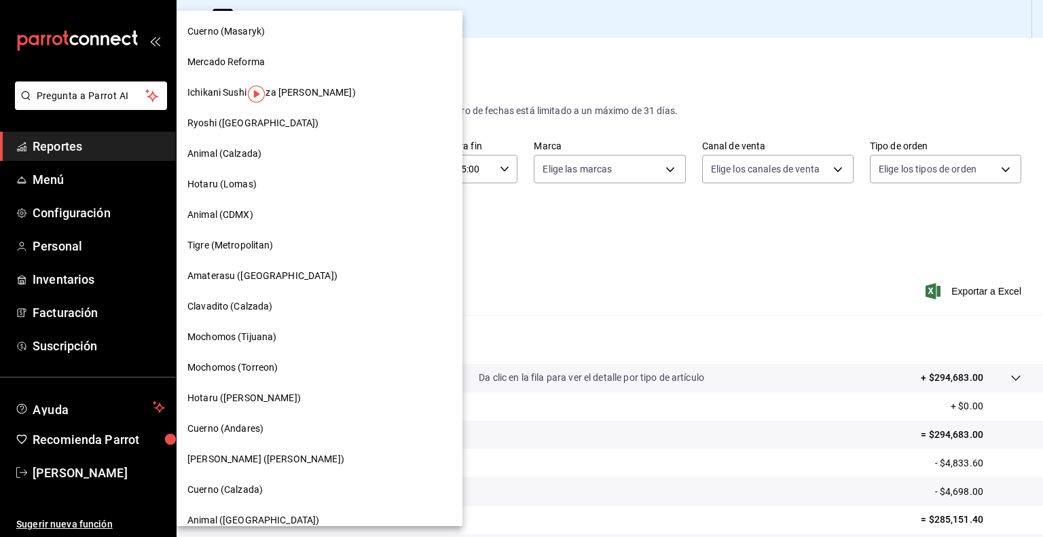
click at [270, 337] on span "Mochomos (Tijuana)" at bounding box center [231, 337] width 89 height 14
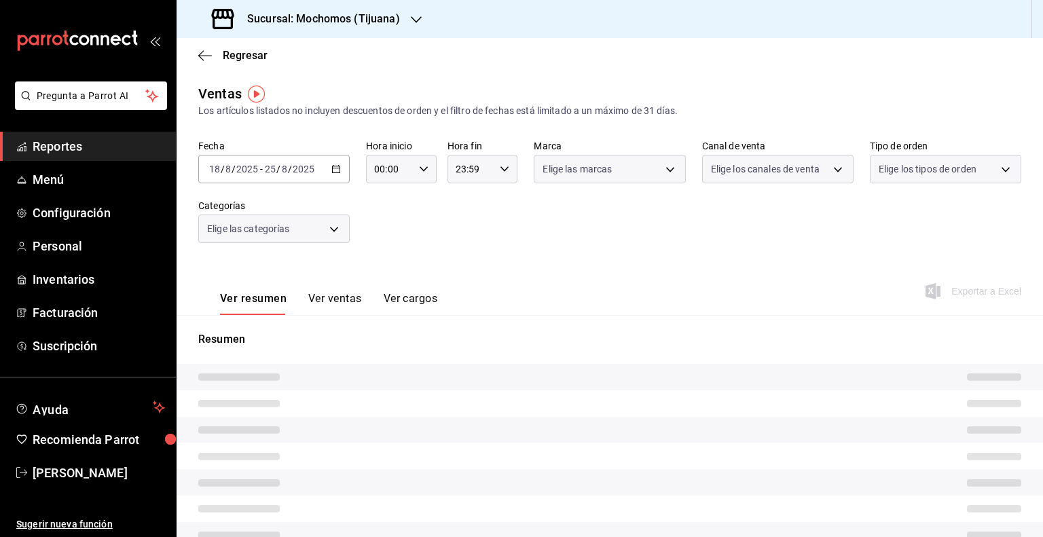
type input "05:00"
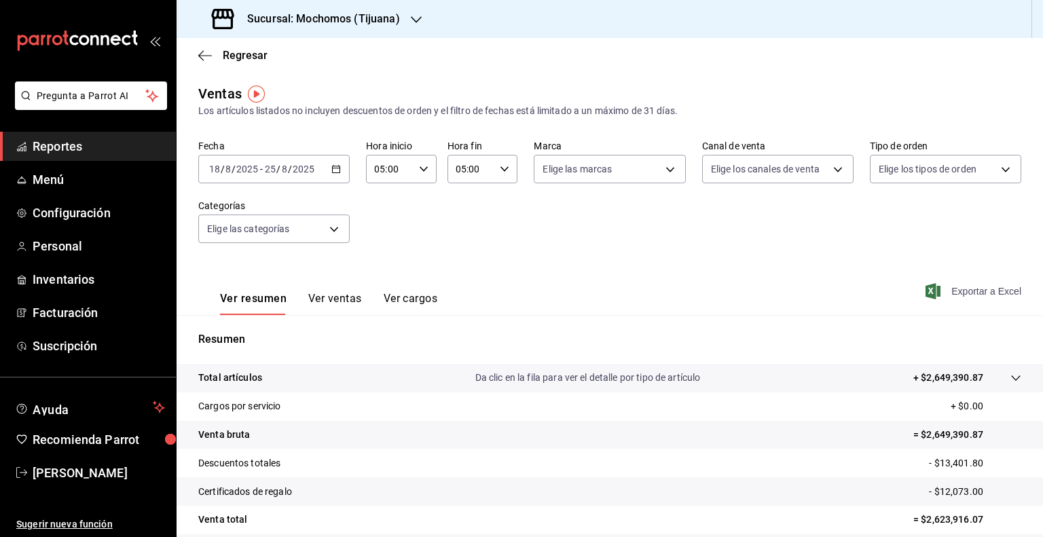
click at [962, 287] on span "Exportar a Excel" at bounding box center [974, 291] width 93 height 16
drag, startPoint x: 300, startPoint y: 16, endPoint x: 409, endPoint y: 21, distance: 109.5
click at [409, 21] on div "Sucursal: Mochomos (Tijuana)" at bounding box center [307, 19] width 240 height 38
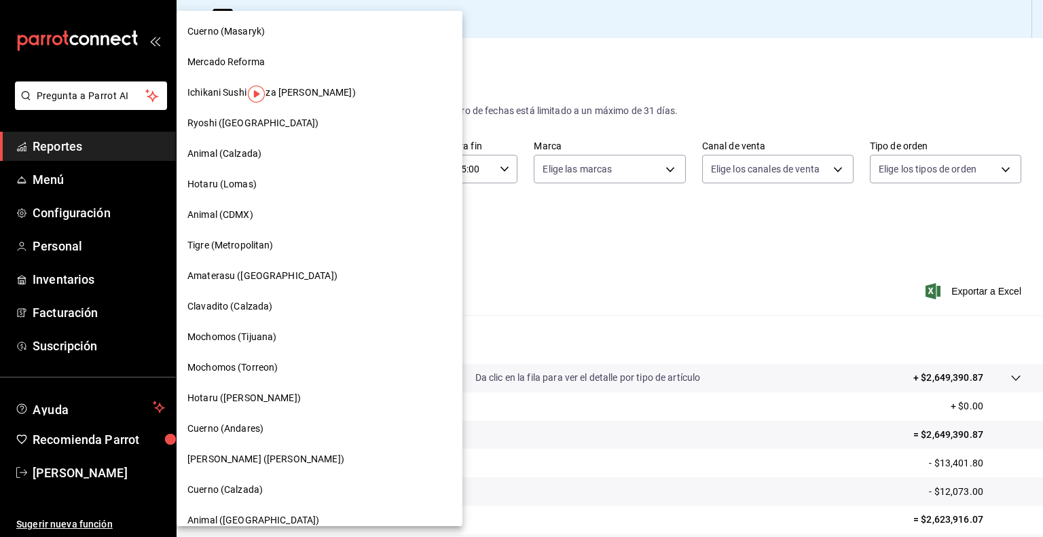
copy div "Mochomos (Tijuana)"
click at [647, 236] on div at bounding box center [521, 268] width 1043 height 537
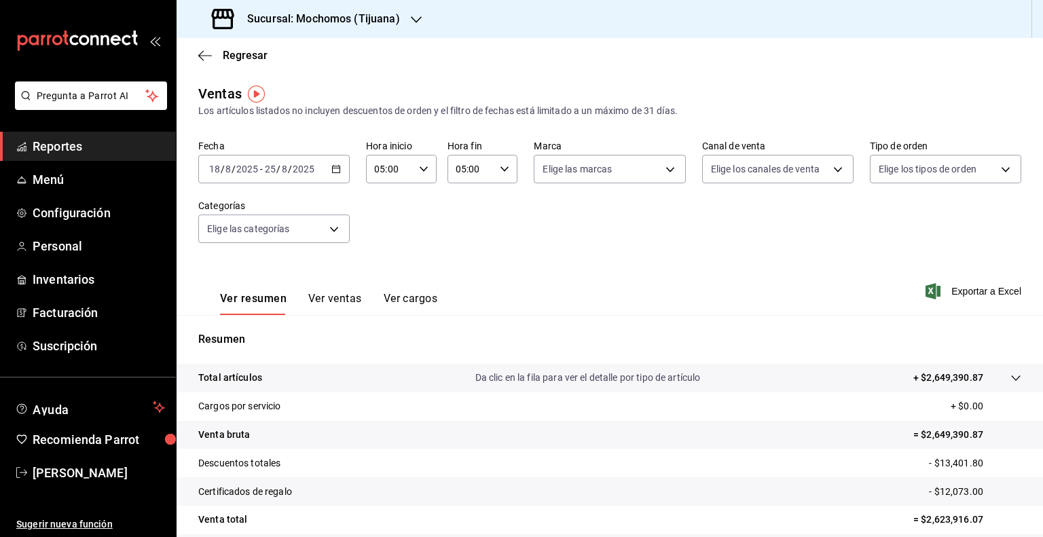
click at [400, 26] on div "Sucursal: Mochomos (Tijuana)" at bounding box center [307, 19] width 240 height 38
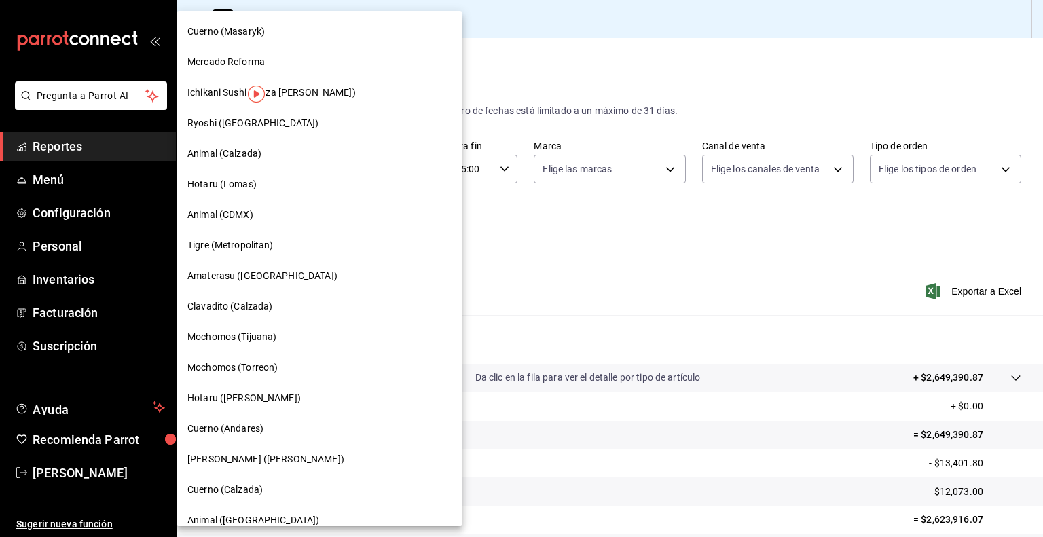
click at [272, 374] on span "Mochomos (Torreon)" at bounding box center [232, 368] width 90 height 14
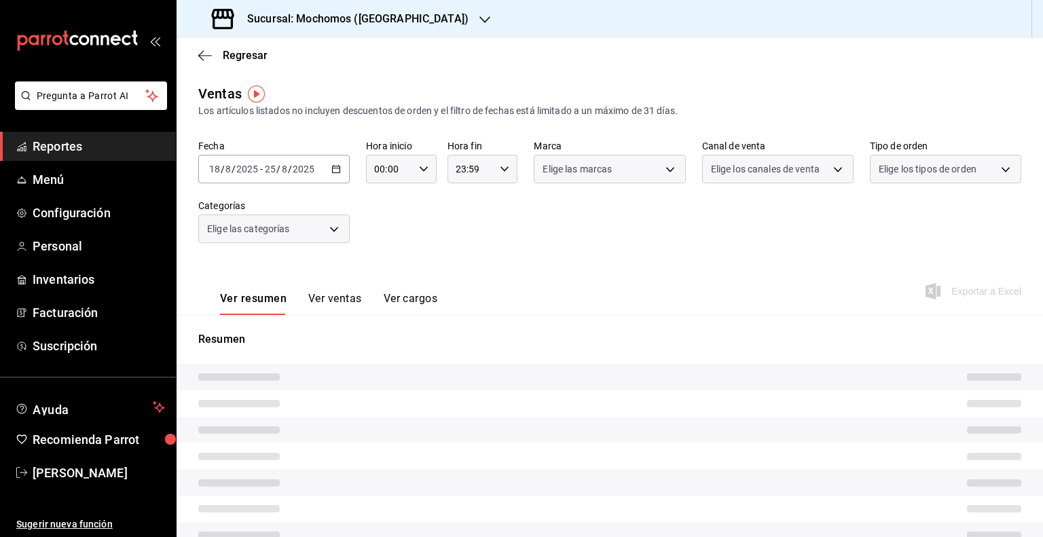
type input "05:00"
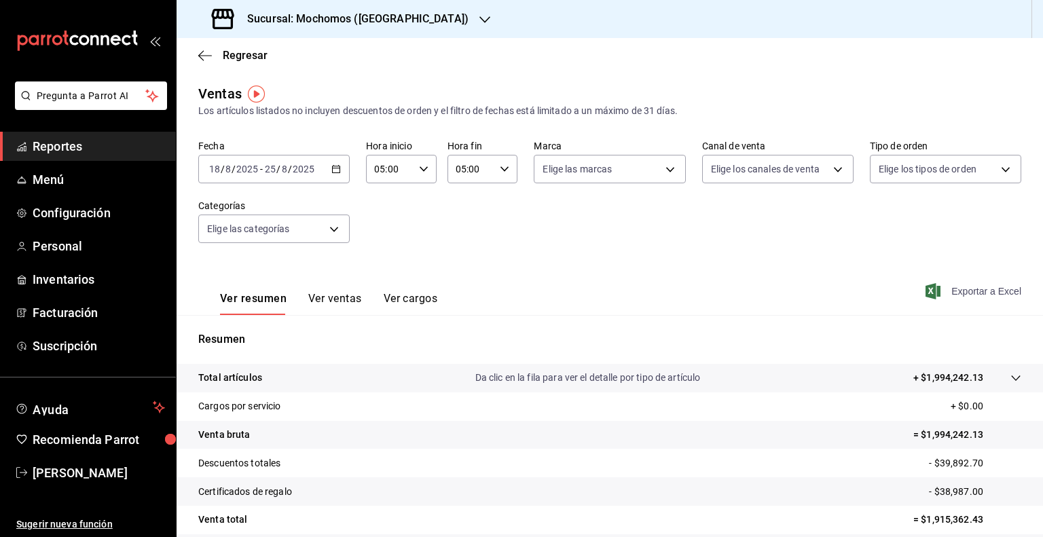
click at [968, 291] on span "Exportar a Excel" at bounding box center [974, 291] width 93 height 16
drag, startPoint x: 293, startPoint y: 20, endPoint x: 416, endPoint y: 24, distance: 123.0
click at [416, 24] on div "Sucursal: Mochomos ([GEOGRAPHIC_DATA])" at bounding box center [341, 19] width 308 height 38
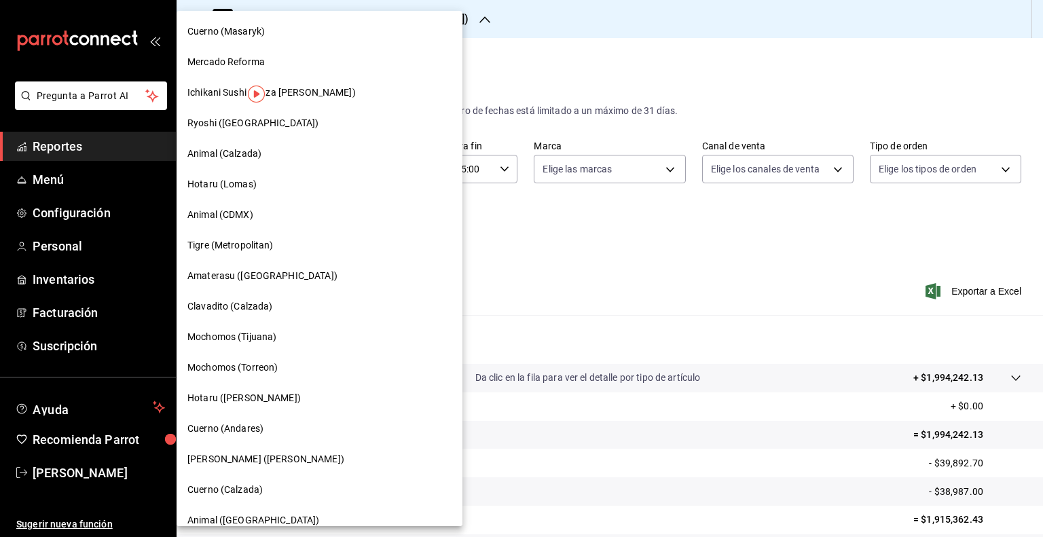
drag, startPoint x: 735, startPoint y: 98, endPoint x: 682, endPoint y: 100, distance: 53.0
click at [733, 98] on div at bounding box center [521, 268] width 1043 height 537
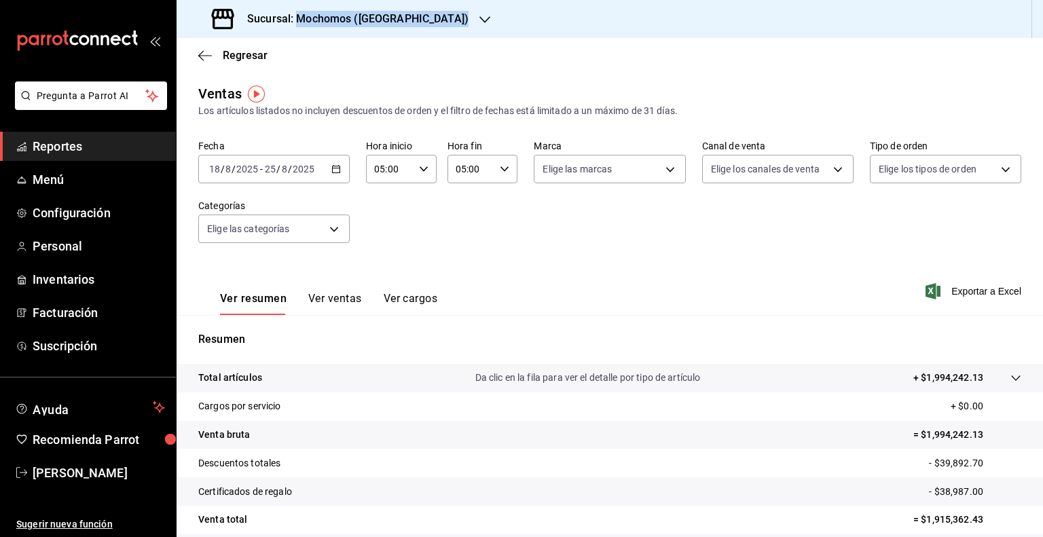
drag, startPoint x: 296, startPoint y: 17, endPoint x: 407, endPoint y: 32, distance: 112.4
click at [407, 32] on div "Sucursal: Mochomos ([GEOGRAPHIC_DATA])" at bounding box center [341, 19] width 308 height 38
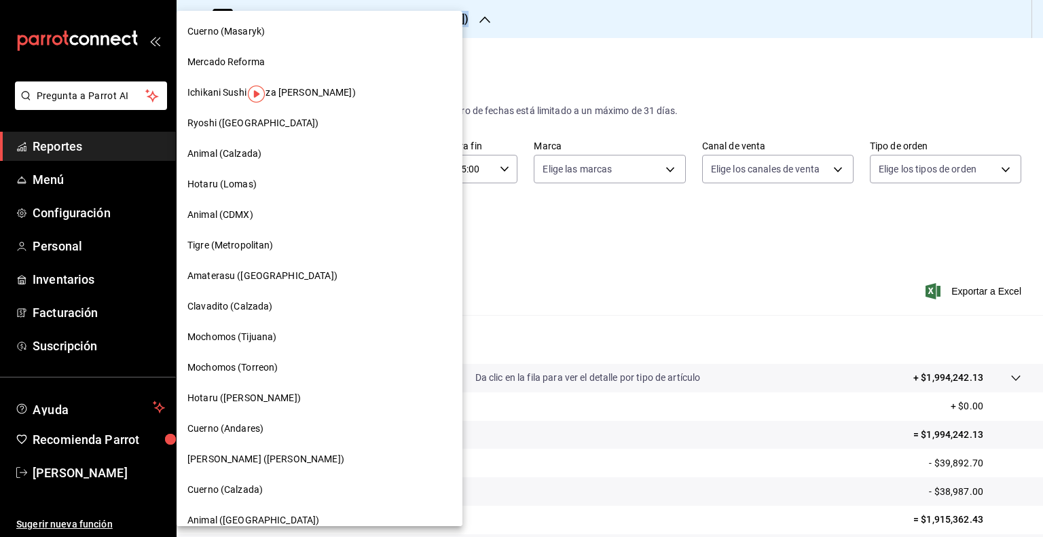
copy div "Mochomos (Torreon)"
click at [228, 433] on span "Cuerno (Andares)" at bounding box center [225, 429] width 76 height 14
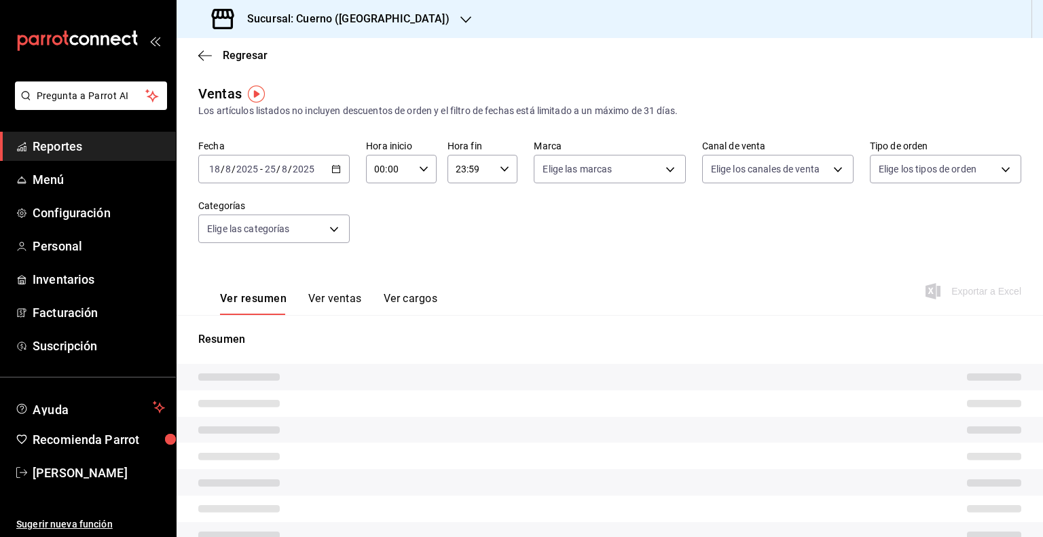
type input "05:00"
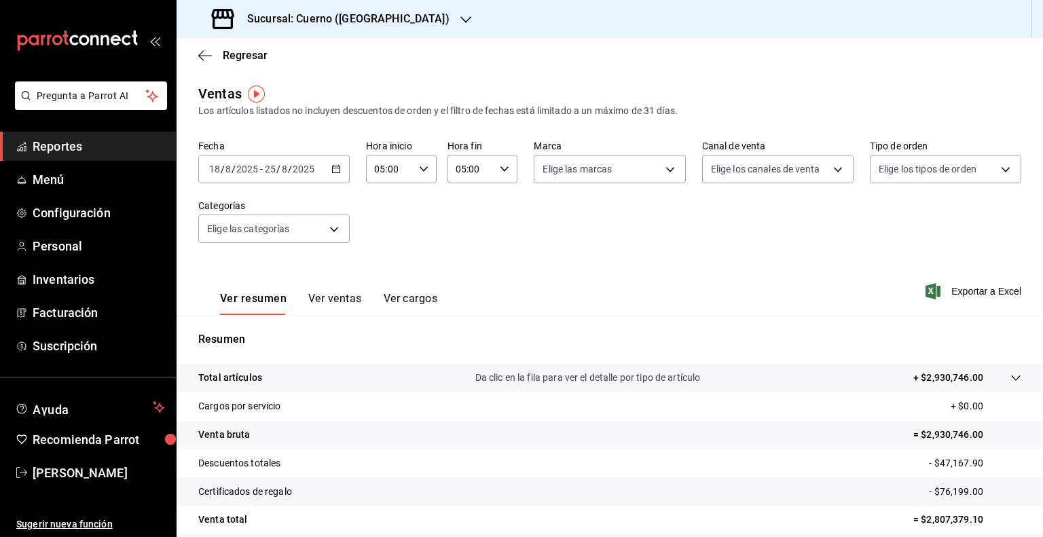
click at [350, 13] on h3 "Sucursal: Cuerno ([GEOGRAPHIC_DATA])" at bounding box center [342, 19] width 213 height 16
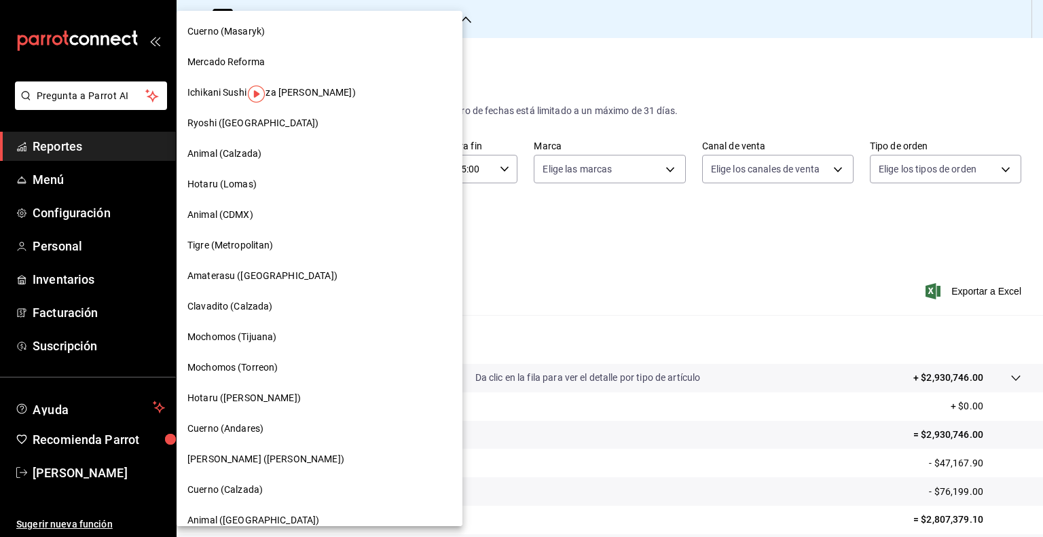
click at [657, 236] on div at bounding box center [521, 268] width 1043 height 537
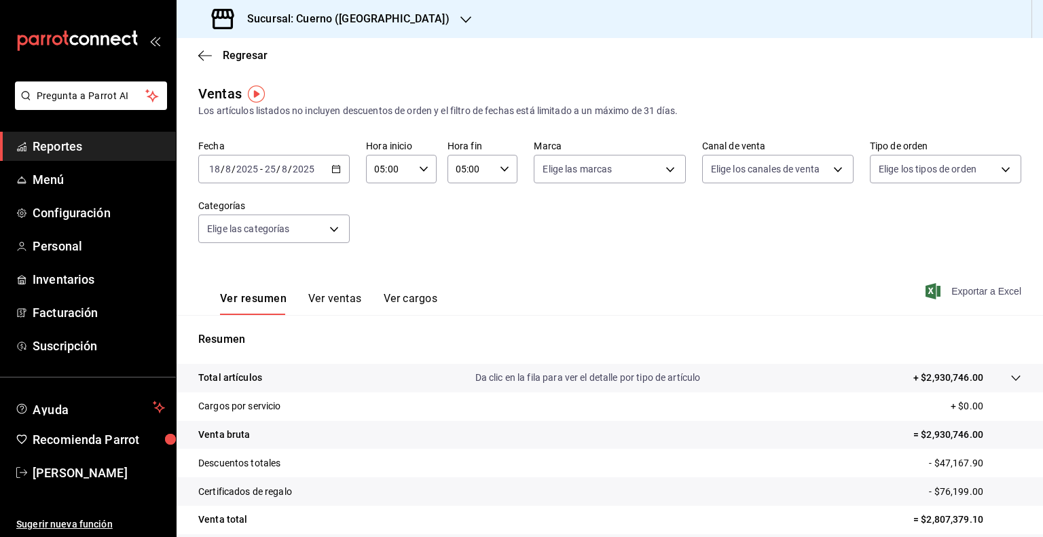
click at [943, 290] on span "Exportar a Excel" at bounding box center [974, 291] width 93 height 16
drag, startPoint x: 291, startPoint y: 16, endPoint x: 319, endPoint y: 13, distance: 28.0
click at [319, 13] on h3 "Sucursal: Cuerno ([GEOGRAPHIC_DATA])" at bounding box center [342, 19] width 213 height 16
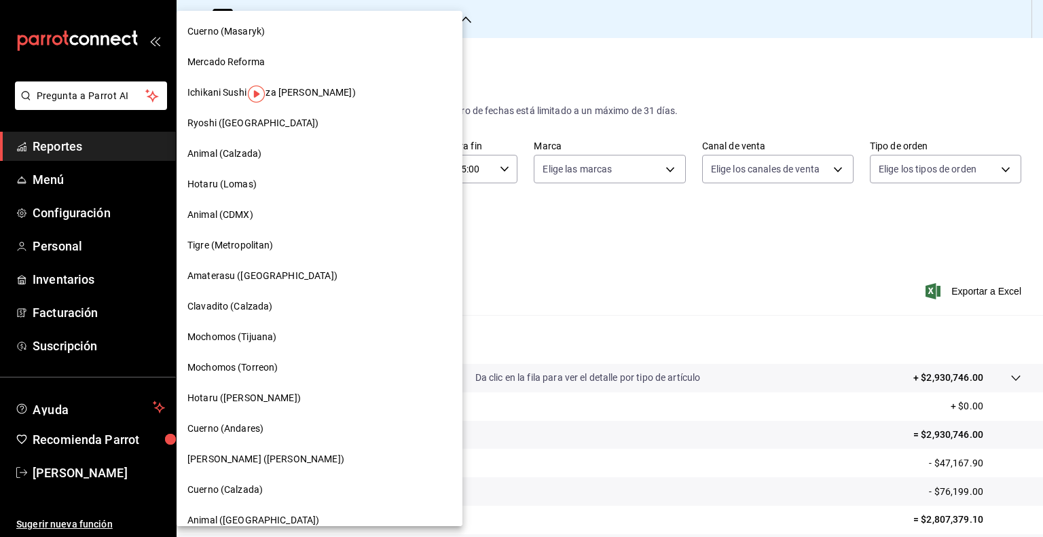
click at [425, 51] on div at bounding box center [521, 268] width 1043 height 537
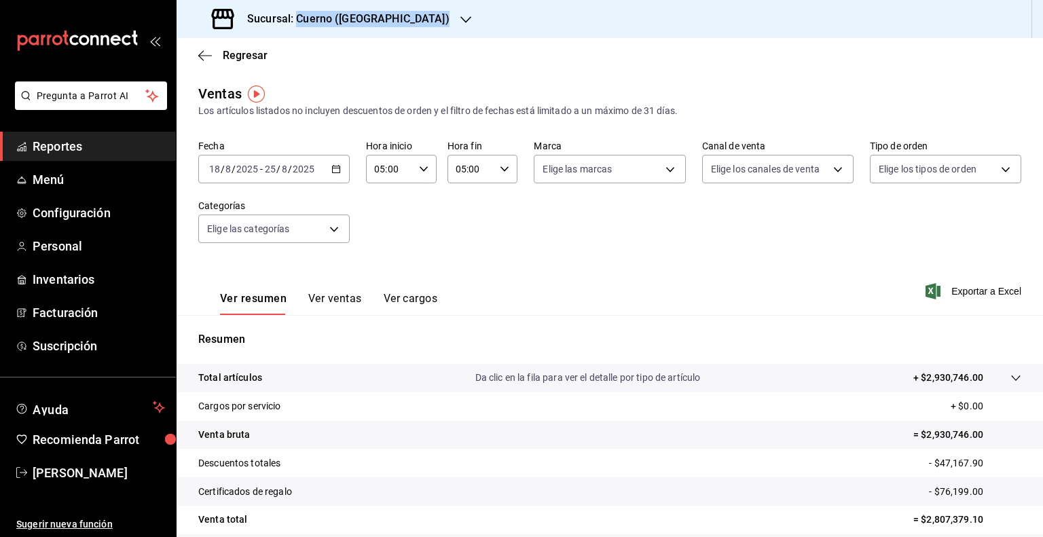
drag, startPoint x: 296, startPoint y: 19, endPoint x: 409, endPoint y: 18, distance: 112.7
click at [409, 18] on div "Sucursal: Cuerno ([GEOGRAPHIC_DATA])" at bounding box center [331, 19] width 289 height 38
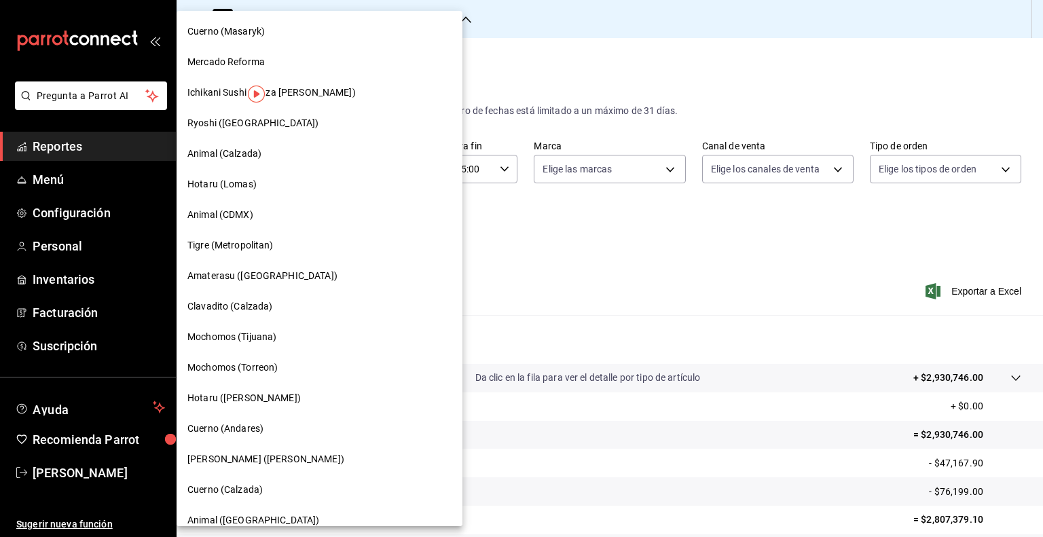
copy div "Cuerno (Andares)"
click at [254, 462] on span "[PERSON_NAME] ([PERSON_NAME])" at bounding box center [265, 459] width 157 height 14
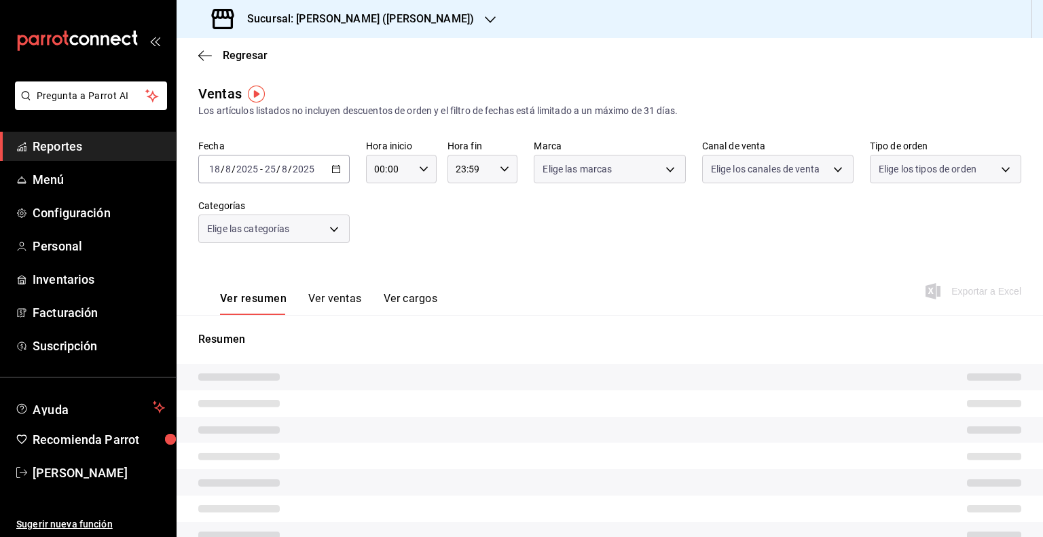
type input "05:00"
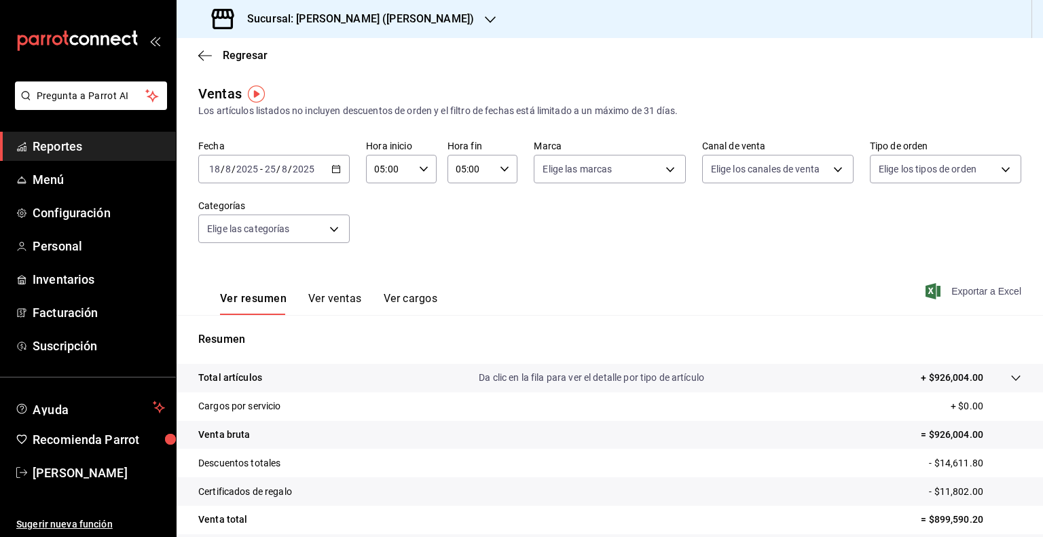
click at [953, 298] on span "Exportar a Excel" at bounding box center [974, 291] width 93 height 16
click at [940, 296] on span "Exportar a Excel" at bounding box center [974, 291] width 93 height 16
drag, startPoint x: 297, startPoint y: 19, endPoint x: 438, endPoint y: 27, distance: 141.5
click at [438, 27] on div "Sucursal: [PERSON_NAME] ([PERSON_NAME])" at bounding box center [344, 19] width 314 height 38
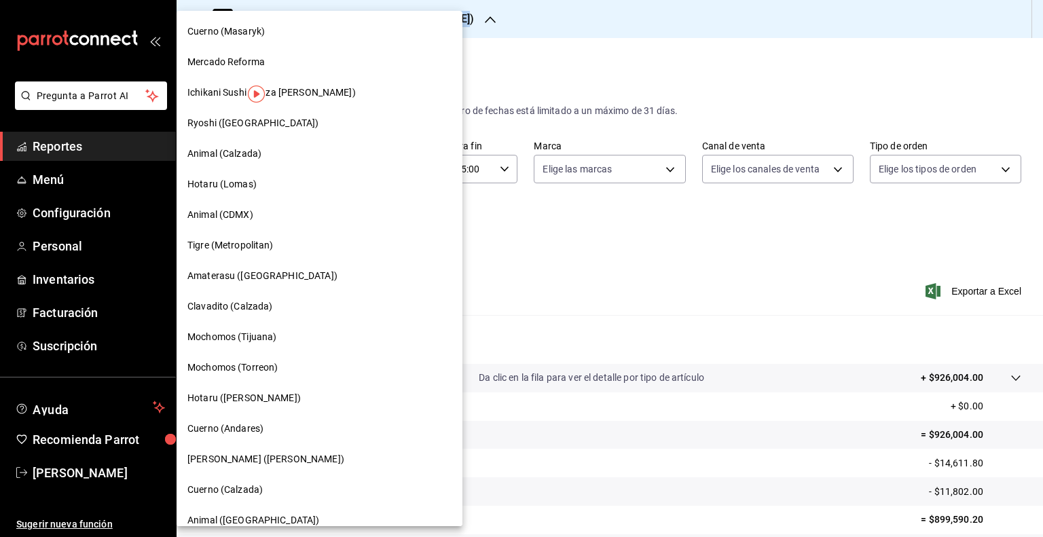
copy h3 "[PERSON_NAME] ([PERSON_NAME])"
click at [239, 496] on span "Cuerno (Calzada)" at bounding box center [224, 490] width 75 height 14
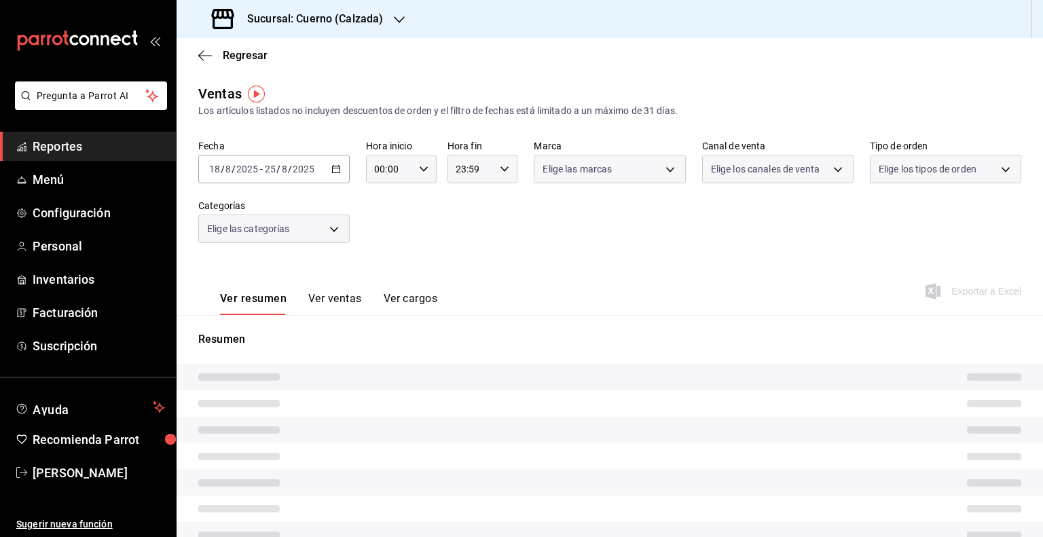
type input "05:00"
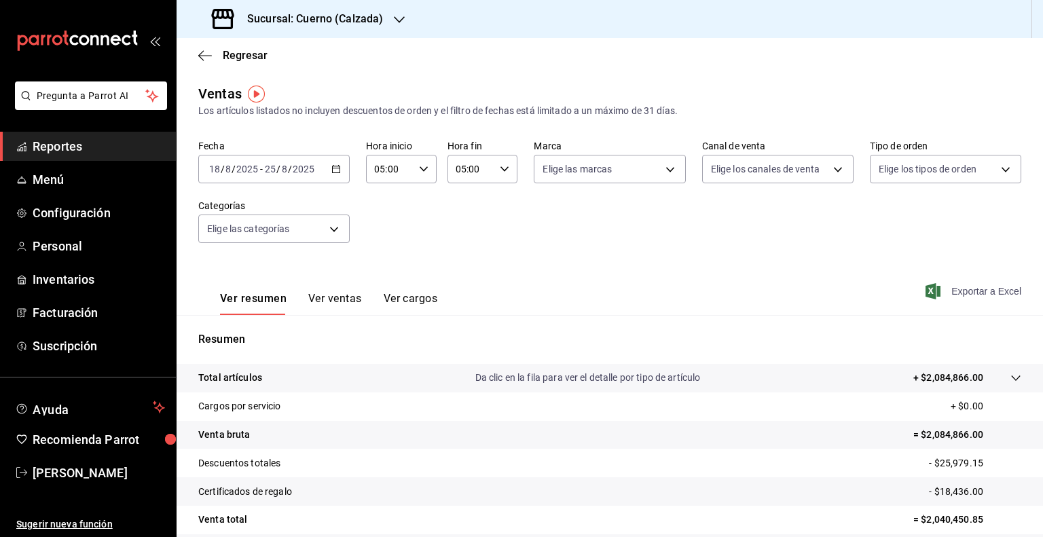
click at [976, 287] on span "Exportar a Excel" at bounding box center [974, 291] width 93 height 16
drag, startPoint x: 297, startPoint y: 24, endPoint x: 408, endPoint y: 31, distance: 110.9
click at [408, 31] on div "Sucursal: Cuerno (Calzada)" at bounding box center [298, 19] width 223 height 38
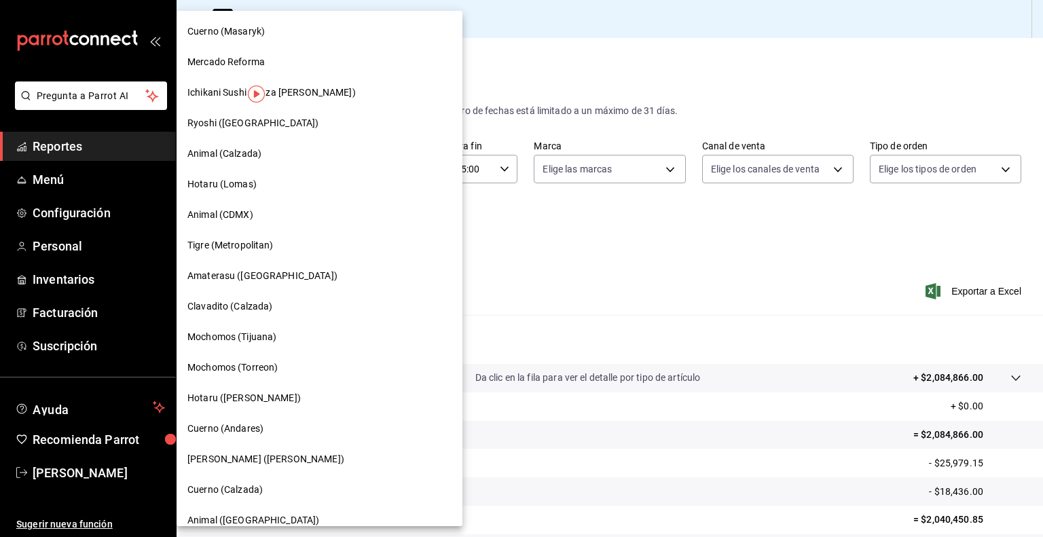
copy div "Cuerno (Calzada)"
click at [250, 522] on span "Animal ([GEOGRAPHIC_DATA])" at bounding box center [253, 520] width 132 height 14
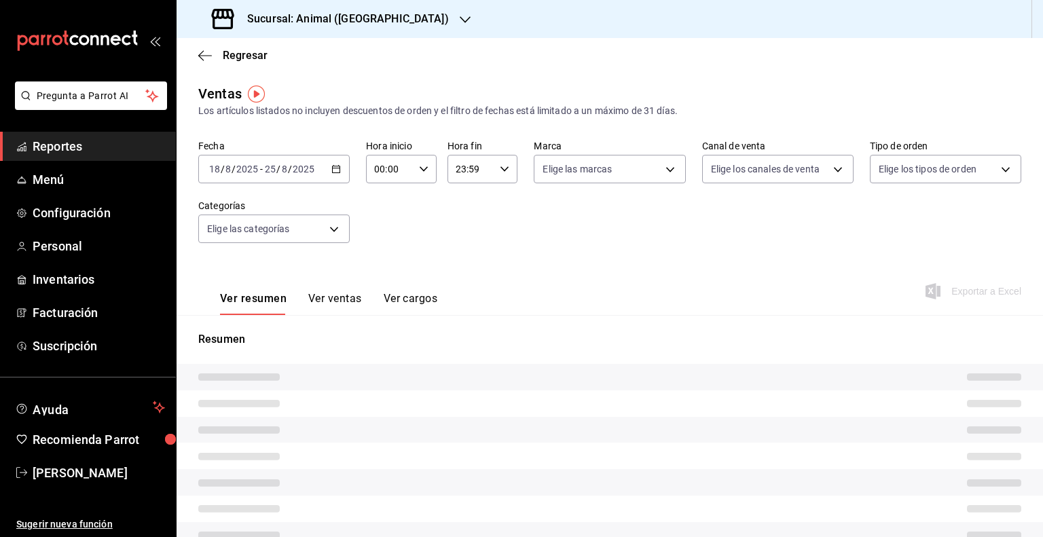
type input "05:00"
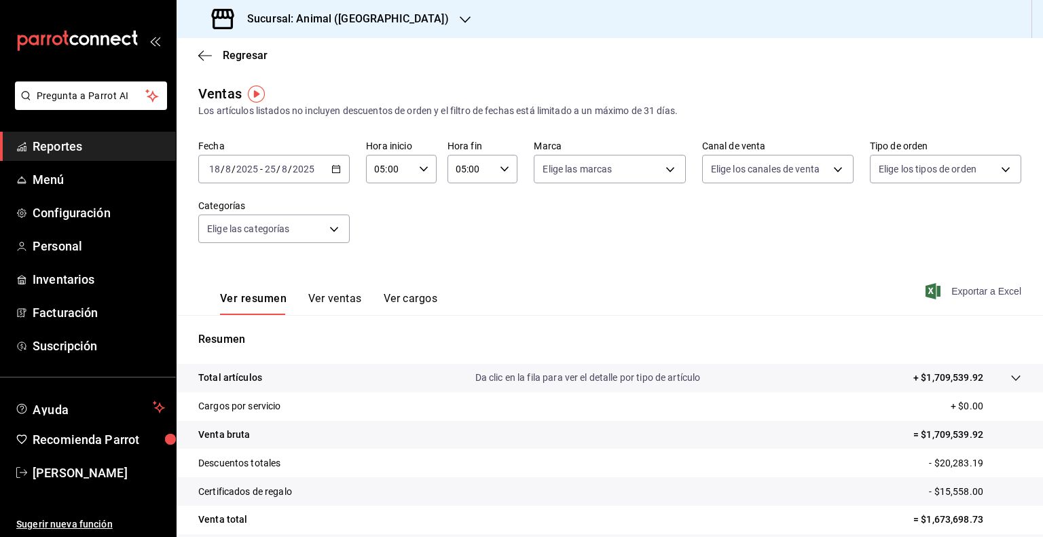
click at [970, 287] on span "Exportar a Excel" at bounding box center [974, 291] width 93 height 16
drag, startPoint x: 296, startPoint y: 21, endPoint x: 384, endPoint y: 19, distance: 87.6
click at [384, 19] on div "Sucursal: Animal ([GEOGRAPHIC_DATA])" at bounding box center [331, 19] width 289 height 38
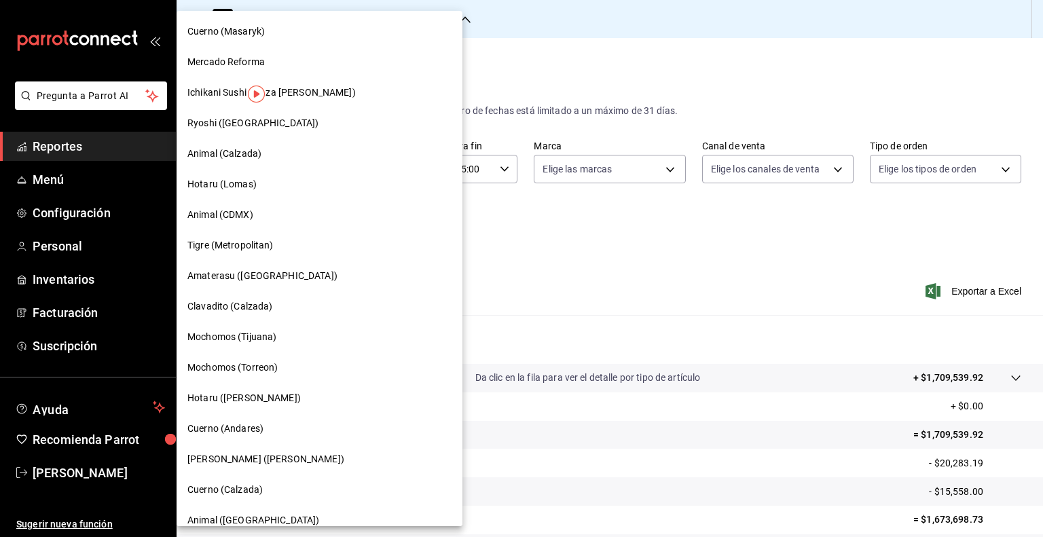
copy h3 "Animal ([GEOGRAPHIC_DATA])"
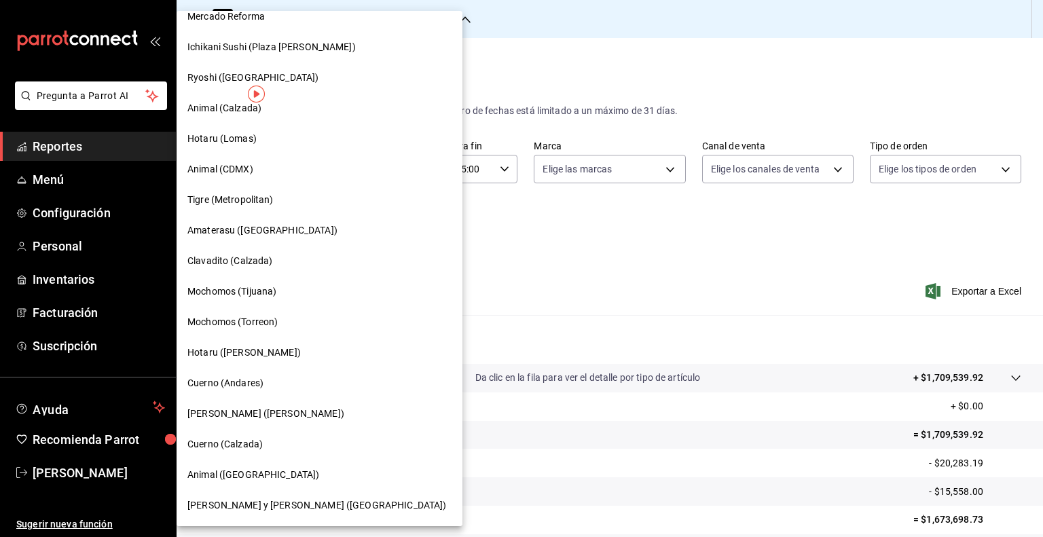
scroll to position [68, 0]
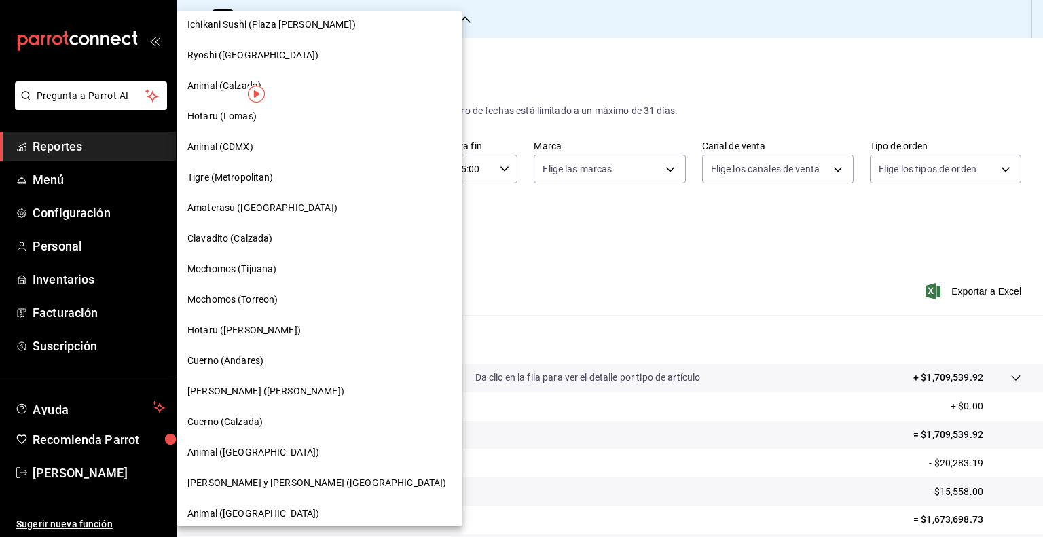
click at [272, 479] on span "[PERSON_NAME] y [PERSON_NAME] ([GEOGRAPHIC_DATA])" at bounding box center [316, 483] width 259 height 14
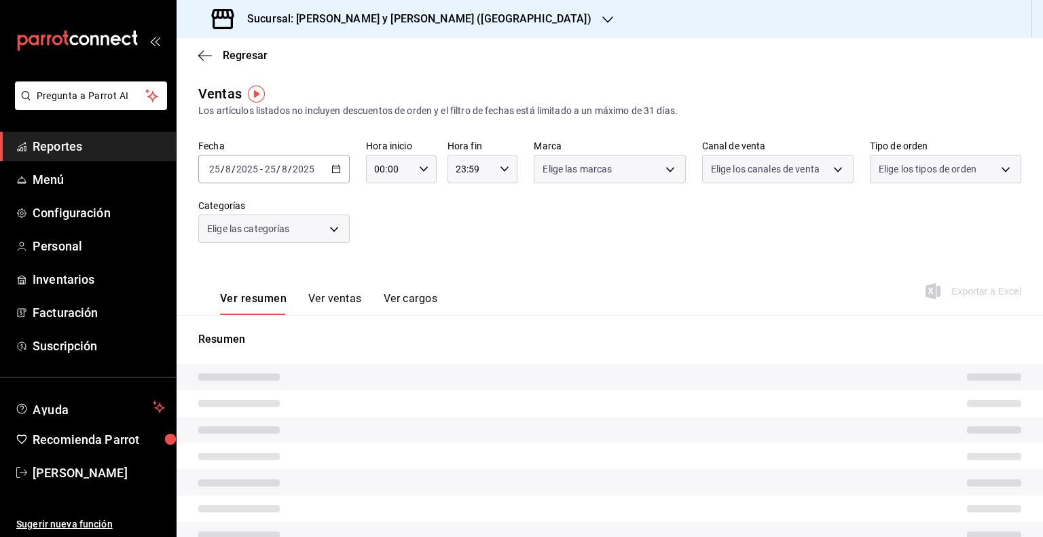
type input "05:00"
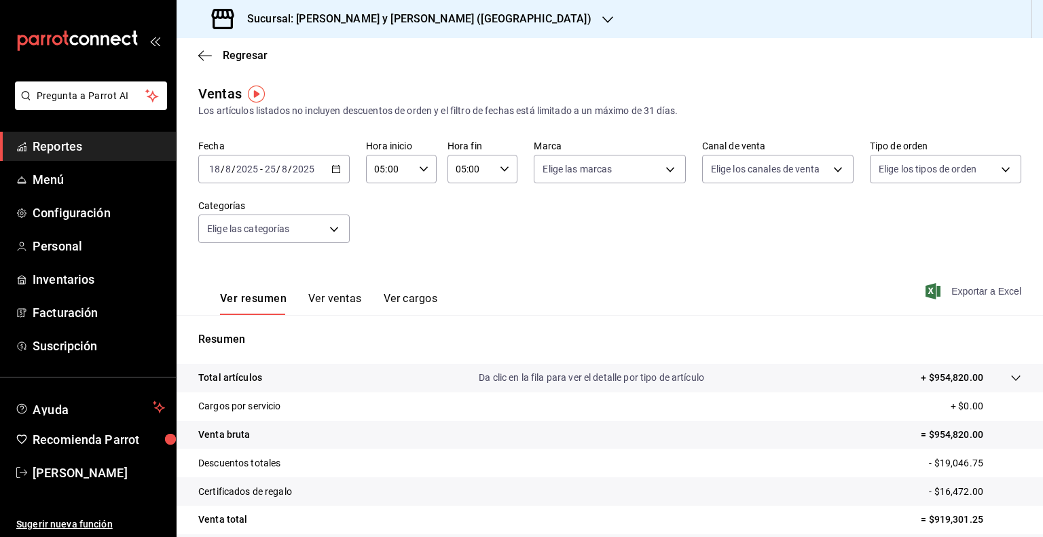
click at [964, 296] on span "Exportar a Excel" at bounding box center [974, 291] width 93 height 16
drag, startPoint x: 296, startPoint y: 19, endPoint x: 445, endPoint y: 41, distance: 151.1
click at [445, 41] on div "Sucursal: [PERSON_NAME] y [PERSON_NAME] (Metropolitan) Regresar Ventas Los artí…" at bounding box center [610, 268] width 866 height 537
copy div "[PERSON_NAME] y [PERSON_NAME] (Metropolitan) Regresar"
click at [371, 18] on h3 "Sucursal: [PERSON_NAME] y [PERSON_NAME] ([GEOGRAPHIC_DATA])" at bounding box center [413, 19] width 355 height 16
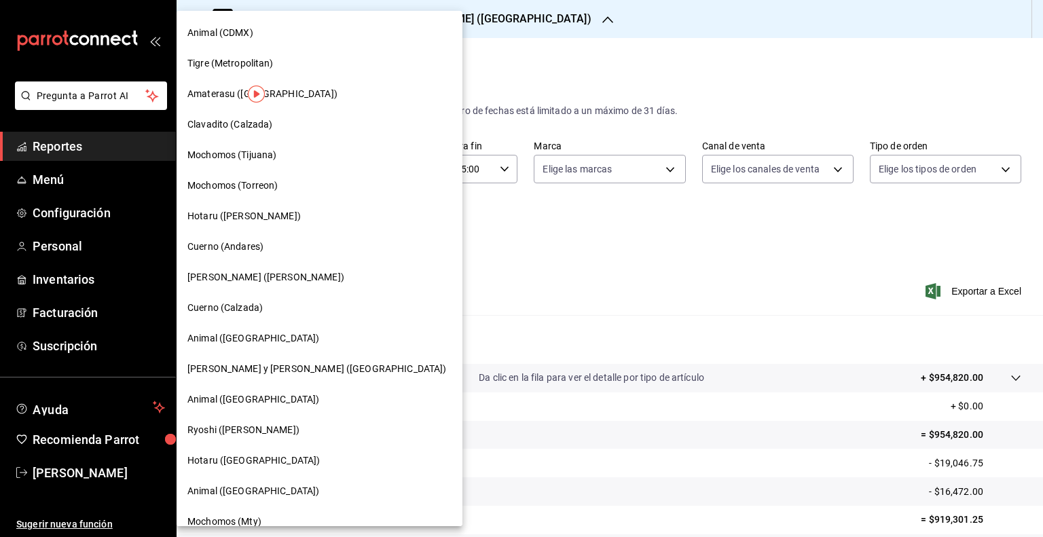
scroll to position [272, 0]
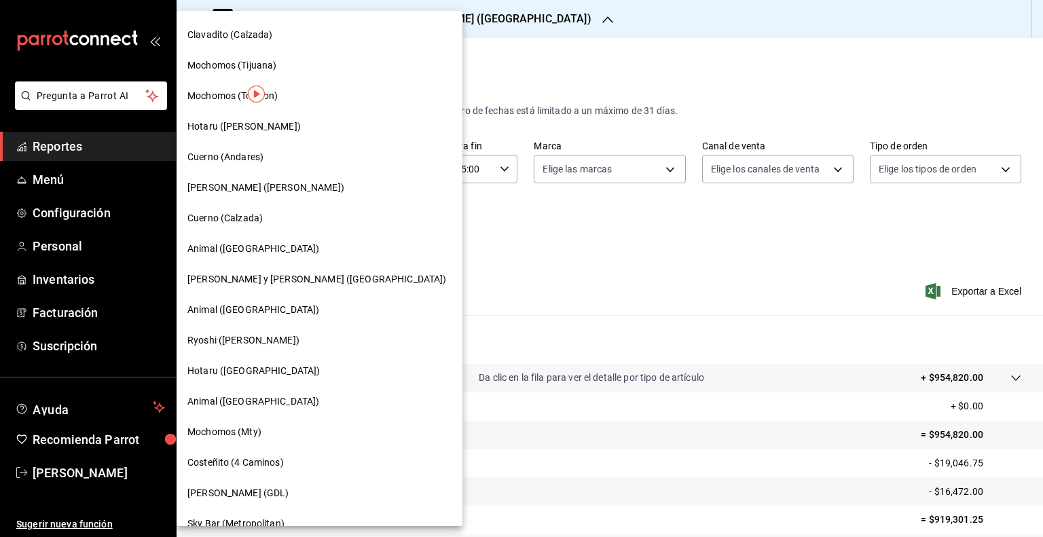
click at [278, 309] on div "Animal ([GEOGRAPHIC_DATA])" at bounding box center [319, 310] width 264 height 14
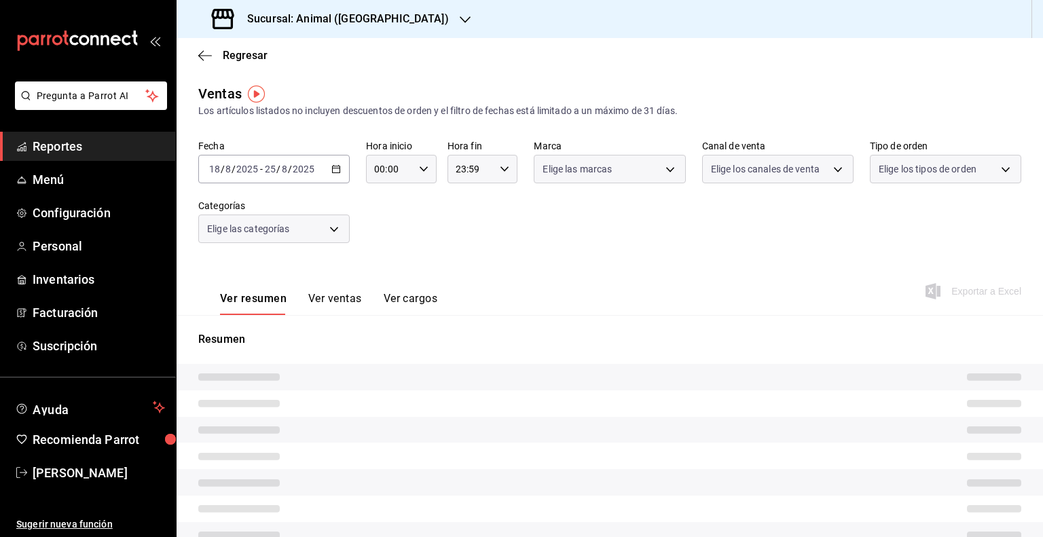
type input "05:00"
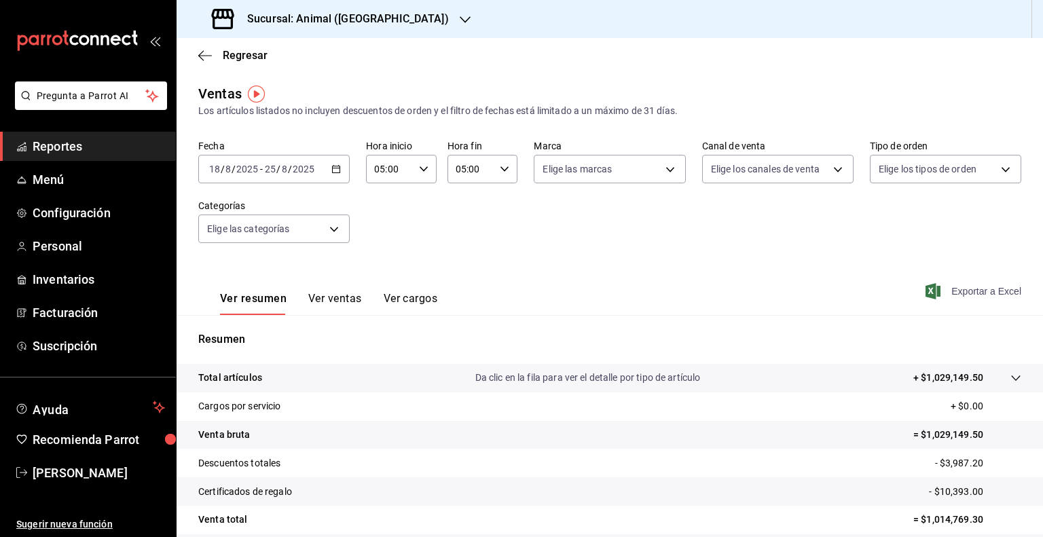
click at [991, 289] on span "Exportar a Excel" at bounding box center [974, 291] width 93 height 16
drag, startPoint x: 296, startPoint y: 20, endPoint x: 400, endPoint y: 22, distance: 103.9
click at [400, 22] on div "Sucursal: Animal ([GEOGRAPHIC_DATA])" at bounding box center [331, 19] width 289 height 38
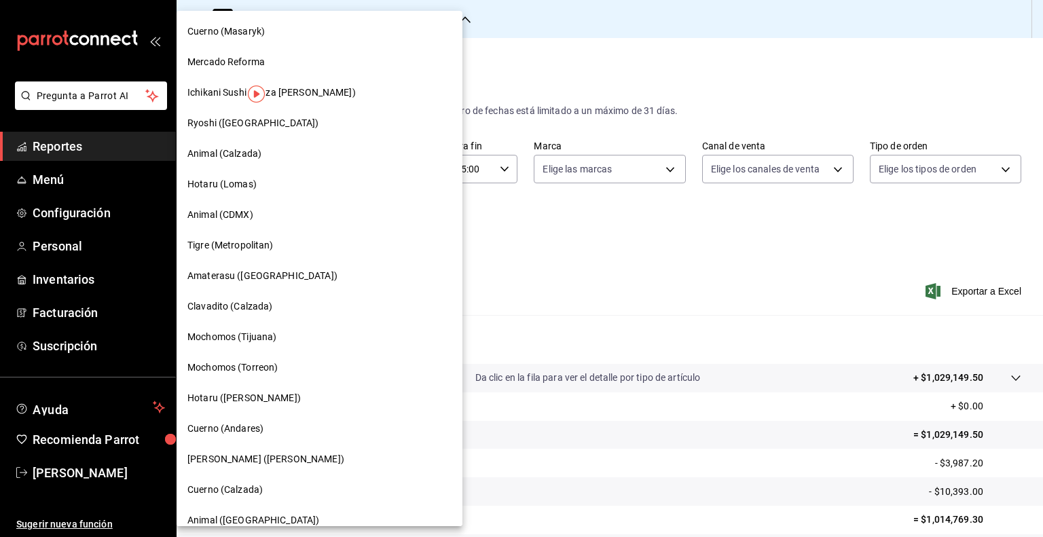
copy div "Animal ([GEOGRAPHIC_DATA])"
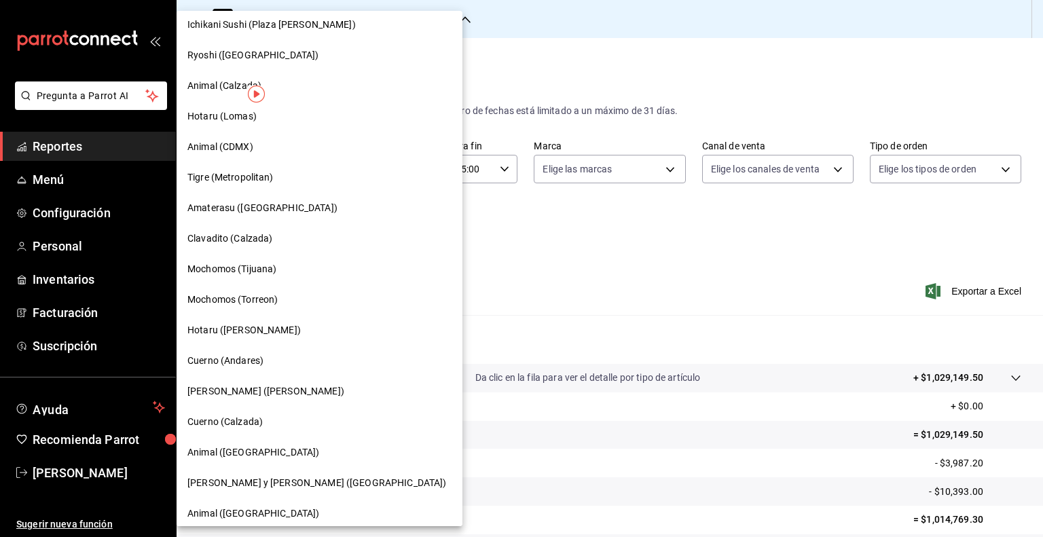
scroll to position [136, 0]
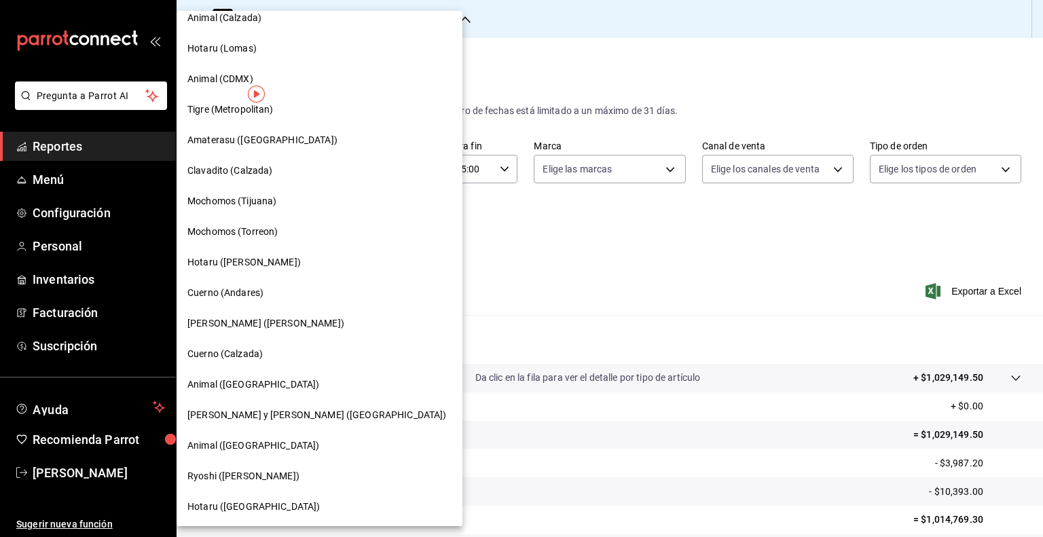
click at [273, 479] on div "Ryoshi ([PERSON_NAME])" at bounding box center [319, 476] width 264 height 14
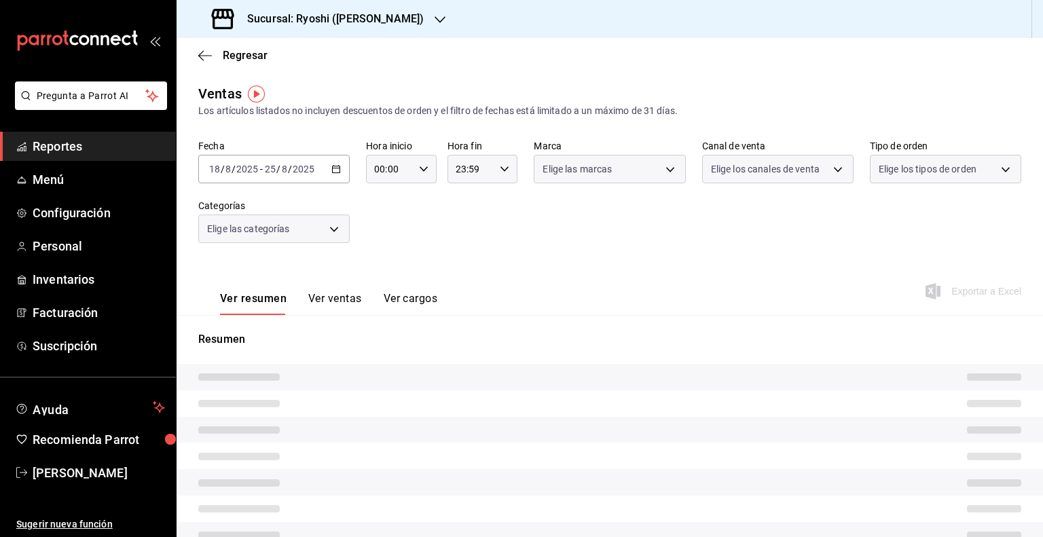
type input "05:00"
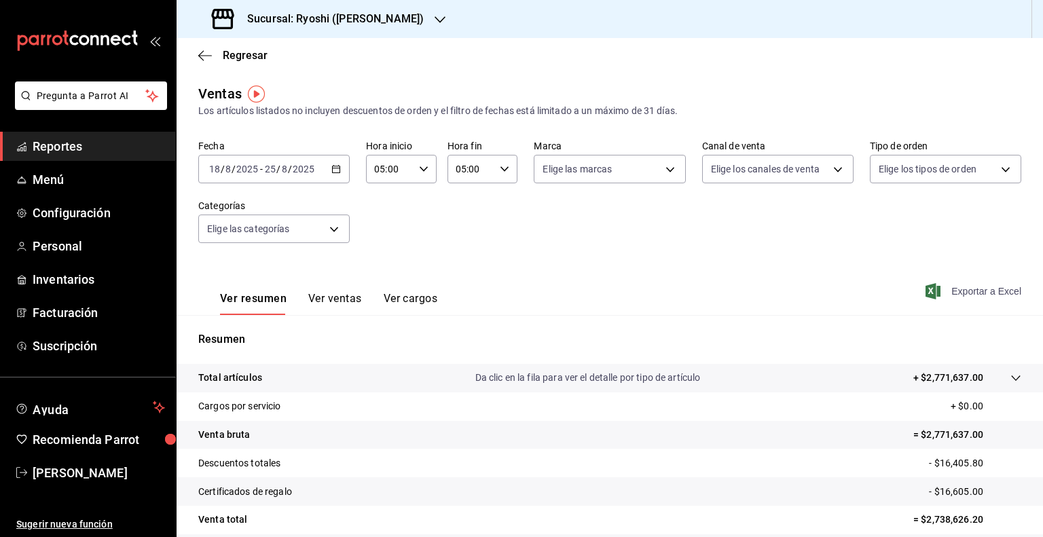
click at [936, 295] on span "Exportar a Excel" at bounding box center [974, 291] width 93 height 16
drag, startPoint x: 296, startPoint y: 22, endPoint x: 395, endPoint y: 22, distance: 99.1
click at [395, 22] on div "Sucursal: Ryoshi ([PERSON_NAME])" at bounding box center [318, 19] width 263 height 38
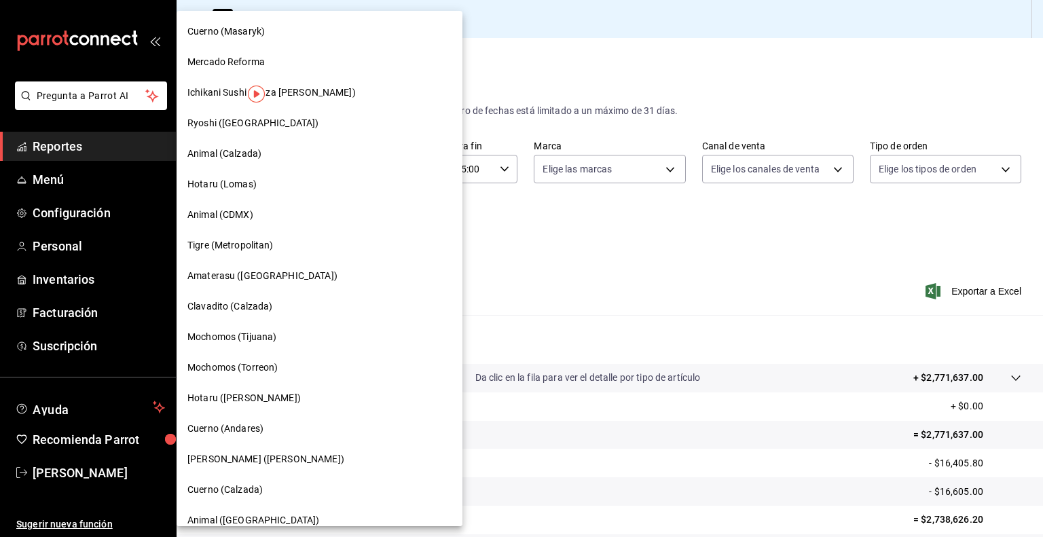
copy div "Ryoshi ([PERSON_NAME])"
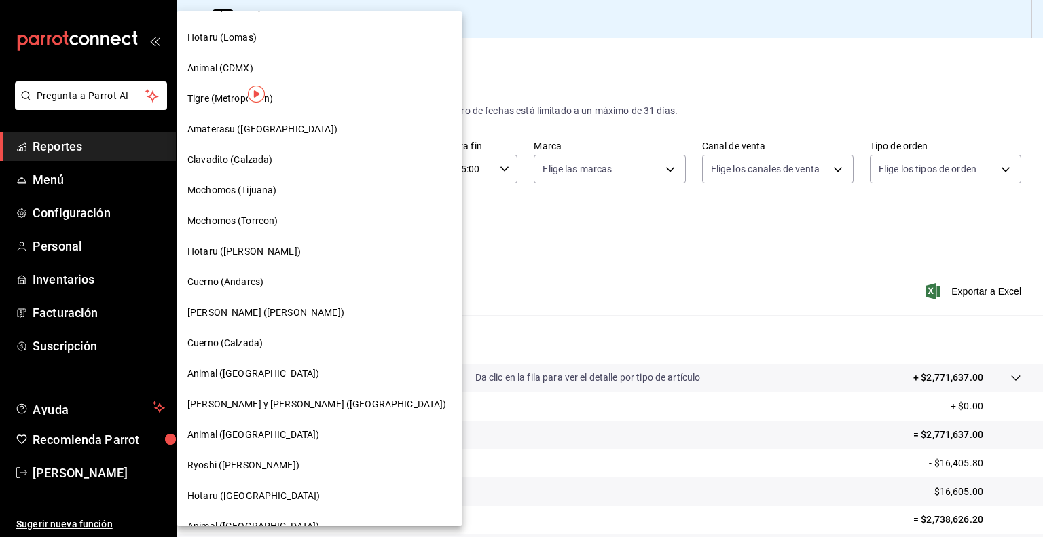
scroll to position [204, 0]
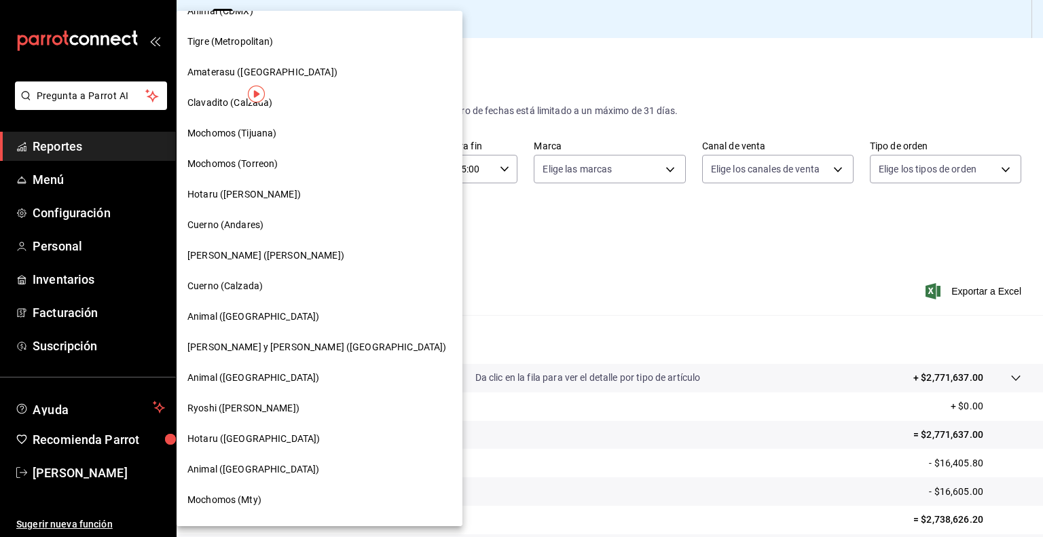
click at [261, 472] on div "Animal ([GEOGRAPHIC_DATA])" at bounding box center [319, 469] width 264 height 14
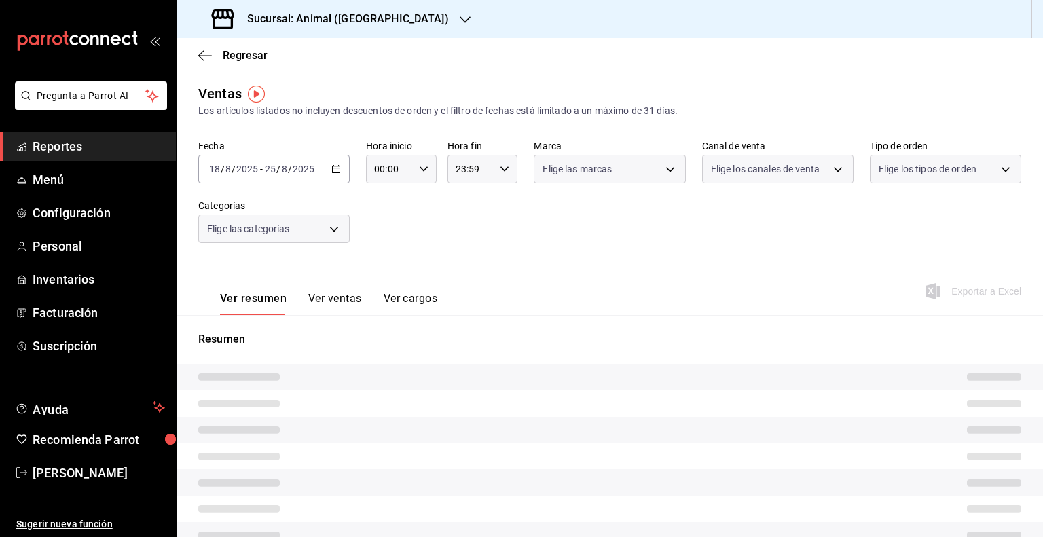
type input "05:00"
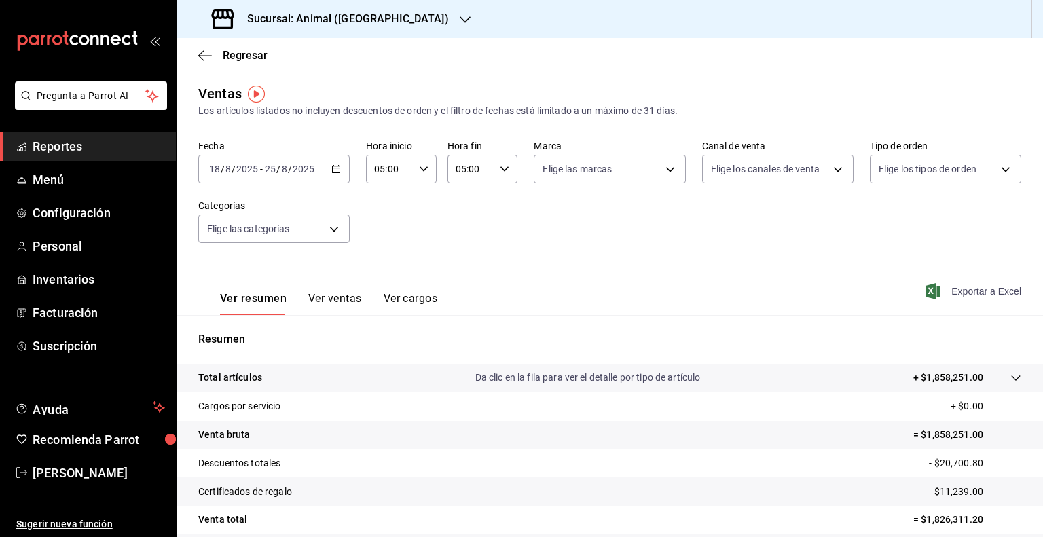
click at [983, 285] on span "Exportar a Excel" at bounding box center [974, 291] width 93 height 16
drag, startPoint x: 296, startPoint y: 18, endPoint x: 392, endPoint y: 18, distance: 96.4
click at [392, 18] on div "Sucursal: Animal ([GEOGRAPHIC_DATA])" at bounding box center [331, 19] width 289 height 38
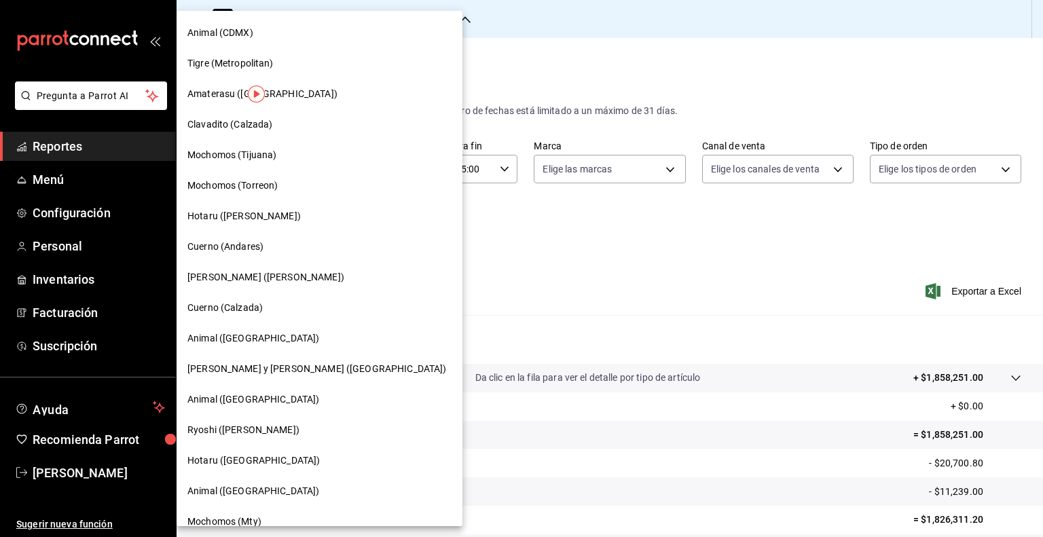
scroll to position [204, 0]
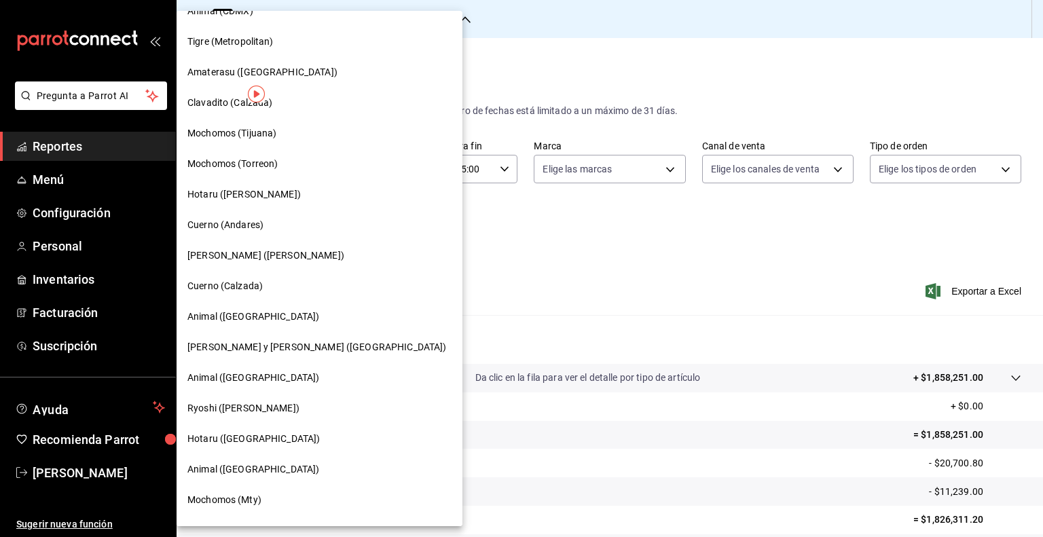
click at [272, 503] on div "Mochomos (Mty)" at bounding box center [319, 500] width 264 height 14
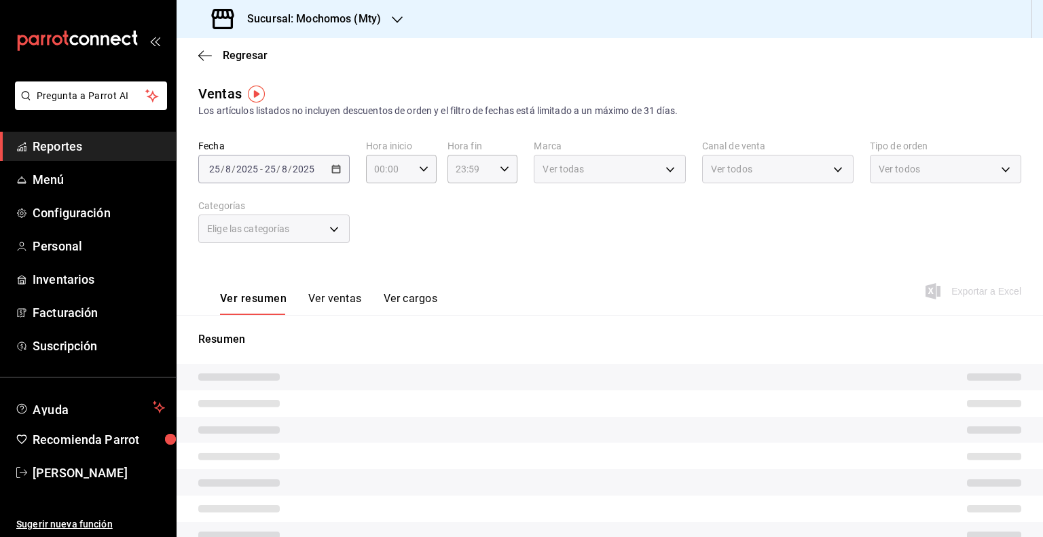
type input "05:00"
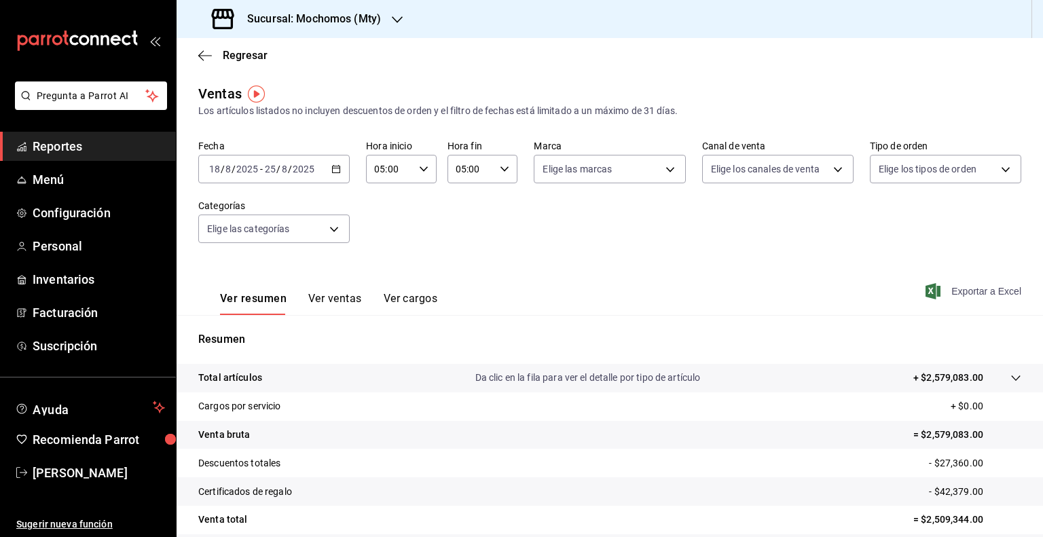
click at [983, 294] on span "Exportar a Excel" at bounding box center [974, 291] width 93 height 16
drag, startPoint x: 296, startPoint y: 25, endPoint x: 396, endPoint y: 18, distance: 100.0
click at [396, 18] on div "Sucursal: Mochomos (Mty)" at bounding box center [297, 19] width 221 height 38
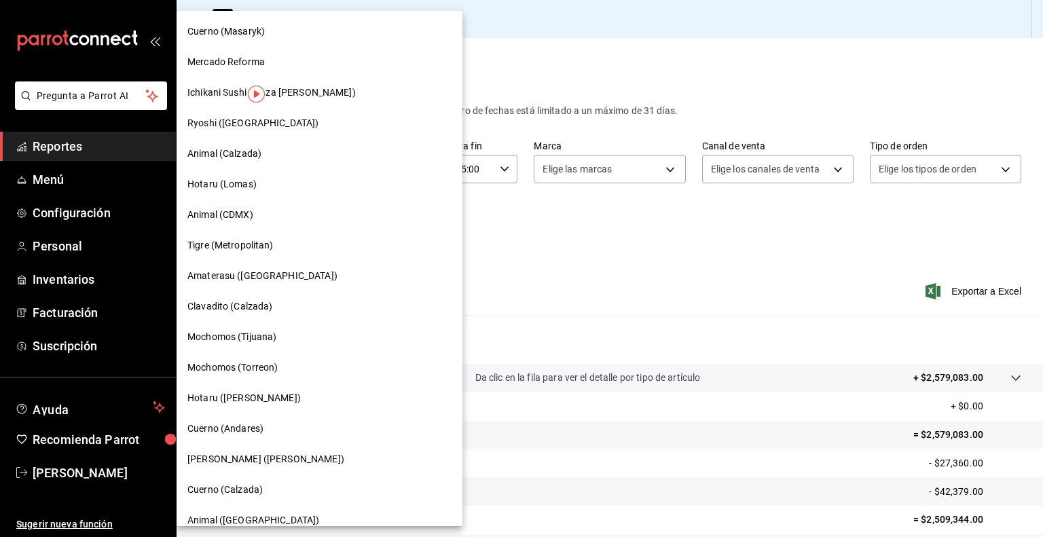
click at [489, 329] on div at bounding box center [521, 268] width 1043 height 537
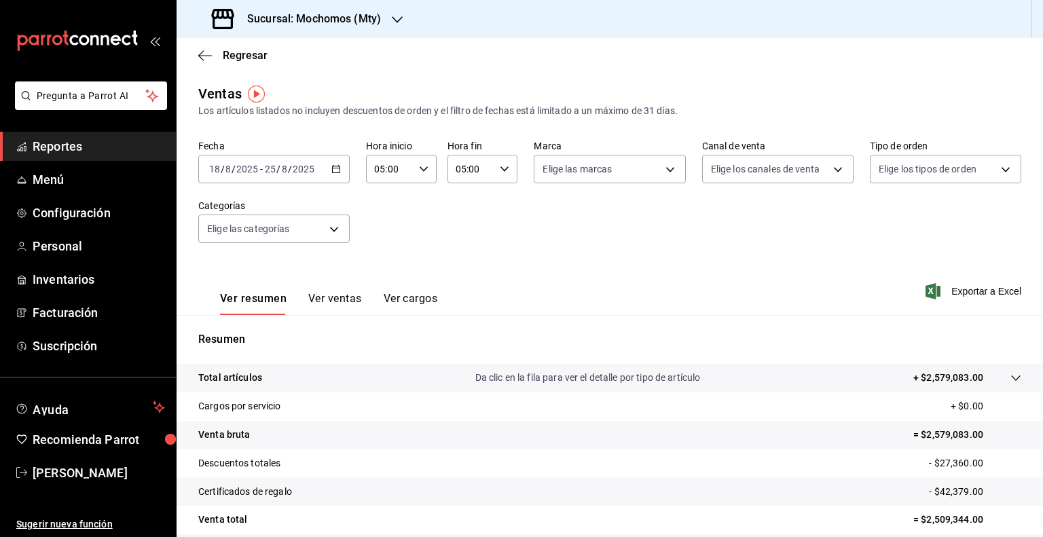
click at [376, 18] on h3 "Sucursal: Mochomos (Mty)" at bounding box center [308, 19] width 145 height 16
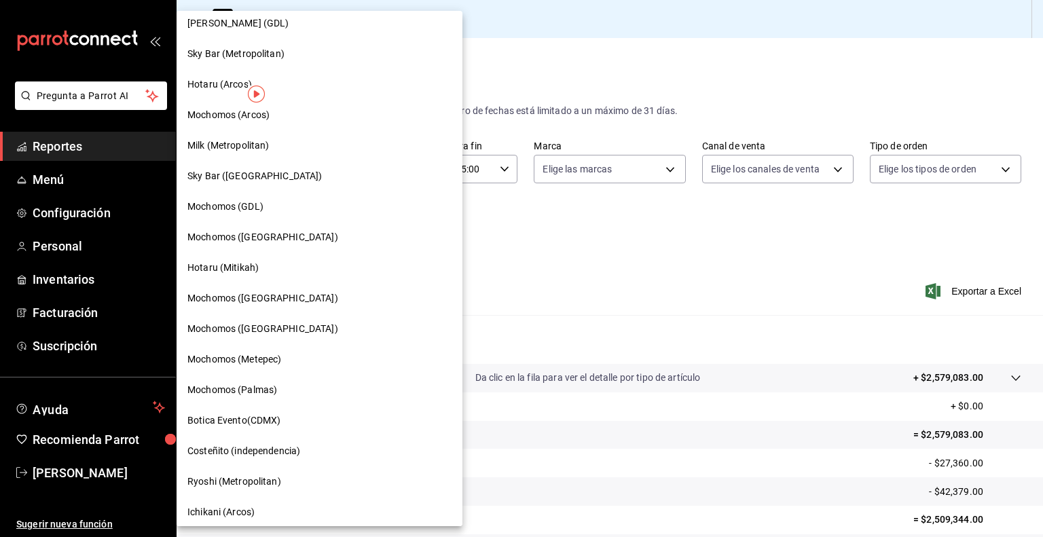
scroll to position [674, 0]
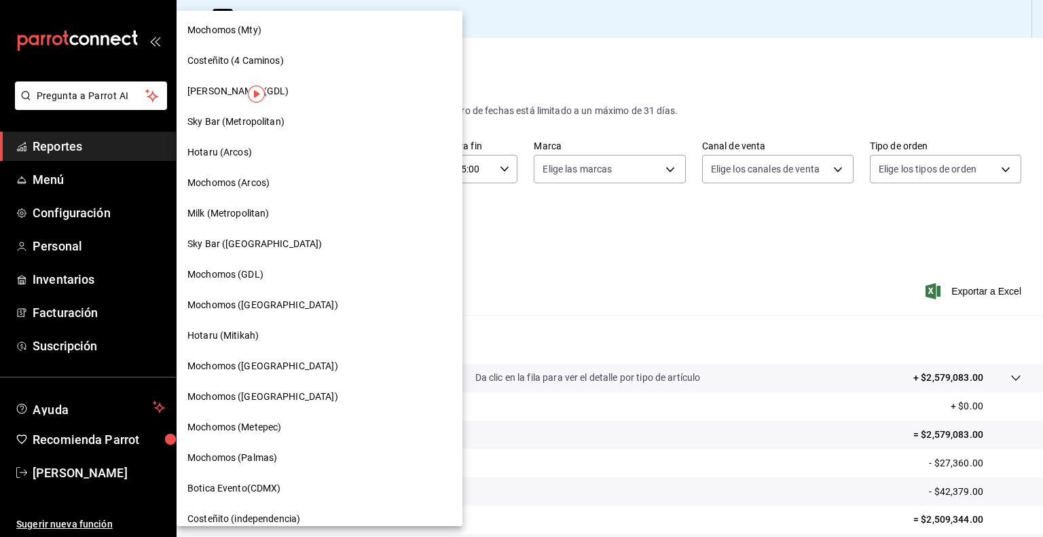
click at [280, 98] on div "[PERSON_NAME] (GDL)" at bounding box center [320, 91] width 286 height 31
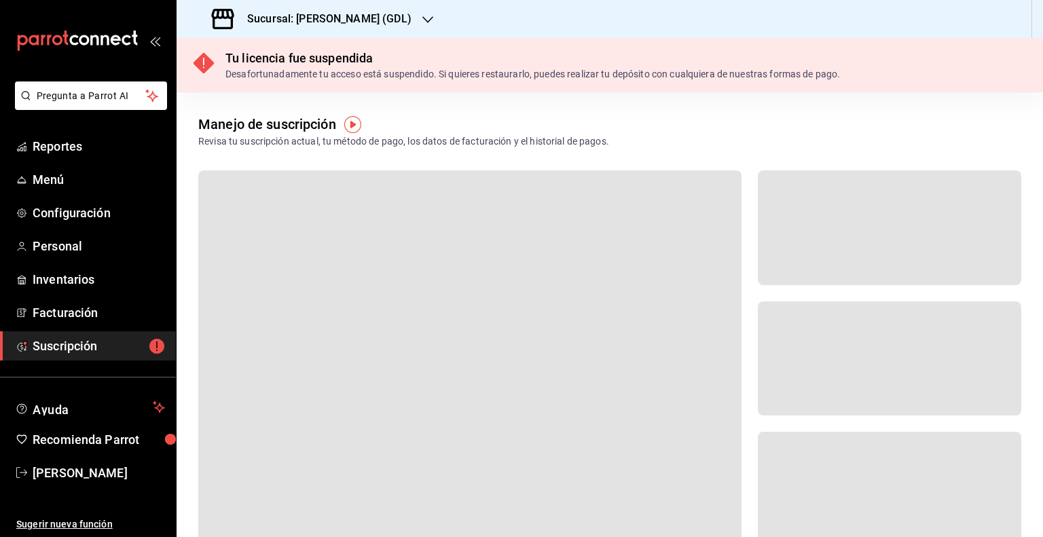
click at [346, 21] on h3 "Sucursal: [PERSON_NAME] (GDL)" at bounding box center [323, 19] width 175 height 16
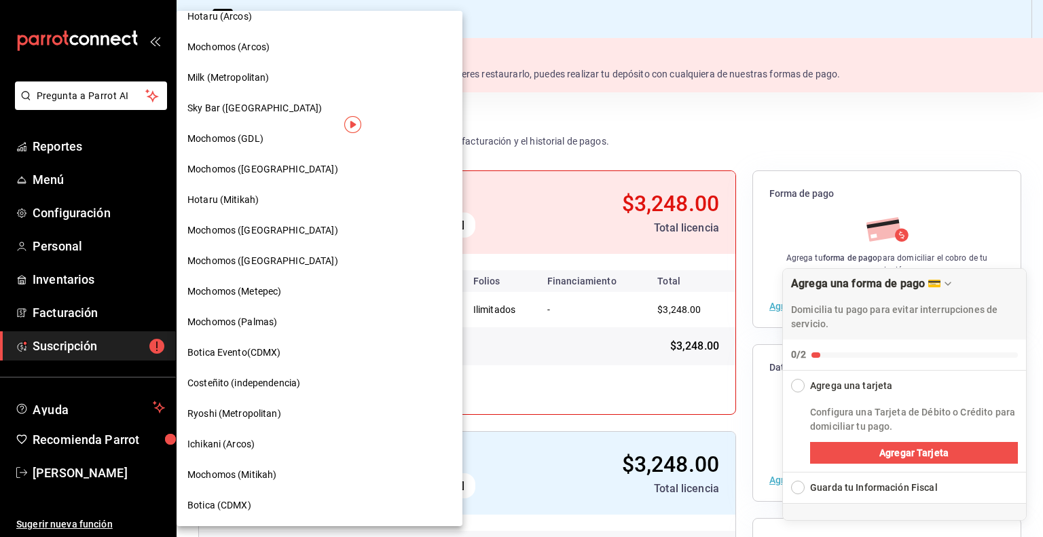
scroll to position [674, 0]
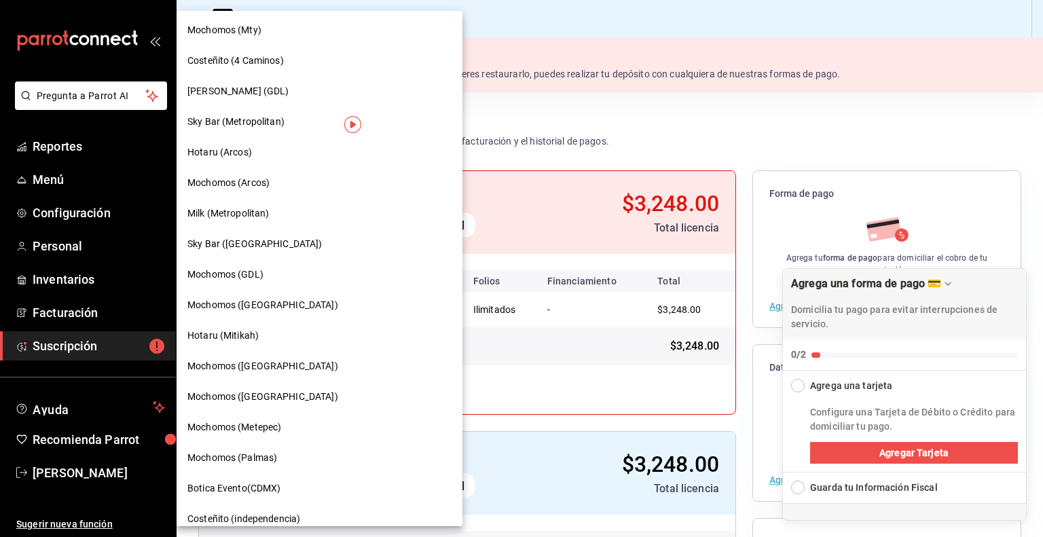
click at [250, 128] on span "Sky Bar (Metropolitan)" at bounding box center [235, 122] width 97 height 14
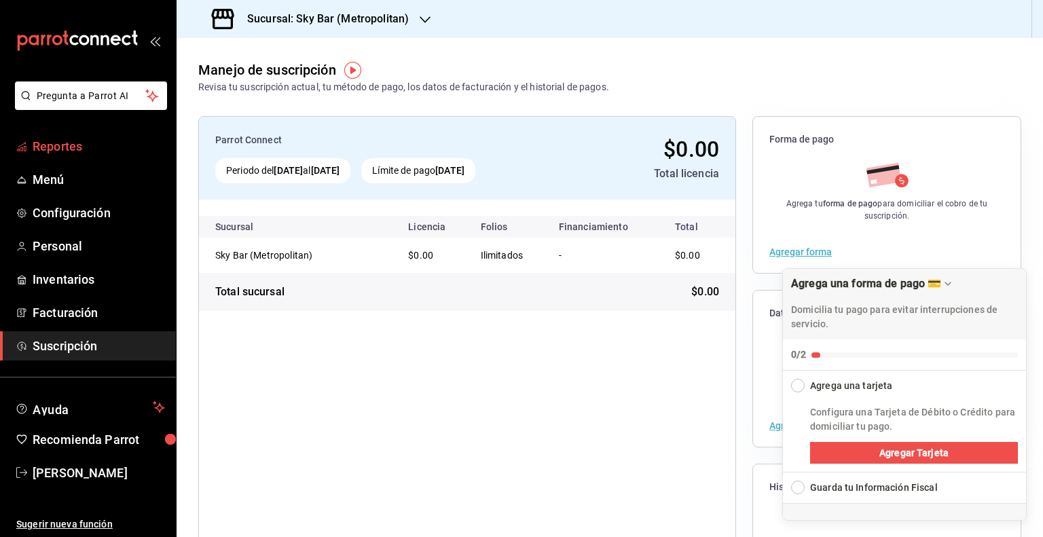
click at [79, 145] on span "Reportes" at bounding box center [99, 146] width 132 height 18
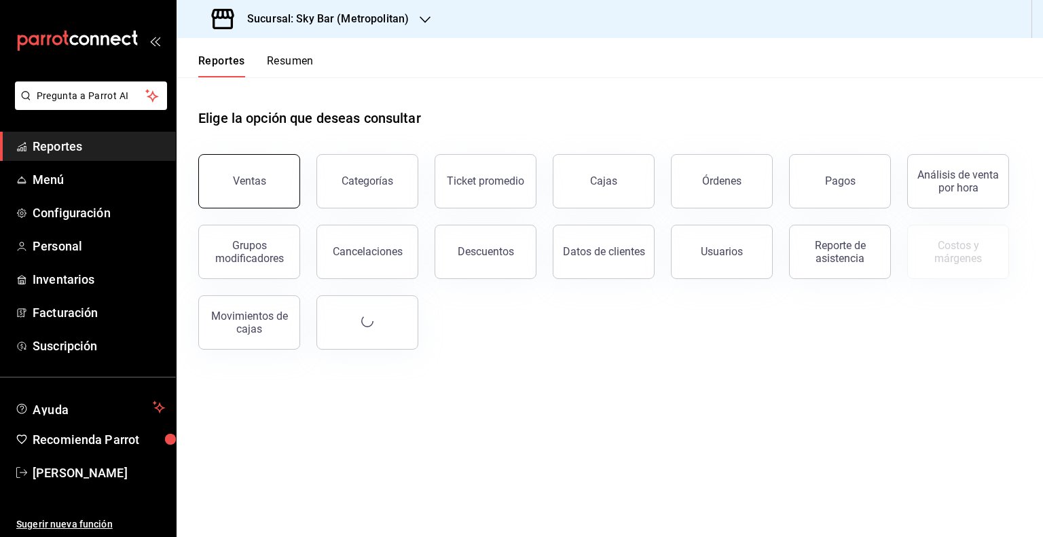
click at [234, 181] on div "Ventas" at bounding box center [249, 181] width 33 height 13
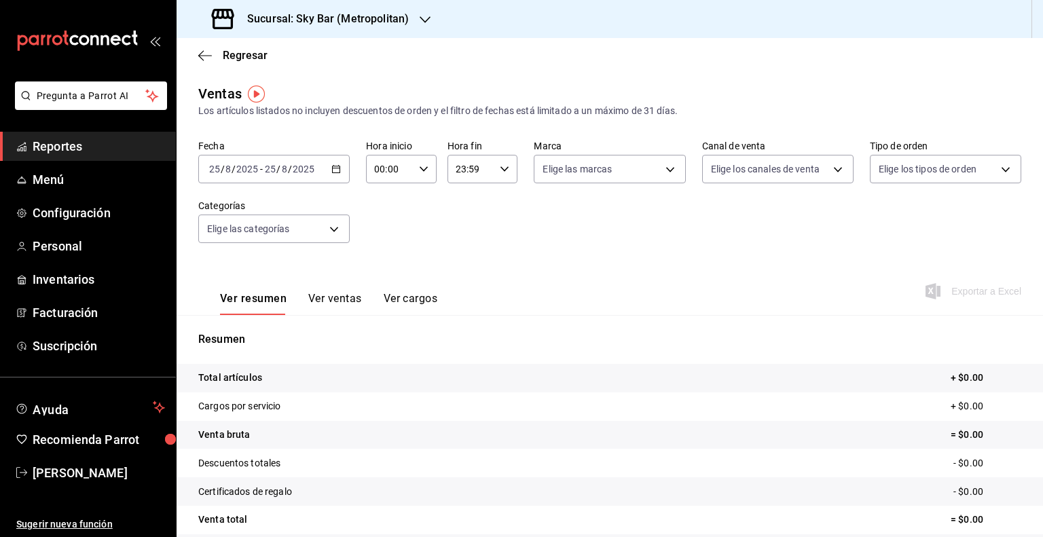
click at [392, 22] on h3 "Sucursal: Sky Bar (Metropolitan)" at bounding box center [322, 19] width 172 height 16
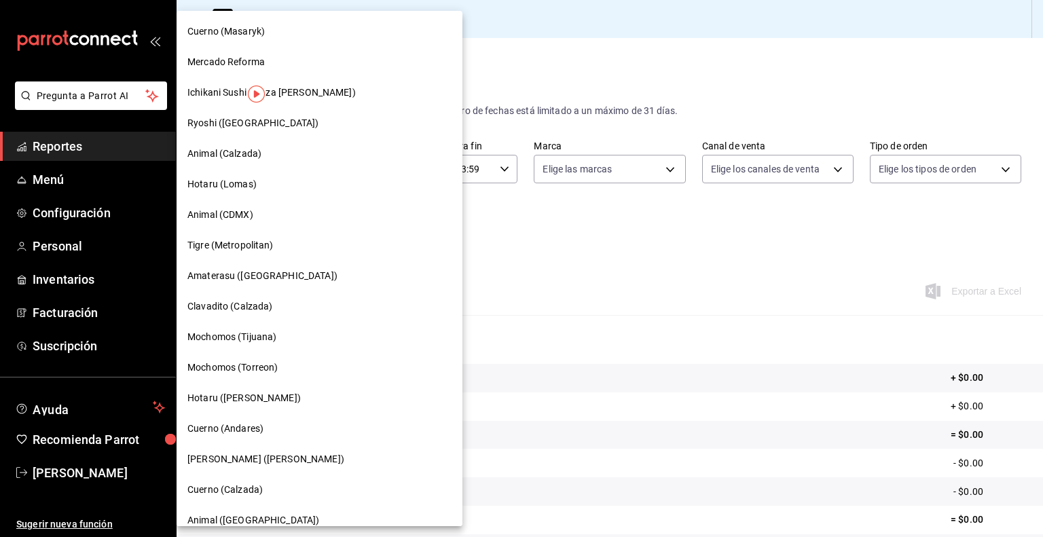
click at [287, 278] on span "Amaterasu ([GEOGRAPHIC_DATA])" at bounding box center [262, 276] width 150 height 14
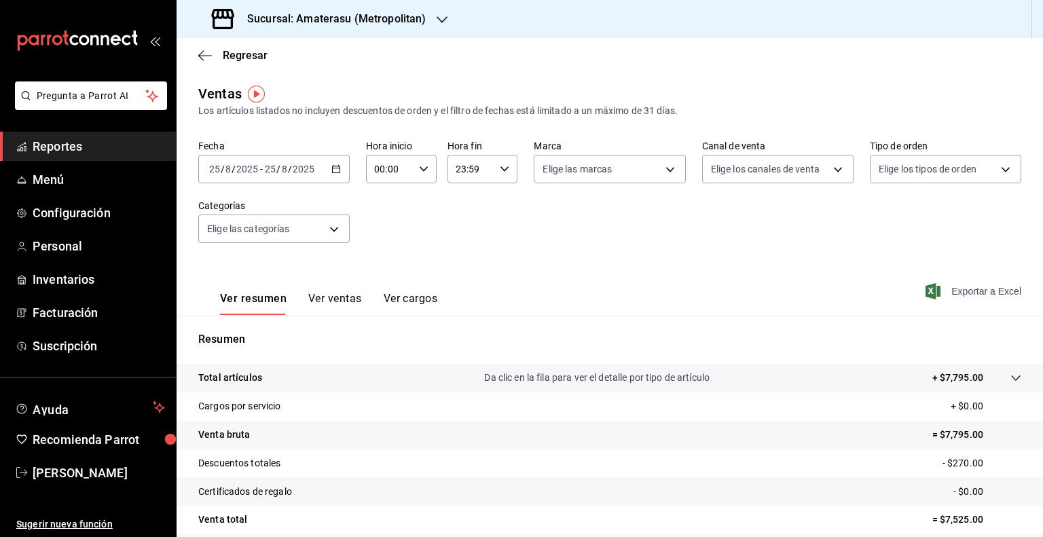
click at [951, 293] on span "Exportar a Excel" at bounding box center [974, 291] width 93 height 16
click at [337, 171] on \(Stroke\) "button" at bounding box center [336, 169] width 8 height 7
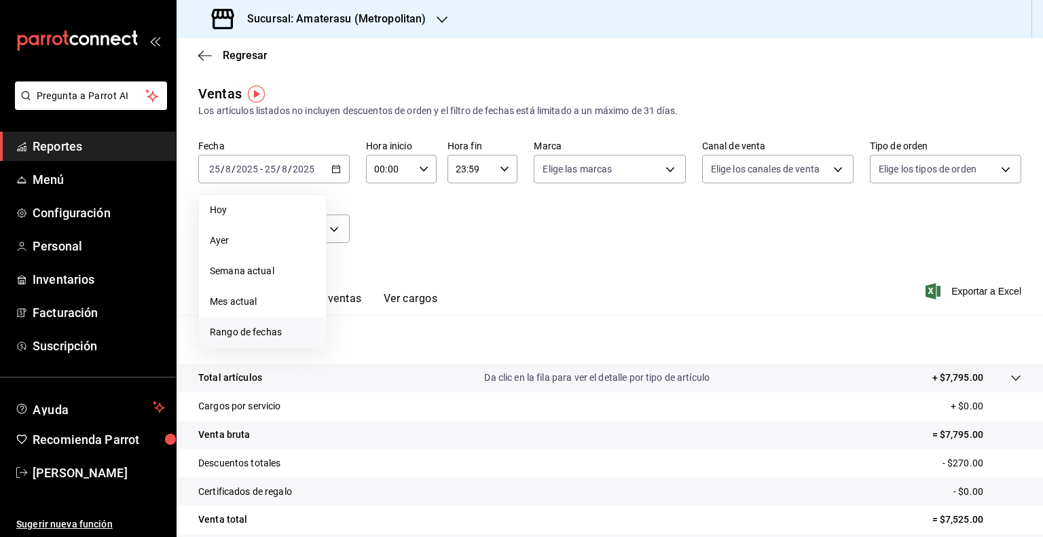
click at [229, 331] on span "Rango de fechas" at bounding box center [262, 332] width 105 height 14
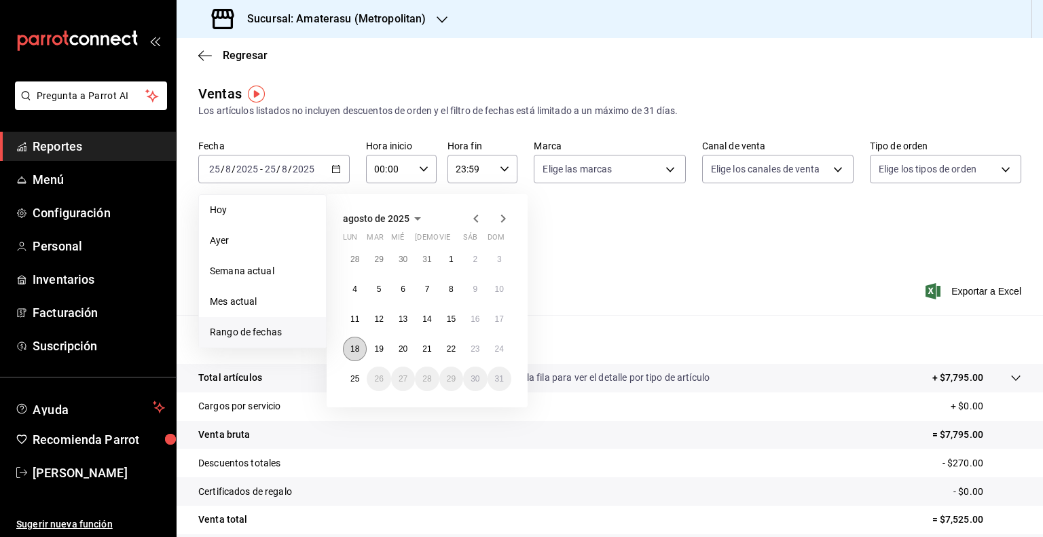
click at [356, 352] on abbr "18" at bounding box center [354, 349] width 9 height 10
click at [354, 375] on abbr "25" at bounding box center [354, 379] width 9 height 10
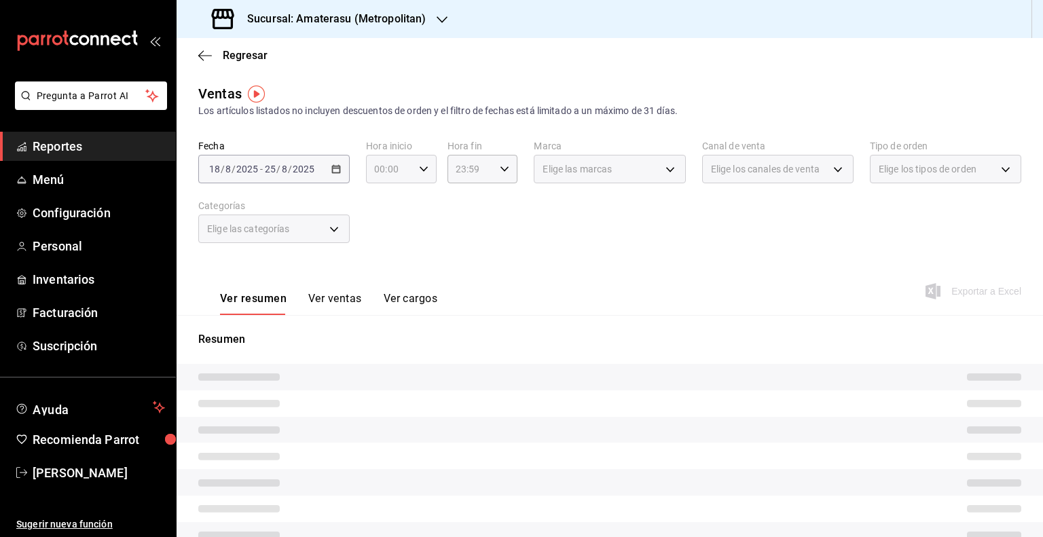
click at [424, 172] on icon "button" at bounding box center [424, 169] width 10 height 10
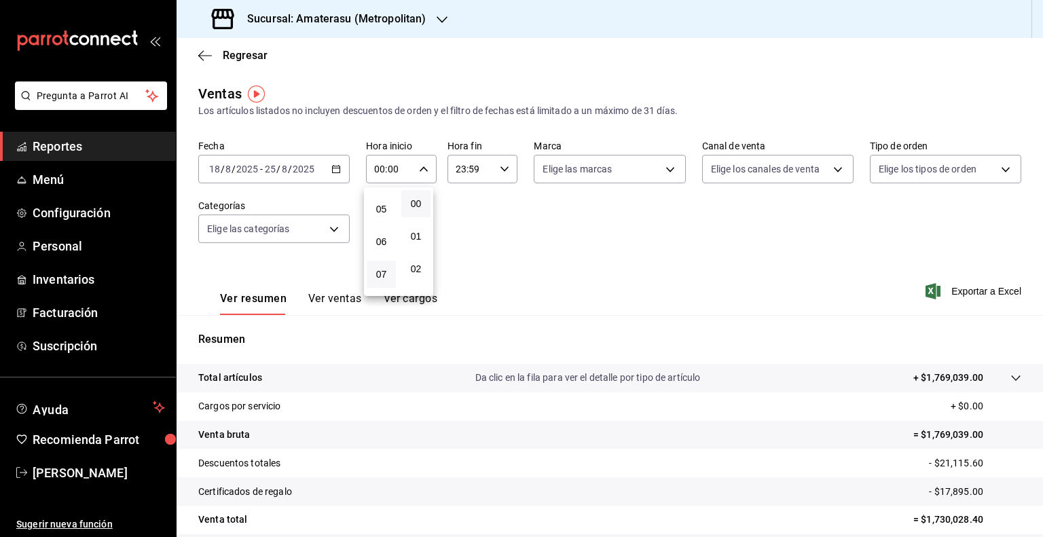
scroll to position [136, 0]
drag, startPoint x: 384, startPoint y: 236, endPoint x: 514, endPoint y: 200, distance: 135.2
click at [384, 234] on span "05" at bounding box center [381, 230] width 13 height 11
type input "05:00"
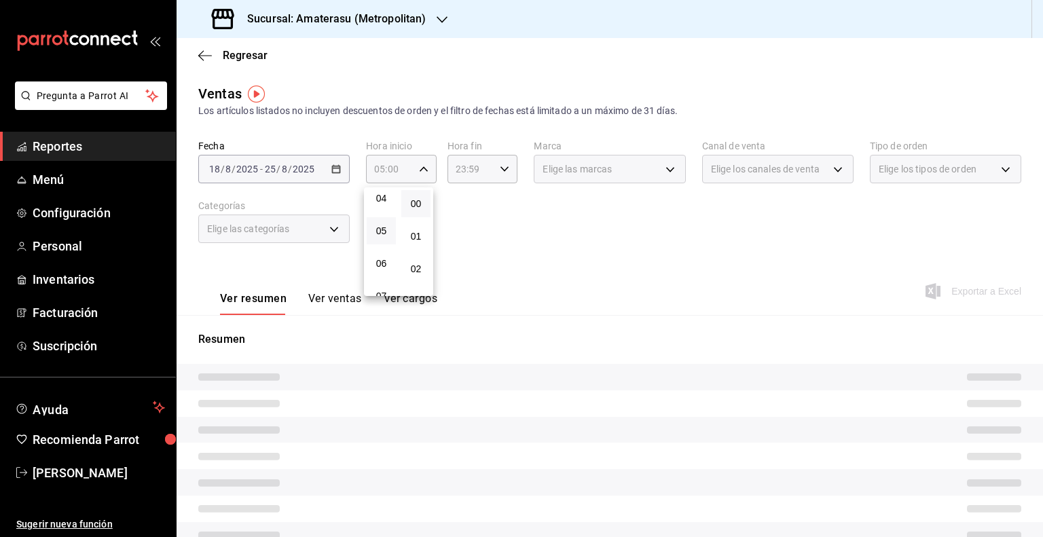
click at [499, 175] on div at bounding box center [521, 268] width 1043 height 537
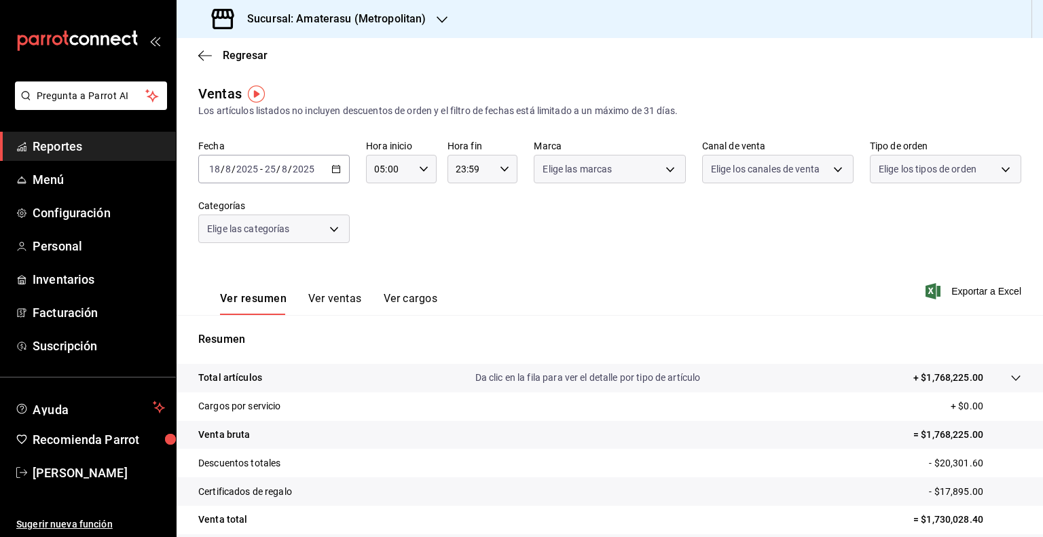
click at [499, 175] on div "00 01 02 03 04 05 06 07 08 09 10 11 12 13 14 15 16 17 18 19 20 21 22 23 00 01 0…" at bounding box center [521, 270] width 1043 height 533
click at [499, 175] on div "23:59 Hora fin" at bounding box center [482, 169] width 71 height 29
drag, startPoint x: 461, startPoint y: 234, endPoint x: 498, endPoint y: 220, distance: 39.1
click at [462, 232] on span "05" at bounding box center [461, 230] width 13 height 11
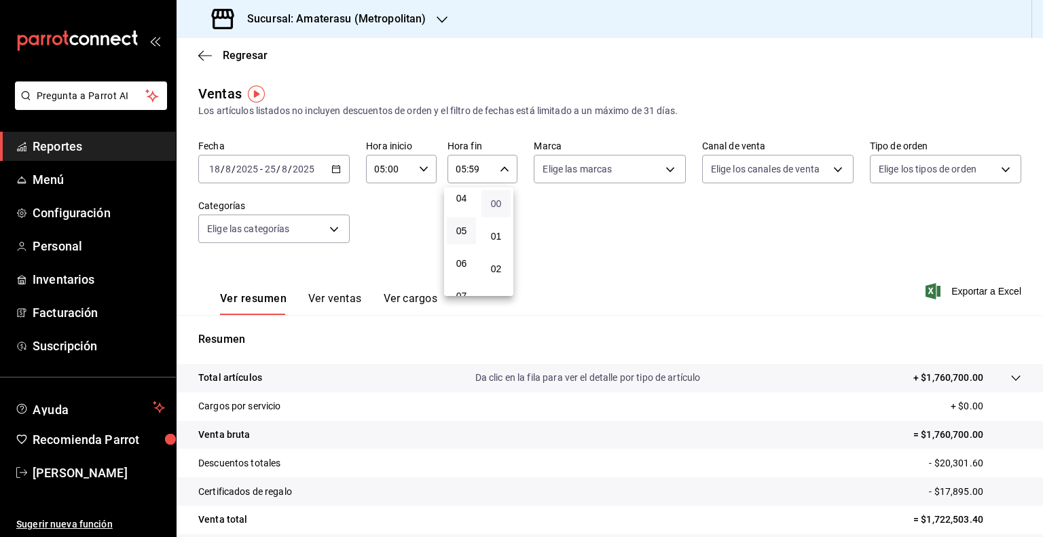
click at [492, 205] on span "00" at bounding box center [496, 203] width 13 height 11
type input "05:00"
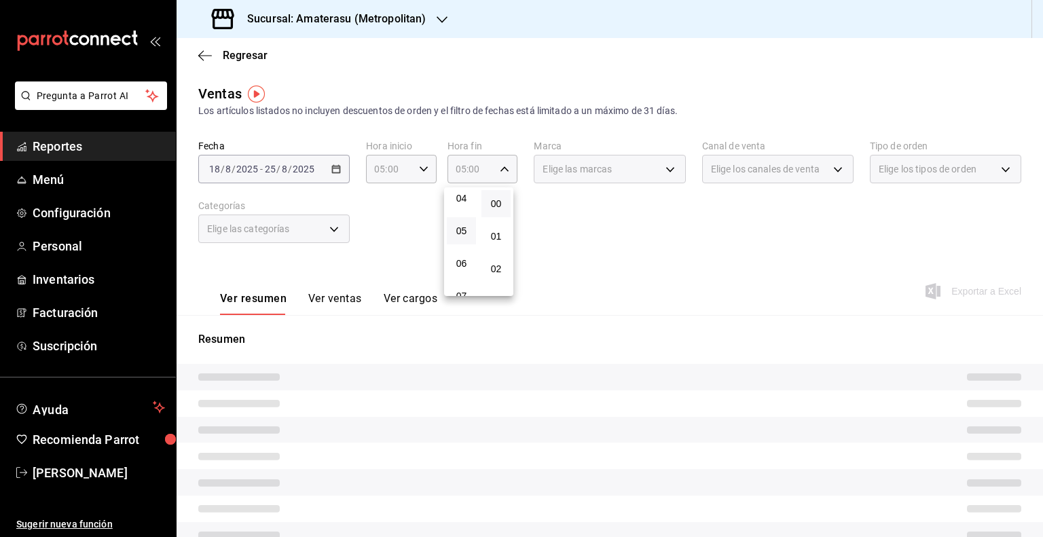
drag, startPoint x: 679, startPoint y: 244, endPoint x: 836, endPoint y: 282, distance: 161.2
click at [697, 249] on div at bounding box center [521, 268] width 1043 height 537
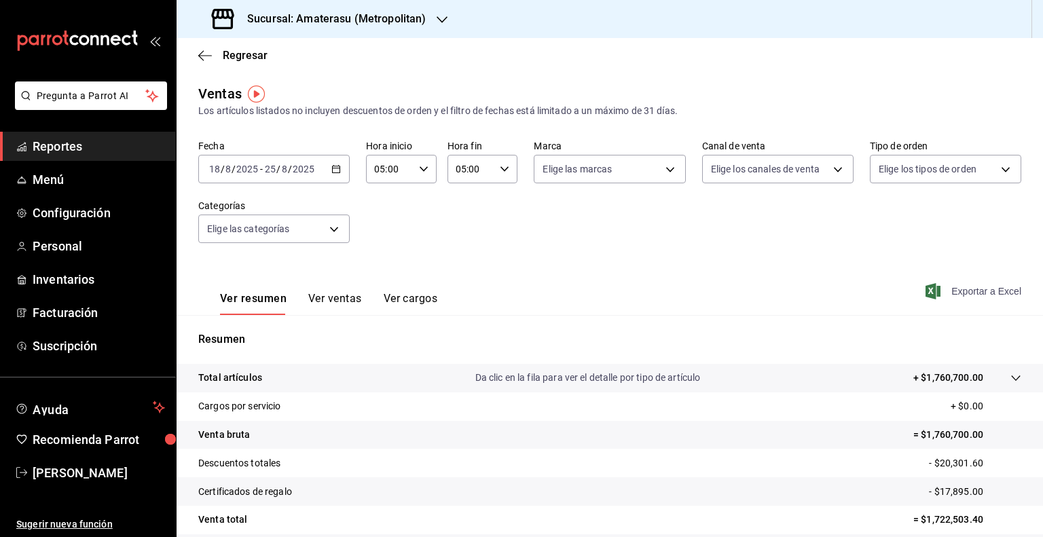
click at [960, 297] on span "Exportar a Excel" at bounding box center [974, 291] width 93 height 16
drag, startPoint x: 295, startPoint y: 23, endPoint x: 429, endPoint y: 32, distance: 134.7
click at [429, 32] on div "Sucursal: Amaterasu (Metropolitan)" at bounding box center [319, 19] width 265 height 38
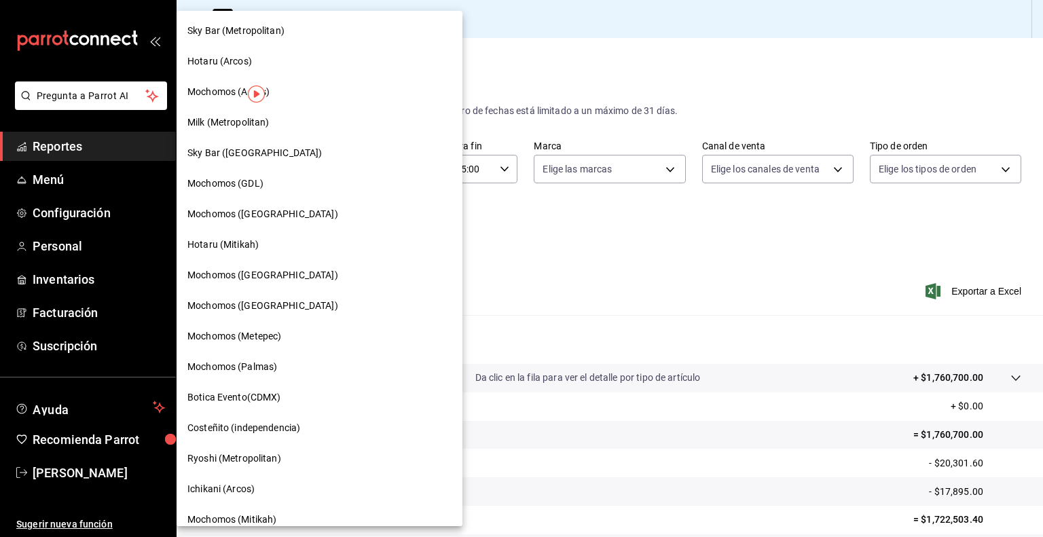
scroll to position [741, 0]
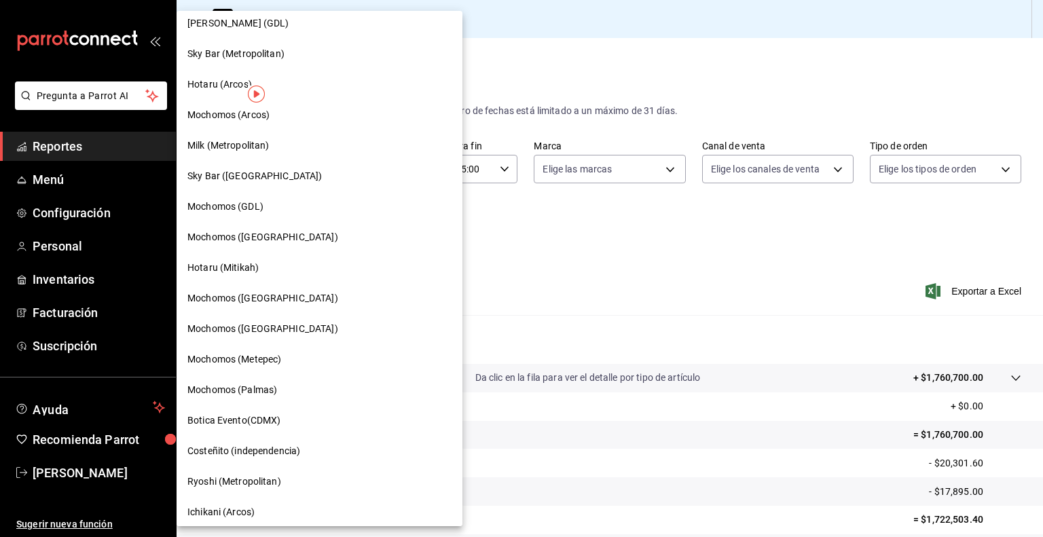
click at [285, 120] on div "Mochomos (Arcos)" at bounding box center [319, 115] width 264 height 14
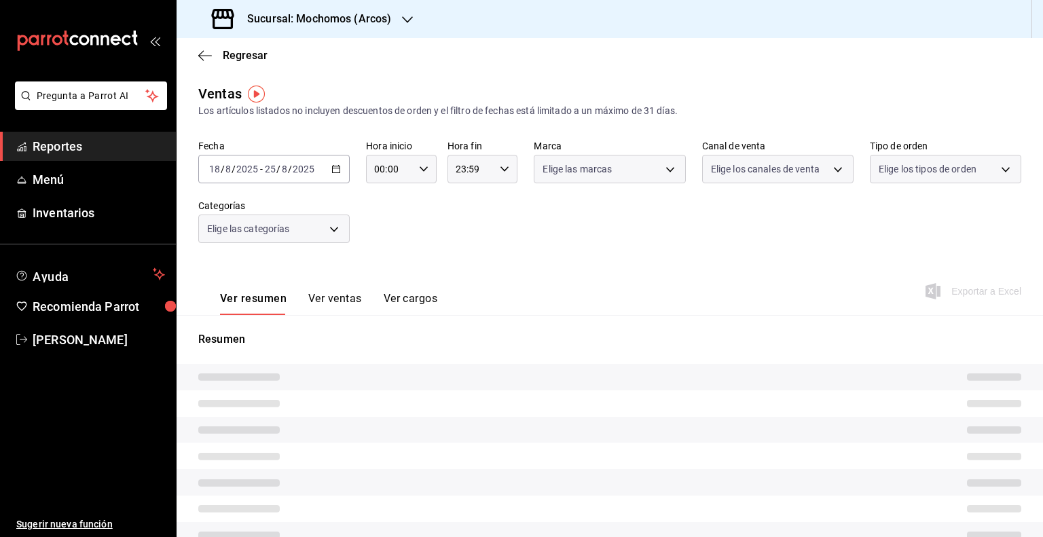
type input "05:00"
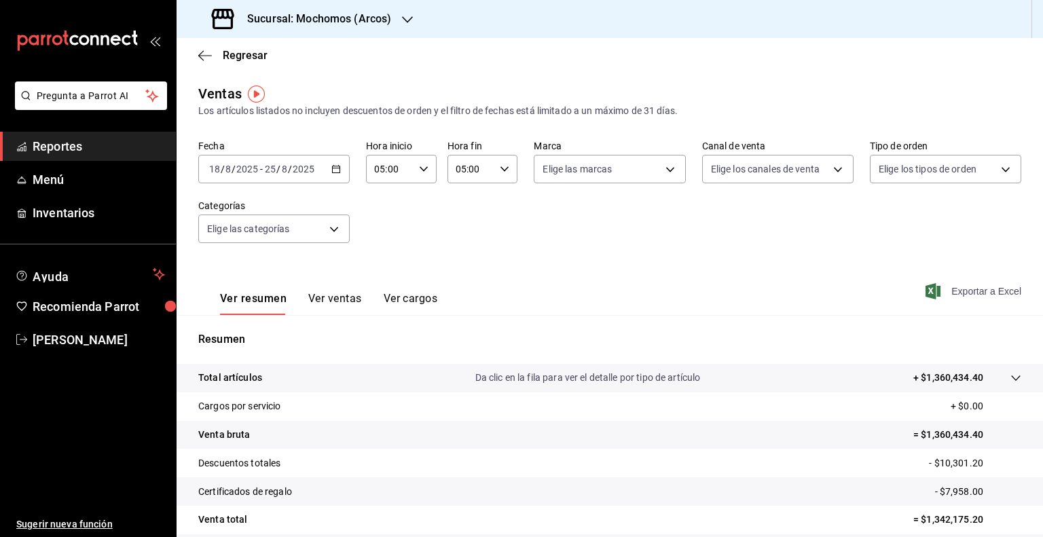
click at [970, 292] on span "Exportar a Excel" at bounding box center [974, 291] width 93 height 16
drag, startPoint x: 295, startPoint y: 20, endPoint x: 488, endPoint y: 54, distance: 195.8
click at [454, 30] on div "Sucursal: Mochomos (Arcos)" at bounding box center [610, 19] width 866 height 38
click at [807, 68] on div "Regresar" at bounding box center [610, 55] width 866 height 35
drag, startPoint x: 298, startPoint y: 19, endPoint x: 435, endPoint y: 20, distance: 137.2
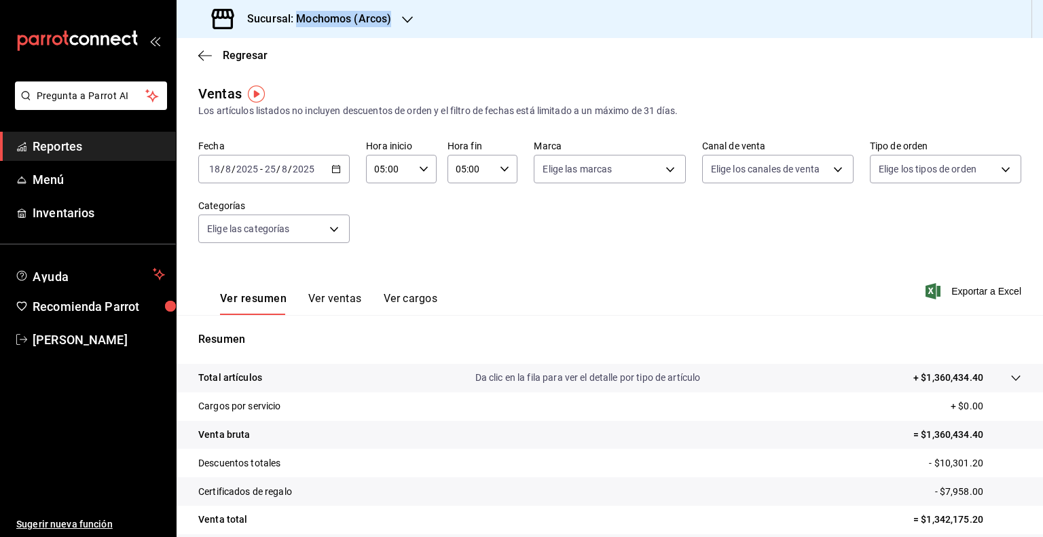
click at [435, 20] on div "Sucursal: Mochomos (Arcos)" at bounding box center [610, 19] width 866 height 38
click at [326, 12] on h3 "Sucursal: Mochomos (Arcos)" at bounding box center [313, 19] width 155 height 16
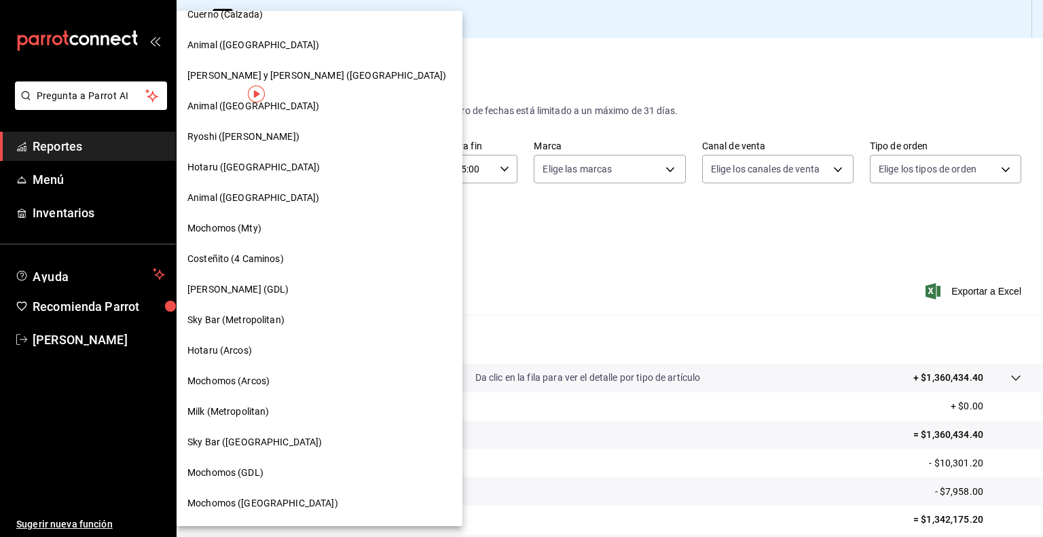
scroll to position [809, 0]
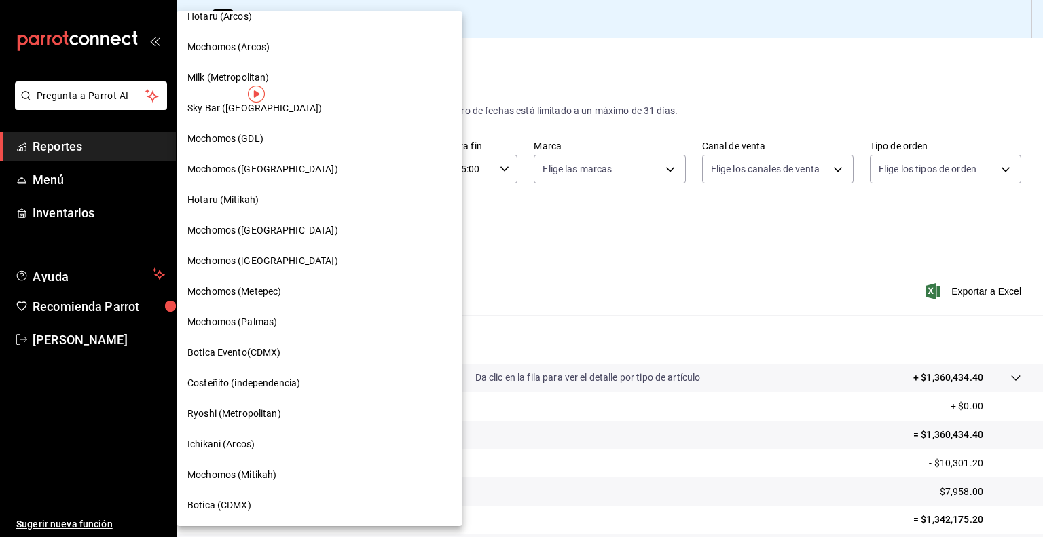
click at [277, 74] on div "Milk (Metropolitan)" at bounding box center [319, 78] width 264 height 14
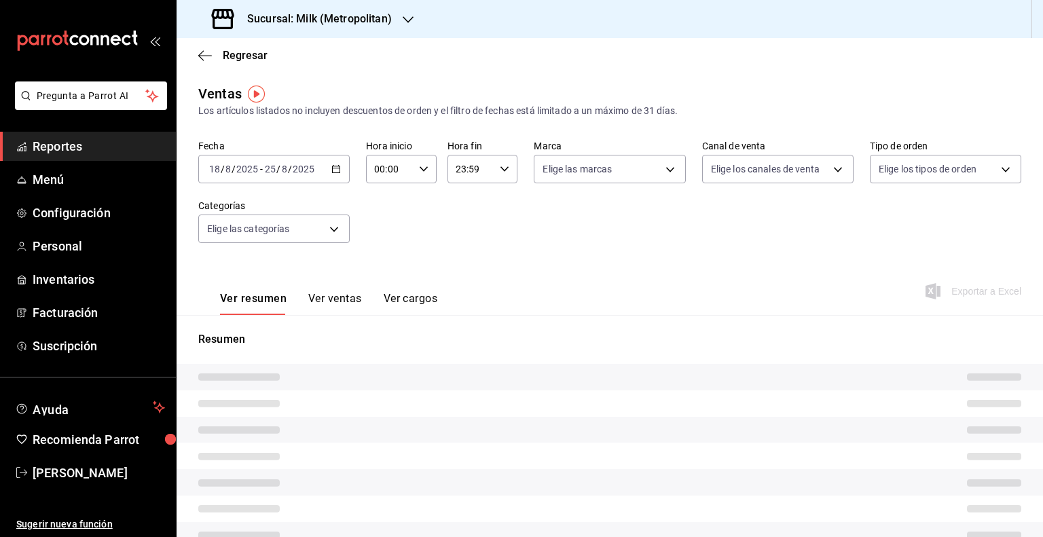
type input "05:00"
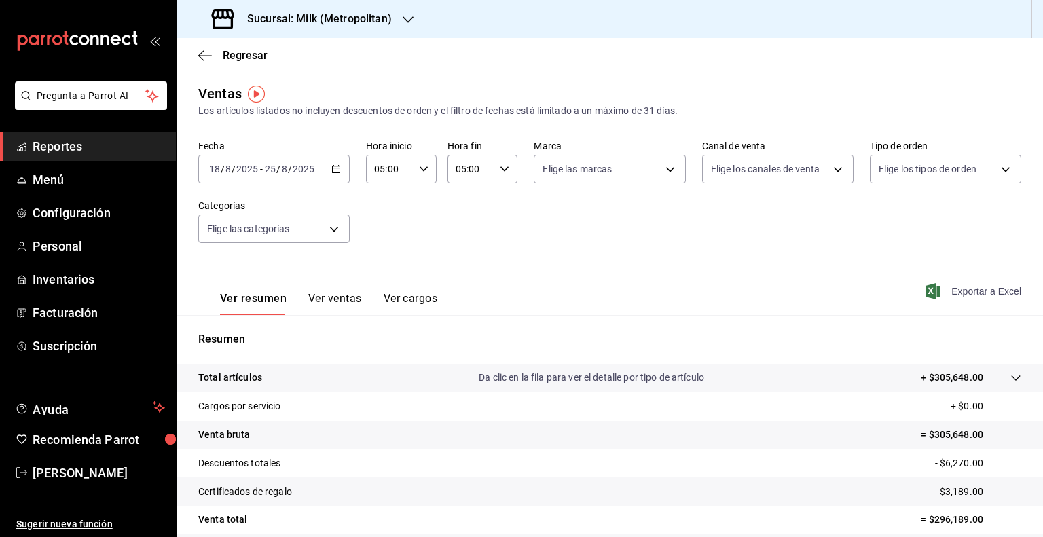
click at [990, 289] on span "Exportar a Excel" at bounding box center [974, 291] width 93 height 16
click at [945, 287] on span "Exportar a Excel" at bounding box center [974, 291] width 93 height 16
drag, startPoint x: 294, startPoint y: 18, endPoint x: 425, endPoint y: 18, distance: 131.1
click at [425, 18] on div "Sucursal: Milk (Metropolitan)" at bounding box center [610, 19] width 866 height 38
click at [383, 21] on h3 "Sucursal: Milk (Metropolitan)" at bounding box center [313, 19] width 155 height 16
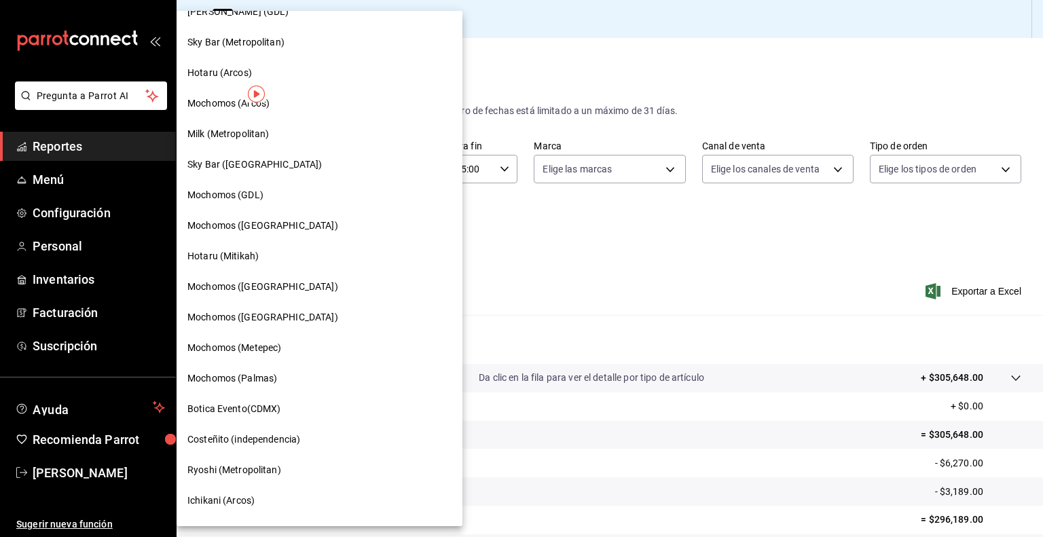
scroll to position [809, 0]
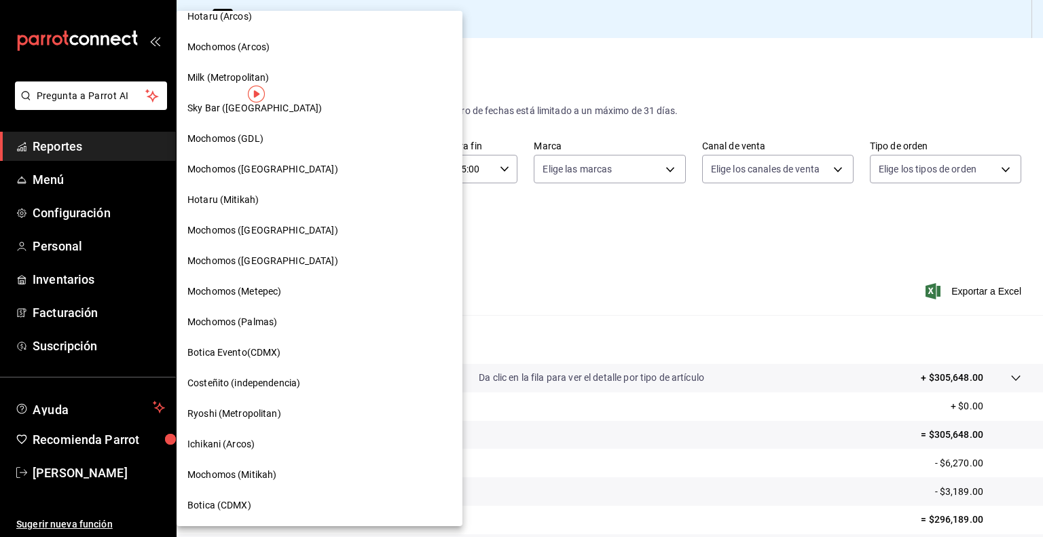
click at [287, 137] on div "Mochomos (GDL)" at bounding box center [319, 139] width 264 height 14
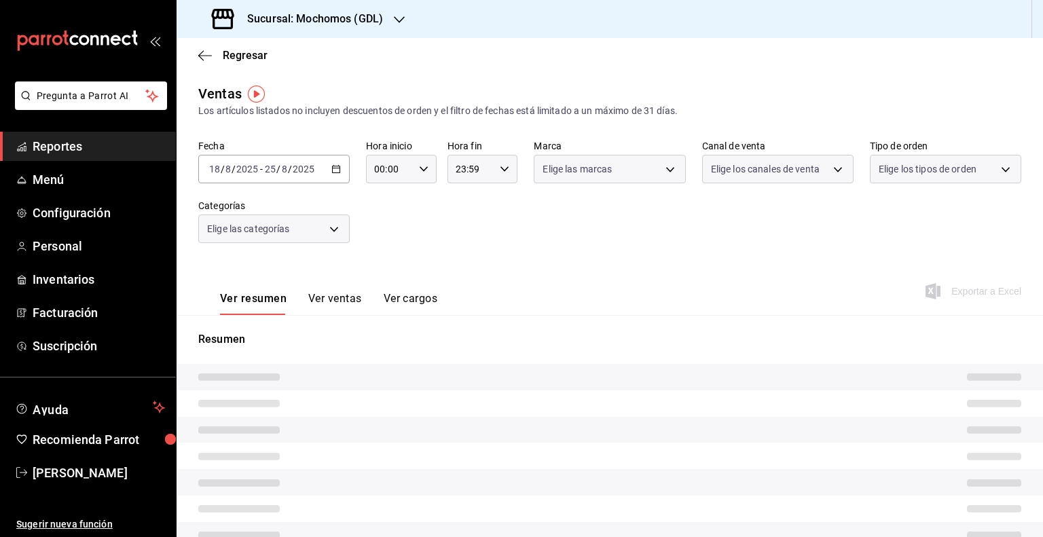
type input "05:00"
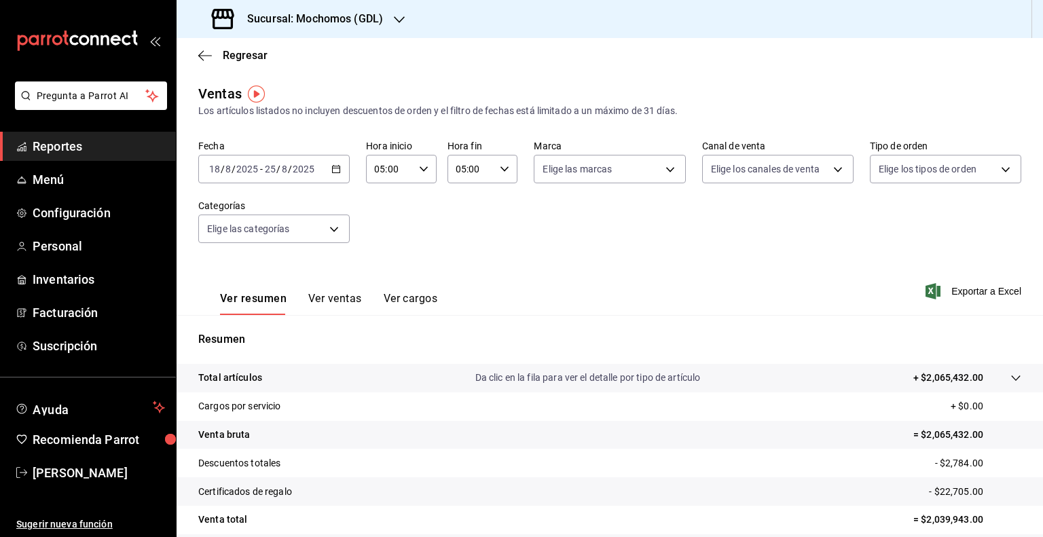
click at [968, 277] on div "Ver resumen Ver ventas Ver cargos Exportar a Excel" at bounding box center [610, 287] width 866 height 56
click at [962, 300] on div "Ver resumen Ver ventas Ver cargos Exportar a Excel" at bounding box center [610, 287] width 866 height 56
click at [959, 297] on span "Exportar a Excel" at bounding box center [974, 291] width 93 height 16
click at [974, 293] on span "Exportar a Excel" at bounding box center [974, 291] width 93 height 16
drag, startPoint x: 295, startPoint y: 24, endPoint x: 402, endPoint y: 24, distance: 107.3
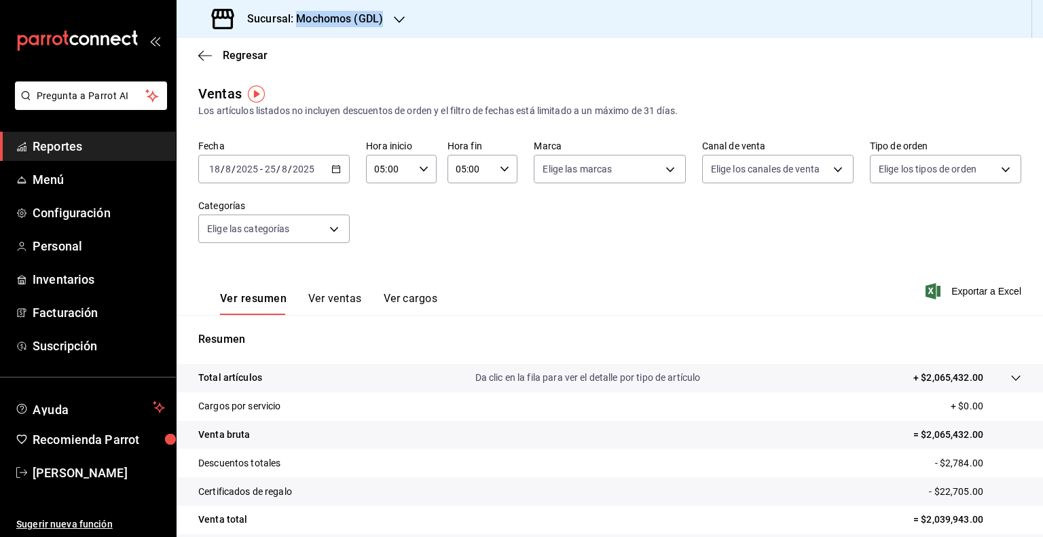
click at [402, 24] on div "Sucursal: Mochomos (GDL)" at bounding box center [298, 19] width 223 height 38
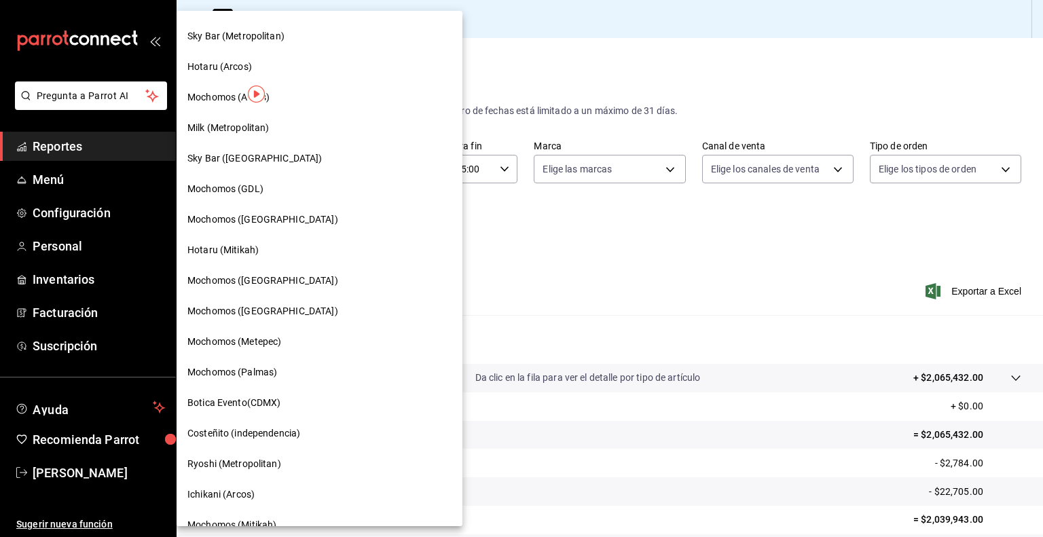
scroll to position [809, 0]
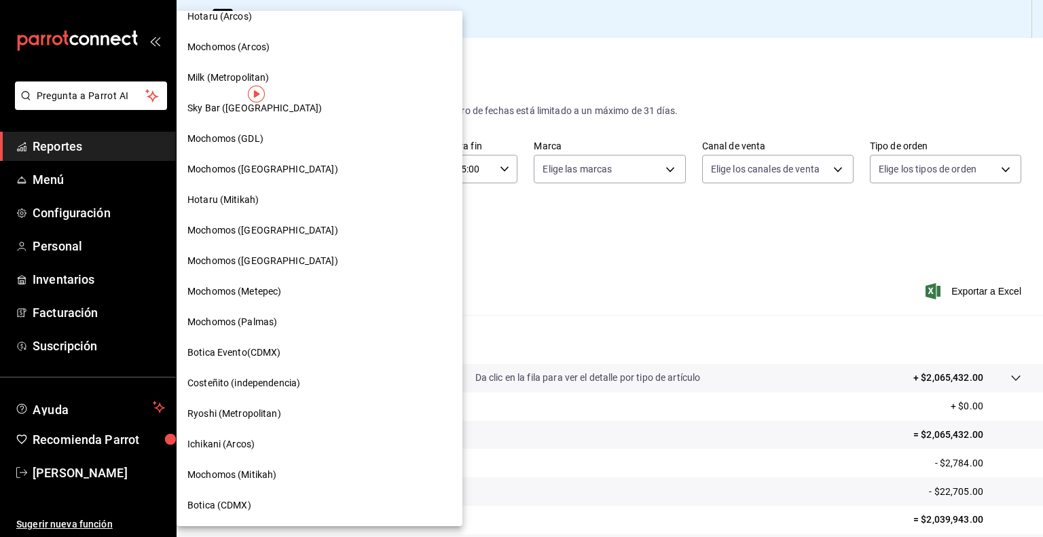
click at [230, 168] on span "Mochomos ([GEOGRAPHIC_DATA])" at bounding box center [262, 169] width 151 height 14
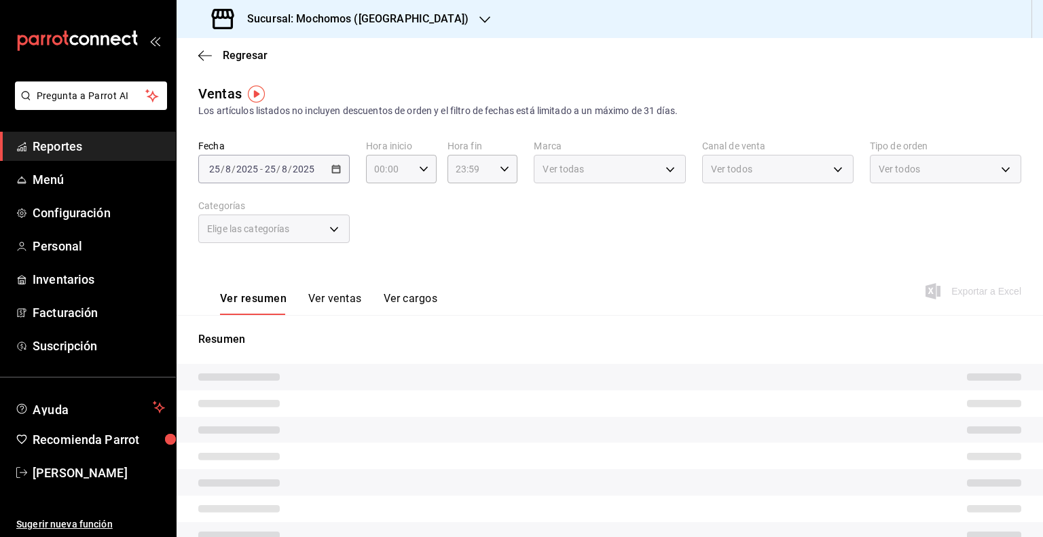
type input "05:00"
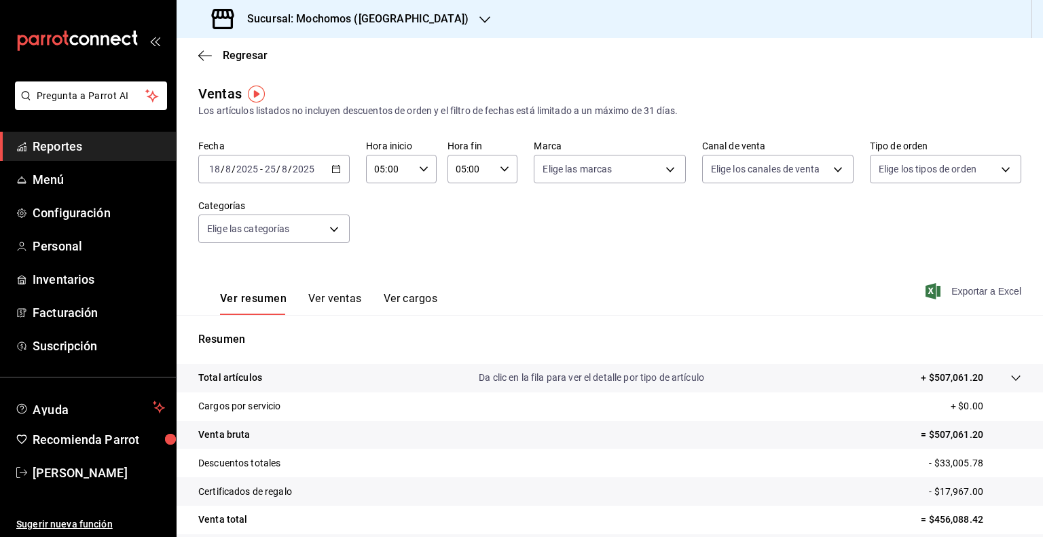
click at [964, 292] on span "Exportar a Excel" at bounding box center [974, 291] width 93 height 16
drag, startPoint x: 298, startPoint y: 21, endPoint x: 401, endPoint y: 25, distance: 103.3
click at [401, 25] on div "Sucursal: Mochomos ([GEOGRAPHIC_DATA])" at bounding box center [341, 19] width 308 height 38
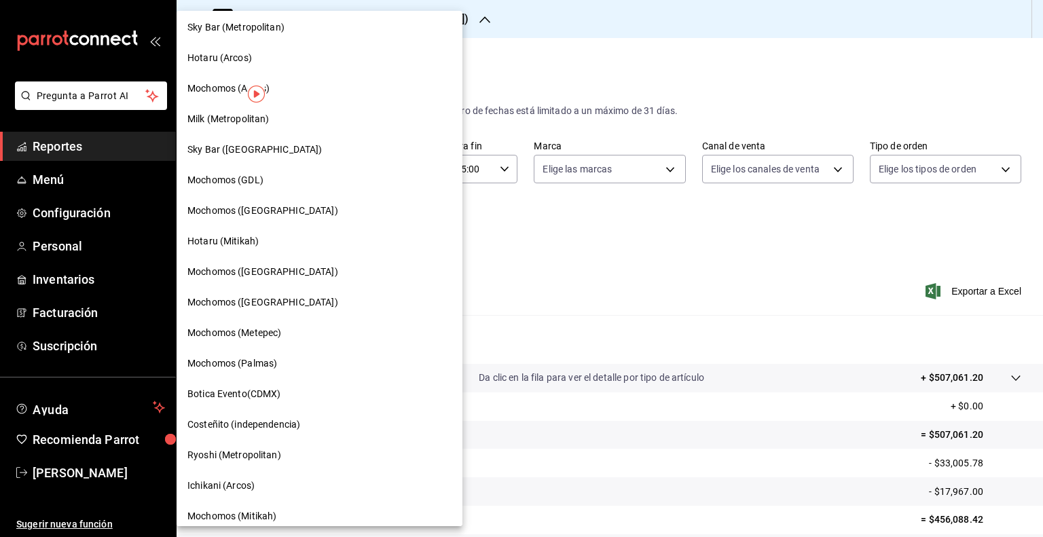
scroll to position [809, 0]
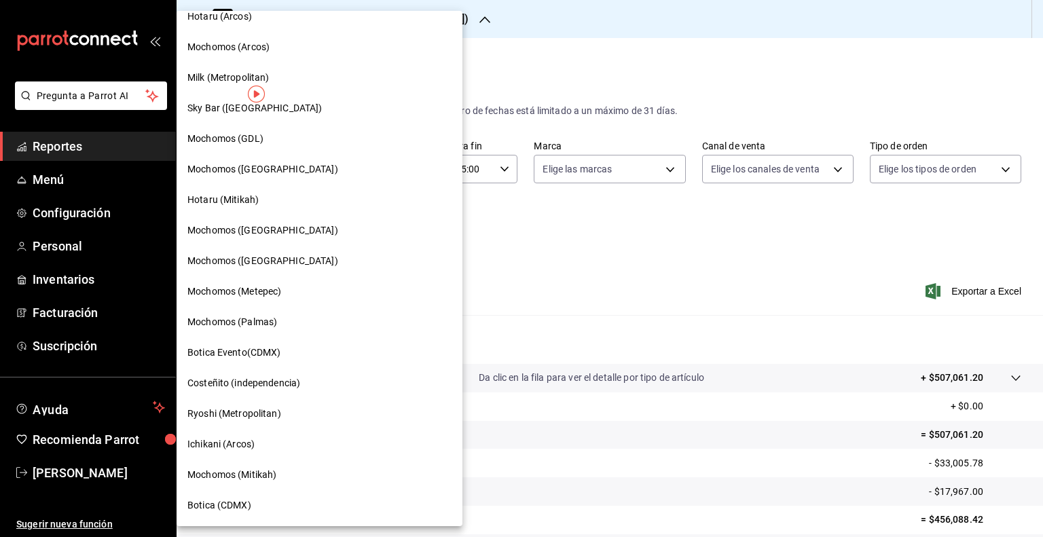
click at [257, 232] on span "Mochomos ([GEOGRAPHIC_DATA])" at bounding box center [262, 230] width 151 height 14
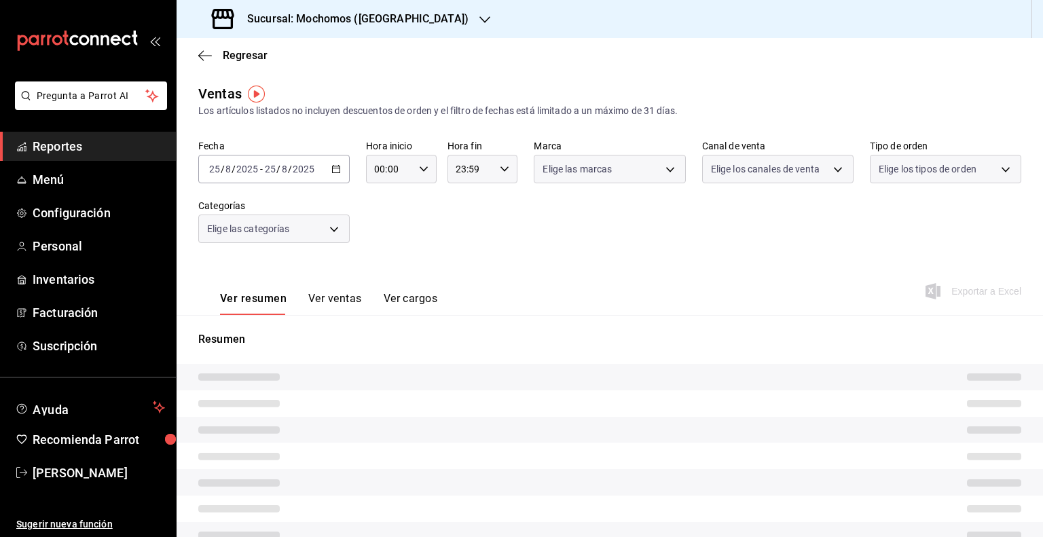
type input "05:00"
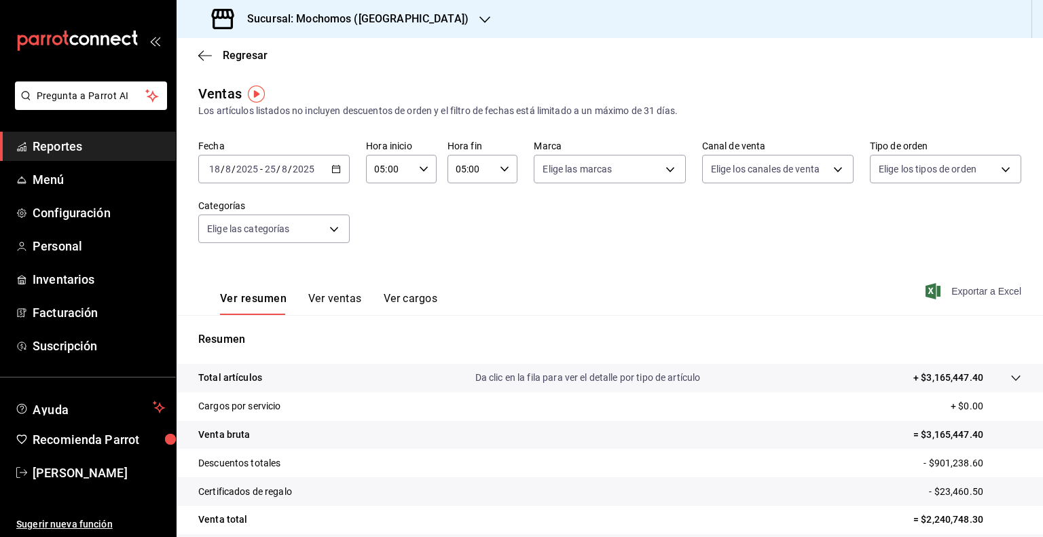
click at [945, 283] on span "Exportar a Excel" at bounding box center [974, 291] width 93 height 16
drag, startPoint x: 295, startPoint y: 21, endPoint x: 426, endPoint y: 21, distance: 130.4
click at [426, 21] on div "Sucursal: Mochomos ([GEOGRAPHIC_DATA])" at bounding box center [610, 19] width 866 height 38
click at [369, 18] on h3 "Sucursal: Mochomos ([GEOGRAPHIC_DATA])" at bounding box center [352, 19] width 232 height 16
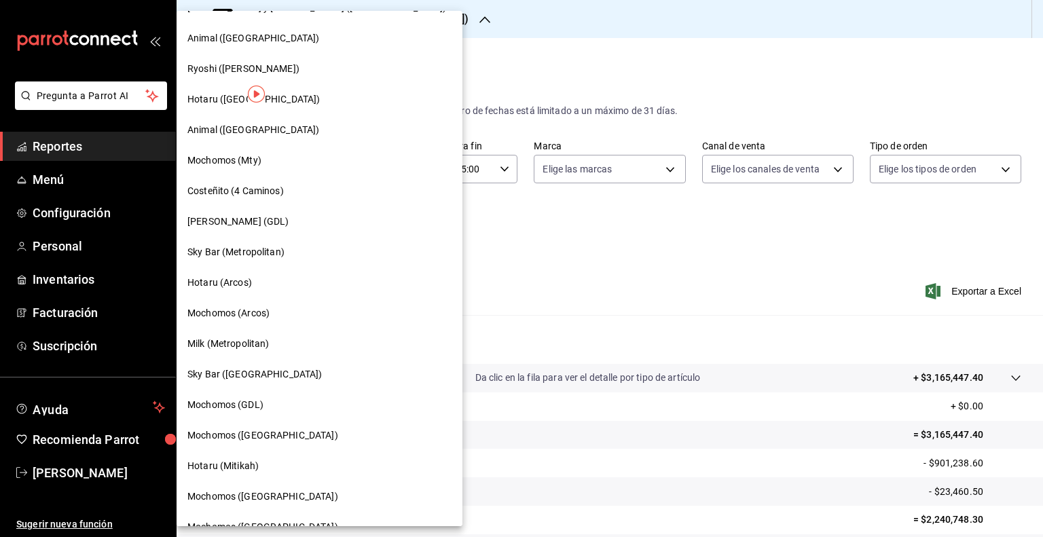
scroll to position [809, 0]
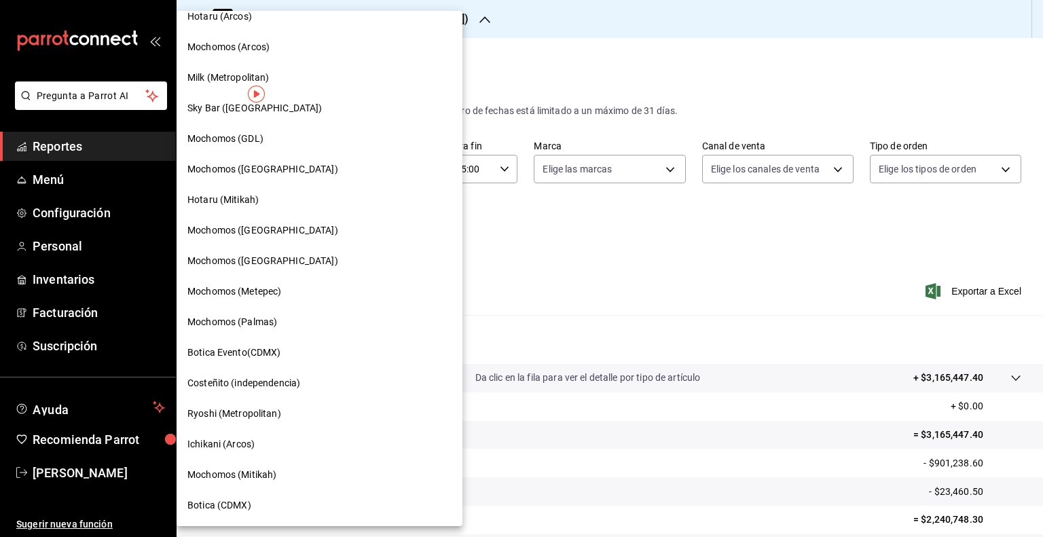
click at [297, 265] on div "Mochomos ([GEOGRAPHIC_DATA])" at bounding box center [319, 261] width 264 height 14
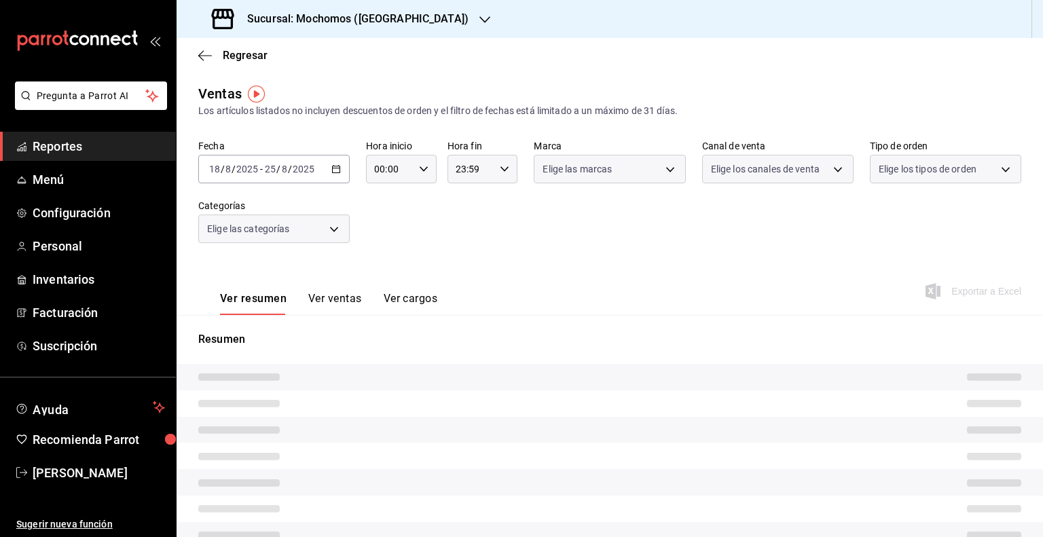
type input "05:00"
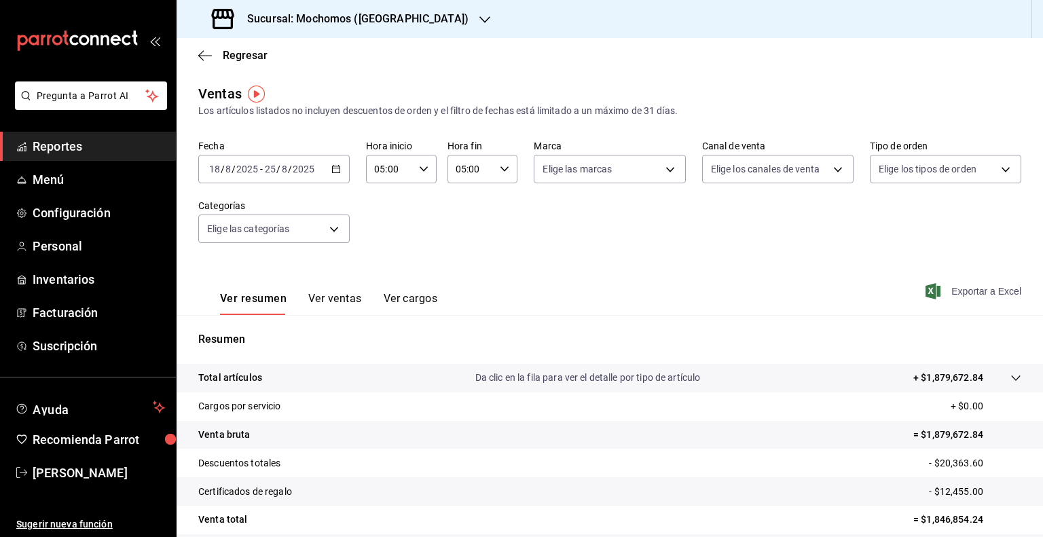
click at [986, 293] on span "Exportar a Excel" at bounding box center [974, 291] width 93 height 16
click at [915, 279] on div "Ver resumen Ver ventas Ver cargos Exportar a Excel" at bounding box center [610, 287] width 866 height 56
click at [932, 291] on span "Exportar a Excel" at bounding box center [974, 291] width 93 height 16
drag, startPoint x: 297, startPoint y: 21, endPoint x: 452, endPoint y: 27, distance: 155.6
click at [452, 27] on div "Sucursal: Mochomos ([GEOGRAPHIC_DATA])" at bounding box center [610, 19] width 866 height 38
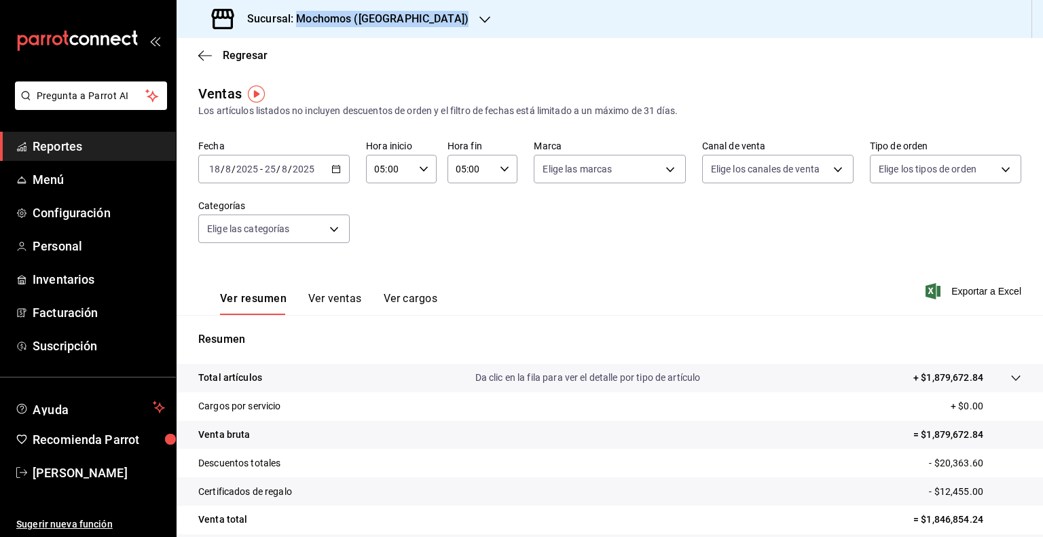
click at [343, 12] on h3 "Sucursal: Mochomos ([GEOGRAPHIC_DATA])" at bounding box center [352, 19] width 232 height 16
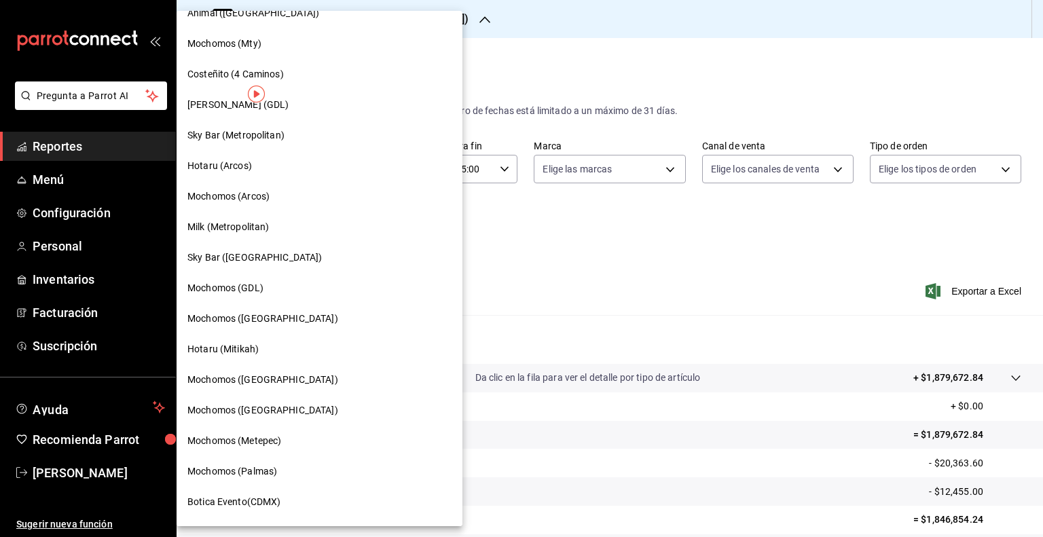
scroll to position [809, 0]
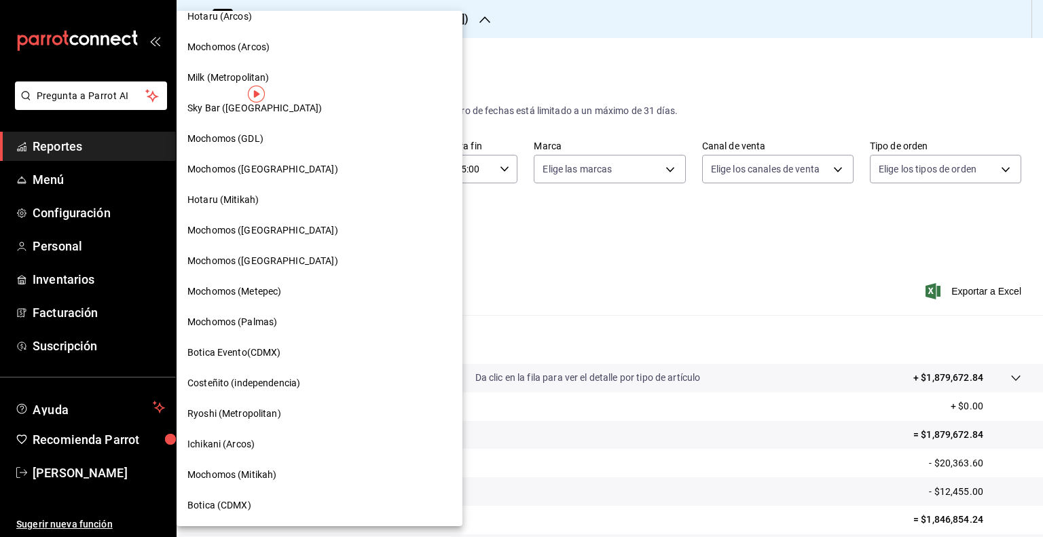
click at [269, 300] on div "Mochomos (Metepec)" at bounding box center [320, 291] width 286 height 31
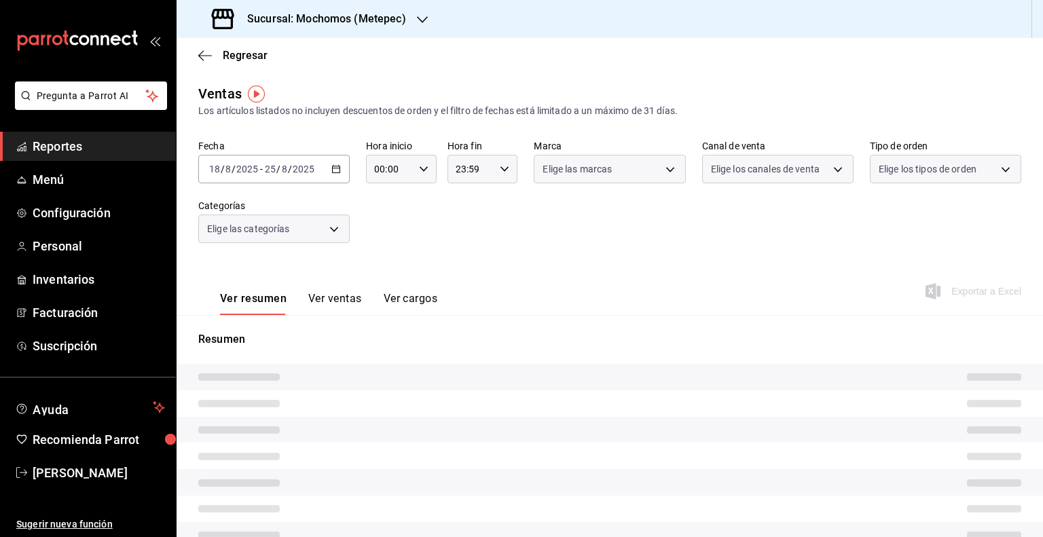
type input "05:00"
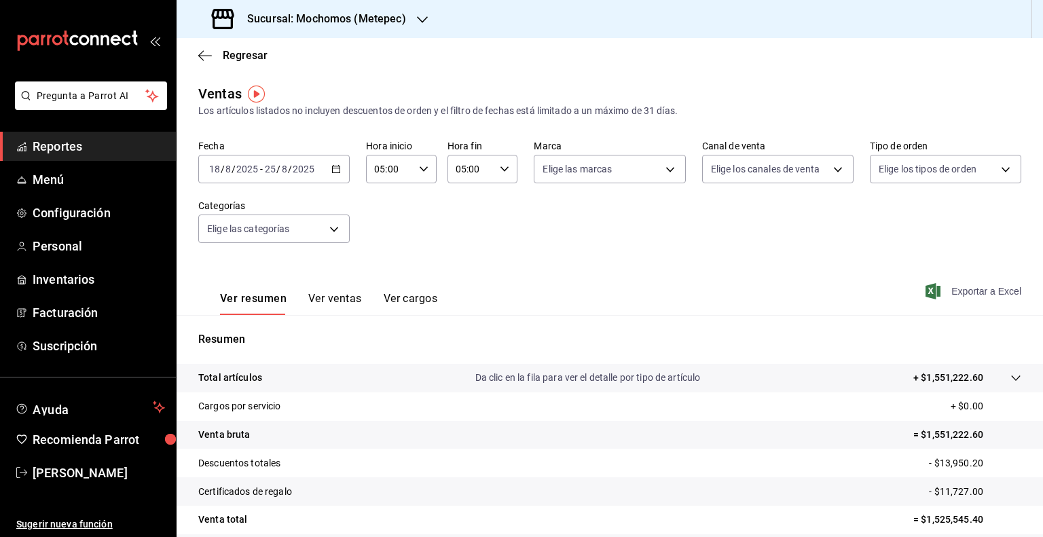
click at [958, 290] on span "Exportar a Excel" at bounding box center [974, 291] width 93 height 16
drag, startPoint x: 297, startPoint y: 20, endPoint x: 422, endPoint y: 18, distance: 124.3
click at [422, 18] on div "Sucursal: Mochomos (Metepec)" at bounding box center [310, 19] width 246 height 38
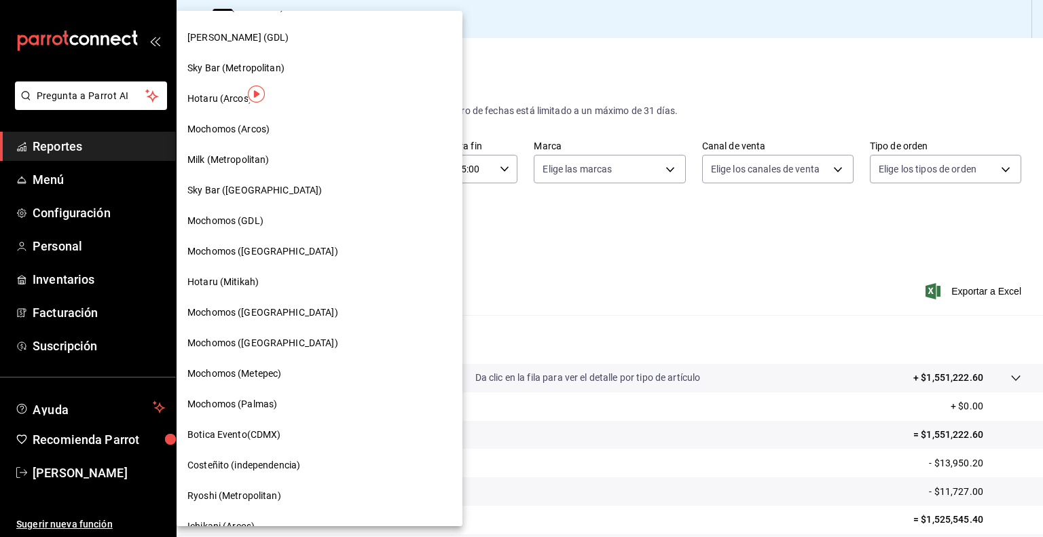
scroll to position [809, 0]
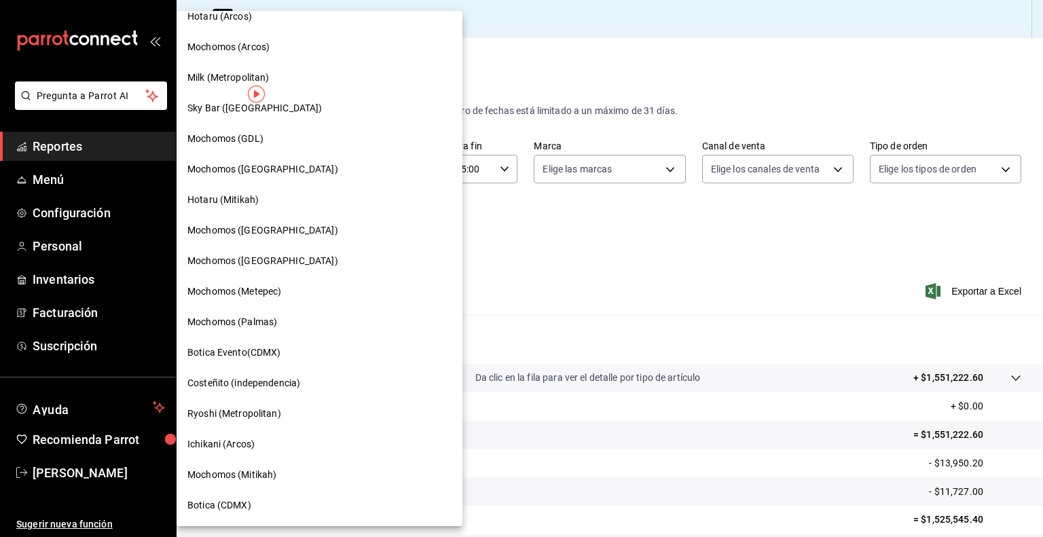
click at [274, 326] on span "Mochomos (Palmas)" at bounding box center [232, 322] width 90 height 14
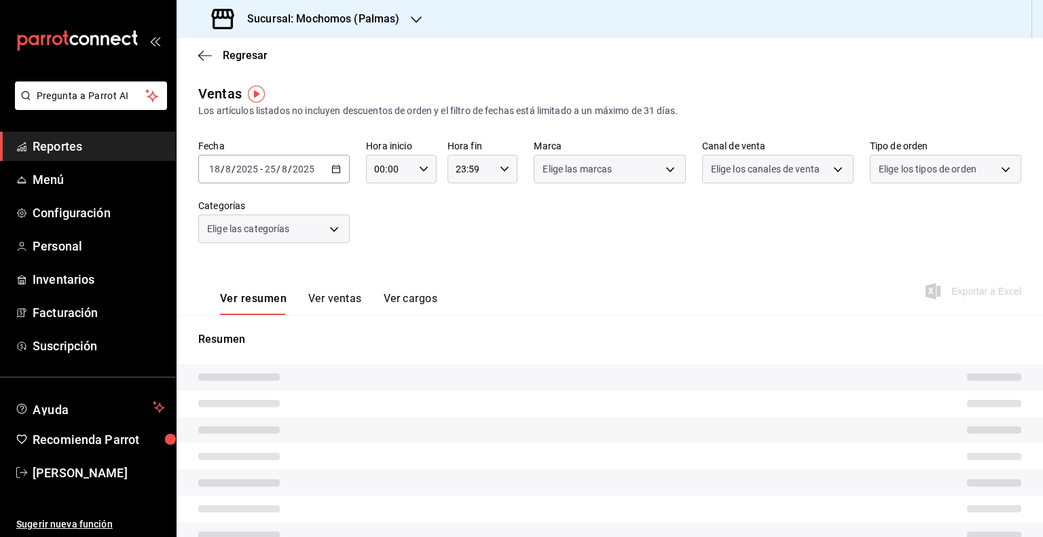
type input "05:00"
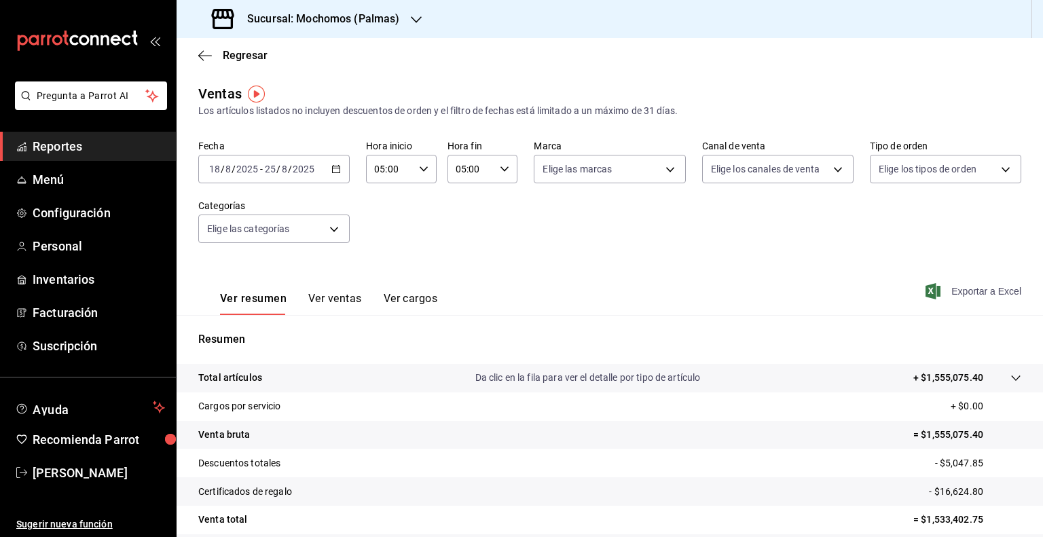
click at [966, 291] on span "Exportar a Excel" at bounding box center [974, 291] width 93 height 16
drag, startPoint x: 295, startPoint y: 18, endPoint x: 424, endPoint y: 37, distance: 129.6
click at [424, 37] on div "Sucursal: Mochomos (Palmas)" at bounding box center [307, 19] width 240 height 38
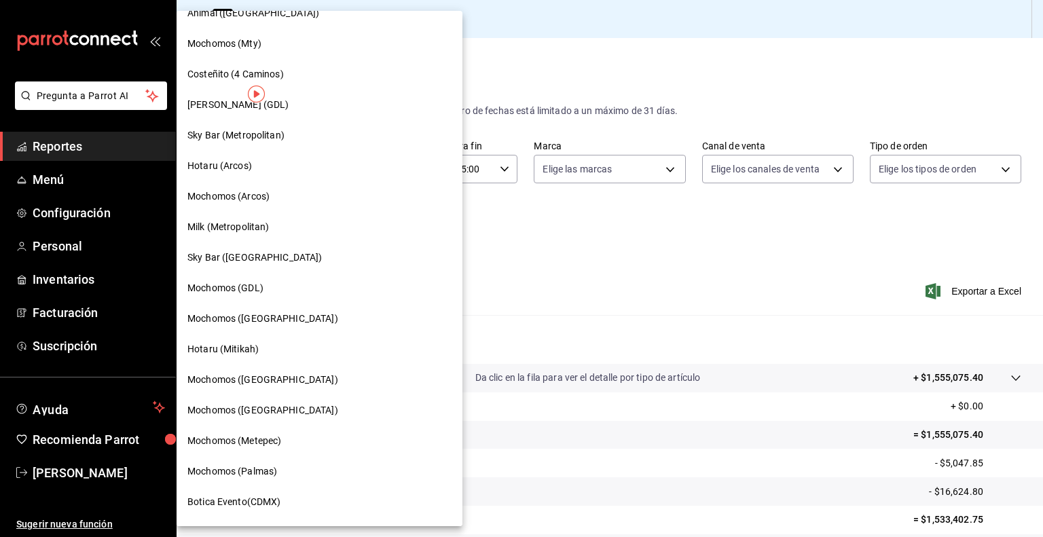
scroll to position [809, 0]
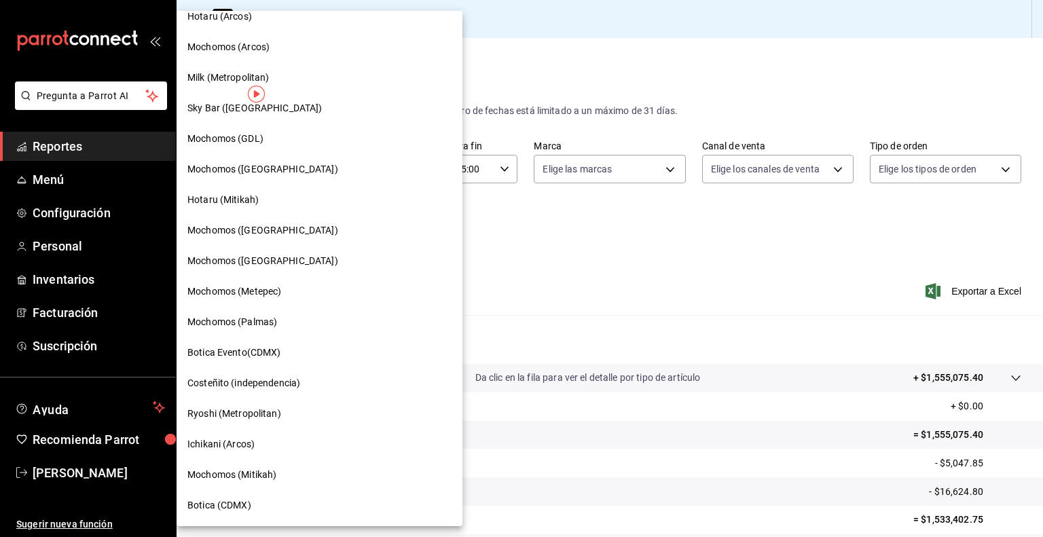
click at [263, 418] on span "Ryoshi (Metropolitan)" at bounding box center [234, 414] width 94 height 14
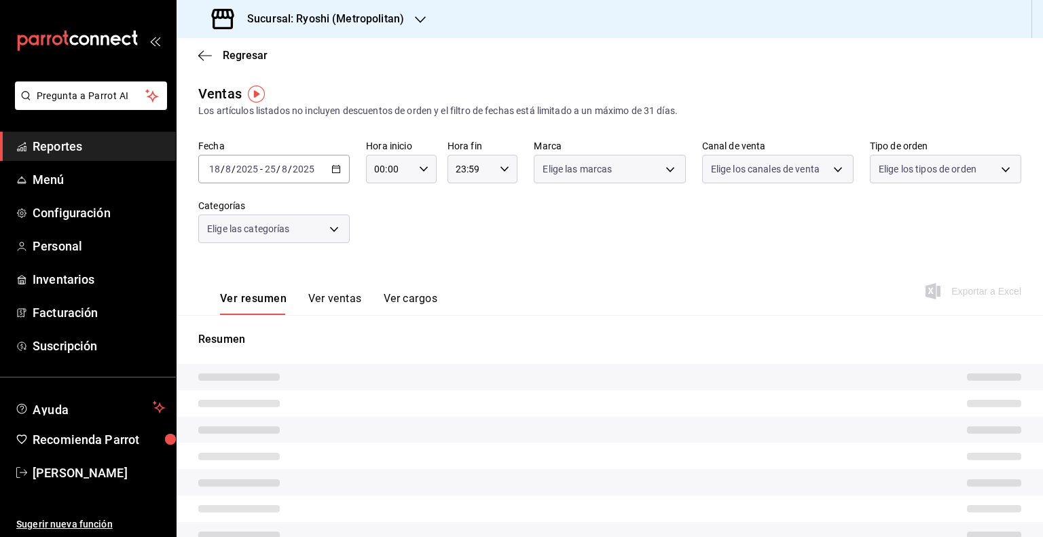
type input "05:00"
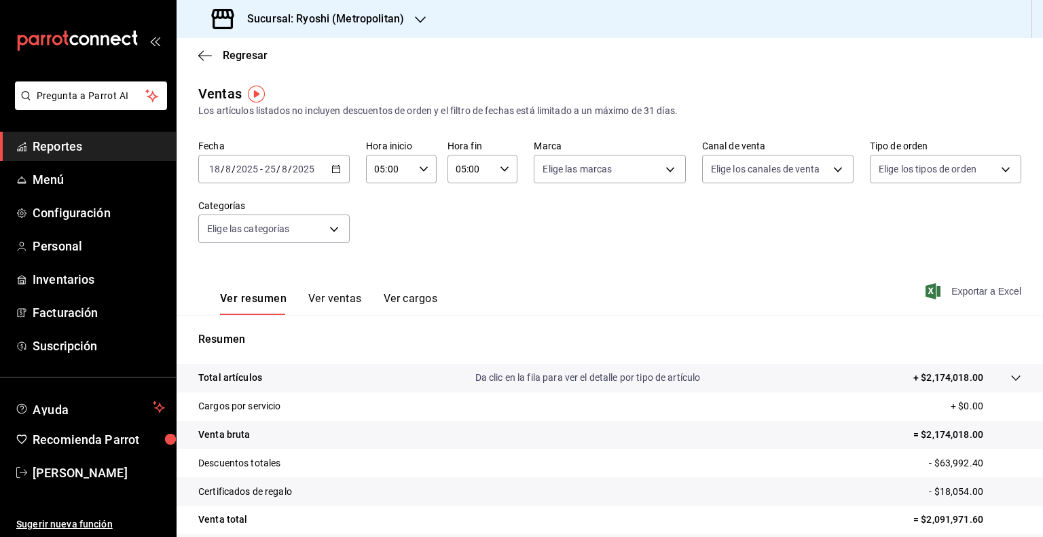
click at [957, 289] on span "Exportar a Excel" at bounding box center [974, 291] width 93 height 16
drag, startPoint x: 295, startPoint y: 18, endPoint x: 416, endPoint y: 24, distance: 121.0
click at [416, 24] on div "Sucursal: Ryoshi (Metropolitan)" at bounding box center [309, 19] width 244 height 38
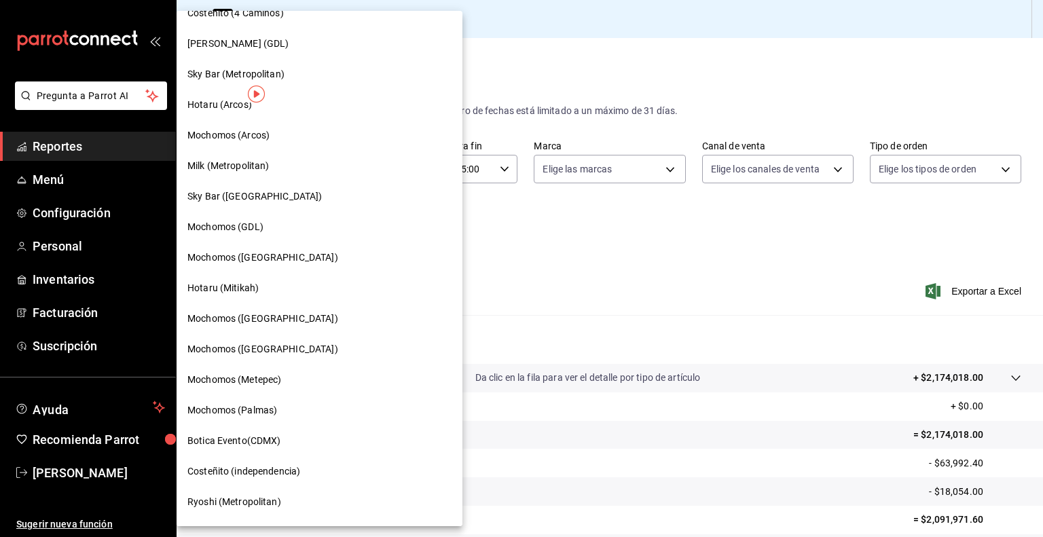
scroll to position [809, 0]
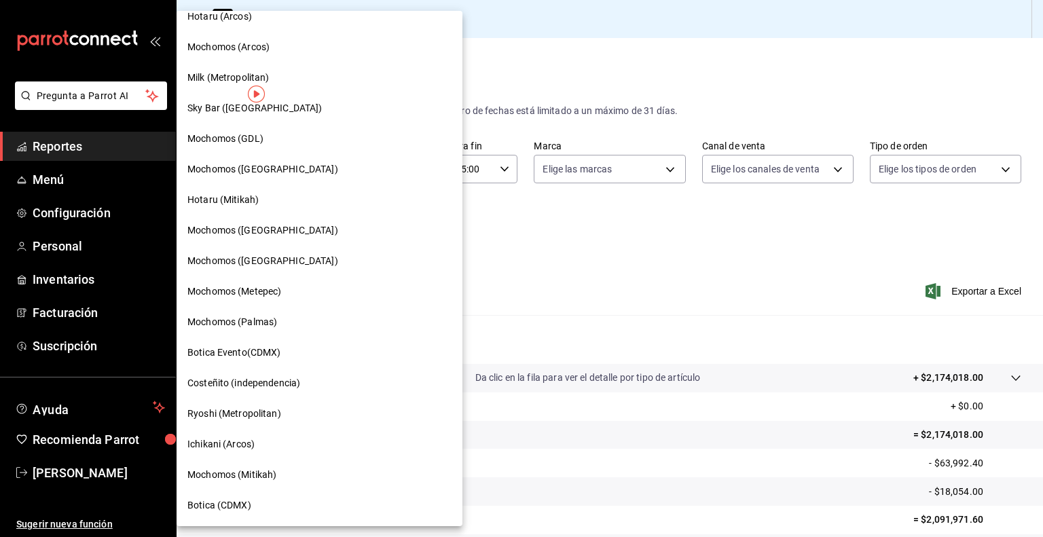
click at [250, 475] on span "Mochomos (Mitikah)" at bounding box center [231, 475] width 89 height 14
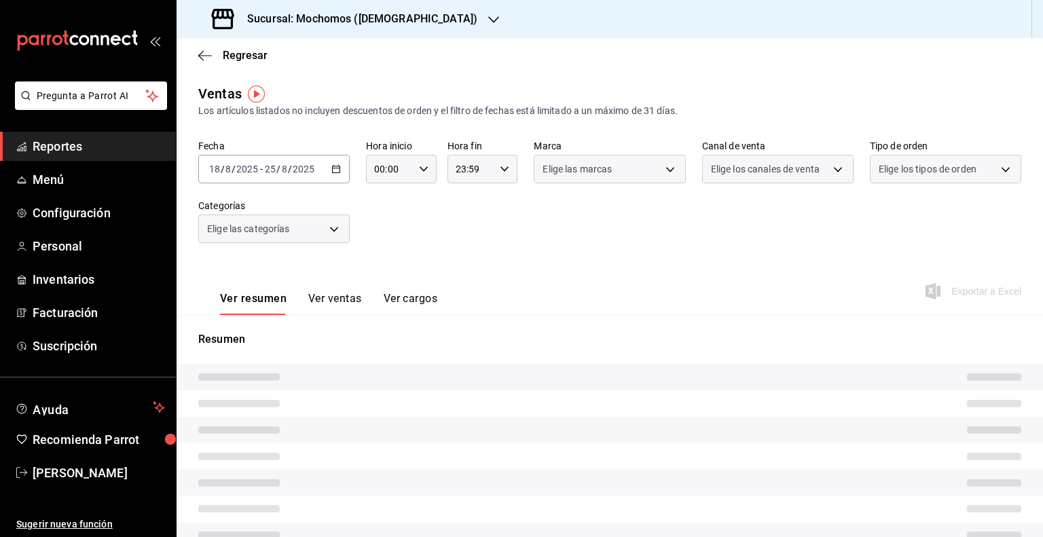
type input "05:00"
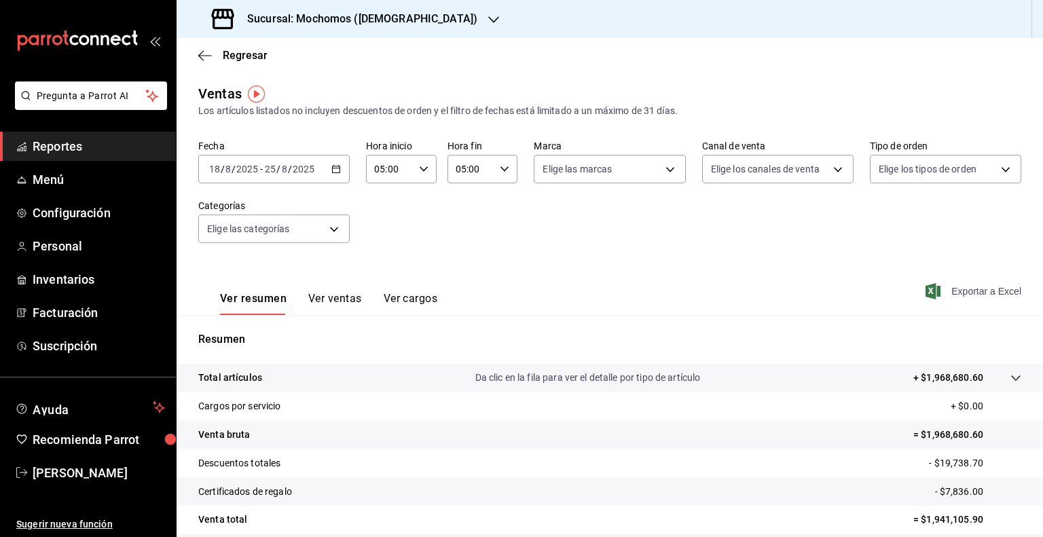
click at [936, 293] on span "Exportar a Excel" at bounding box center [974, 291] width 93 height 16
drag, startPoint x: 297, startPoint y: 19, endPoint x: 418, endPoint y: 17, distance: 121.6
click at [418, 17] on div "Sucursal: Mochomos ([DEMOGRAPHIC_DATA])" at bounding box center [345, 19] width 317 height 38
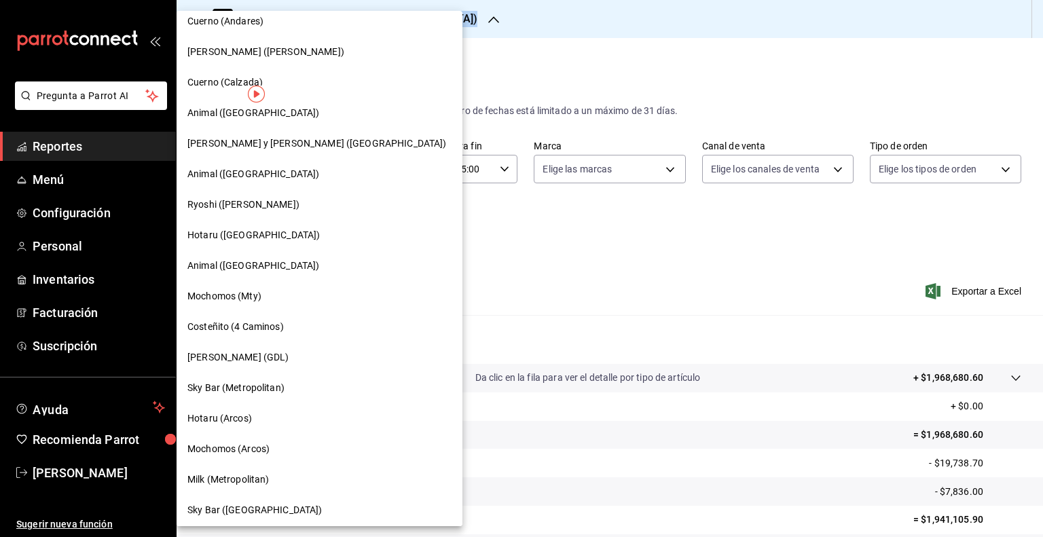
scroll to position [809, 0]
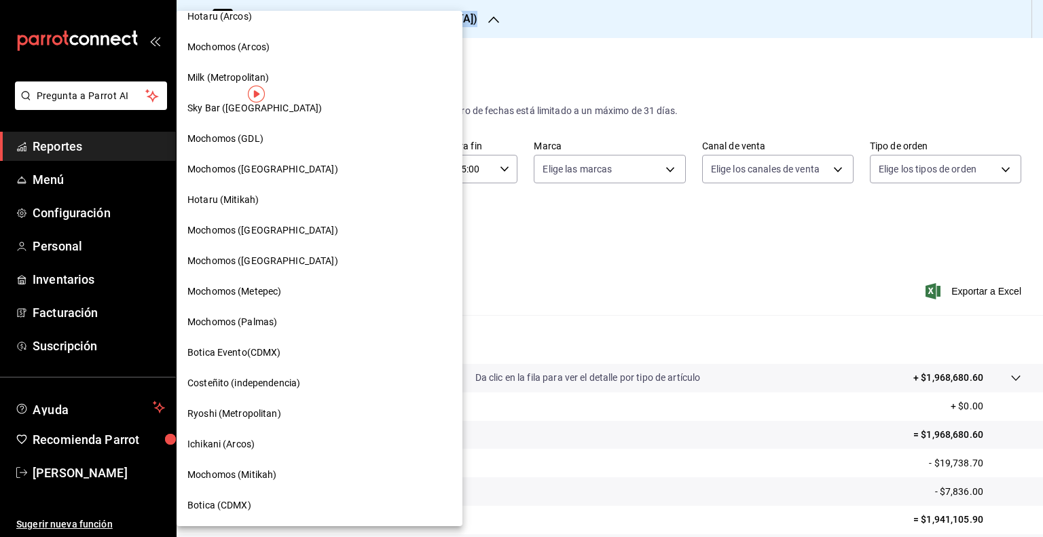
click at [274, 509] on div "Botica (CDMX)" at bounding box center [319, 505] width 264 height 14
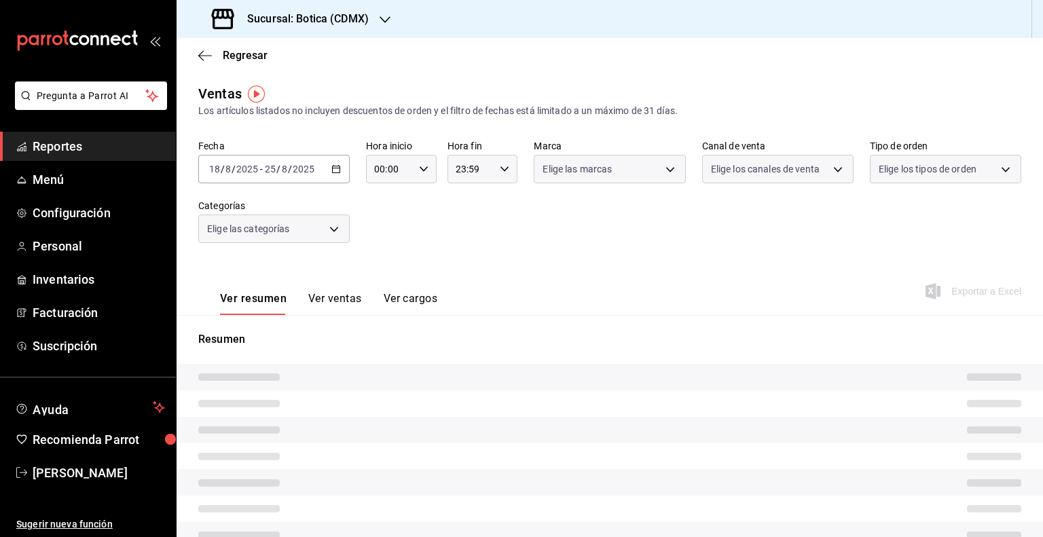
type input "05:00"
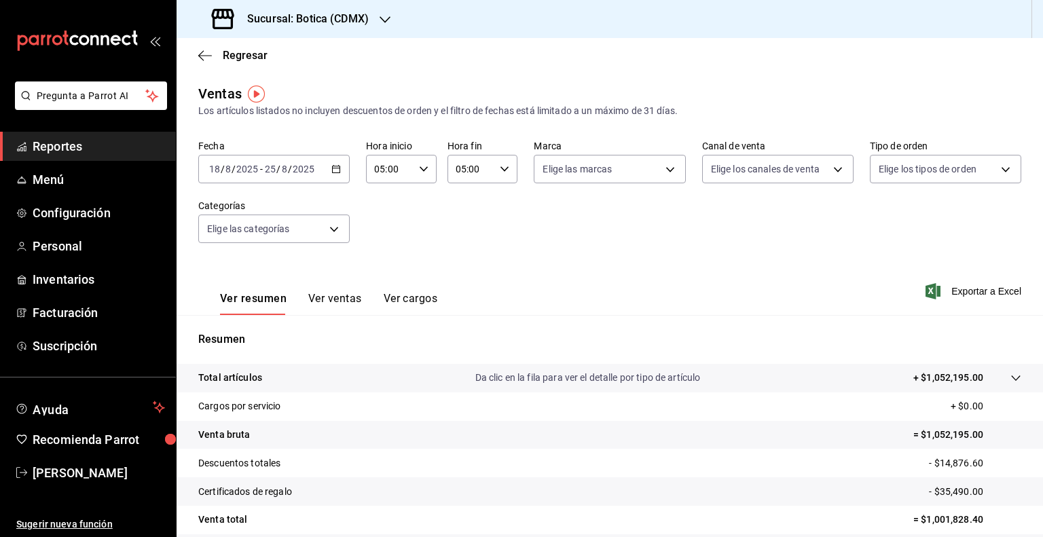
click at [383, 29] on div "Sucursal: Botica (CDMX)" at bounding box center [291, 19] width 208 height 38
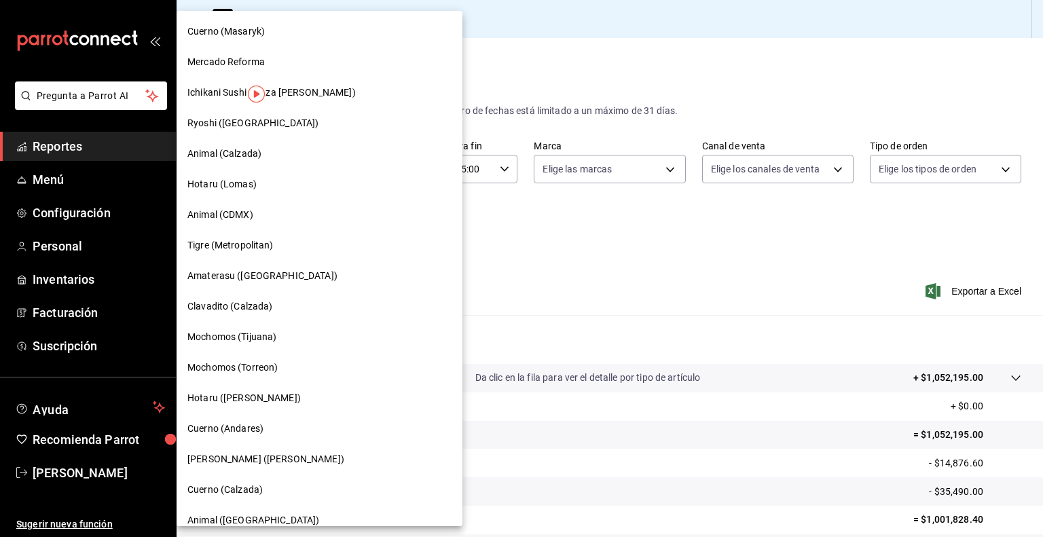
click at [705, 121] on div at bounding box center [521, 268] width 1043 height 537
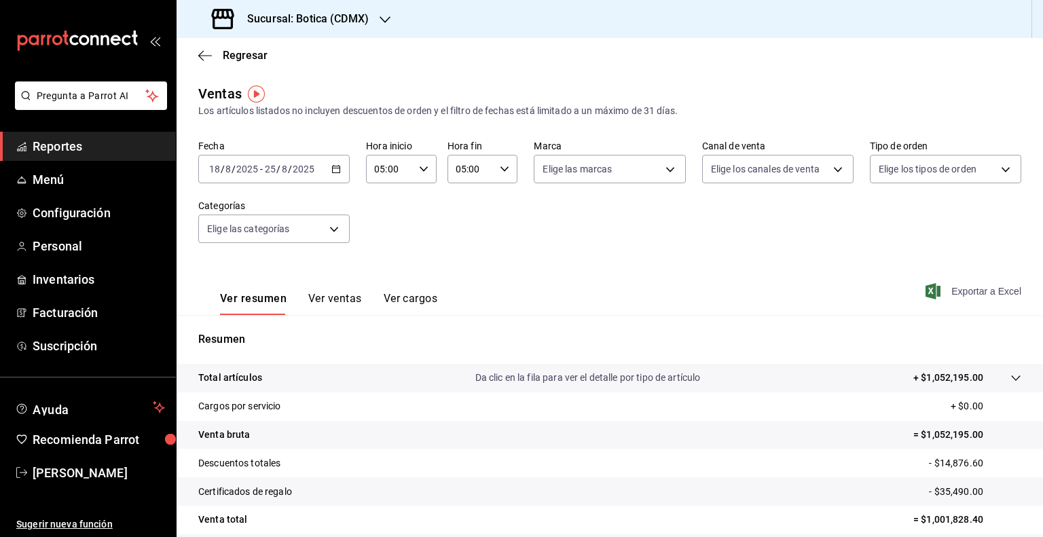
click at [1006, 291] on span "Exportar a Excel" at bounding box center [974, 291] width 93 height 16
drag, startPoint x: 297, startPoint y: 21, endPoint x: 388, endPoint y: 21, distance: 91.7
click at [388, 21] on div "Sucursal: Botica (CDMX)" at bounding box center [291, 19] width 208 height 38
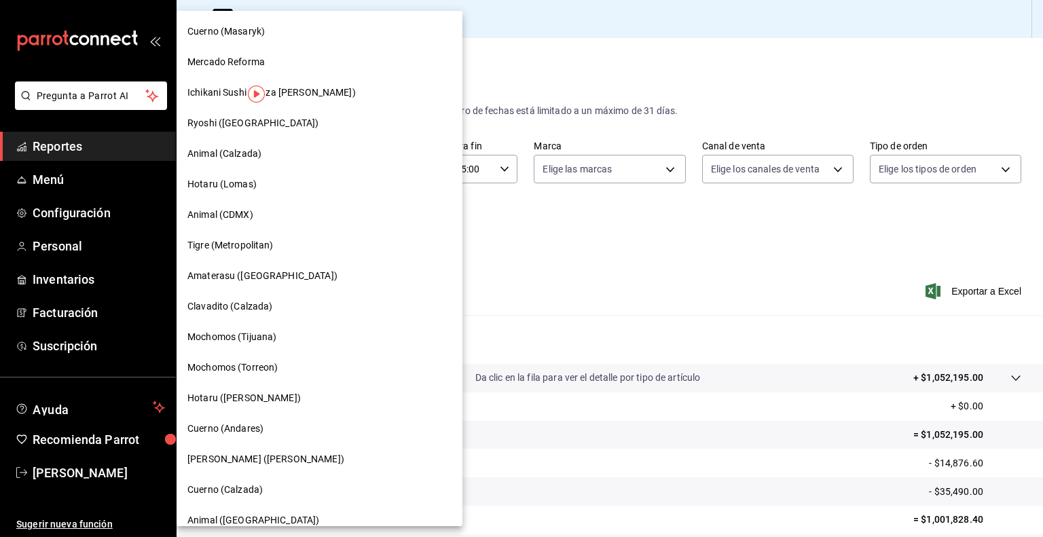
click at [486, 217] on div at bounding box center [521, 268] width 1043 height 537
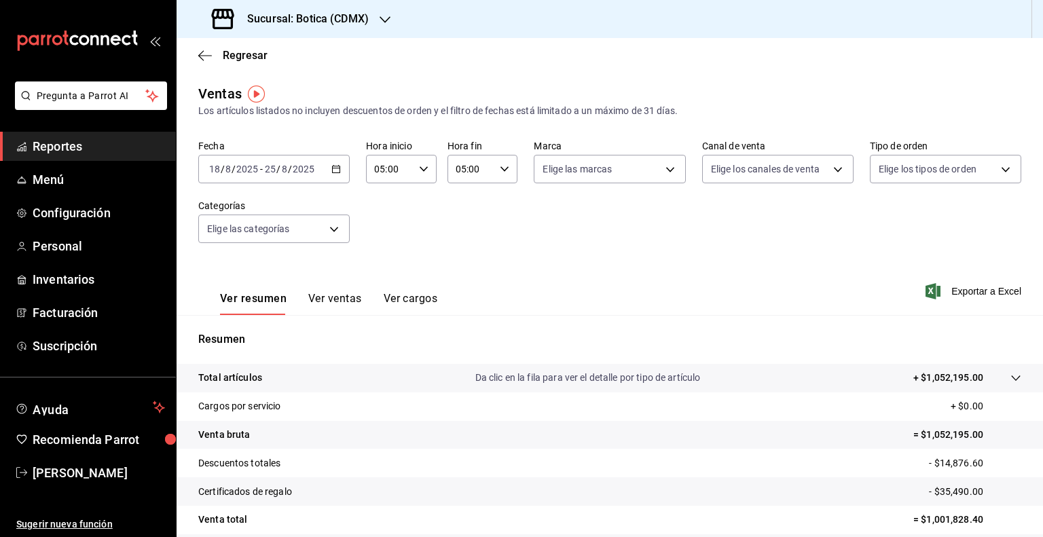
drag, startPoint x: 73, startPoint y: 151, endPoint x: 90, endPoint y: 150, distance: 17.0
click at [73, 151] on span "Reportes" at bounding box center [99, 146] width 132 height 18
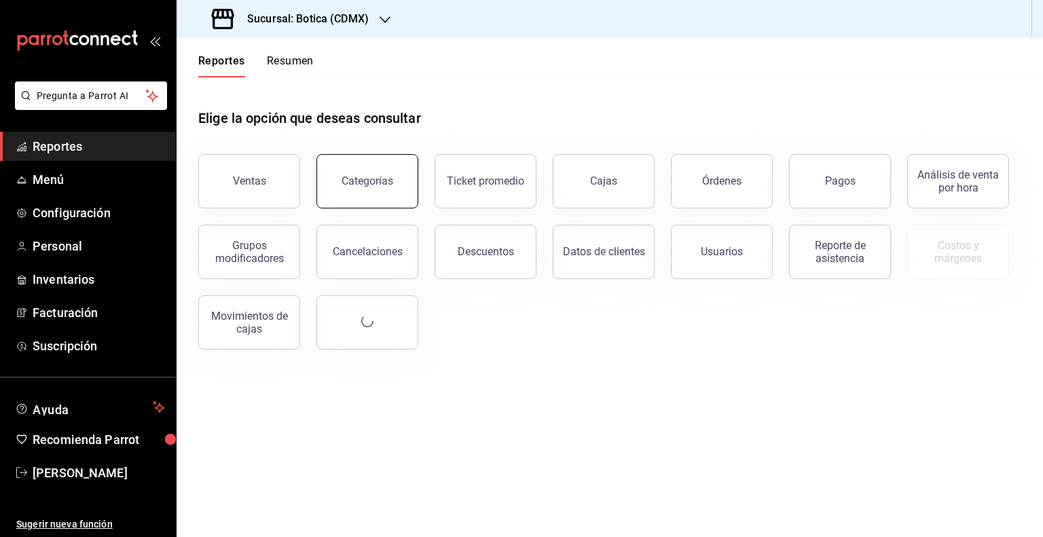
click at [375, 178] on div "Categorías" at bounding box center [368, 181] width 52 height 13
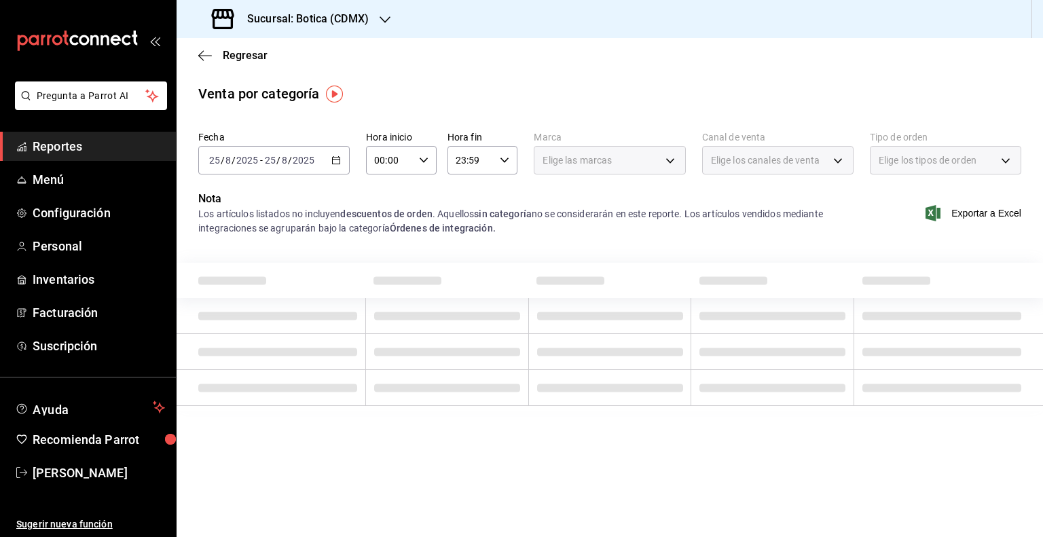
click at [66, 148] on span "Reportes" at bounding box center [99, 146] width 132 height 18
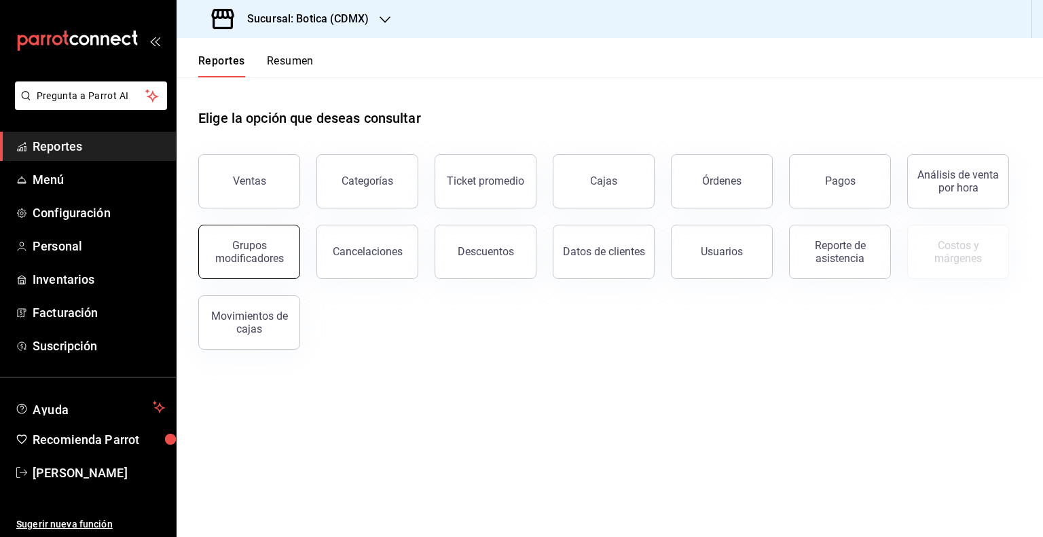
click at [260, 258] on div "Grupos modificadores" at bounding box center [249, 252] width 84 height 26
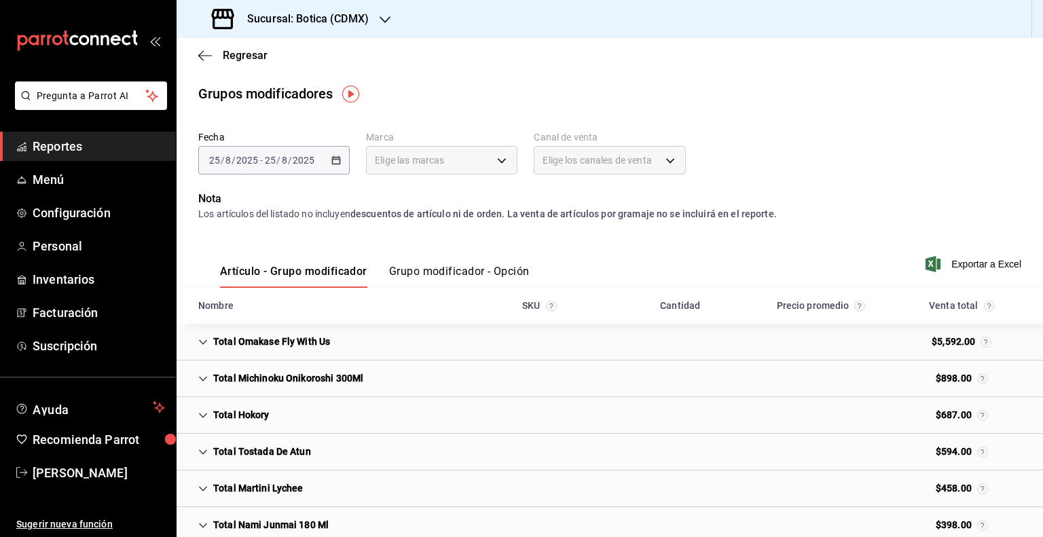
click at [479, 274] on button "Grupo modificador - Opción" at bounding box center [459, 276] width 141 height 23
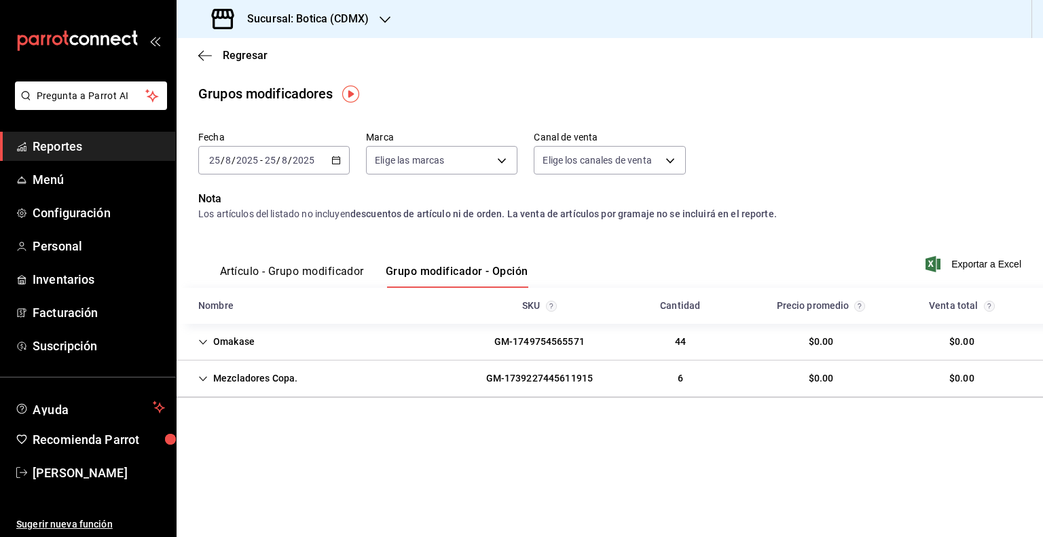
click at [329, 164] on div "[DATE] [DATE] - [DATE] [DATE]" at bounding box center [273, 160] width 151 height 29
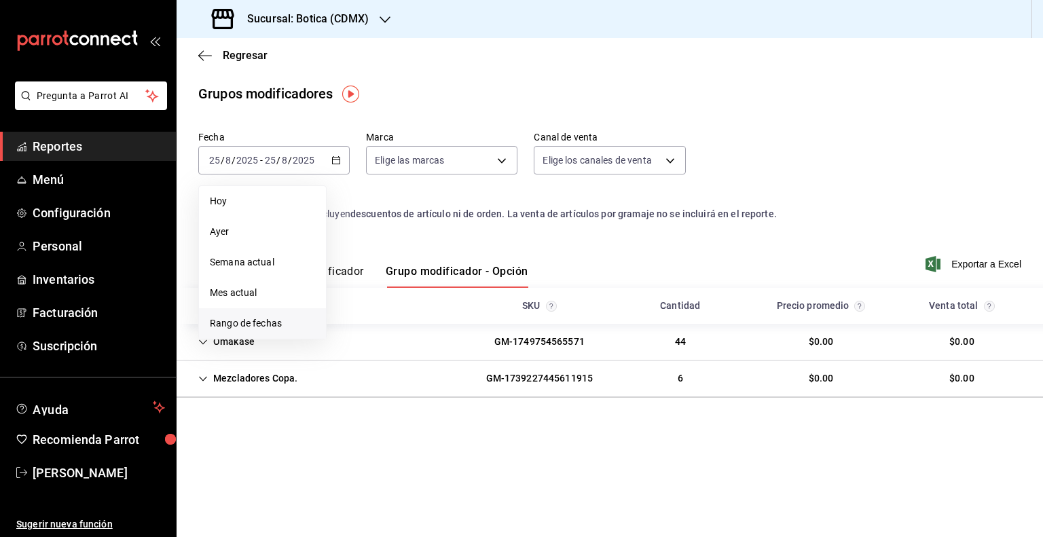
click at [246, 320] on span "Rango de fechas" at bounding box center [262, 323] width 105 height 14
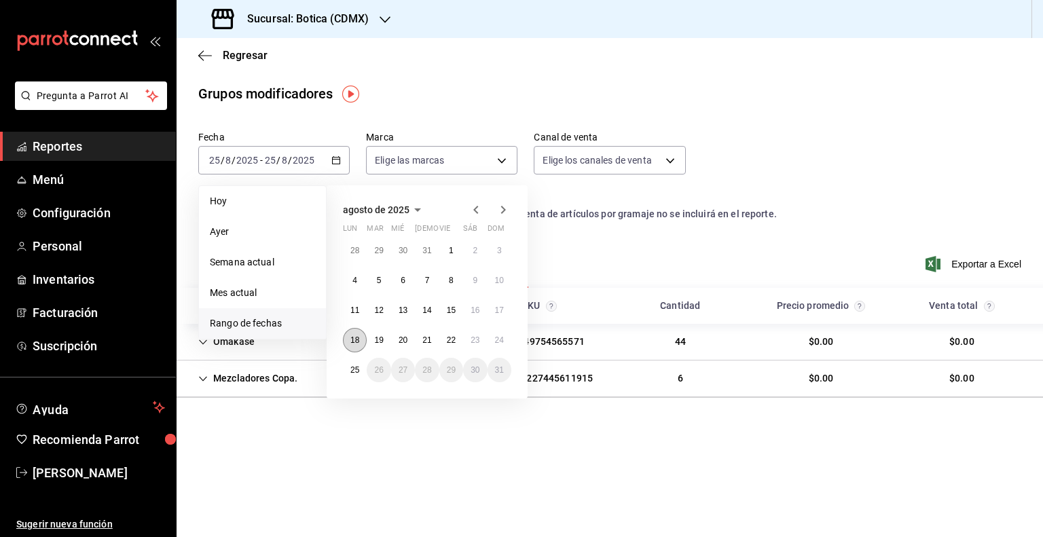
click at [355, 347] on button "18" at bounding box center [355, 340] width 24 height 24
click at [500, 337] on abbr "24" at bounding box center [499, 340] width 9 height 10
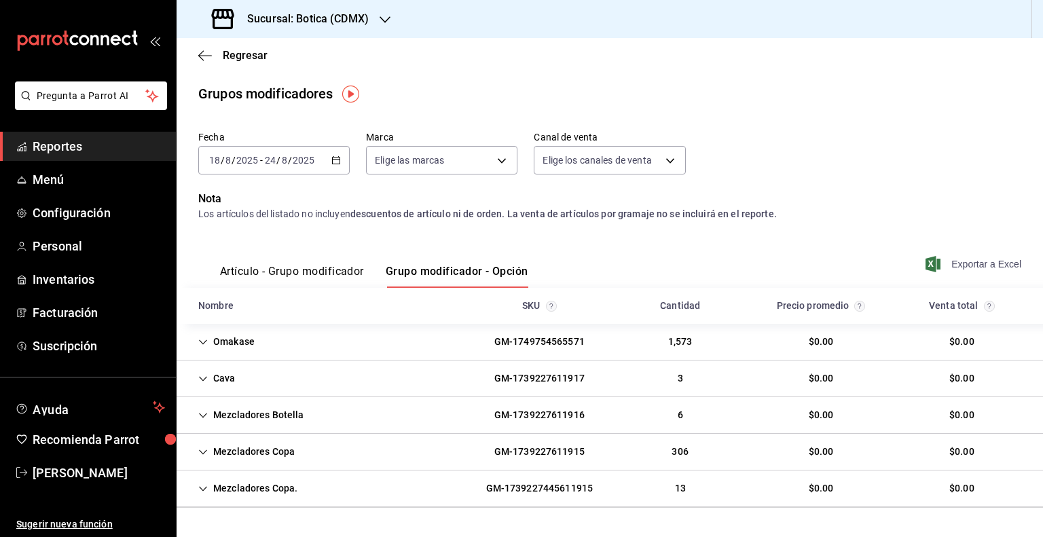
click at [940, 264] on span "Exportar a Excel" at bounding box center [974, 264] width 93 height 16
click at [363, 32] on div "Sucursal: Botica (CDMX)" at bounding box center [291, 19] width 208 height 38
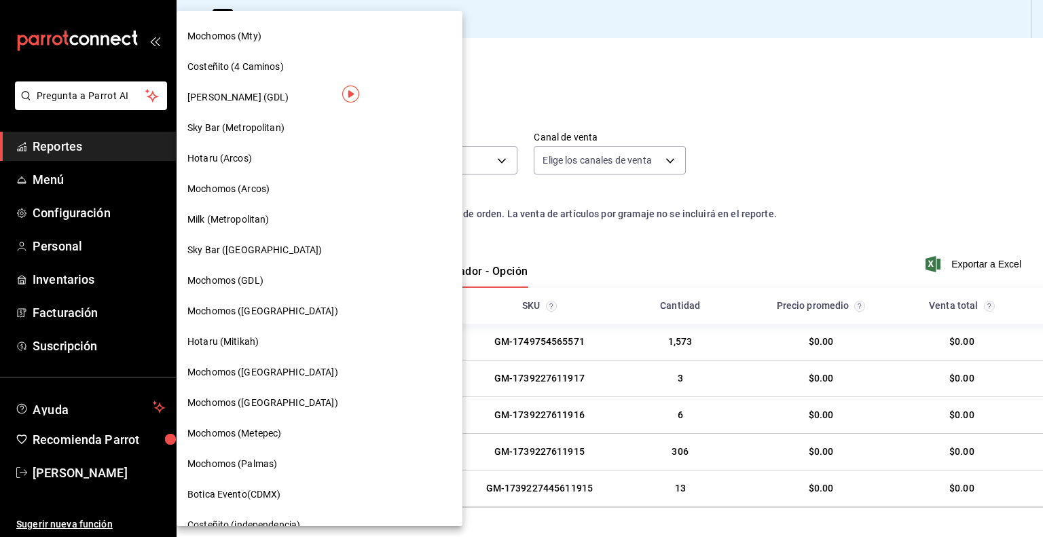
scroll to position [809, 0]
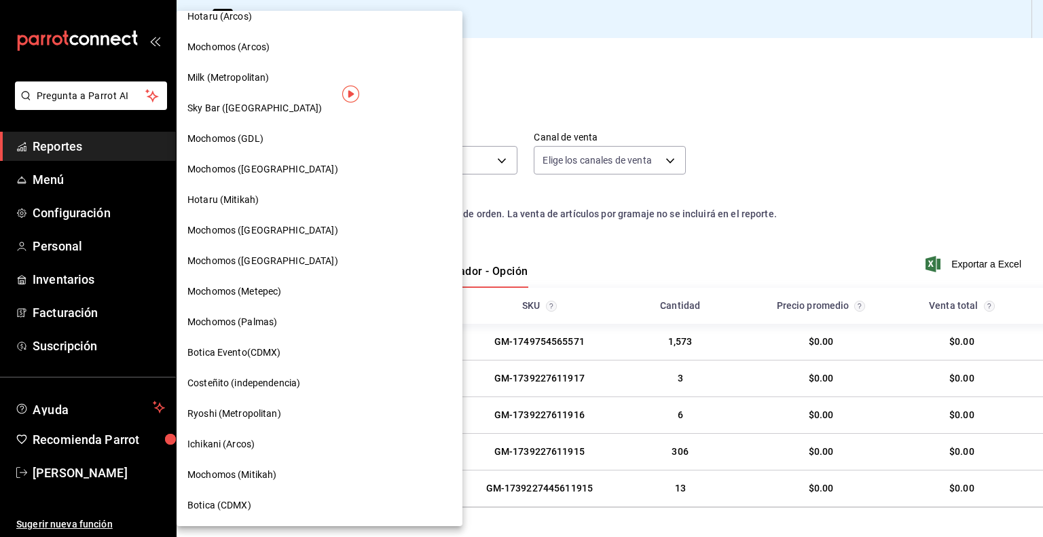
click at [272, 478] on span "Mochomos (Mitikah)" at bounding box center [231, 475] width 89 height 14
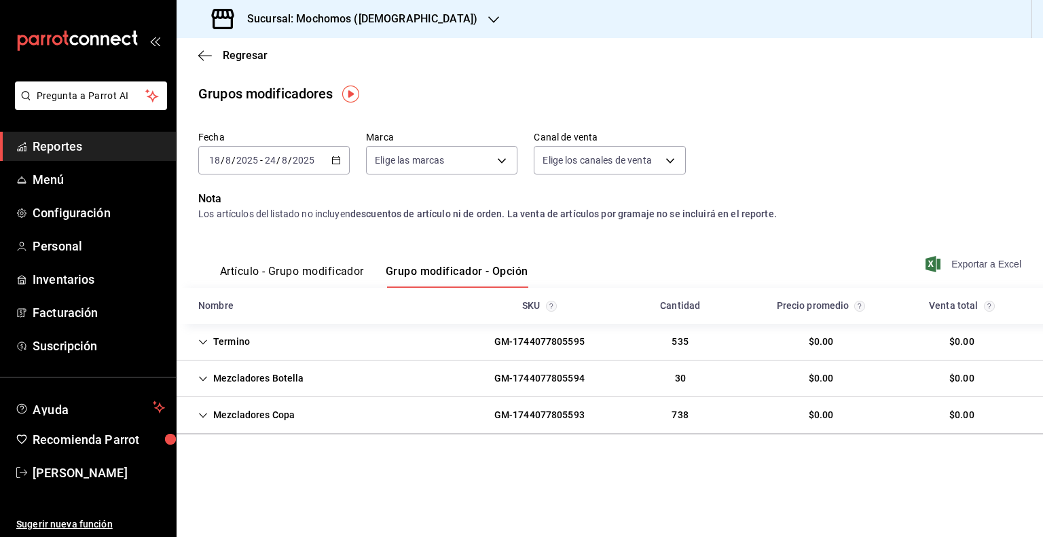
click at [974, 257] on span "Exportar a Excel" at bounding box center [974, 264] width 93 height 16
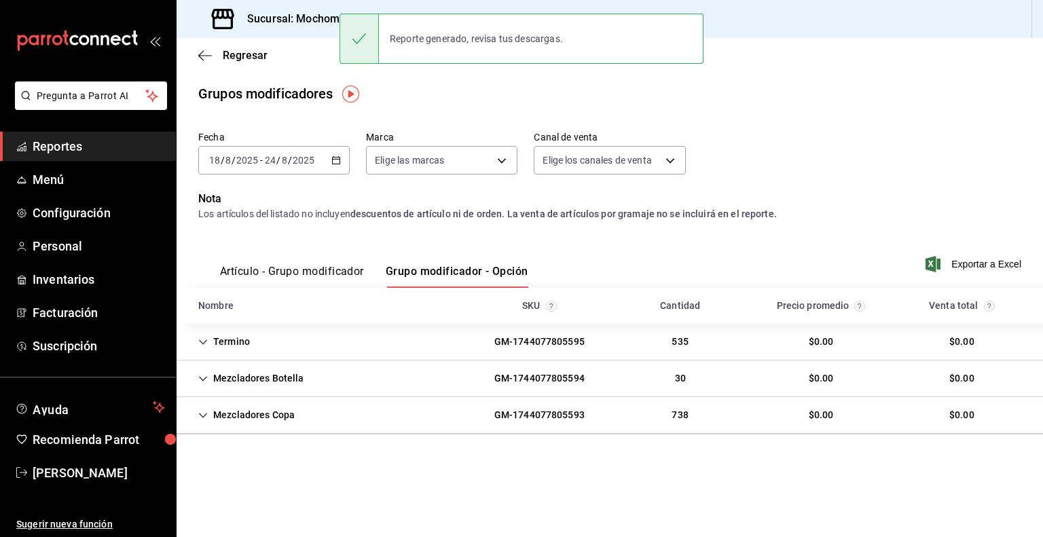
click at [296, 25] on h3 "Sucursal: Mochomos ([DEMOGRAPHIC_DATA])" at bounding box center [356, 19] width 241 height 16
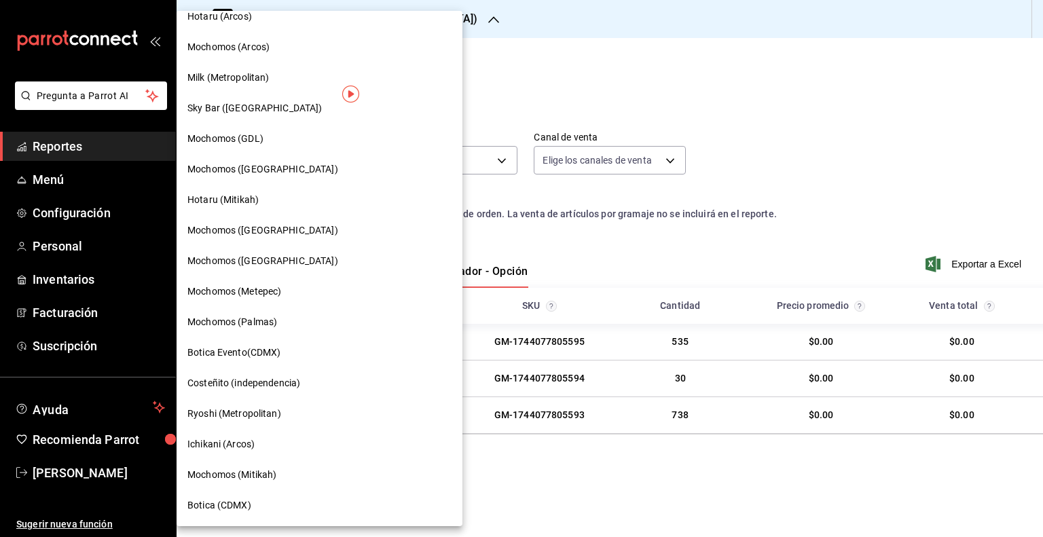
click at [255, 416] on span "Ryoshi (Metropolitan)" at bounding box center [234, 414] width 94 height 14
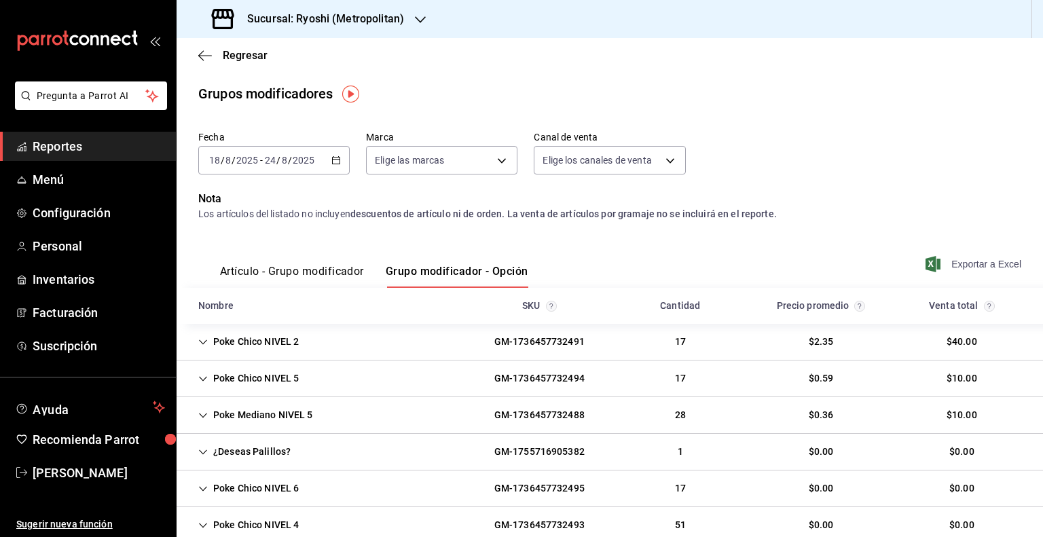
click at [932, 260] on span "Exportar a Excel" at bounding box center [974, 264] width 93 height 16
click at [382, 26] on h3 "Sucursal: Ryoshi (Metropolitan)" at bounding box center [320, 19] width 168 height 16
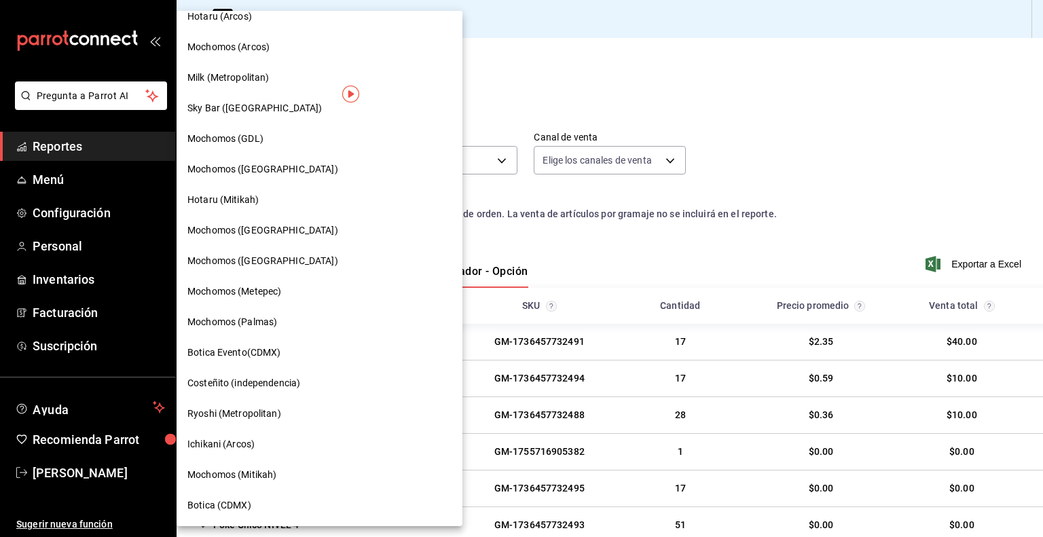
click at [263, 328] on span "Mochomos (Palmas)" at bounding box center [232, 322] width 90 height 14
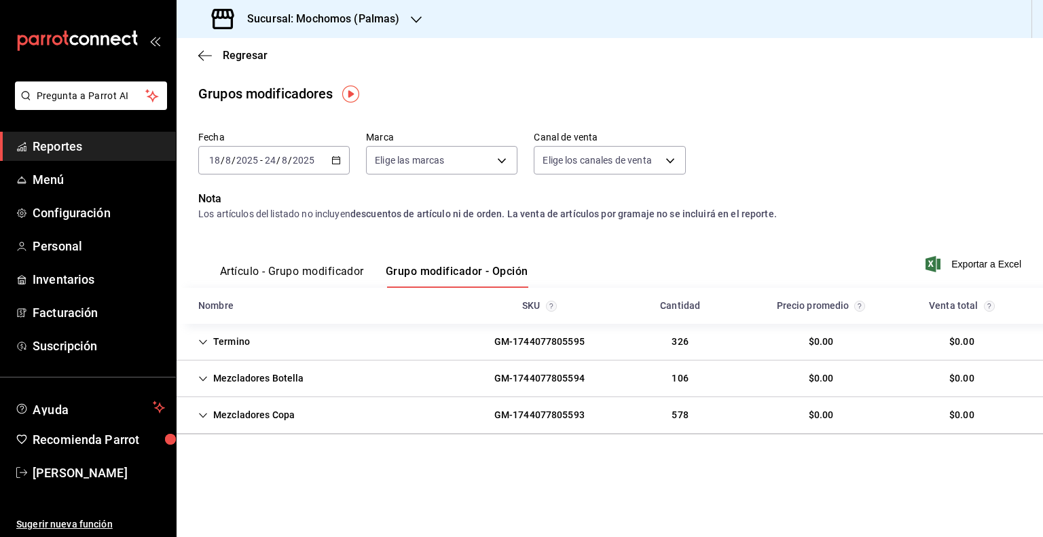
click at [957, 268] on span "Exportar a Excel" at bounding box center [974, 264] width 93 height 16
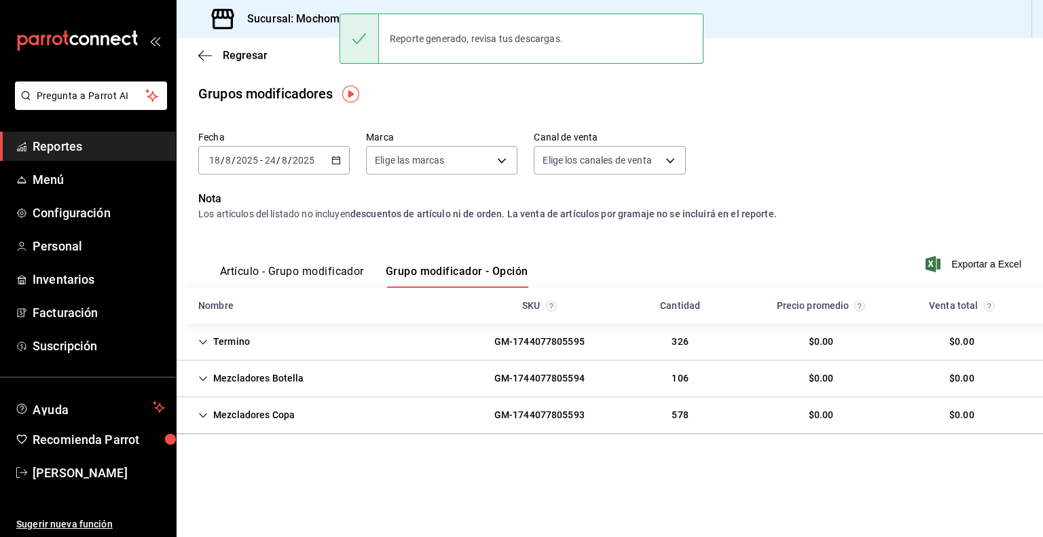
click at [771, 150] on div "Fecha [DATE] [DATE] - [DATE] [DATE] Marca Elige las marcas Canal de venta Elige…" at bounding box center [609, 158] width 823 height 65
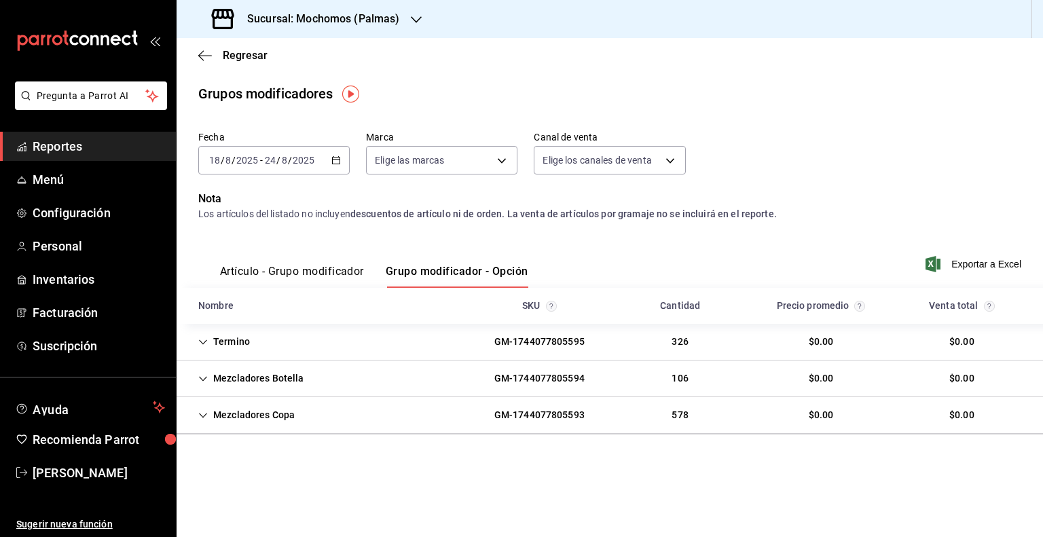
click at [388, 26] on h3 "Sucursal: Mochomos (Palmas)" at bounding box center [318, 19] width 164 height 16
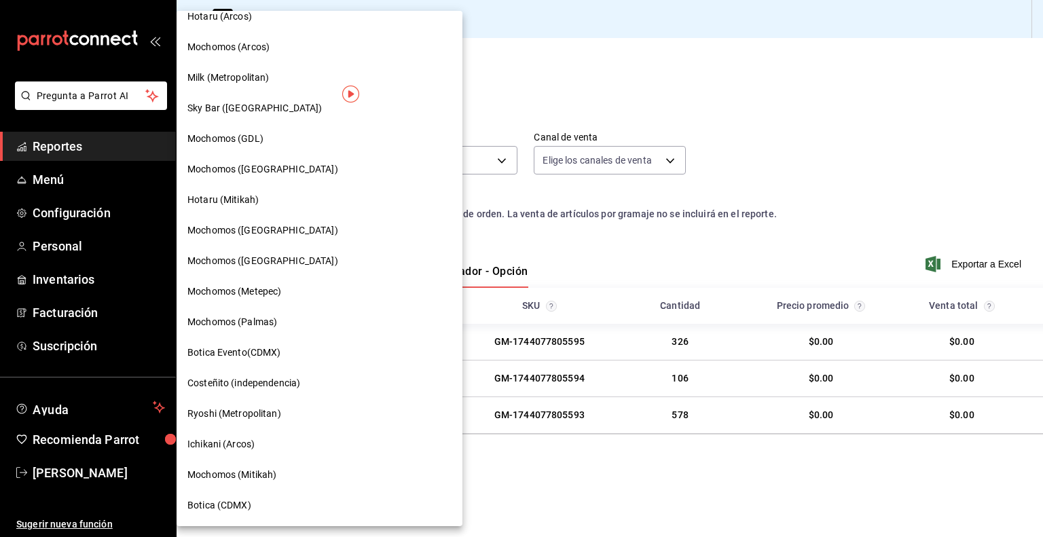
click at [998, 181] on div at bounding box center [521, 268] width 1043 height 537
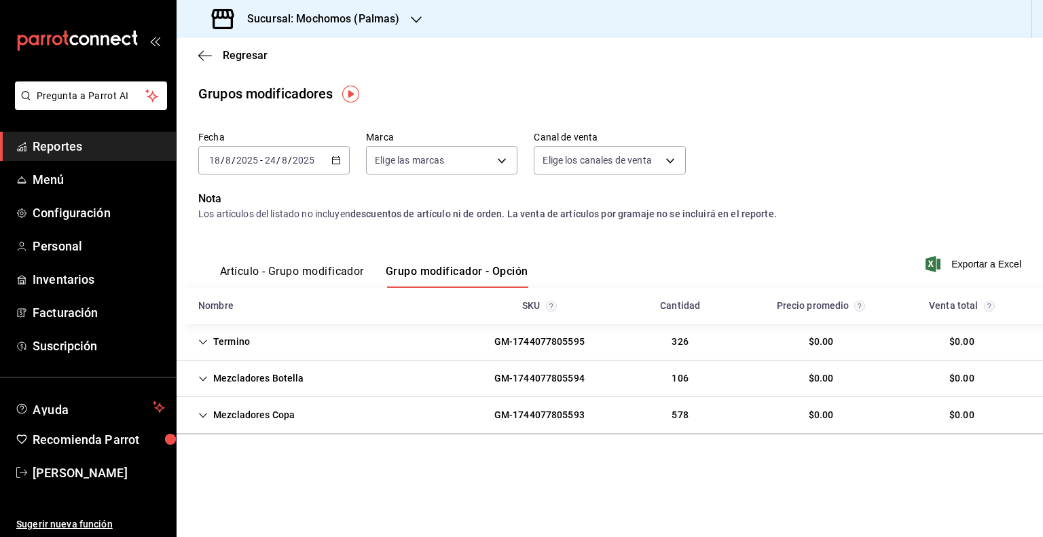
click at [386, 26] on h3 "Sucursal: Mochomos (Palmas)" at bounding box center [318, 19] width 164 height 16
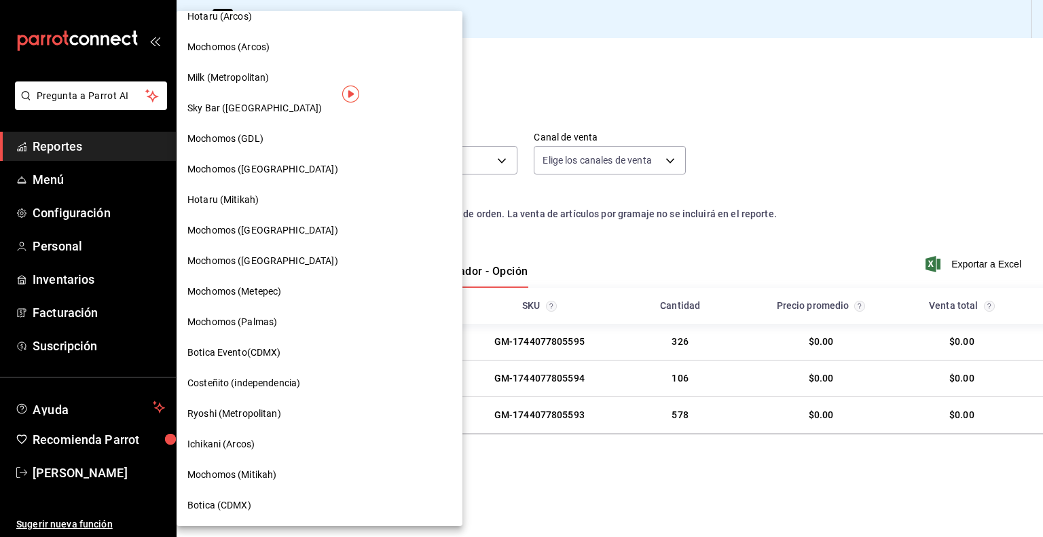
click at [300, 291] on div "Mochomos (Metepec)" at bounding box center [319, 292] width 264 height 14
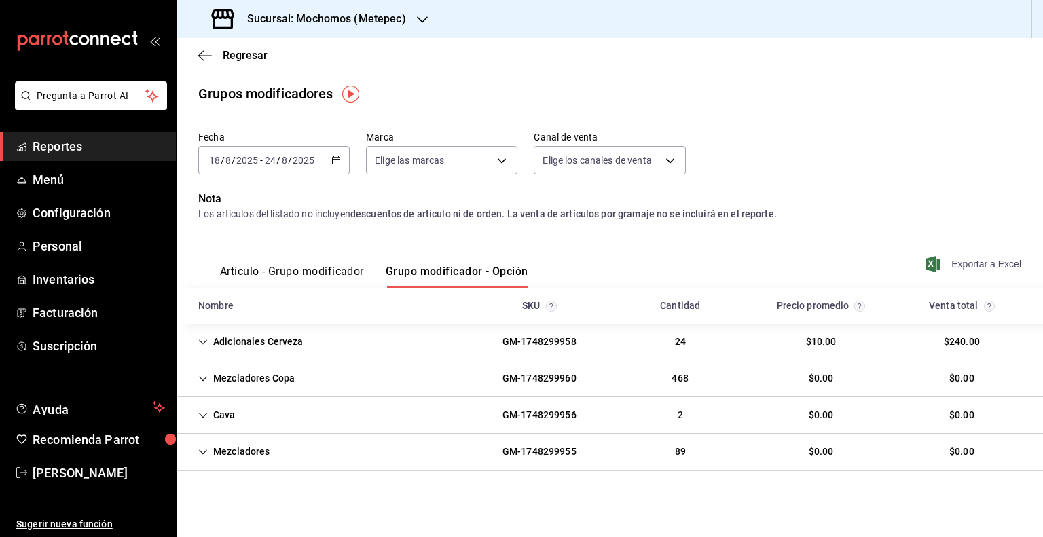
click at [957, 265] on span "Exportar a Excel" at bounding box center [974, 264] width 93 height 16
click at [308, 15] on h3 "Sucursal: Mochomos (Metepec)" at bounding box center [321, 19] width 170 height 16
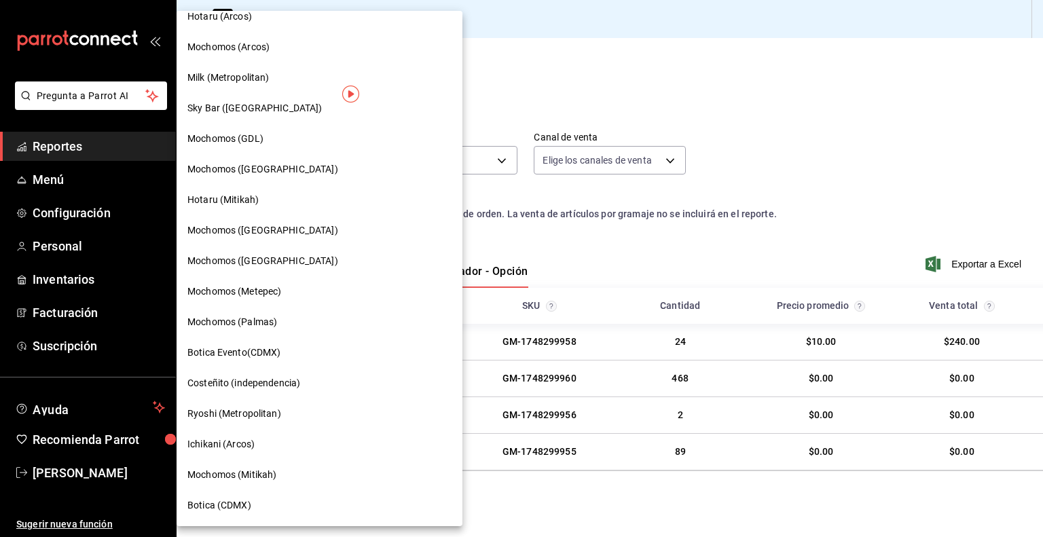
click at [272, 263] on span "Mochomos ([GEOGRAPHIC_DATA])" at bounding box center [262, 261] width 151 height 14
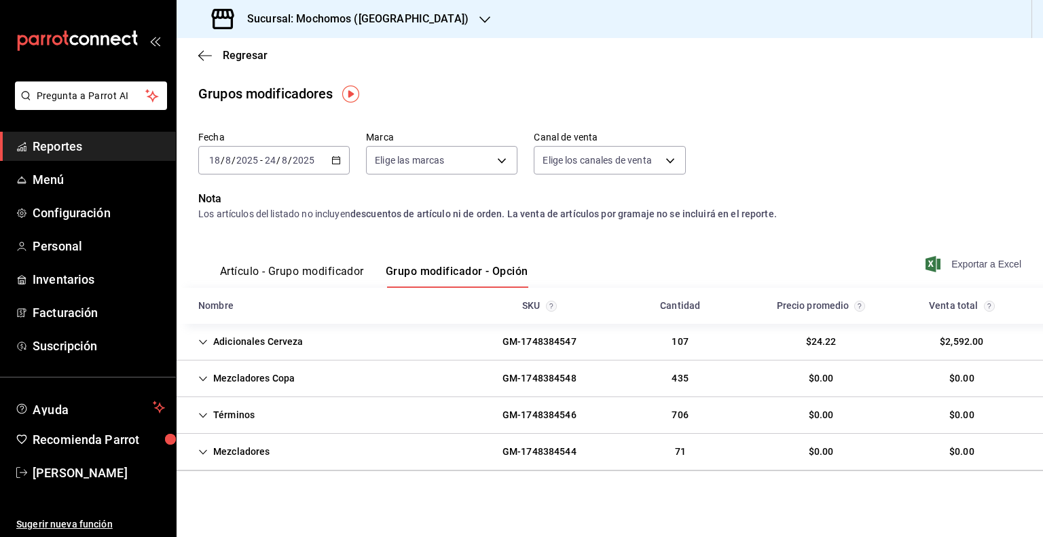
click at [972, 263] on span "Exportar a Excel" at bounding box center [974, 264] width 93 height 16
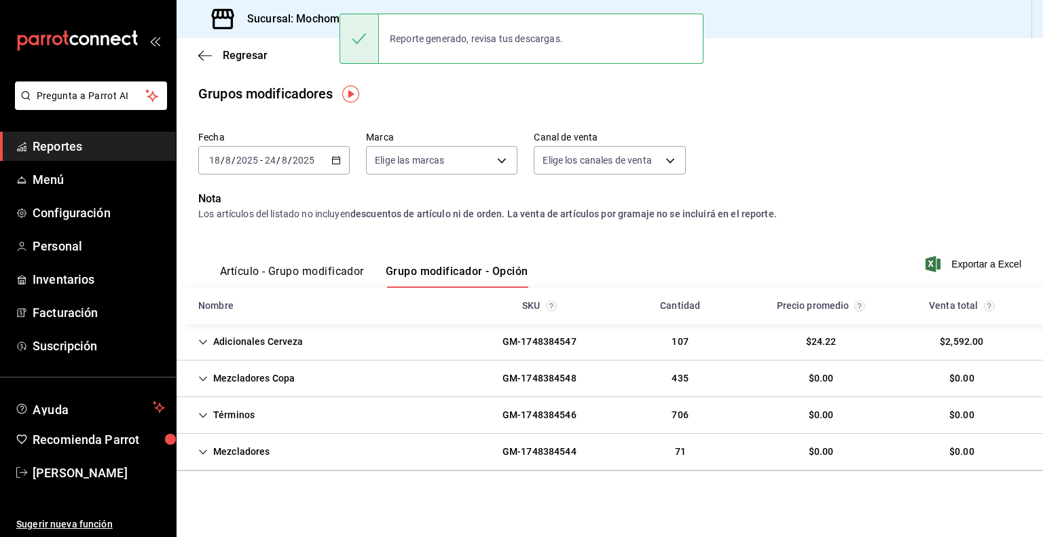
click at [299, 27] on div "Sucursal: Mochomos ([GEOGRAPHIC_DATA])" at bounding box center [341, 19] width 308 height 38
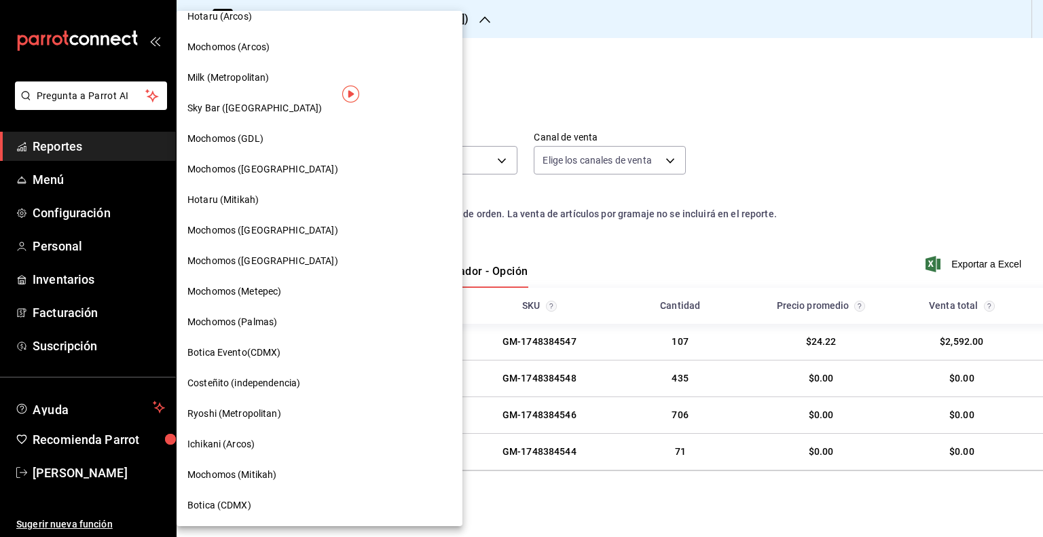
click at [288, 228] on div "Mochomos ([GEOGRAPHIC_DATA])" at bounding box center [319, 230] width 264 height 14
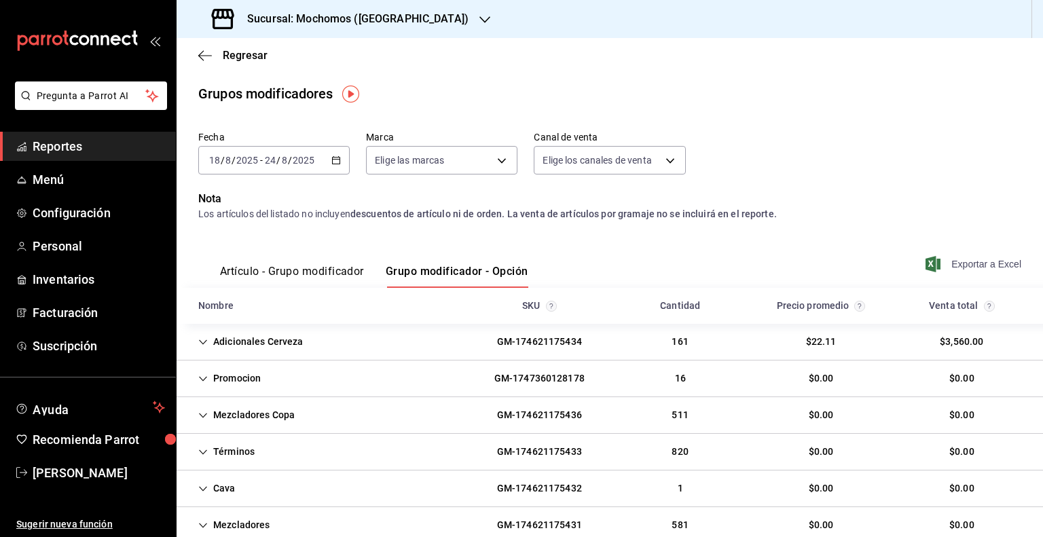
click at [944, 256] on span "Exportar a Excel" at bounding box center [974, 264] width 93 height 16
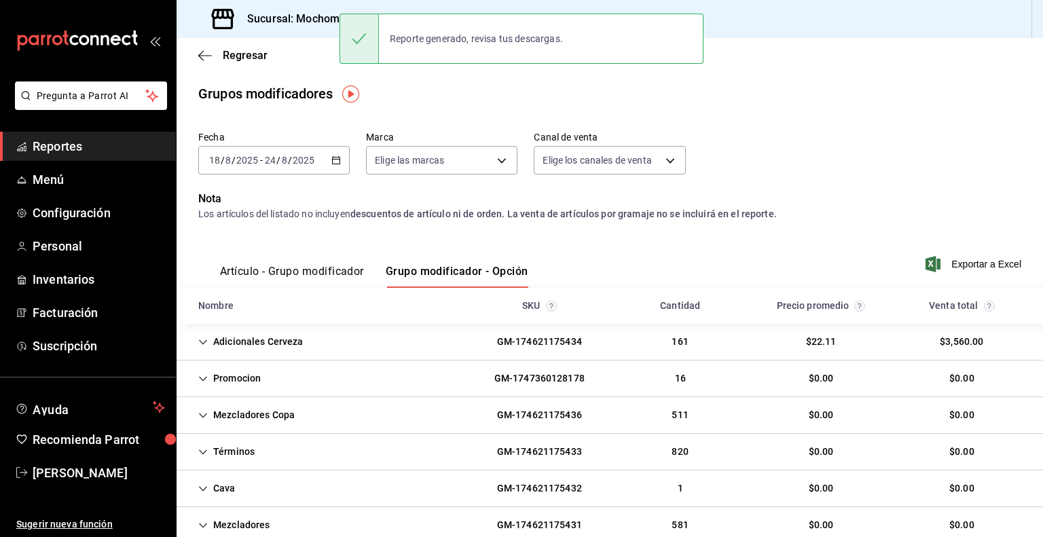
click at [316, 29] on div "Sucursal: Mochomos ([GEOGRAPHIC_DATA])" at bounding box center [341, 19] width 308 height 38
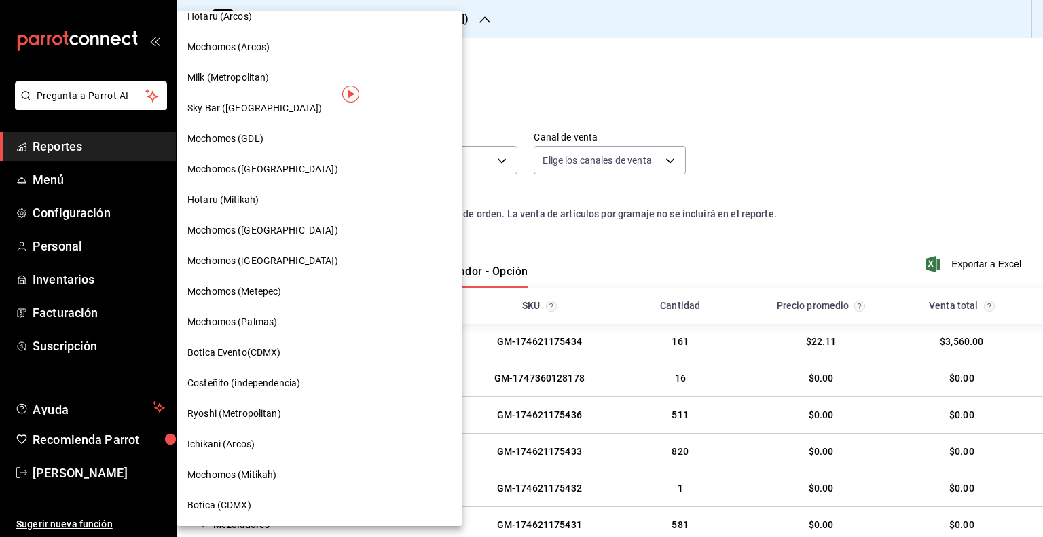
click at [274, 176] on span "Mochomos ([GEOGRAPHIC_DATA])" at bounding box center [262, 169] width 151 height 14
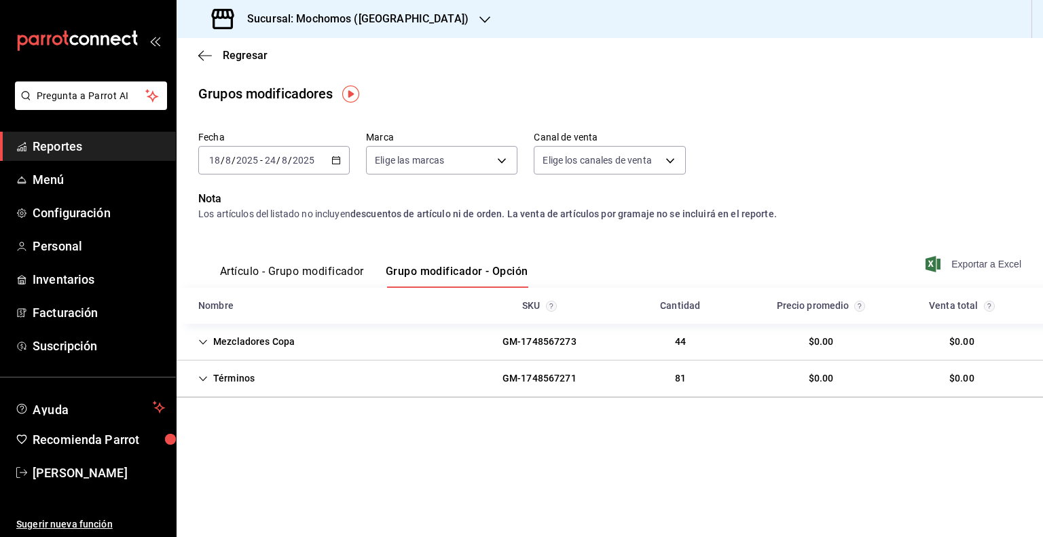
click at [985, 268] on span "Exportar a Excel" at bounding box center [974, 264] width 93 height 16
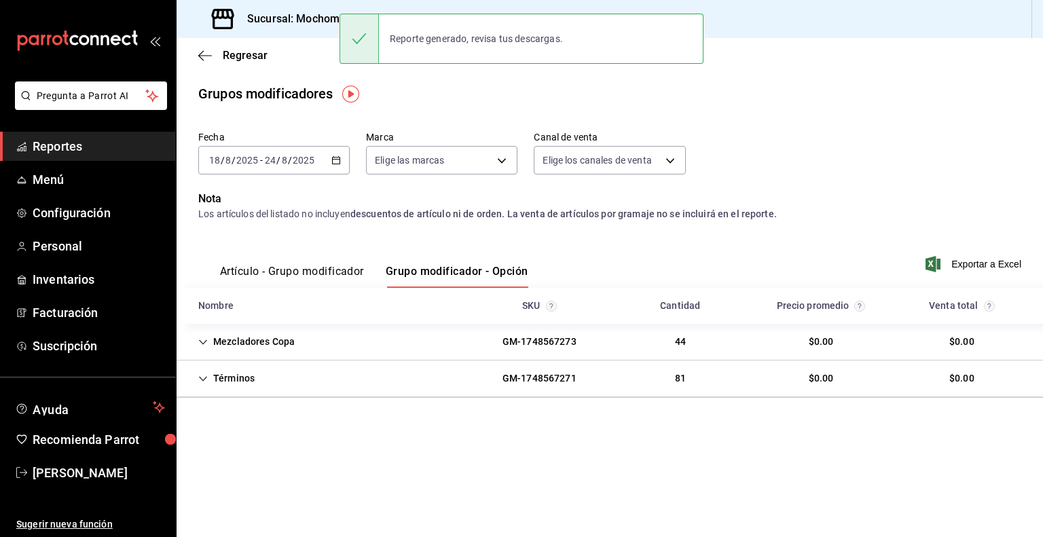
click at [299, 21] on h3 "Sucursal: Mochomos ([GEOGRAPHIC_DATA])" at bounding box center [352, 19] width 232 height 16
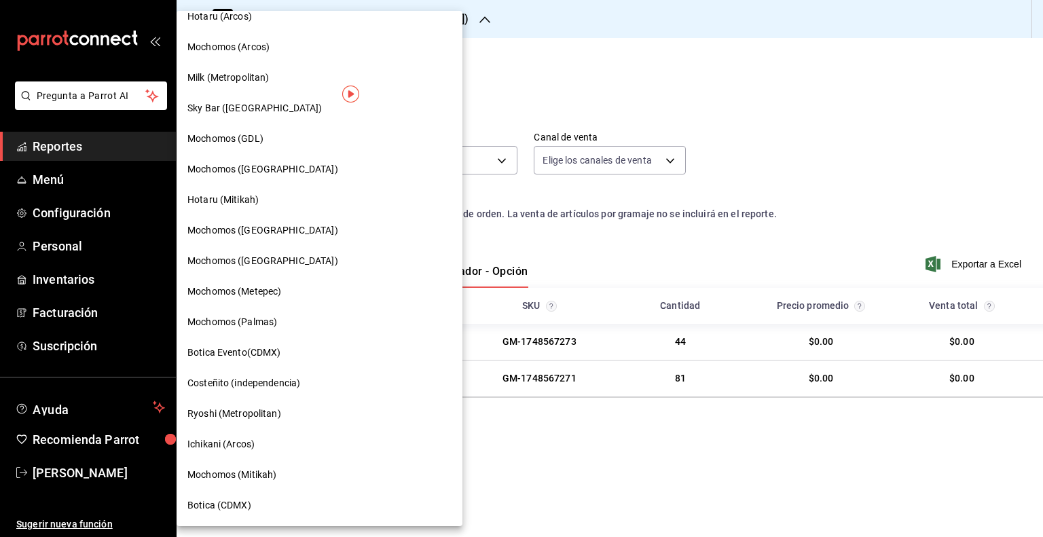
click at [272, 141] on div "Mochomos (GDL)" at bounding box center [319, 139] width 264 height 14
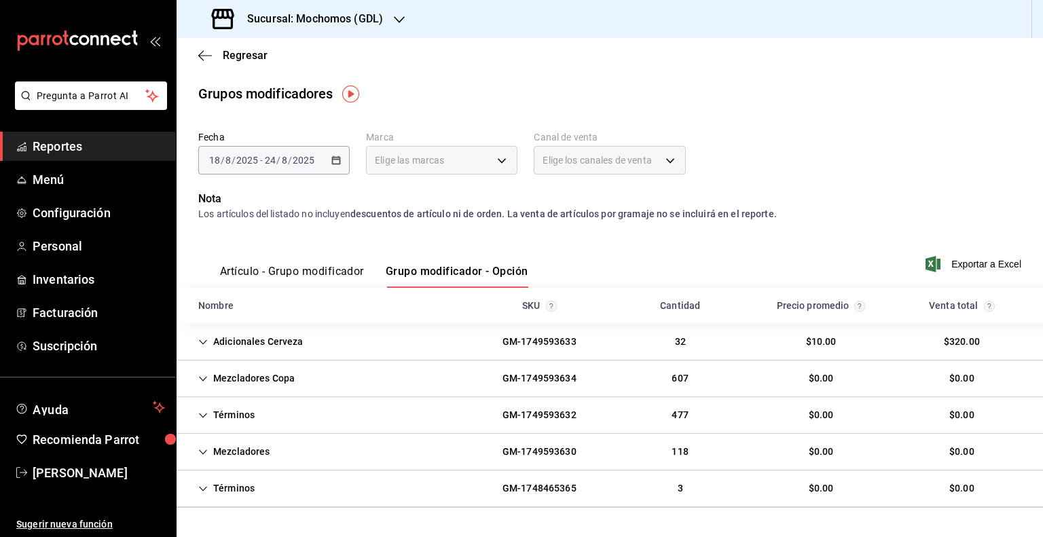
click at [953, 262] on span "Exportar a Excel" at bounding box center [974, 264] width 93 height 16
click at [375, 21] on h3 "Sucursal: Mochomos (GDL)" at bounding box center [309, 19] width 147 height 16
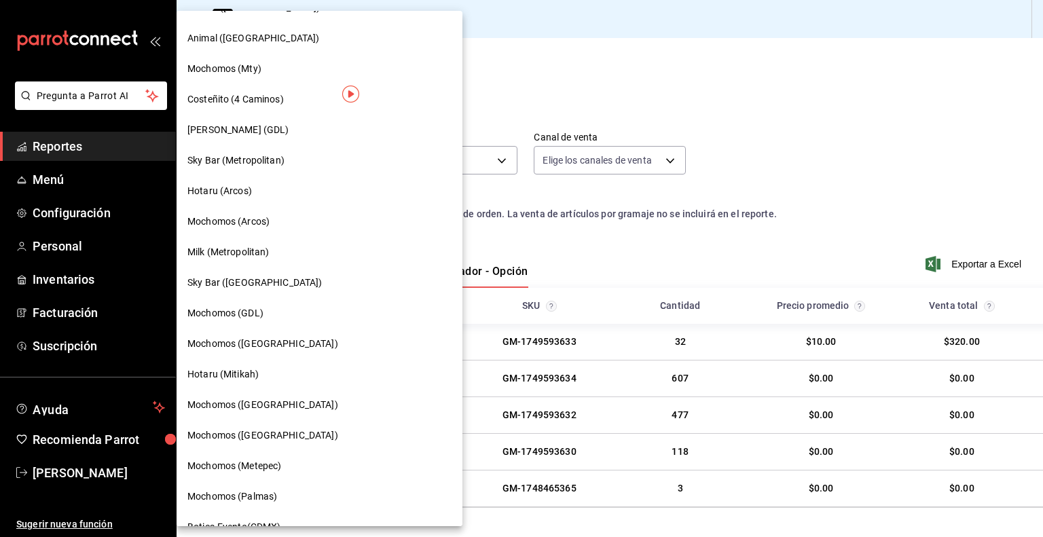
scroll to position [679, 0]
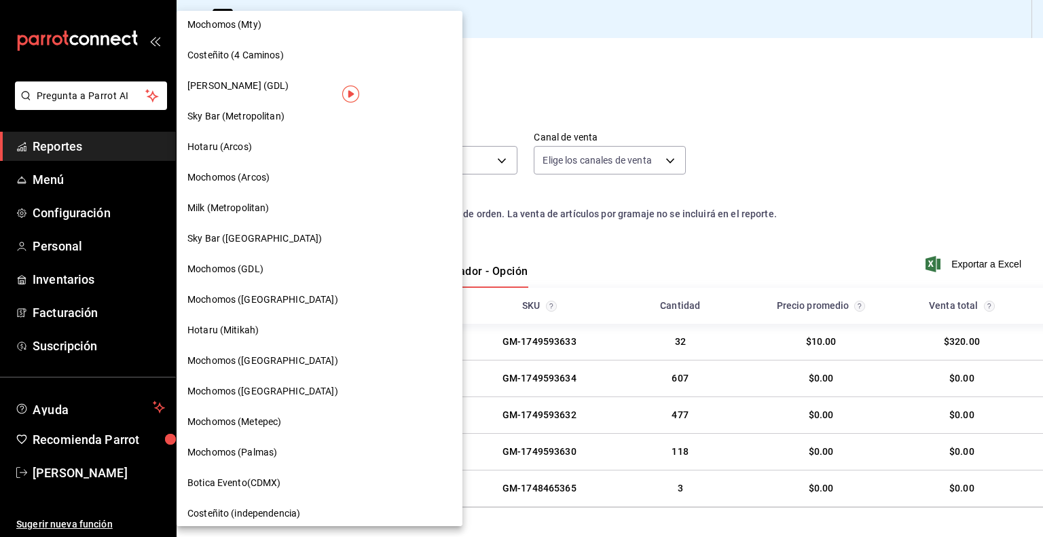
click at [267, 217] on div "Milk (Metropolitan)" at bounding box center [320, 208] width 286 height 31
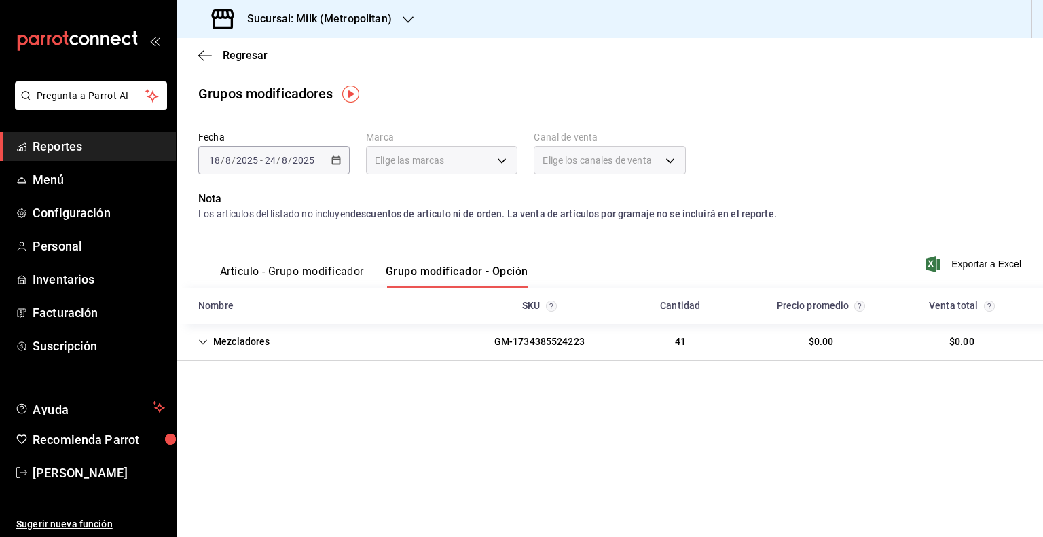
click at [953, 263] on span "Exportar a Excel" at bounding box center [974, 264] width 93 height 16
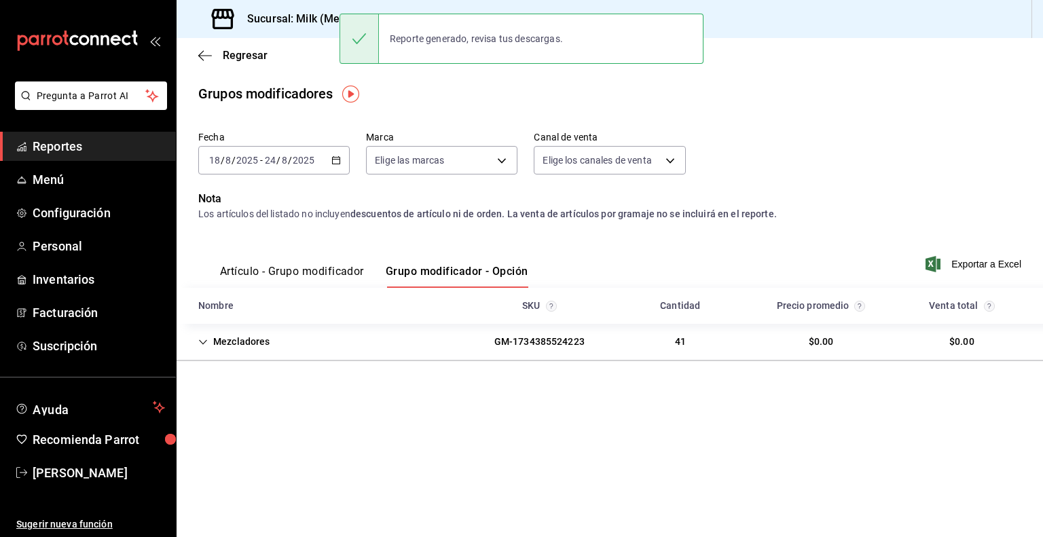
click at [331, 31] on div "Sucursal: Milk (Metropolitan)" at bounding box center [303, 19] width 232 height 38
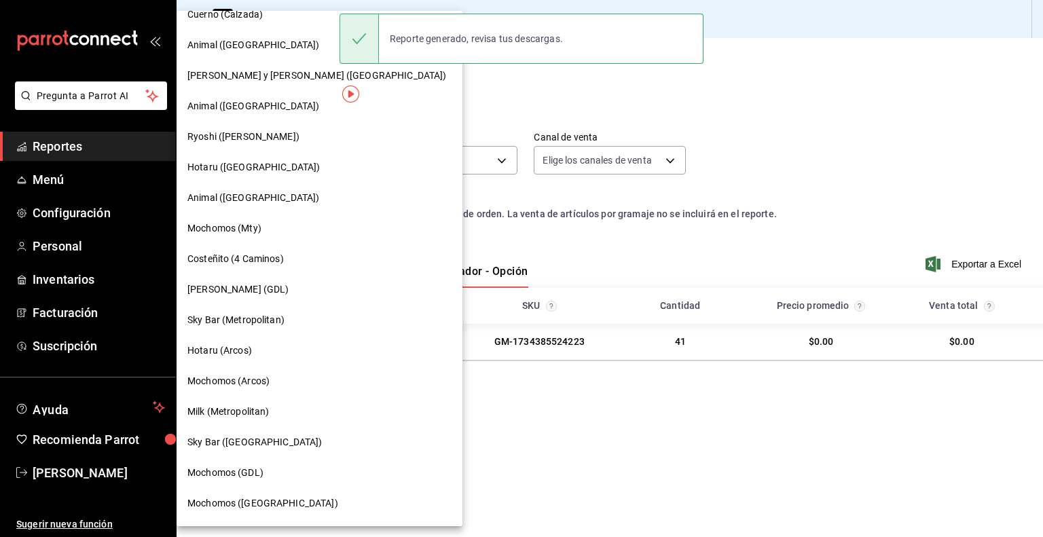
scroll to position [809, 0]
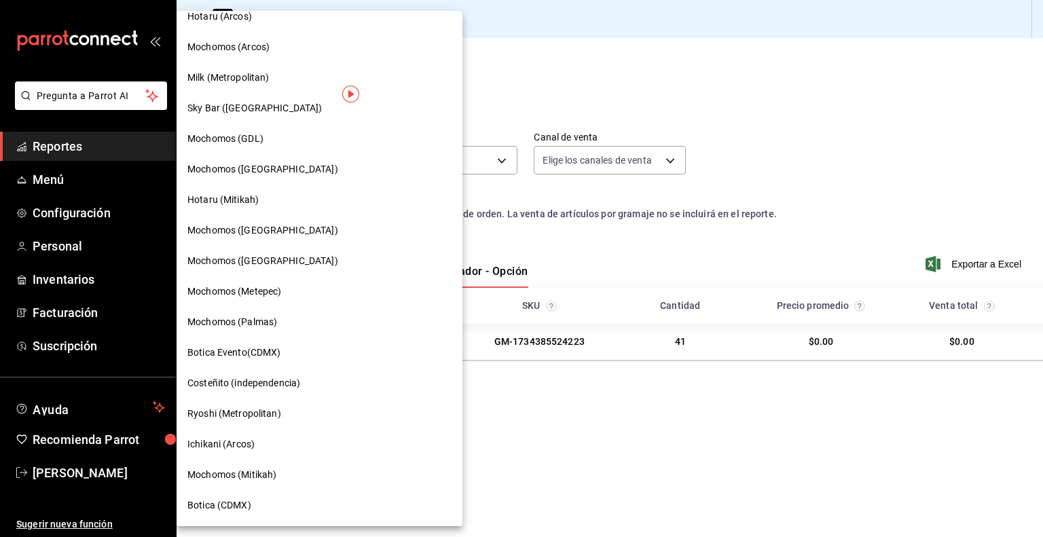
click at [253, 46] on span "Mochomos (Arcos)" at bounding box center [228, 47] width 82 height 14
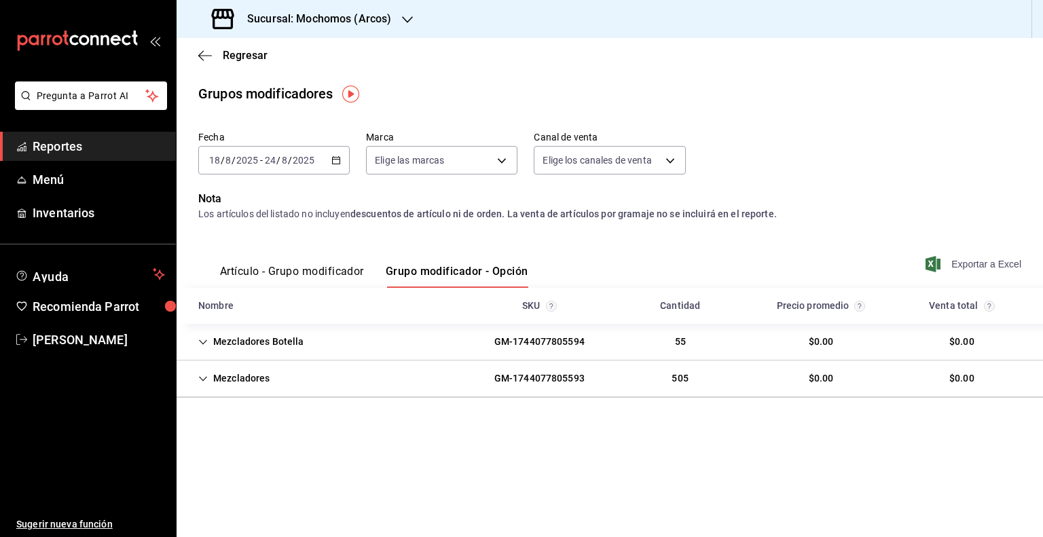
click at [948, 261] on span "Exportar a Excel" at bounding box center [974, 264] width 93 height 16
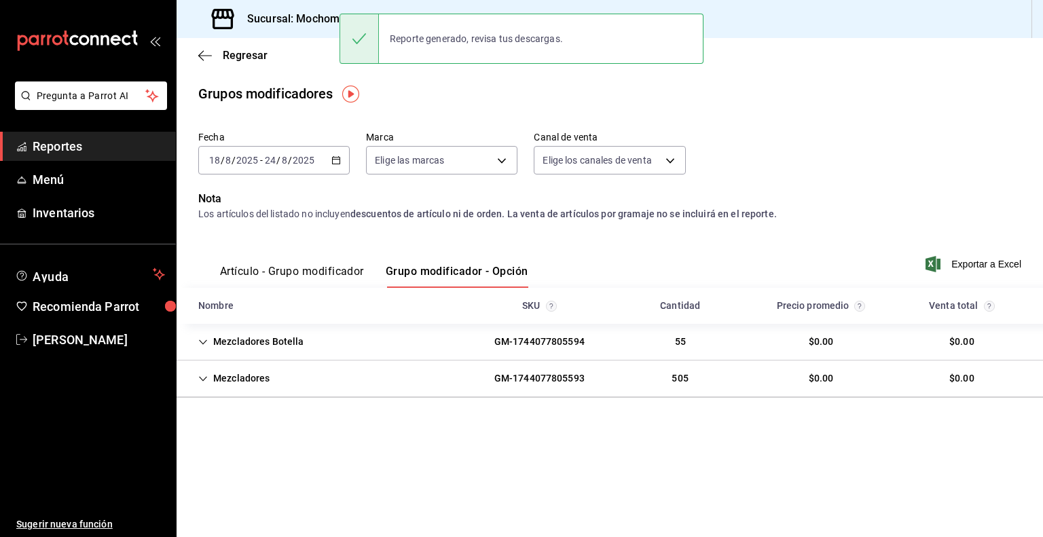
click at [310, 33] on div "Sucursal: Mochomos (Arcos)" at bounding box center [302, 19] width 231 height 38
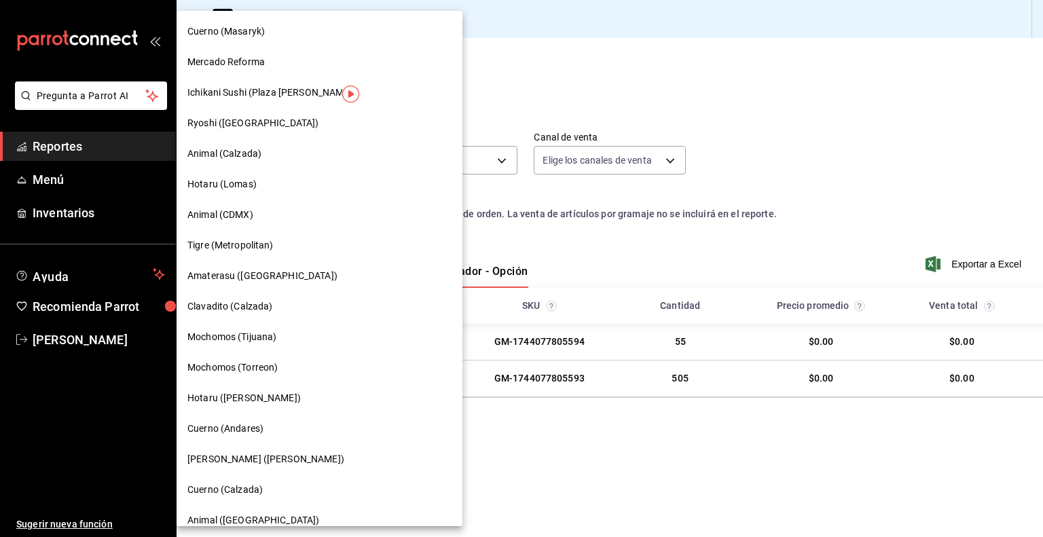
click at [288, 282] on span "Amaterasu ([GEOGRAPHIC_DATA])" at bounding box center [262, 276] width 150 height 14
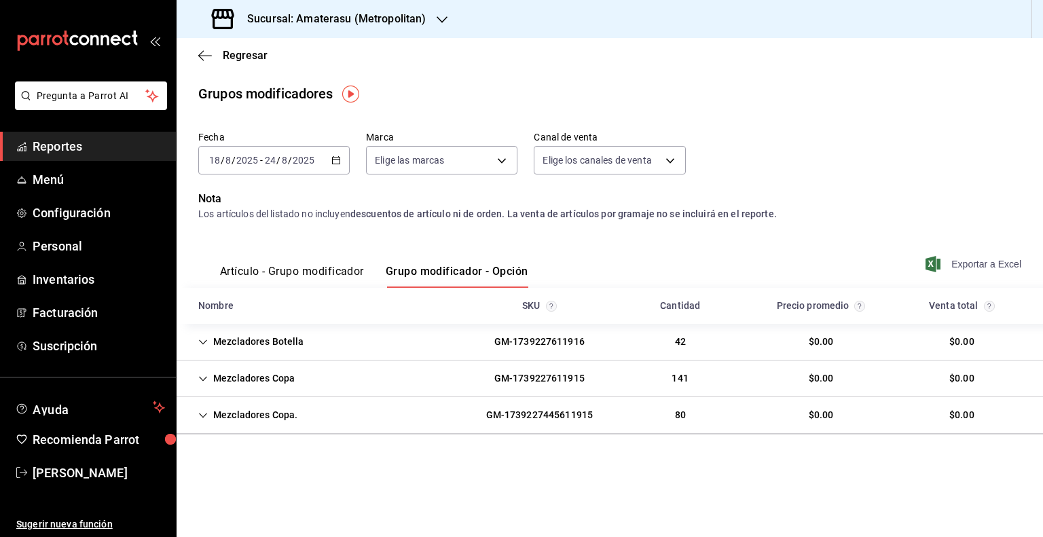
click at [938, 269] on icon "button" at bounding box center [932, 264] width 15 height 16
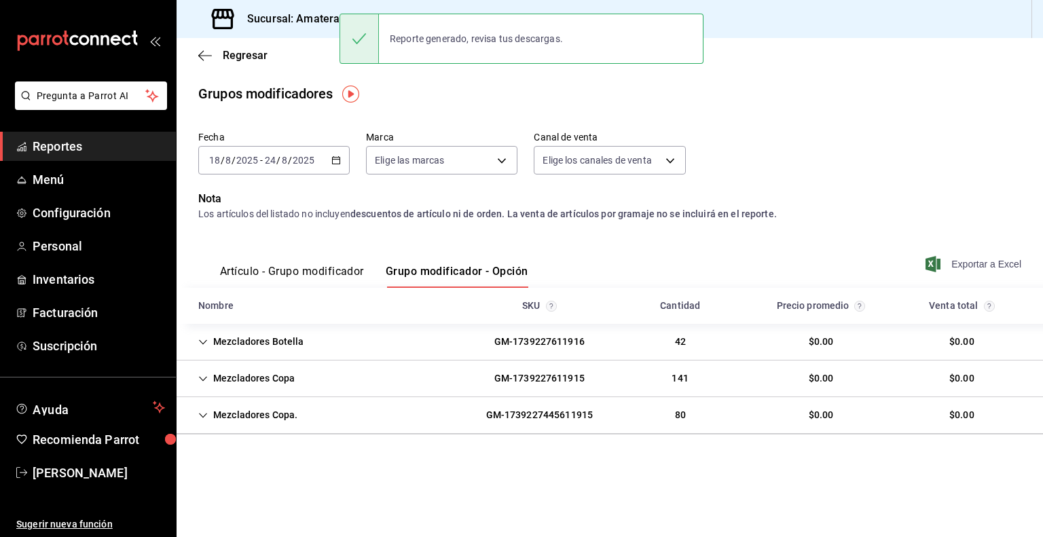
click at [295, 35] on div "Sucursal: Amaterasu (Metropolitan)" at bounding box center [319, 19] width 265 height 38
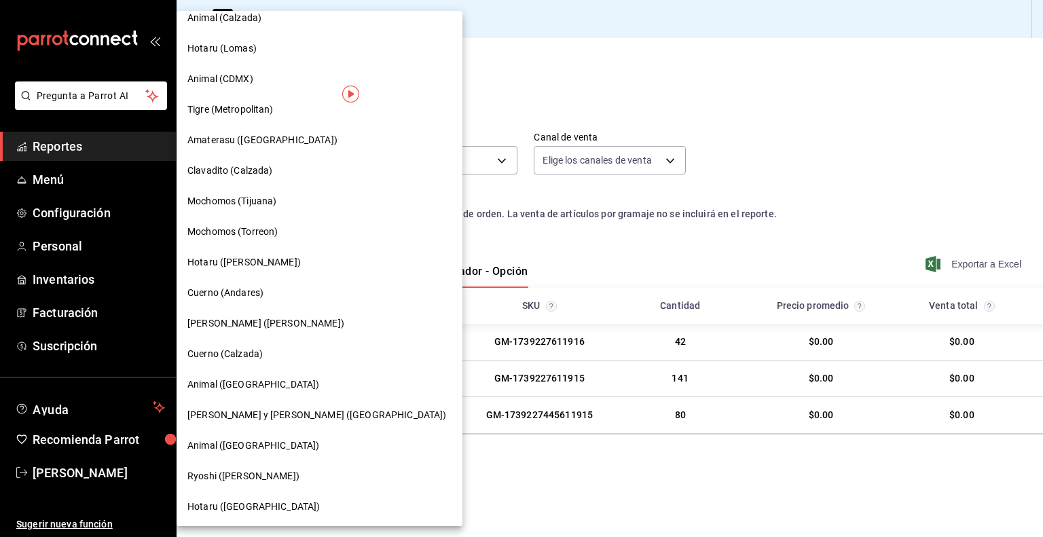
scroll to position [204, 0]
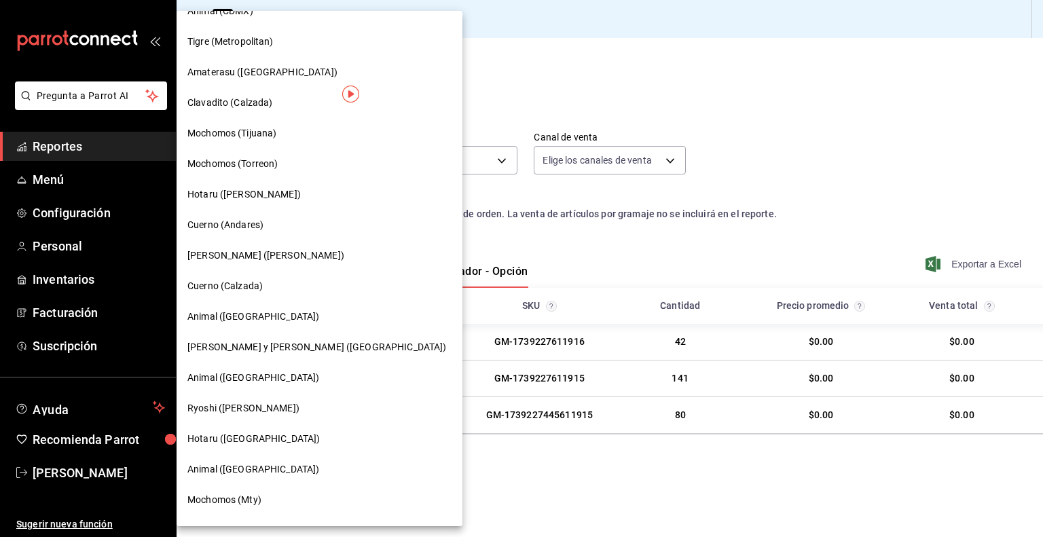
click at [231, 503] on span "Mochomos (Mty)" at bounding box center [224, 500] width 74 height 14
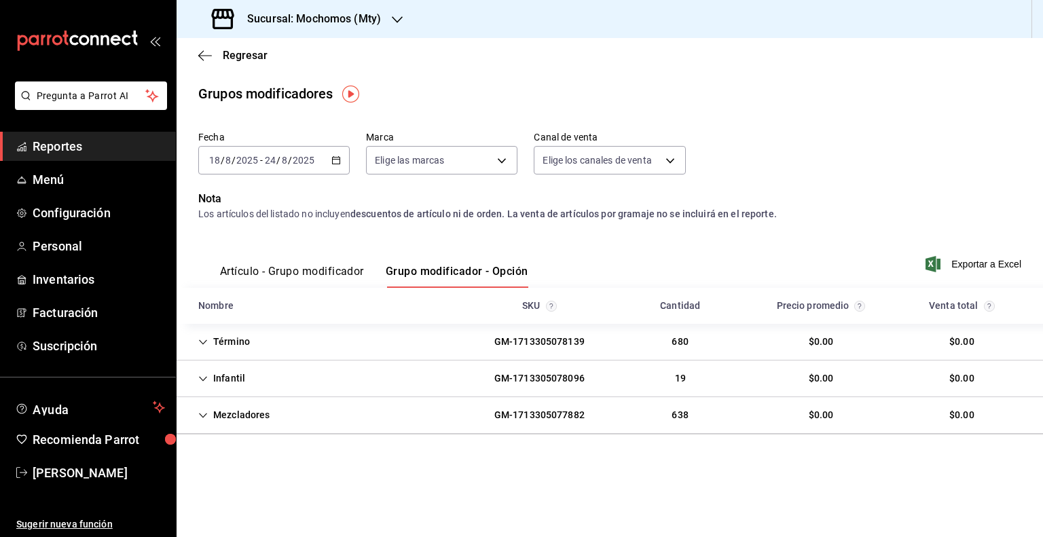
click at [977, 255] on div "Artículo - Grupo modificador Grupo modificador - Opción Exportar a Excel" at bounding box center [609, 260] width 823 height 56
click at [973, 258] on span "Exportar a Excel" at bounding box center [974, 264] width 93 height 16
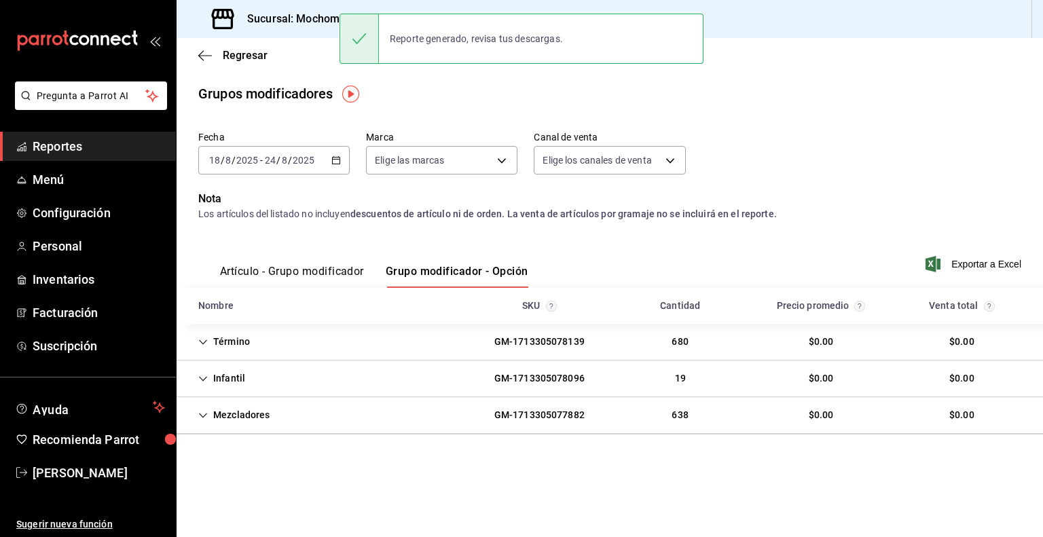
click at [288, 24] on h3 "Sucursal: Mochomos (Mty)" at bounding box center [308, 19] width 145 height 16
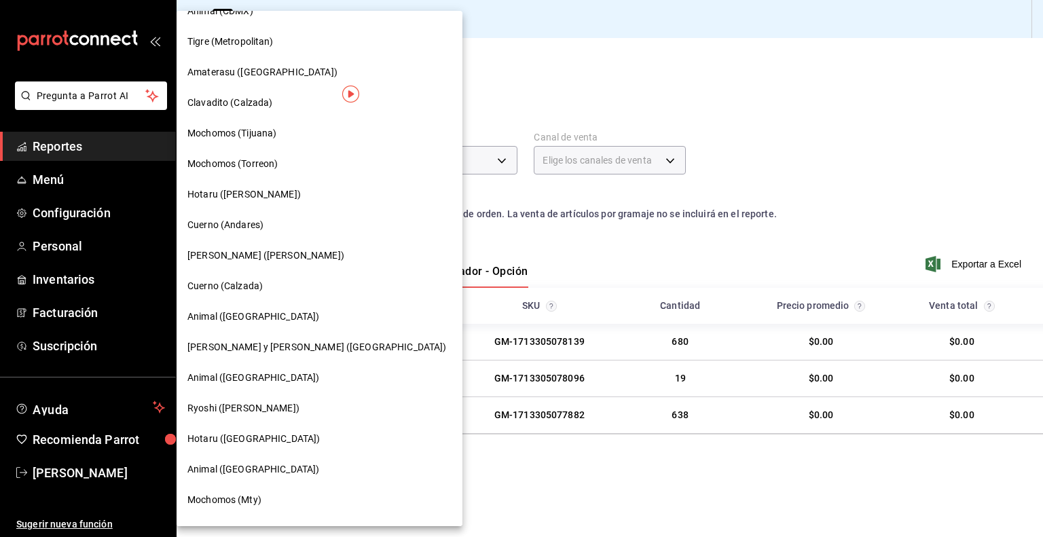
click at [259, 471] on div "Animal ([GEOGRAPHIC_DATA])" at bounding box center [319, 469] width 264 height 14
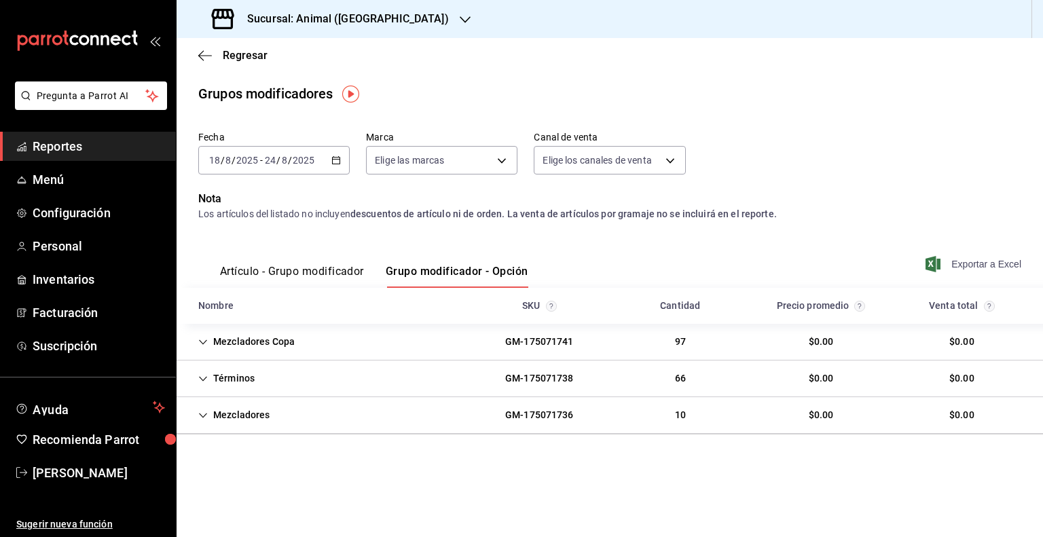
click at [952, 270] on span "Exportar a Excel" at bounding box center [974, 264] width 93 height 16
click at [324, 20] on h3 "Sucursal: Animal ([GEOGRAPHIC_DATA])" at bounding box center [342, 19] width 213 height 16
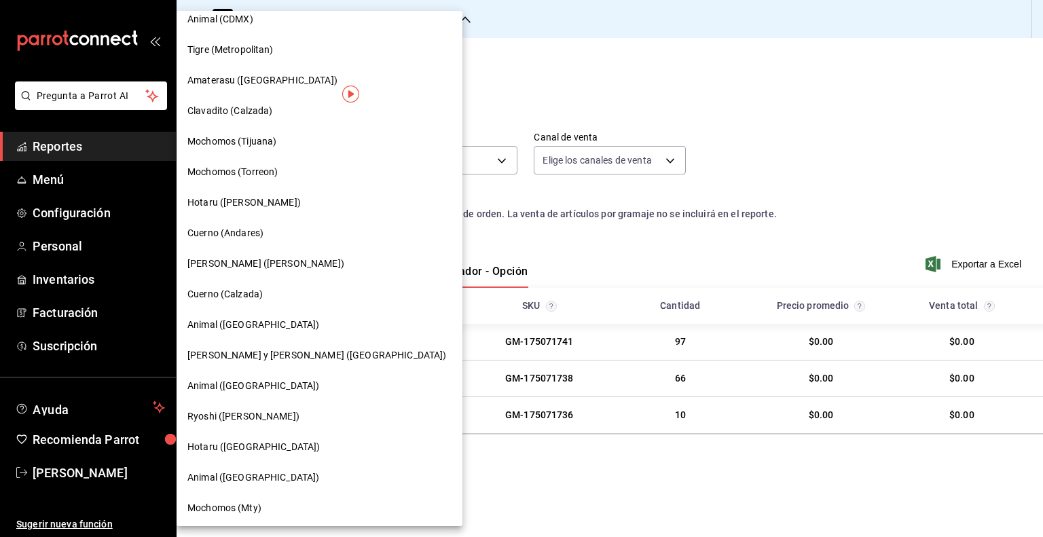
scroll to position [204, 0]
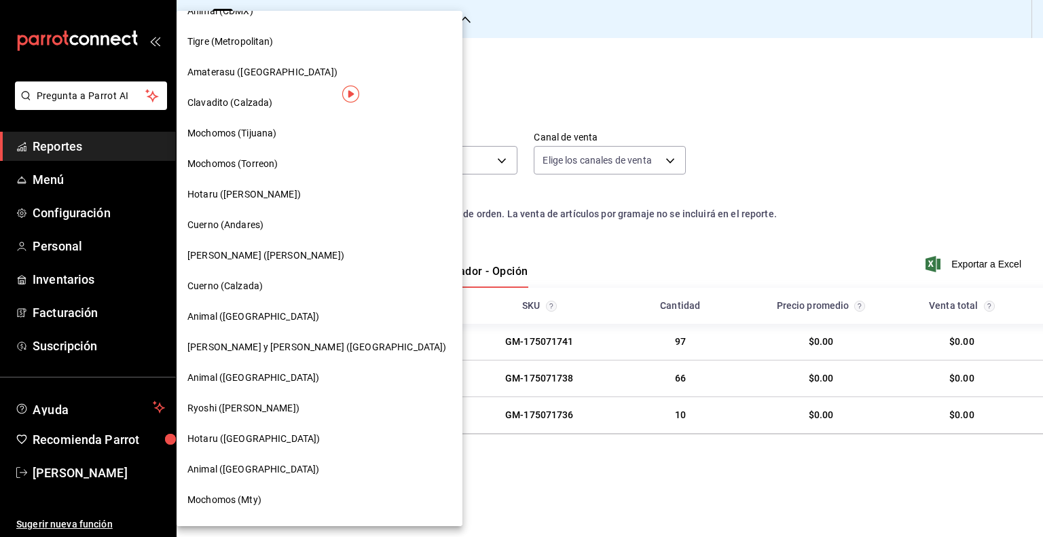
click at [278, 415] on div "Ryoshi ([PERSON_NAME])" at bounding box center [319, 408] width 264 height 14
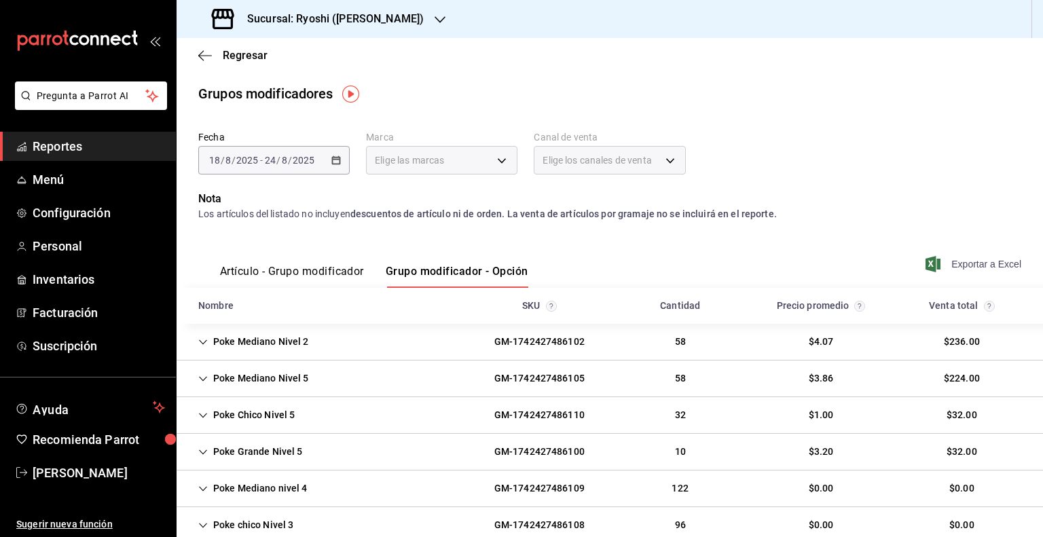
click at [967, 269] on span "Exportar a Excel" at bounding box center [974, 264] width 93 height 16
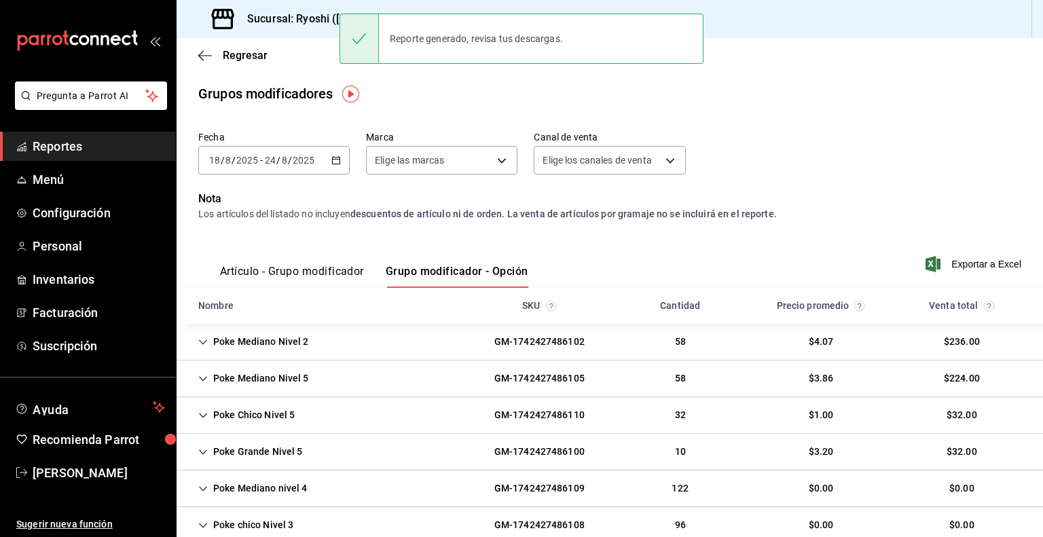
click at [323, 18] on h3 "Sucursal: Ryoshi ([PERSON_NAME])" at bounding box center [329, 19] width 187 height 16
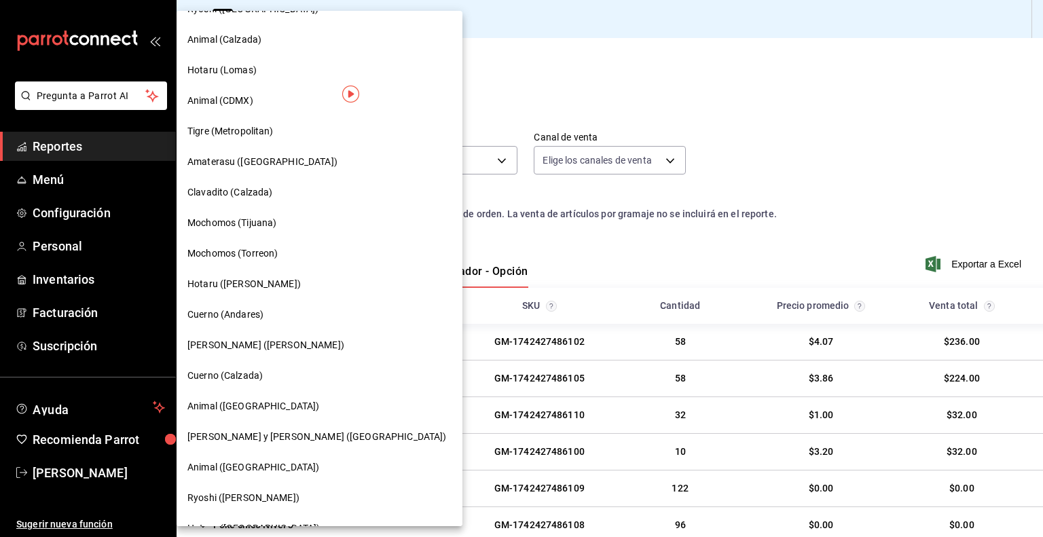
scroll to position [136, 0]
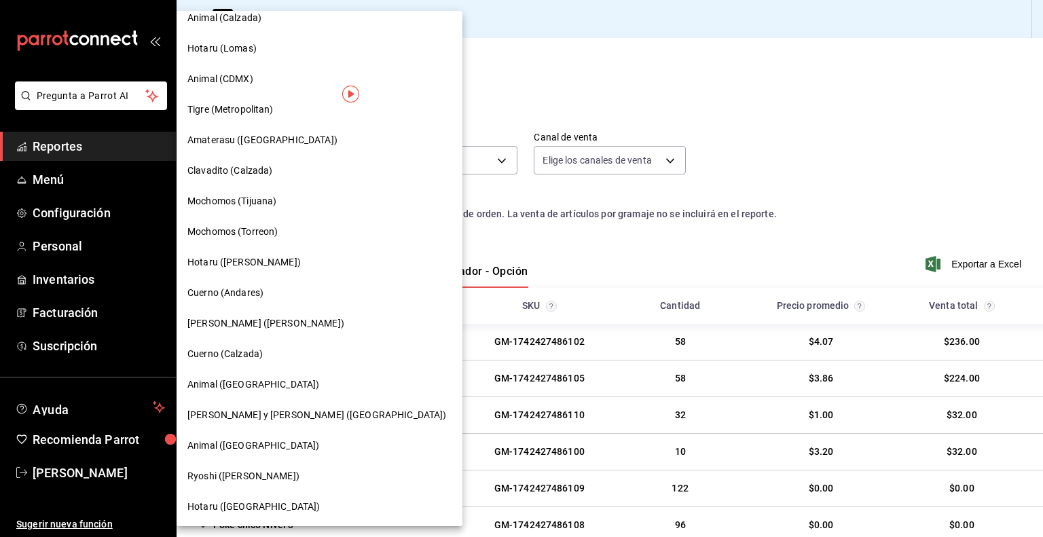
click at [274, 452] on div "Animal ([GEOGRAPHIC_DATA])" at bounding box center [319, 446] width 264 height 14
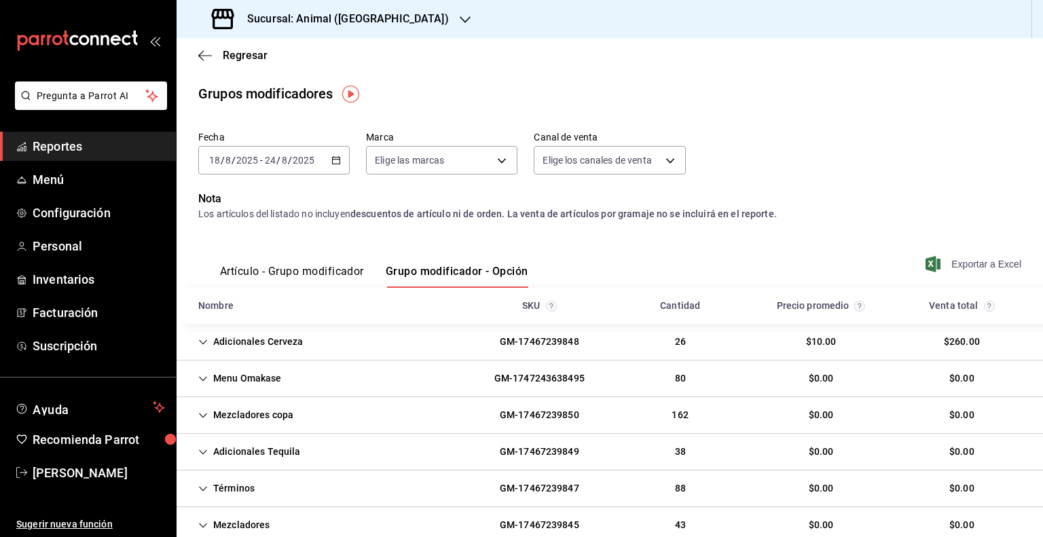
click at [945, 261] on span "Exportar a Excel" at bounding box center [974, 264] width 93 height 16
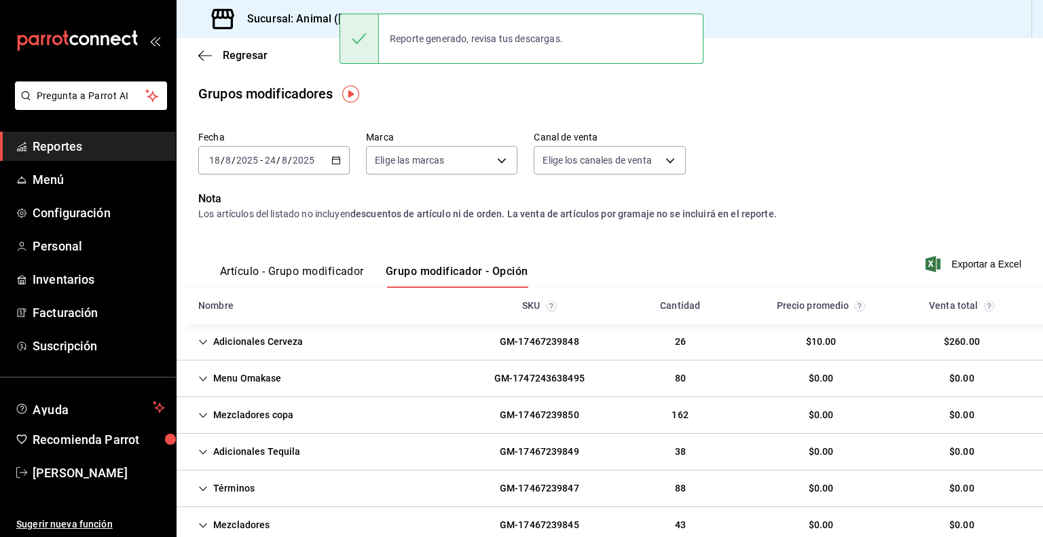
click at [316, 30] on div "Sucursal: Animal ([GEOGRAPHIC_DATA])" at bounding box center [331, 19] width 289 height 38
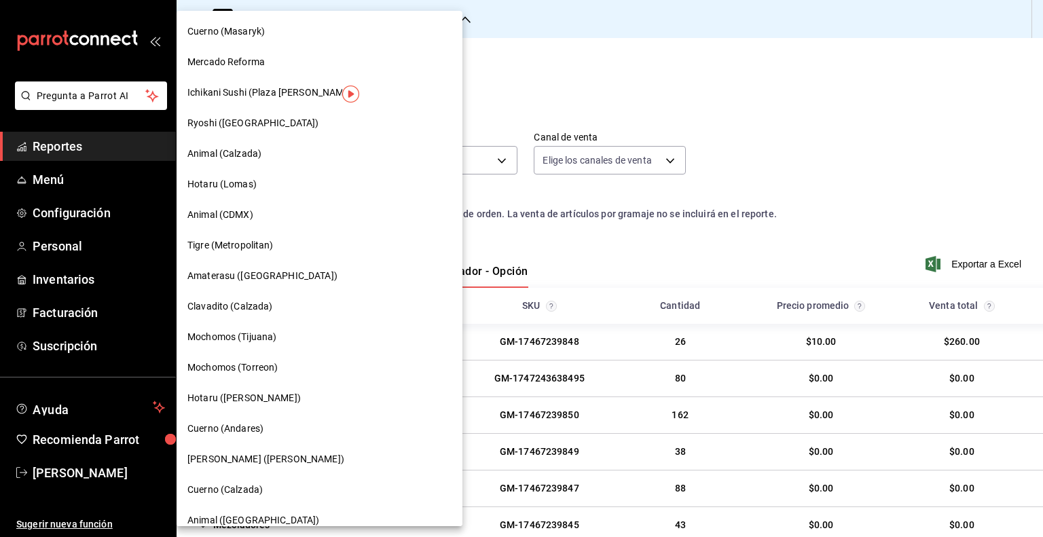
scroll to position [68, 0]
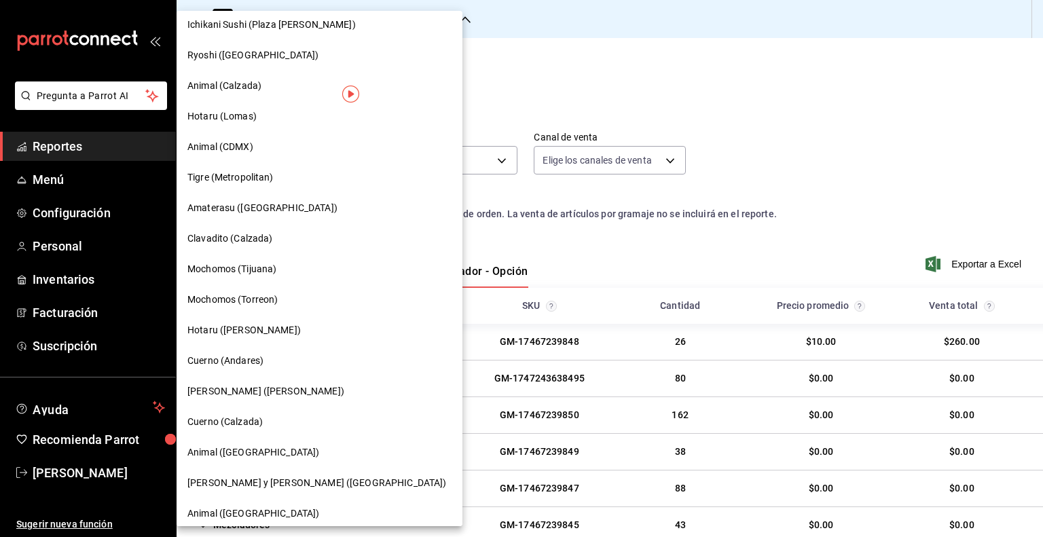
click at [270, 476] on span "[PERSON_NAME] y [PERSON_NAME] ([GEOGRAPHIC_DATA])" at bounding box center [316, 483] width 259 height 14
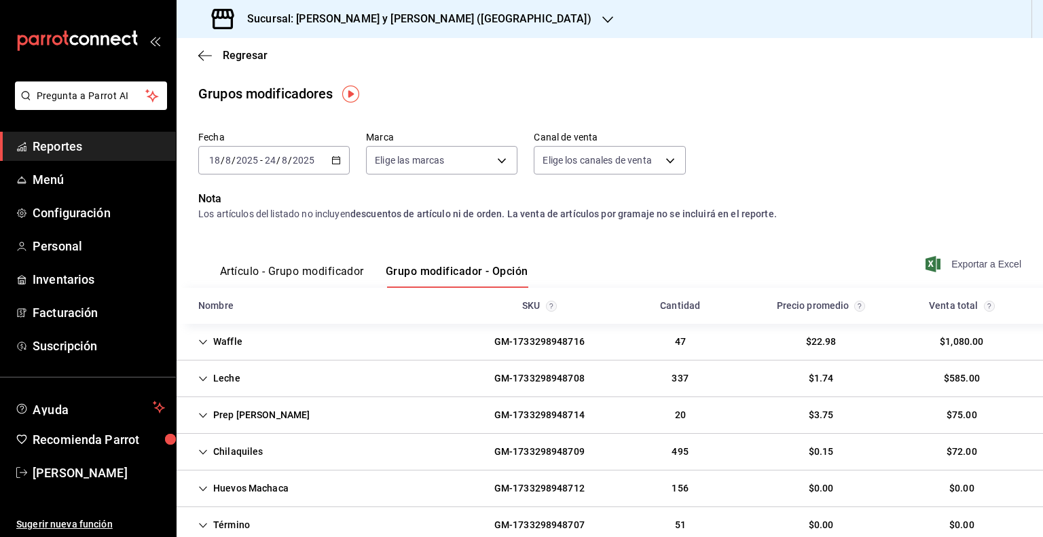
click at [955, 265] on span "Exportar a Excel" at bounding box center [974, 264] width 93 height 16
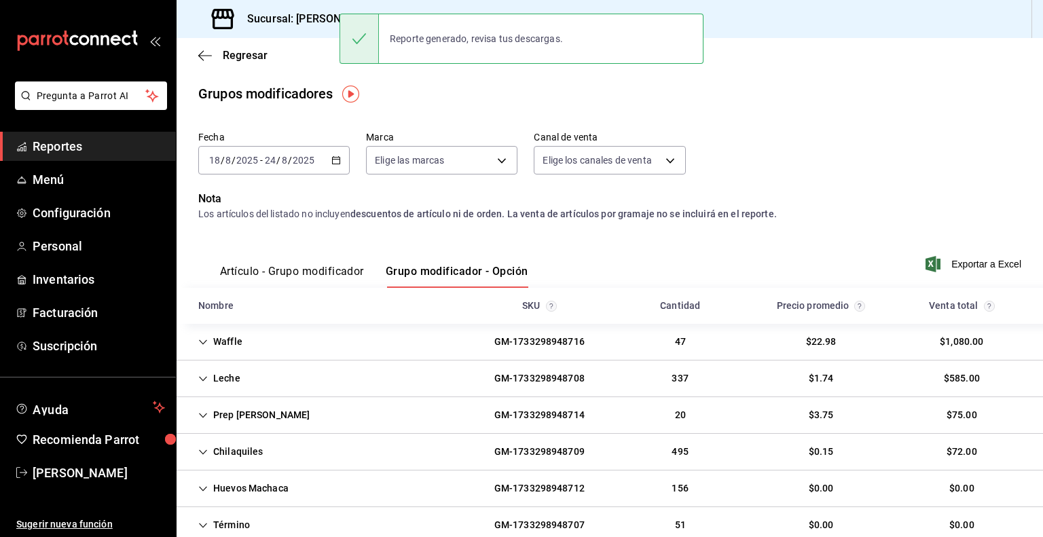
click at [319, 7] on div "Sucursal: [PERSON_NAME] y [PERSON_NAME] ([GEOGRAPHIC_DATA])" at bounding box center [402, 19] width 431 height 38
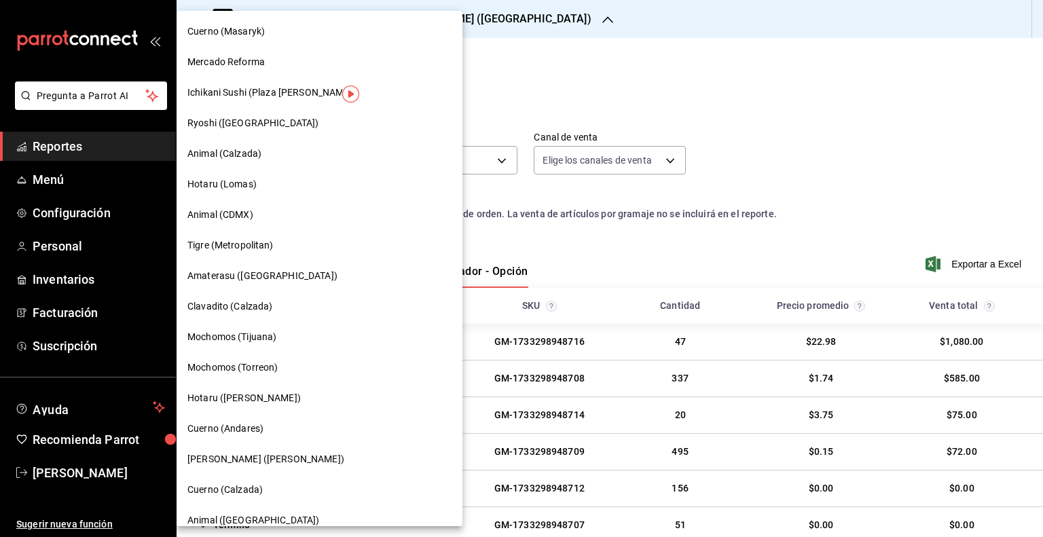
click at [288, 514] on div "Animal ([GEOGRAPHIC_DATA])" at bounding box center [319, 520] width 264 height 14
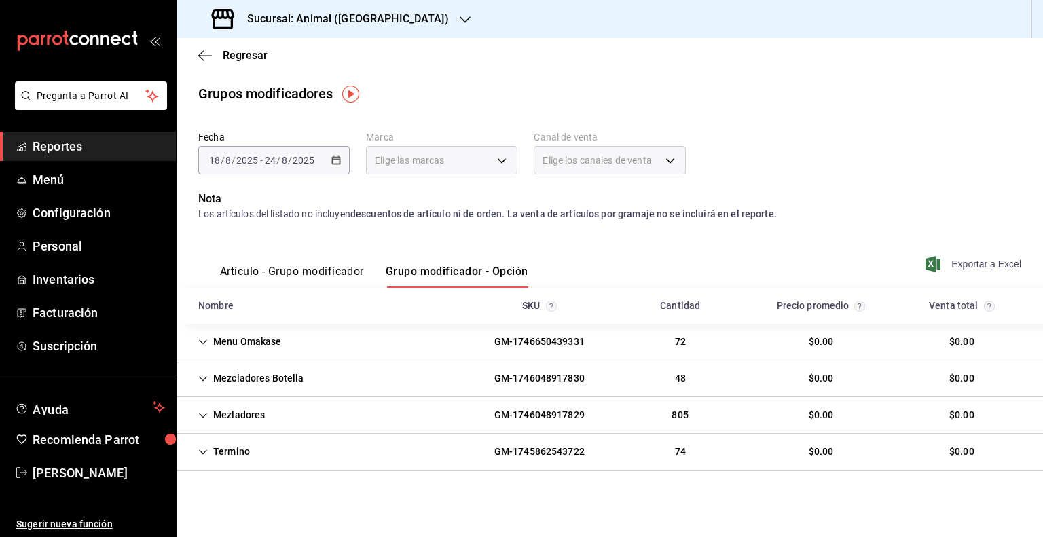
click at [950, 265] on span "Exportar a Excel" at bounding box center [974, 264] width 93 height 16
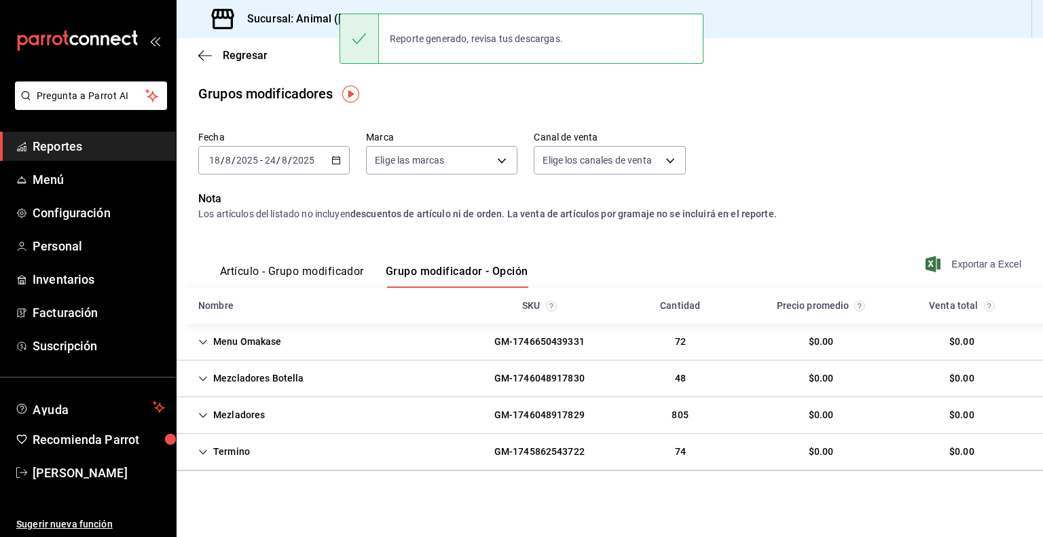
click at [947, 259] on span "Exportar a Excel" at bounding box center [974, 264] width 93 height 16
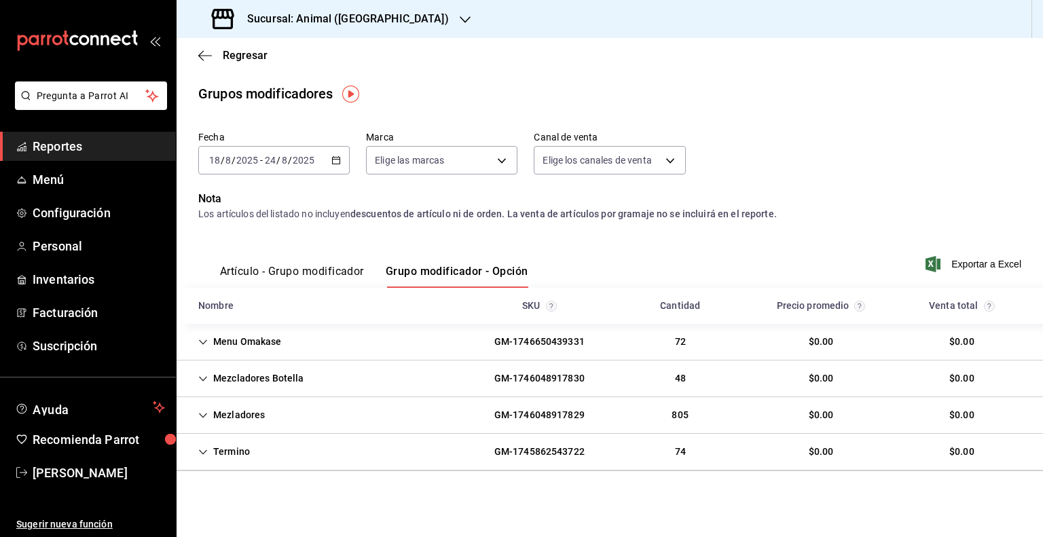
click at [350, 10] on div "Sucursal: Animal ([GEOGRAPHIC_DATA])" at bounding box center [331, 19] width 289 height 38
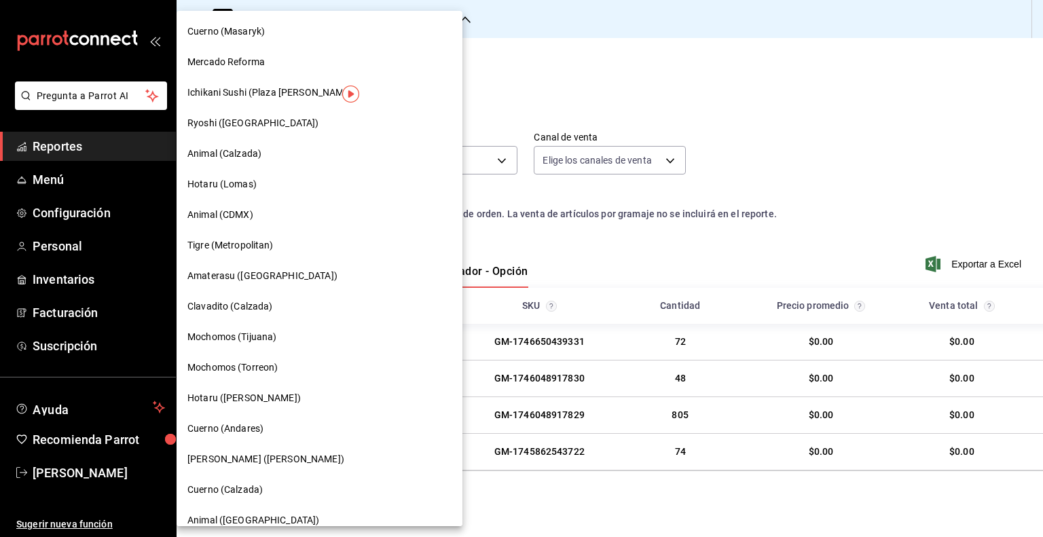
click at [309, 483] on div "Cuerno (Calzada)" at bounding box center [319, 490] width 264 height 14
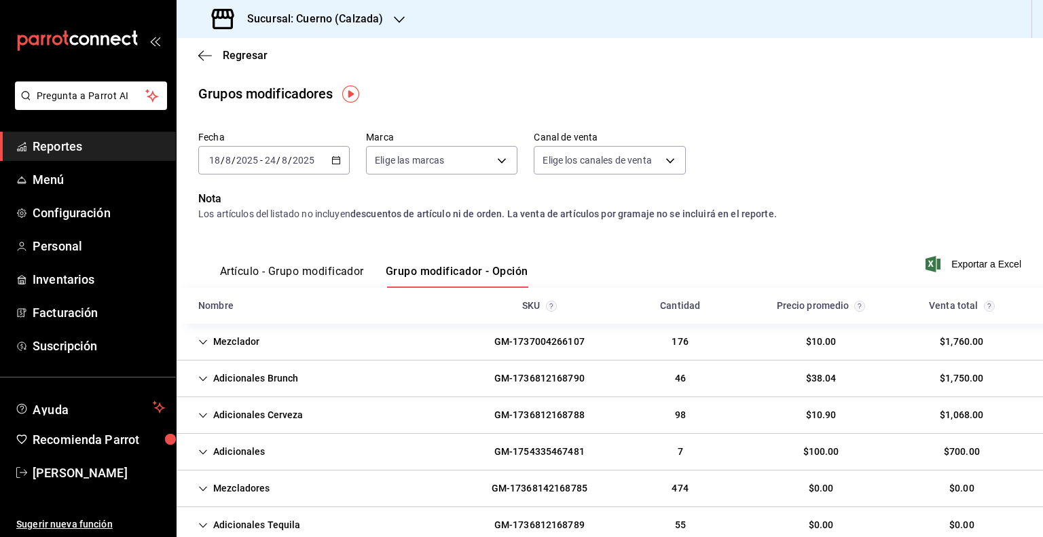
click at [928, 268] on icon "button" at bounding box center [932, 264] width 15 height 16
click at [449, 124] on main "Regresar Grupos modificadores Fecha 2025-08-18 18 / 8 / 2025 - 2025-08-24 24 / …" at bounding box center [610, 360] width 866 height 645
click at [315, 13] on h3 "Sucursal: Cuerno (Calzada)" at bounding box center [309, 19] width 147 height 16
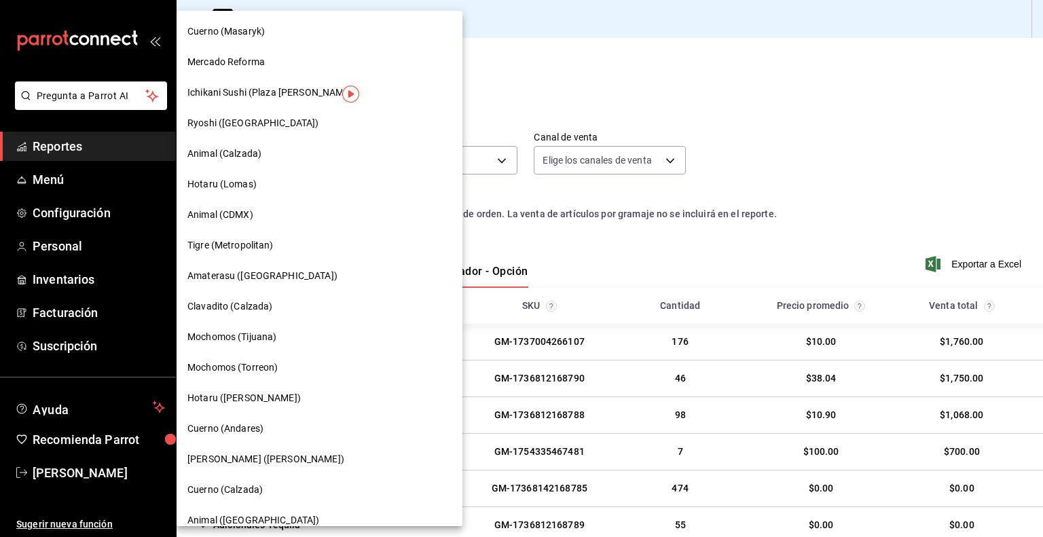
click at [263, 458] on span "[PERSON_NAME] ([PERSON_NAME])" at bounding box center [265, 459] width 157 height 14
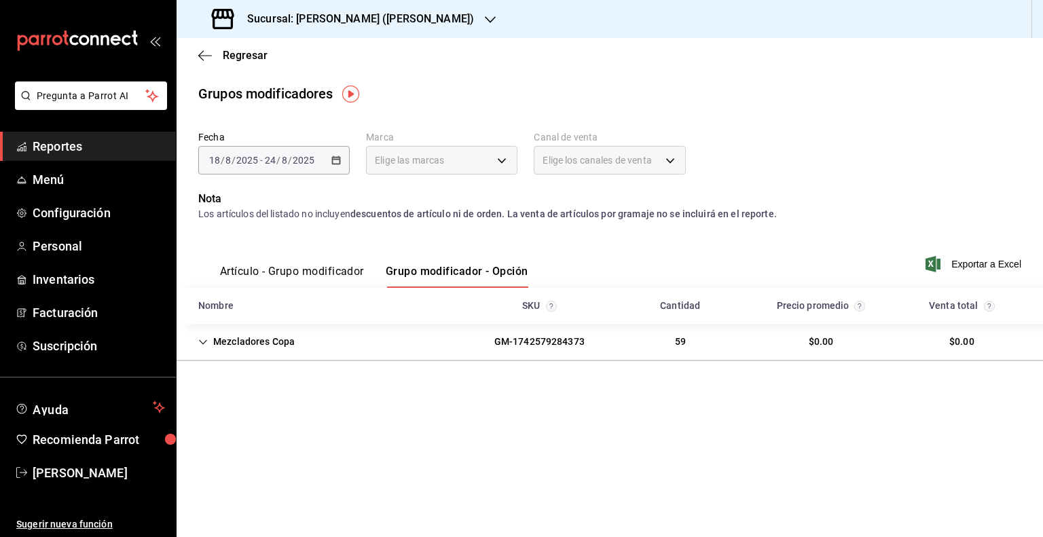
click at [957, 259] on span "Exportar a Excel" at bounding box center [974, 264] width 93 height 16
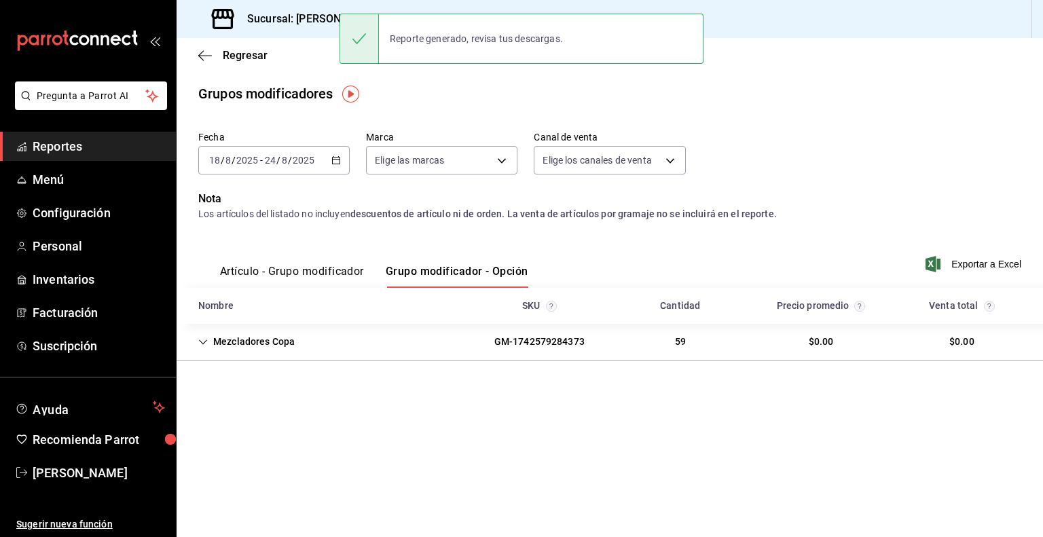
click at [308, 18] on h3 "Sucursal: [PERSON_NAME] ([PERSON_NAME])" at bounding box center [355, 19] width 238 height 16
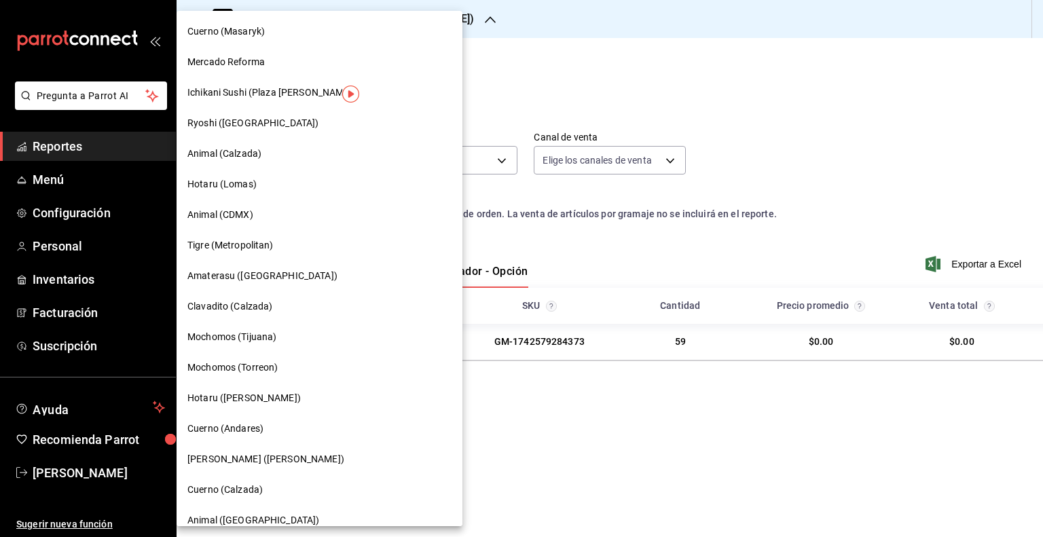
click at [310, 427] on div "Cuerno (Andares)" at bounding box center [319, 429] width 264 height 14
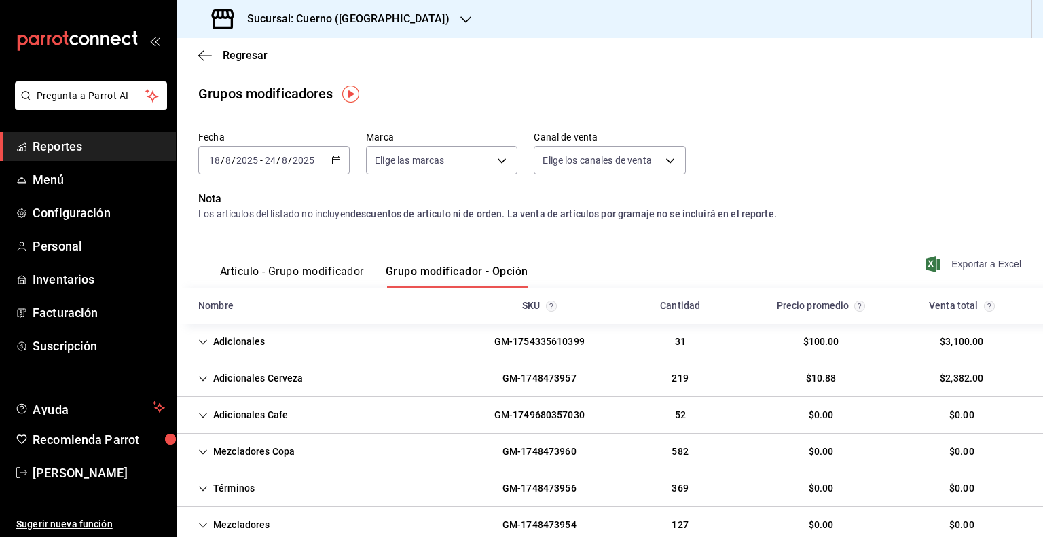
click at [964, 257] on span "Exportar a Excel" at bounding box center [974, 264] width 93 height 16
click at [345, 21] on h3 "Sucursal: Cuerno ([GEOGRAPHIC_DATA])" at bounding box center [342, 19] width 213 height 16
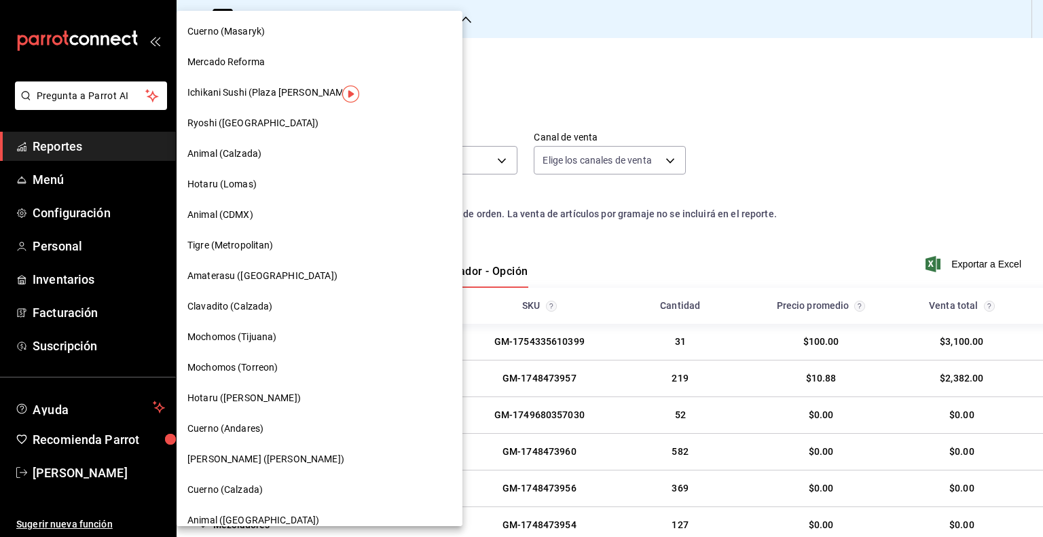
click at [249, 364] on span "Mochomos (Torreon)" at bounding box center [232, 368] width 90 height 14
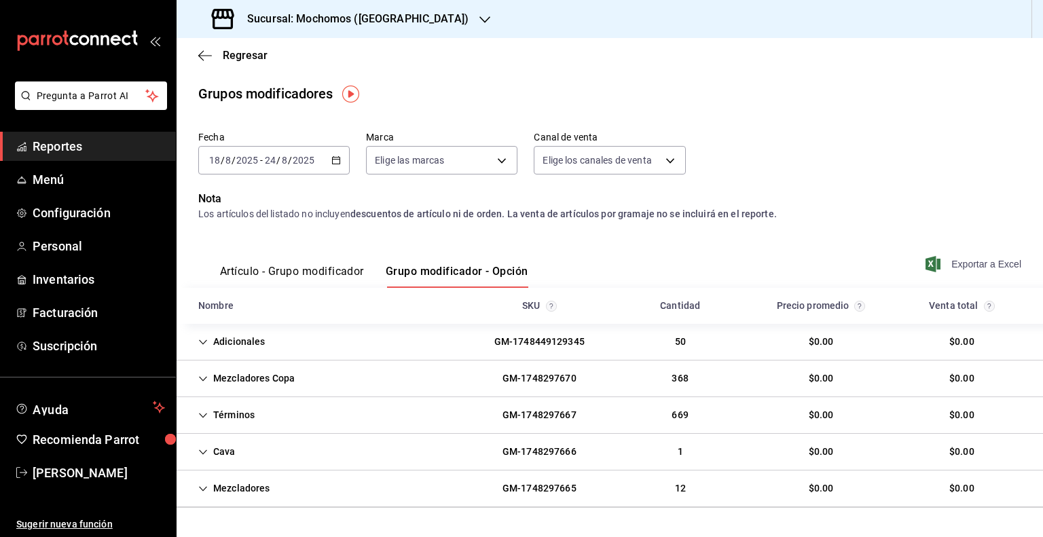
click at [945, 266] on span "Exportar a Excel" at bounding box center [974, 264] width 93 height 16
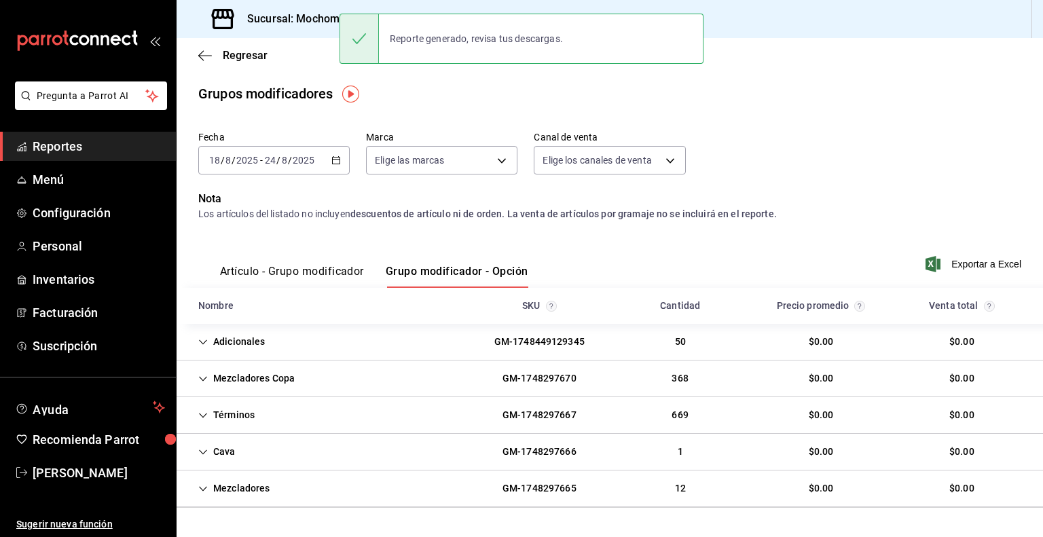
click at [318, 24] on h3 "Sucursal: Mochomos ([GEOGRAPHIC_DATA])" at bounding box center [352, 19] width 232 height 16
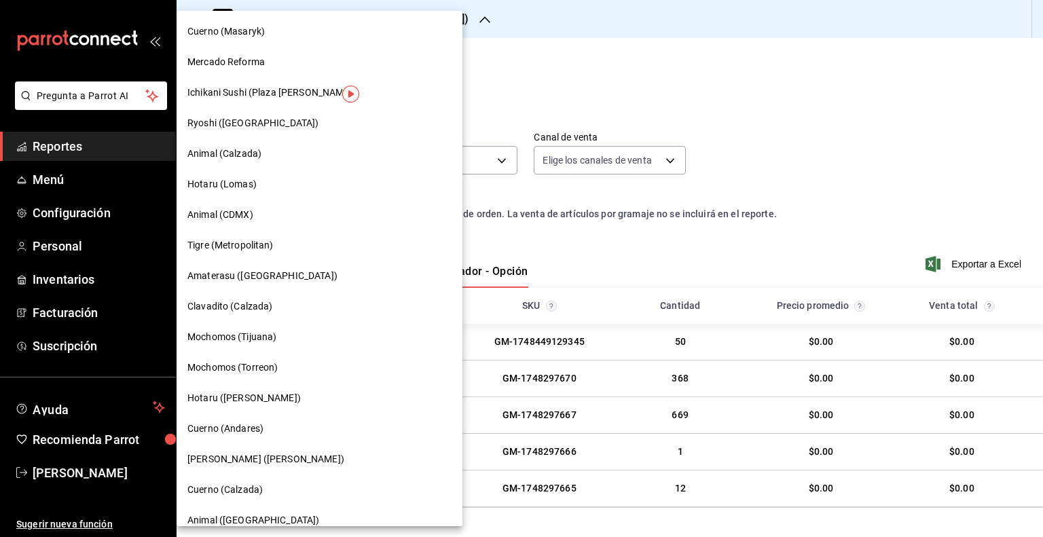
drag, startPoint x: 500, startPoint y: 86, endPoint x: 466, endPoint y: 48, distance: 51.0
click at [501, 86] on div at bounding box center [521, 268] width 1043 height 537
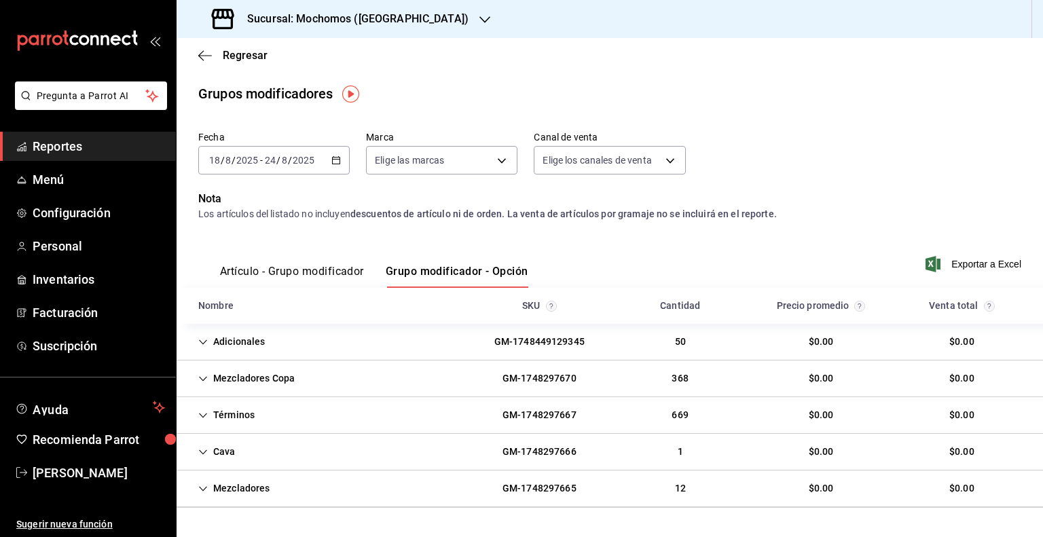
click at [403, 22] on div "Sucursal: Mochomos ([GEOGRAPHIC_DATA])" at bounding box center [341, 19] width 308 height 38
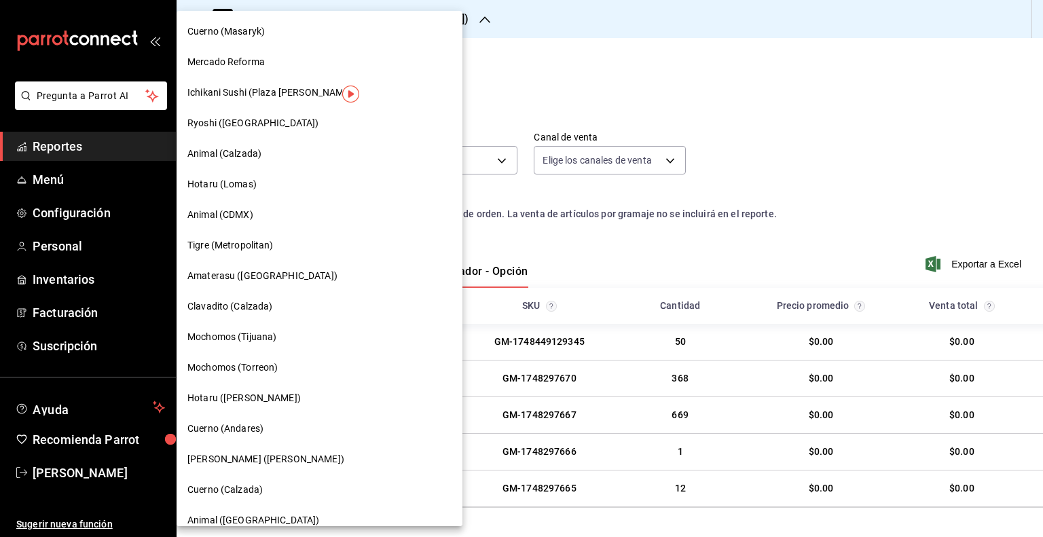
click at [292, 333] on div "Mochomos (Tijuana)" at bounding box center [319, 337] width 264 height 14
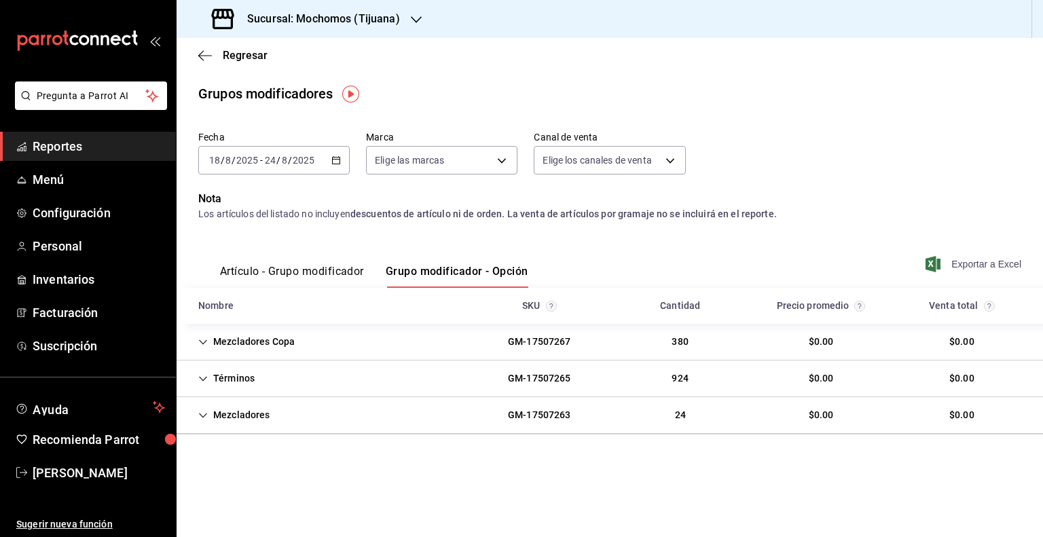
click at [962, 259] on span "Exportar a Excel" at bounding box center [974, 264] width 93 height 16
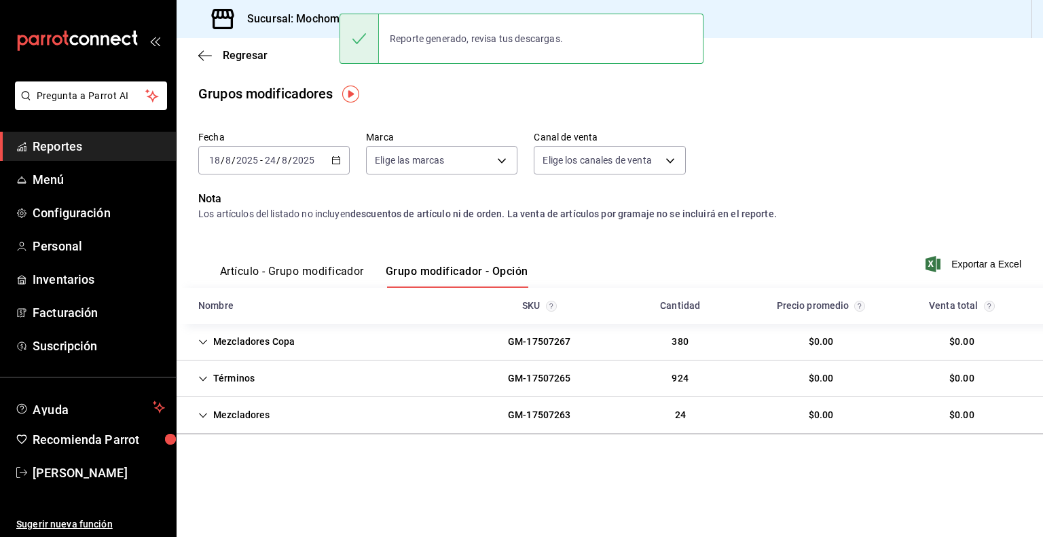
click at [326, 18] on h3 "Sucursal: Mochomos (Tijuana)" at bounding box center [318, 19] width 164 height 16
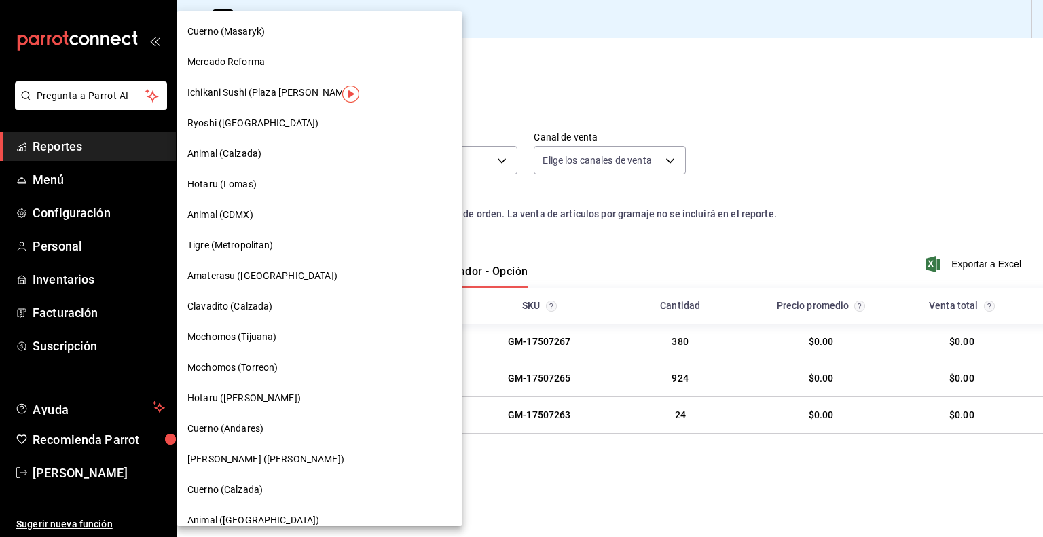
click at [272, 304] on div "Clavadito (Calzada)" at bounding box center [319, 306] width 264 height 14
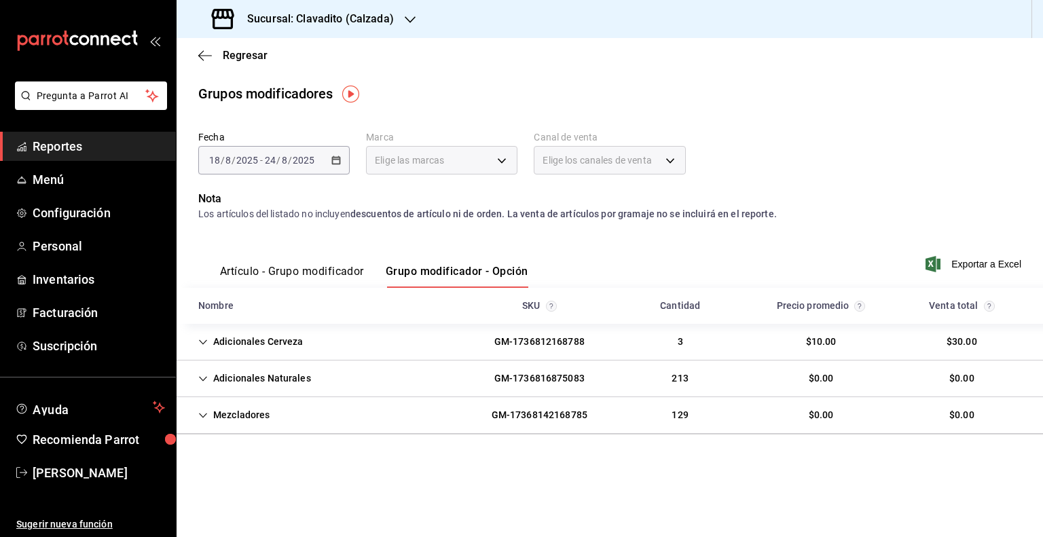
click at [950, 249] on div "Artículo - Grupo modificador Grupo modificador - Opción Exportar a Excel" at bounding box center [609, 260] width 823 height 56
click at [955, 268] on span "Exportar a Excel" at bounding box center [974, 264] width 93 height 16
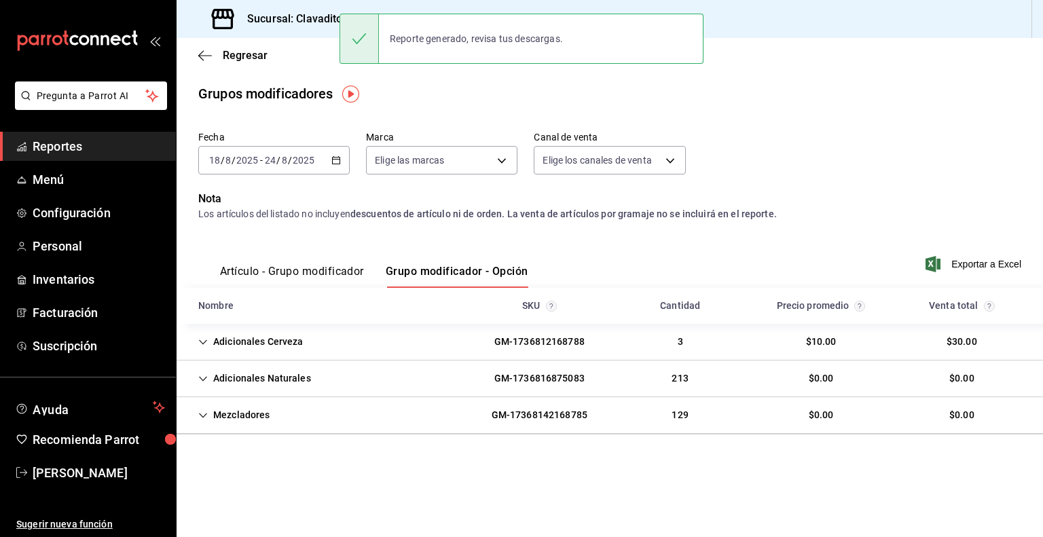
click at [304, 24] on h3 "Sucursal: Clavadito (Calzada)" at bounding box center [315, 19] width 158 height 16
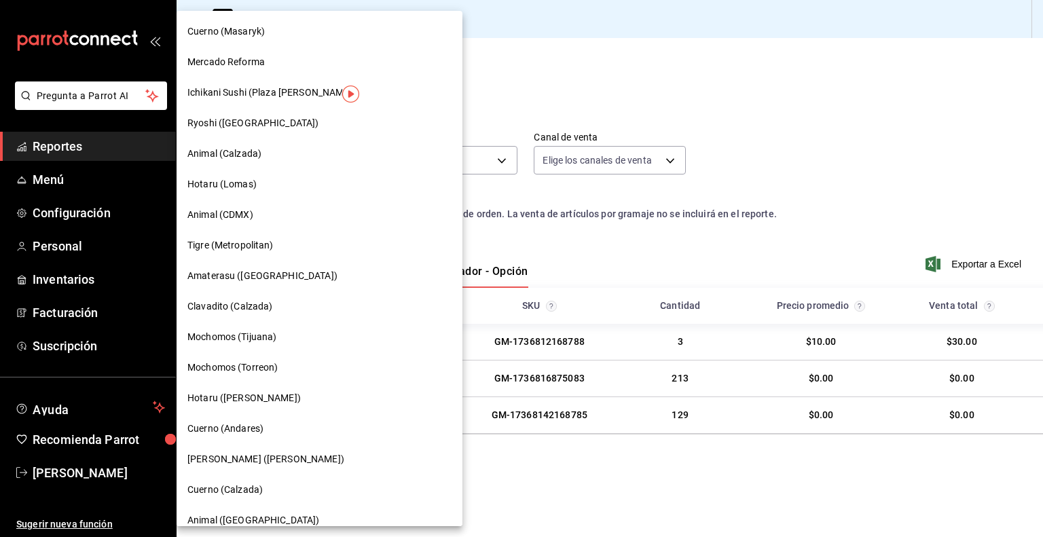
click at [280, 254] on div "Tigre (Metropolitan)" at bounding box center [320, 245] width 286 height 31
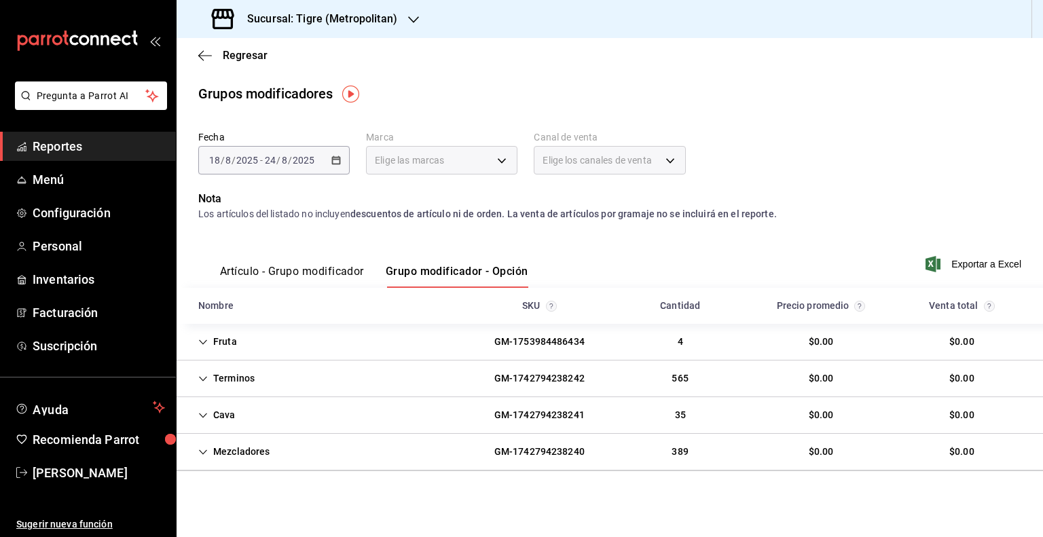
click at [961, 263] on span "Exportar a Excel" at bounding box center [974, 264] width 93 height 16
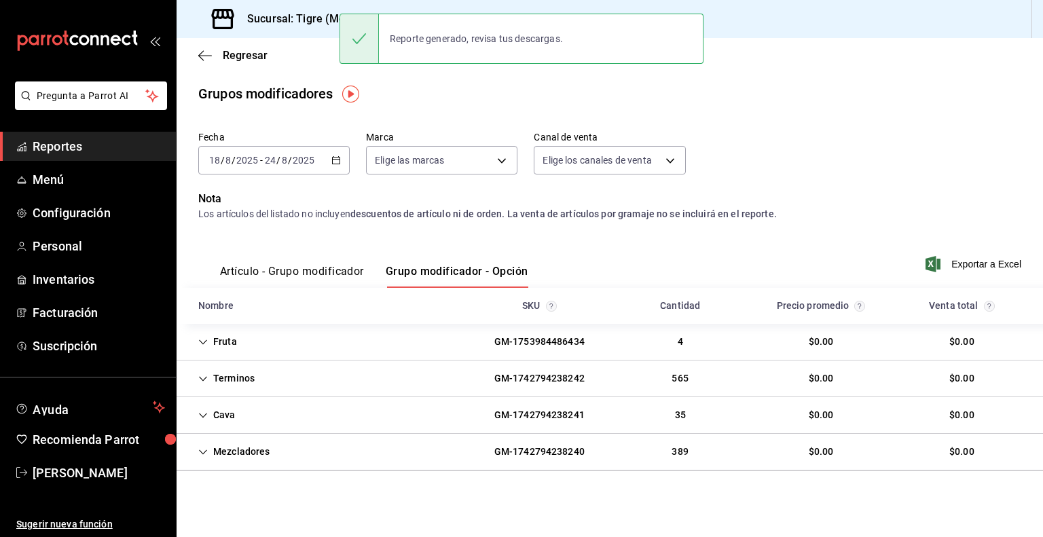
click at [310, 16] on h3 "Sucursal: Tigre (Metropolitan)" at bounding box center [316, 19] width 161 height 16
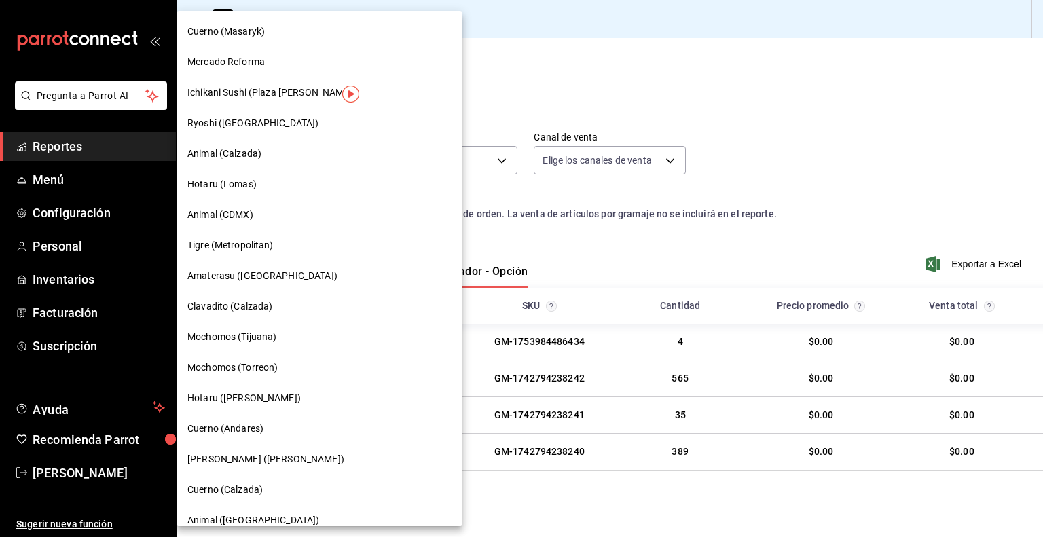
click at [494, 50] on div at bounding box center [521, 268] width 1043 height 537
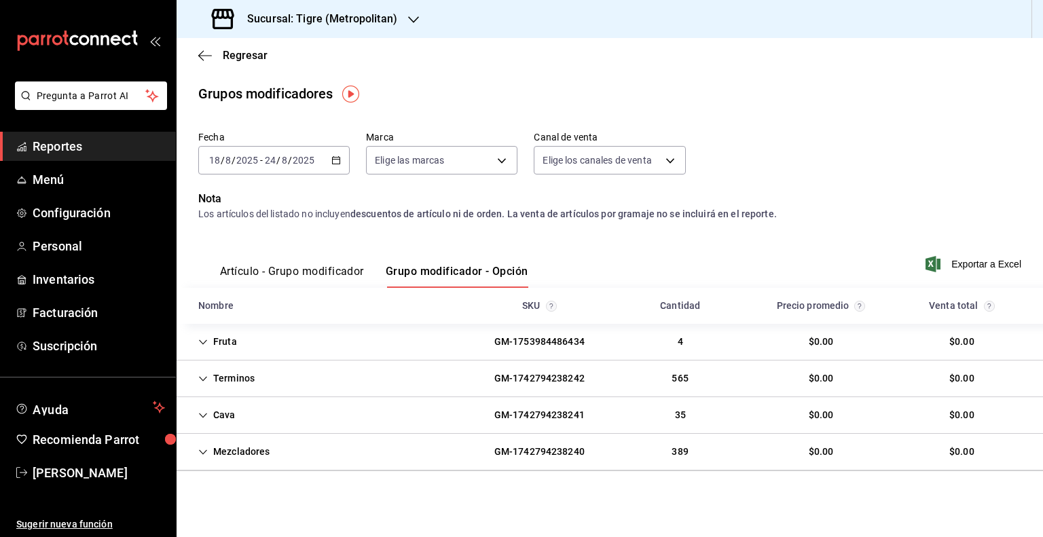
click at [312, 16] on h3 "Sucursal: Tigre (Metropolitan)" at bounding box center [316, 19] width 161 height 16
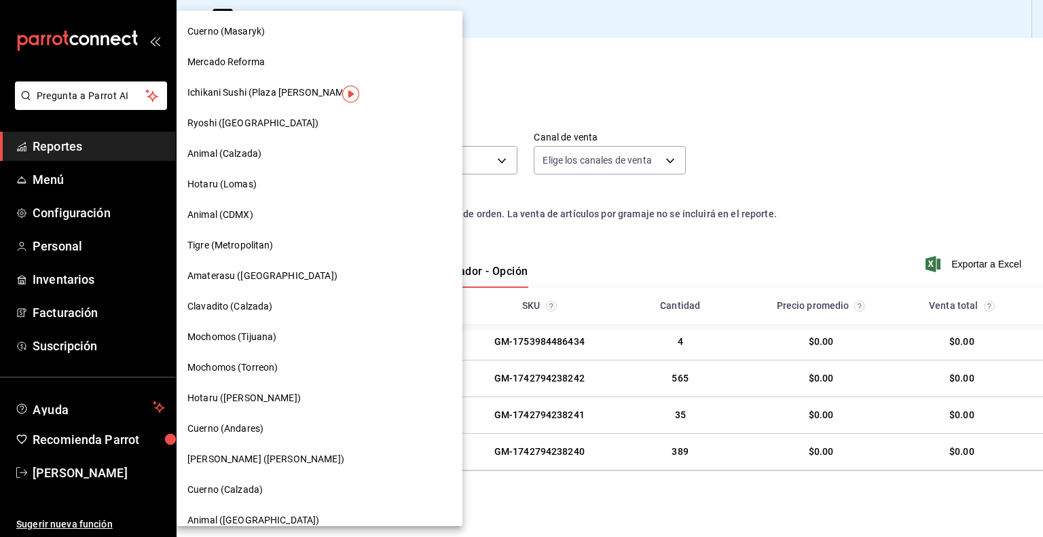
click at [273, 217] on div "Animal (CDMX)" at bounding box center [319, 215] width 264 height 14
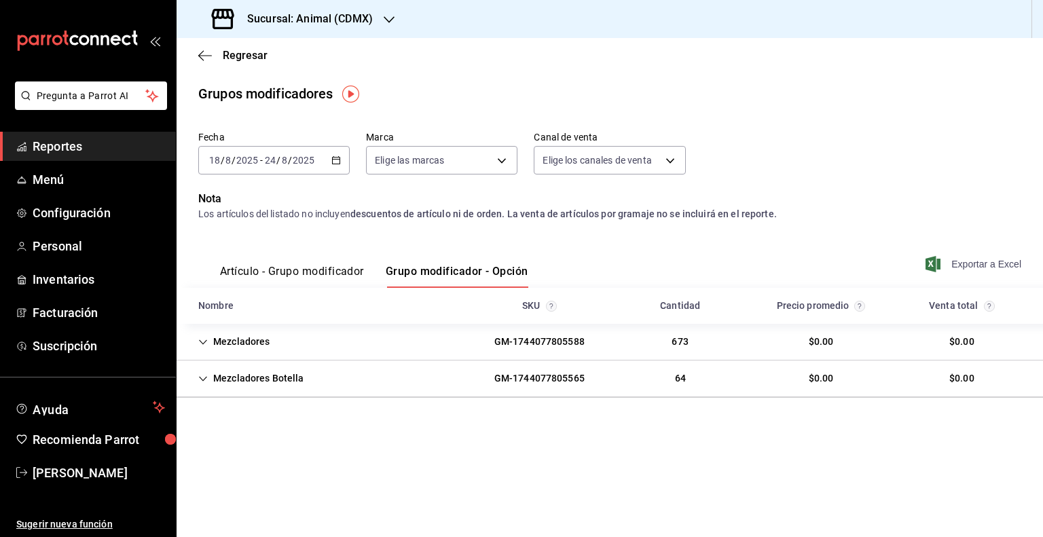
click at [956, 259] on span "Exportar a Excel" at bounding box center [974, 264] width 93 height 16
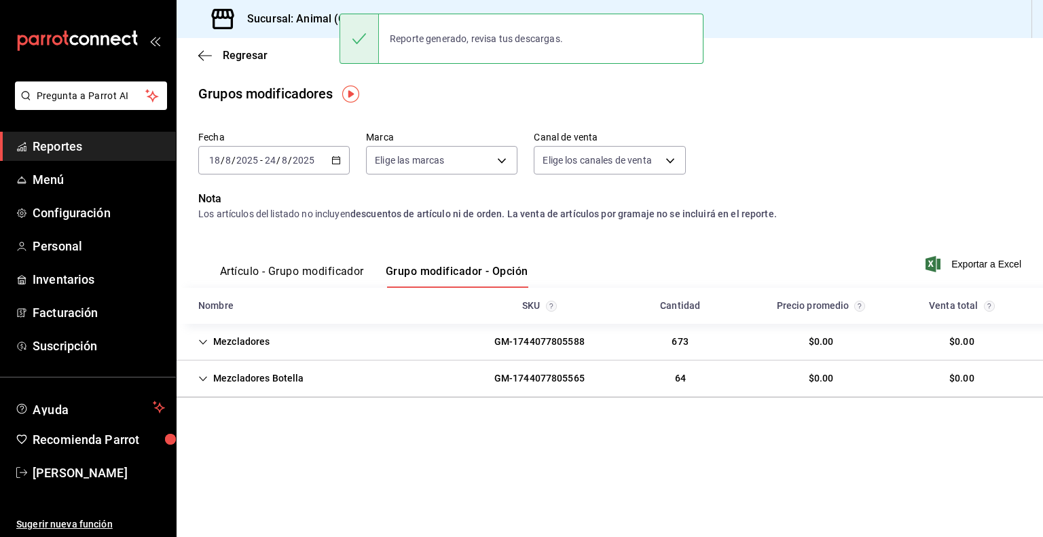
click at [316, 18] on h3 "Sucursal: Animal (CDMX)" at bounding box center [304, 19] width 136 height 16
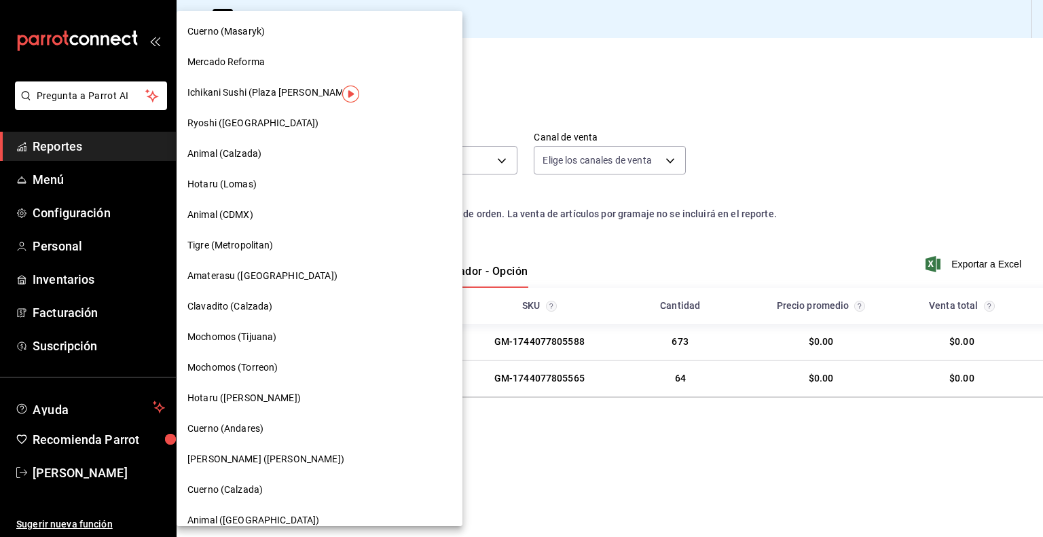
click at [271, 161] on div "Animal (Calzada)" at bounding box center [320, 154] width 286 height 31
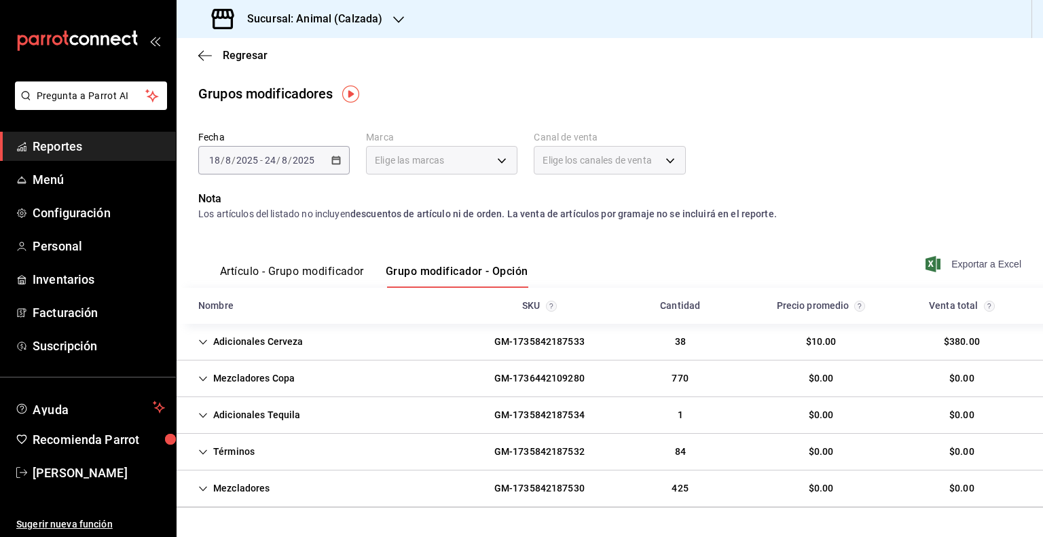
click at [952, 268] on span "Exportar a Excel" at bounding box center [974, 264] width 93 height 16
click at [941, 252] on div "Artículo - Grupo modificador Grupo modificador - Opción Exportar a Excel" at bounding box center [609, 260] width 823 height 56
click at [350, 11] on h3 "Sucursal: Animal (Calzada)" at bounding box center [309, 19] width 146 height 16
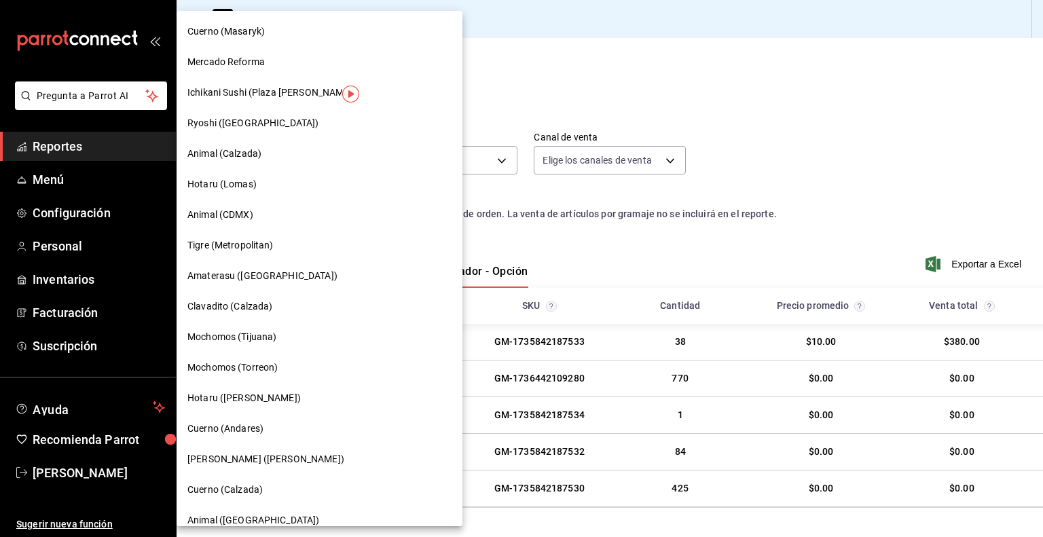
click at [264, 126] on div "Ryoshi ([GEOGRAPHIC_DATA])" at bounding box center [319, 123] width 264 height 14
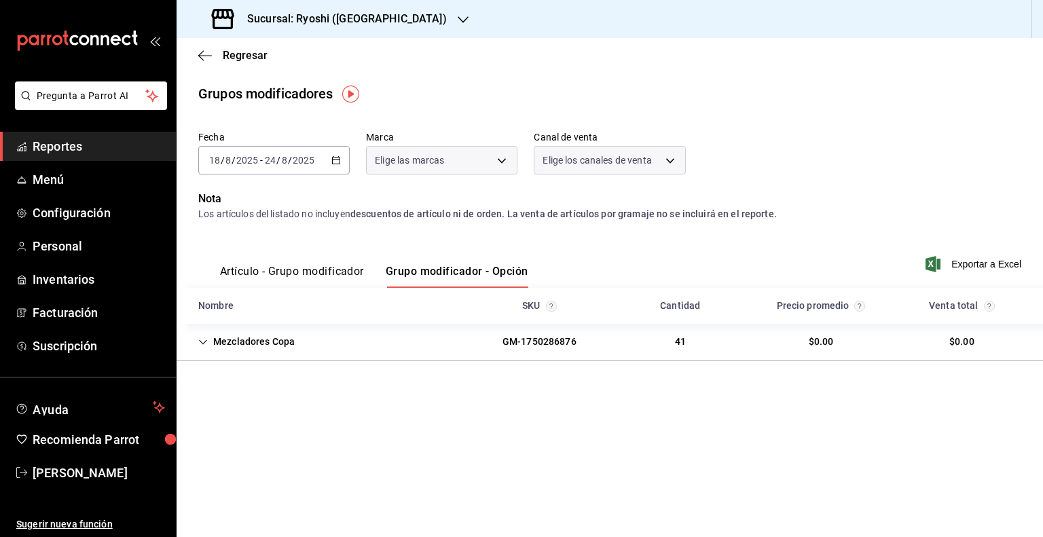
click at [944, 263] on span "Exportar a Excel" at bounding box center [974, 264] width 93 height 16
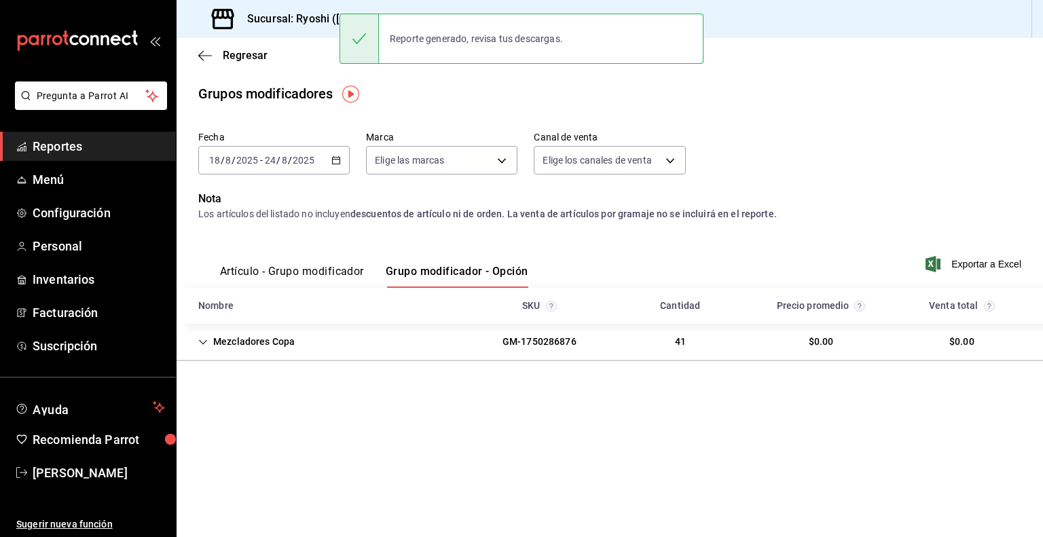
click at [326, 23] on h3 "Sucursal: Ryoshi (Cancun)" at bounding box center [341, 19] width 210 height 16
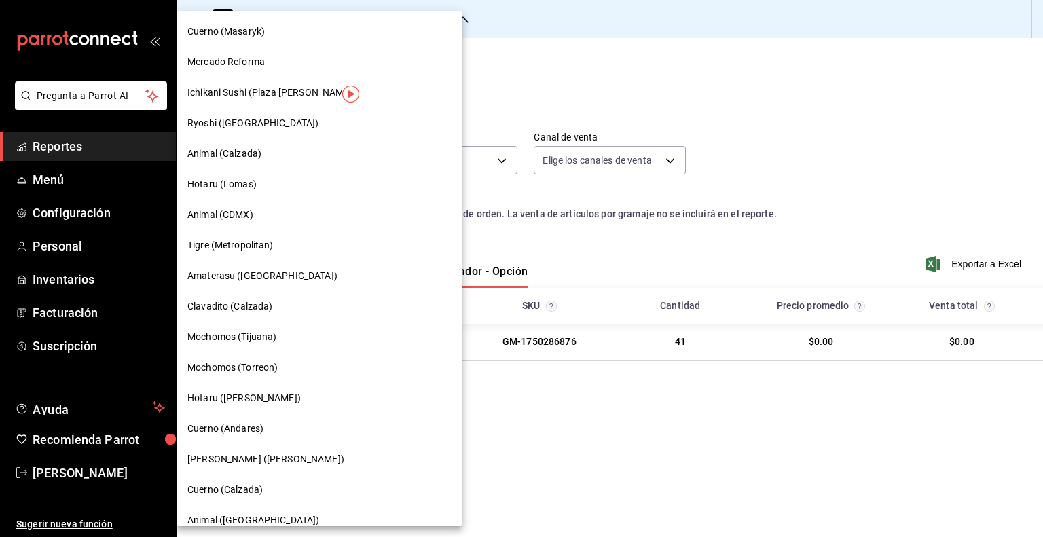
click at [285, 92] on span "Ichikani Sushi (Plaza [PERSON_NAME])" at bounding box center [271, 93] width 168 height 14
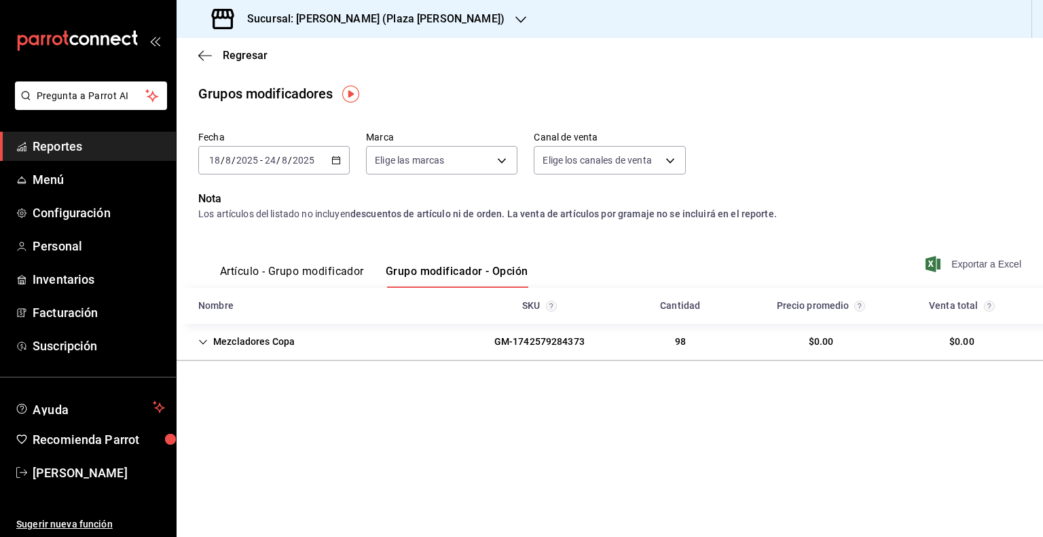
click at [960, 260] on span "Exportar a Excel" at bounding box center [974, 264] width 93 height 16
click at [427, 28] on div "Sucursal: Ichikani Sushi (Plaza Artz)" at bounding box center [359, 19] width 344 height 38
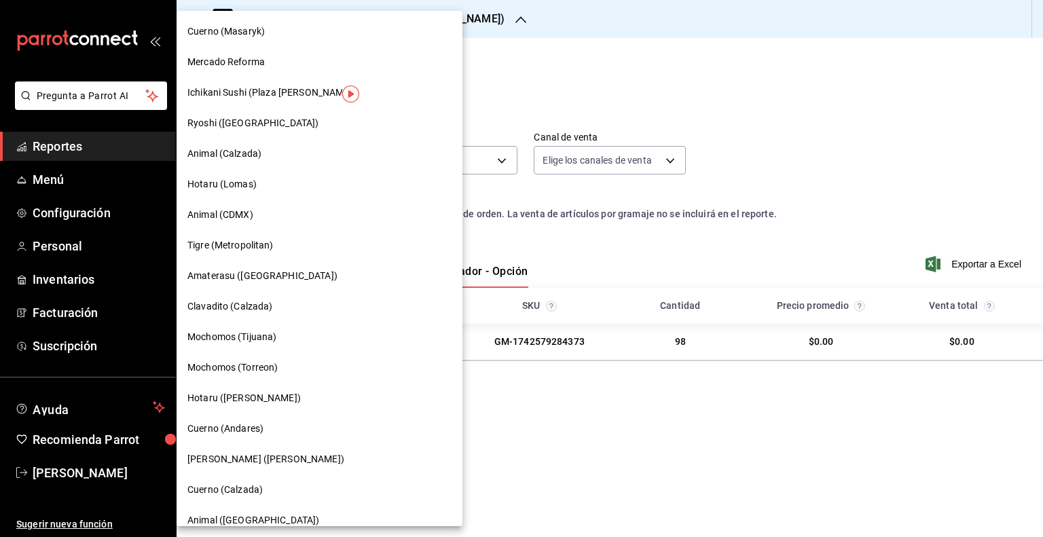
click at [282, 68] on div "Mercado Reforma" at bounding box center [319, 62] width 264 height 14
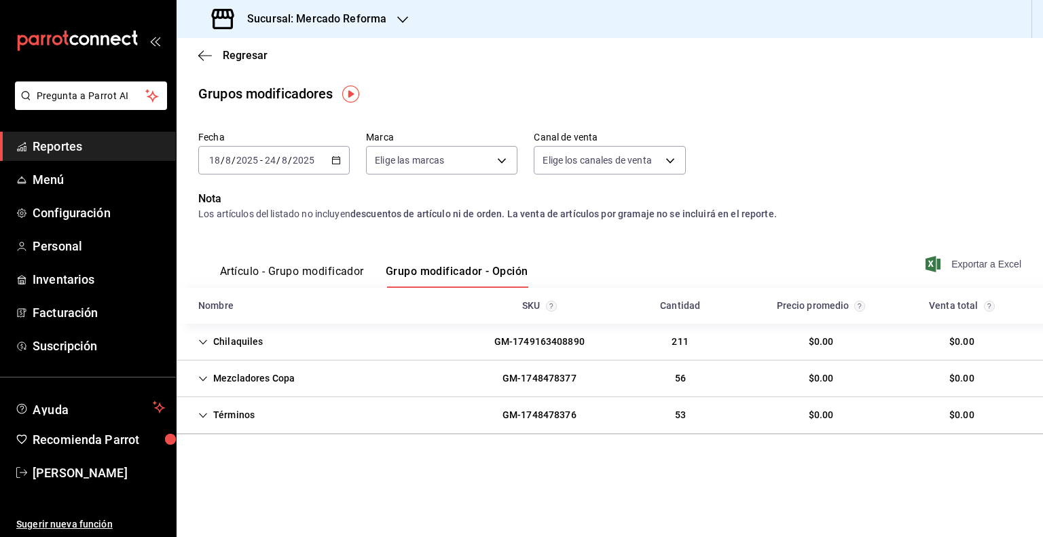
click at [974, 263] on span "Exportar a Excel" at bounding box center [974, 264] width 93 height 16
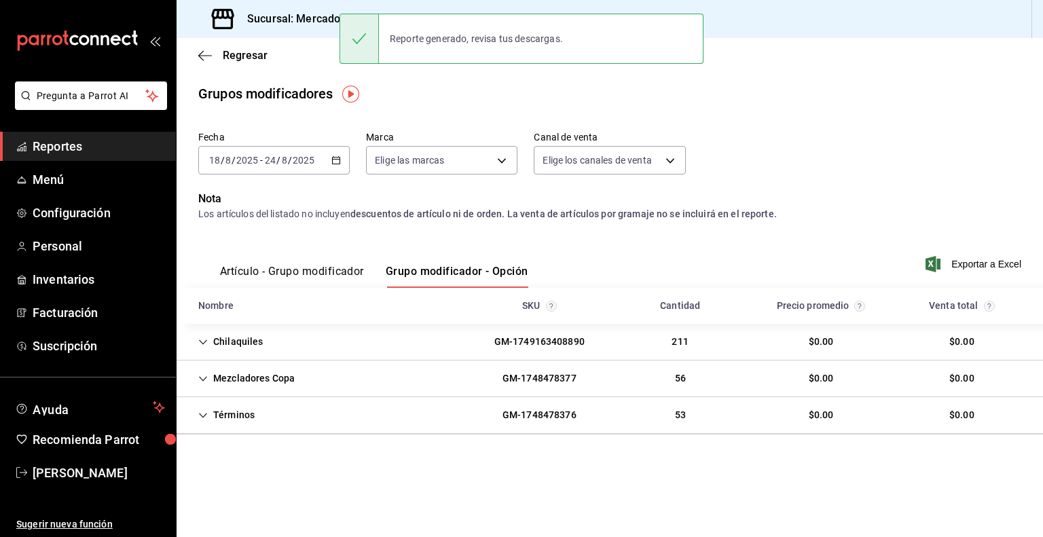
click at [304, 26] on h3 "Sucursal: Mercado Reforma" at bounding box center [311, 19] width 150 height 16
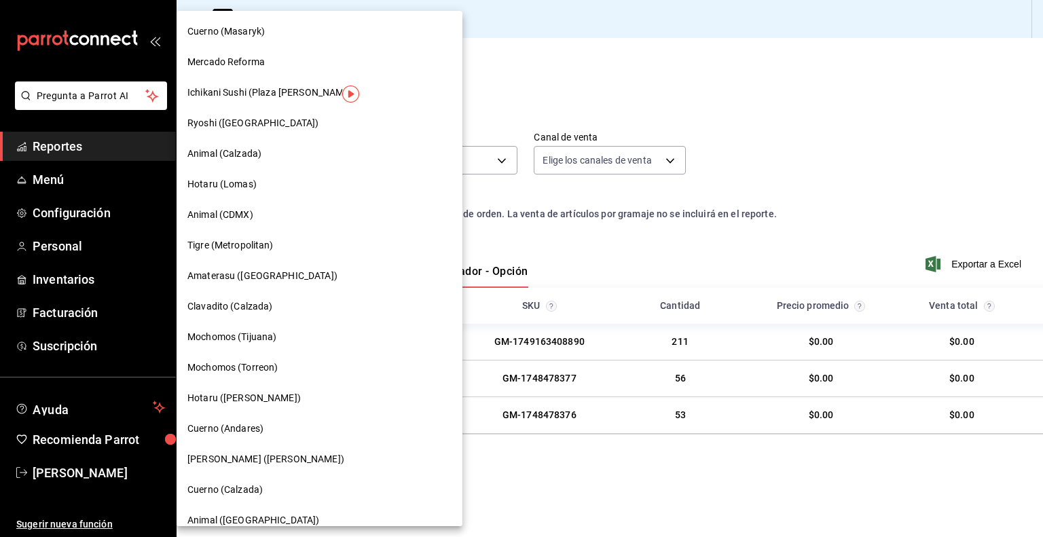
click at [275, 35] on div "Cuerno (Masaryk)" at bounding box center [319, 31] width 264 height 14
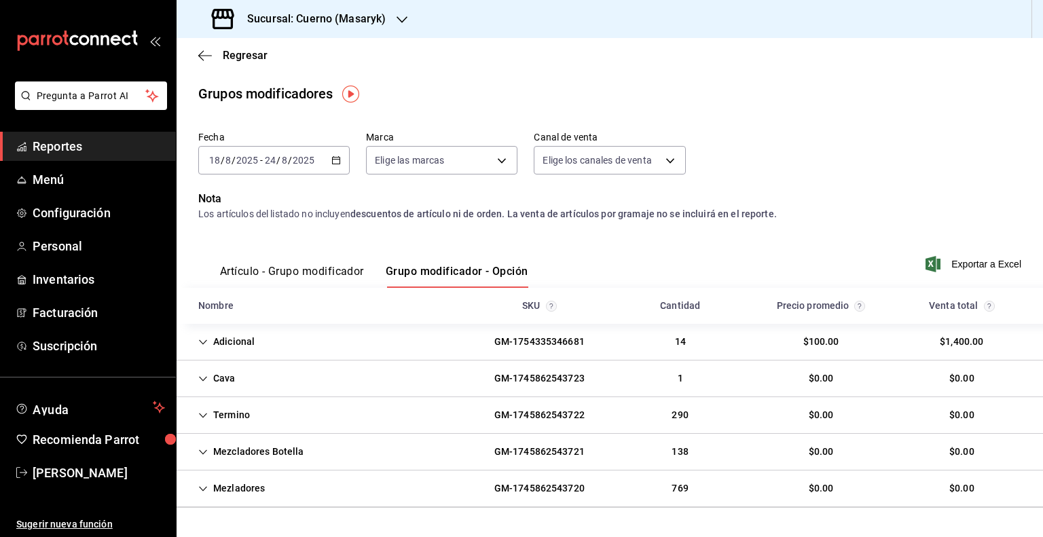
click at [955, 259] on span "Exportar a Excel" at bounding box center [974, 264] width 93 height 16
